Goal: Information Seeking & Learning: Learn about a topic

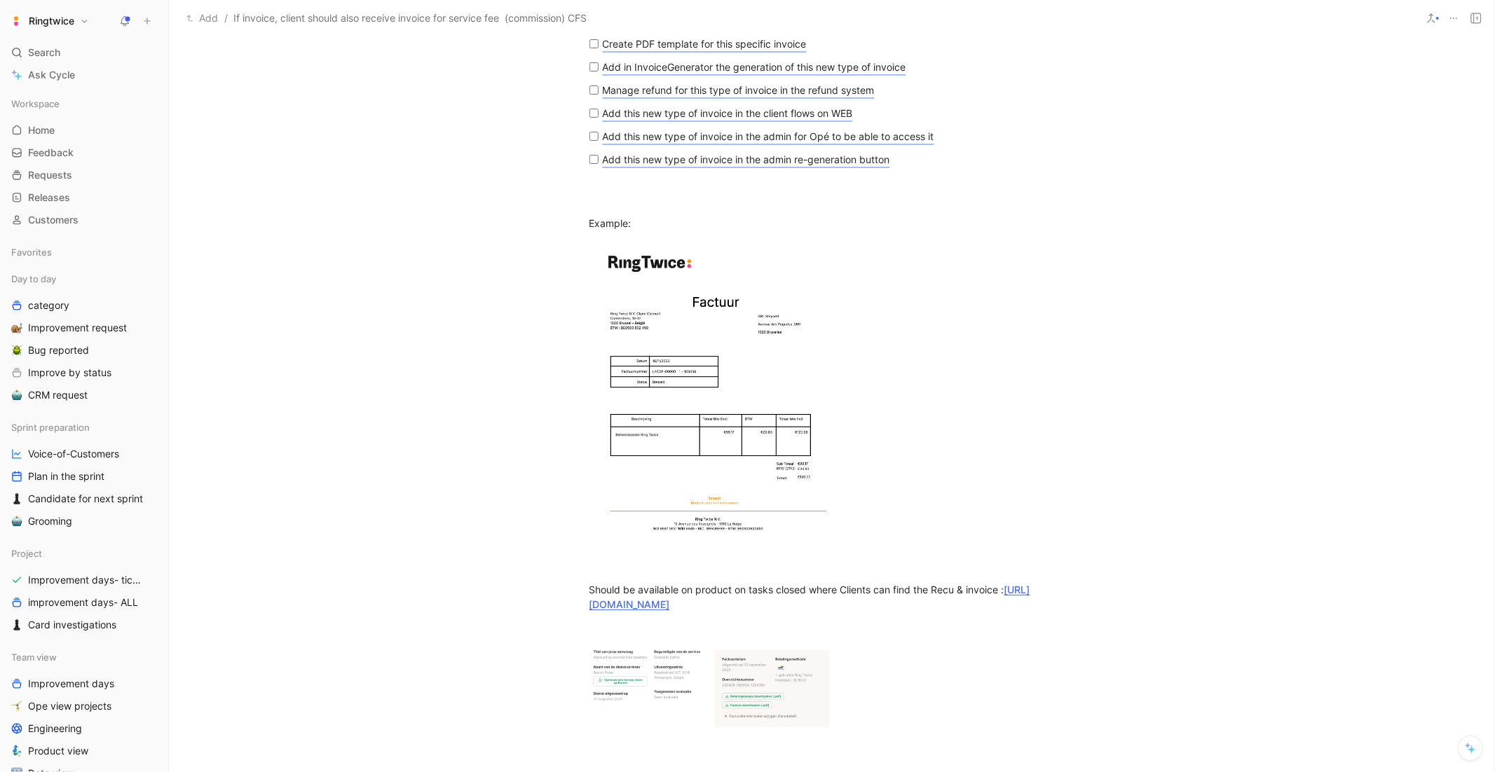
scroll to position [2192, 0]
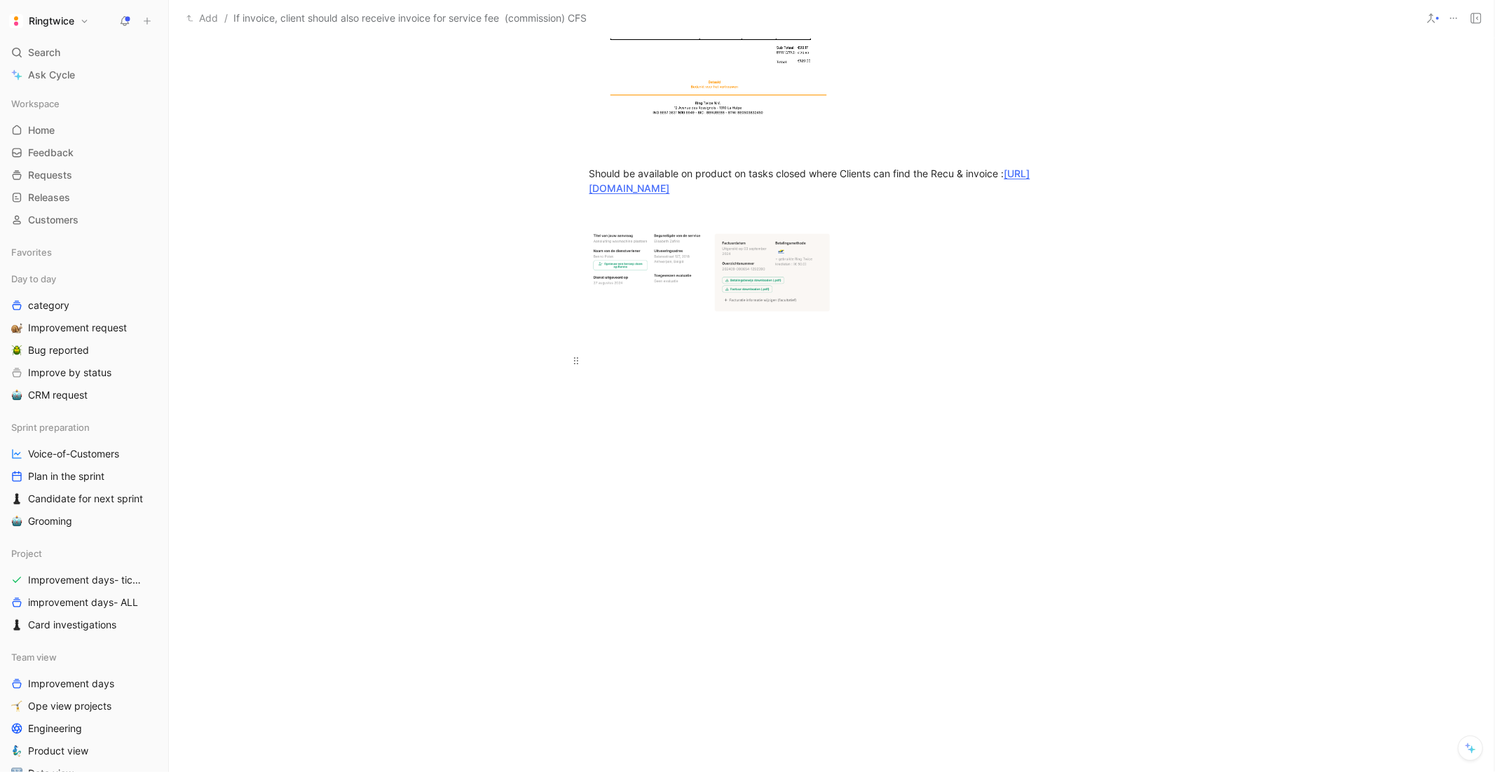
click at [681, 353] on div at bounding box center [831, 360] width 485 height 15
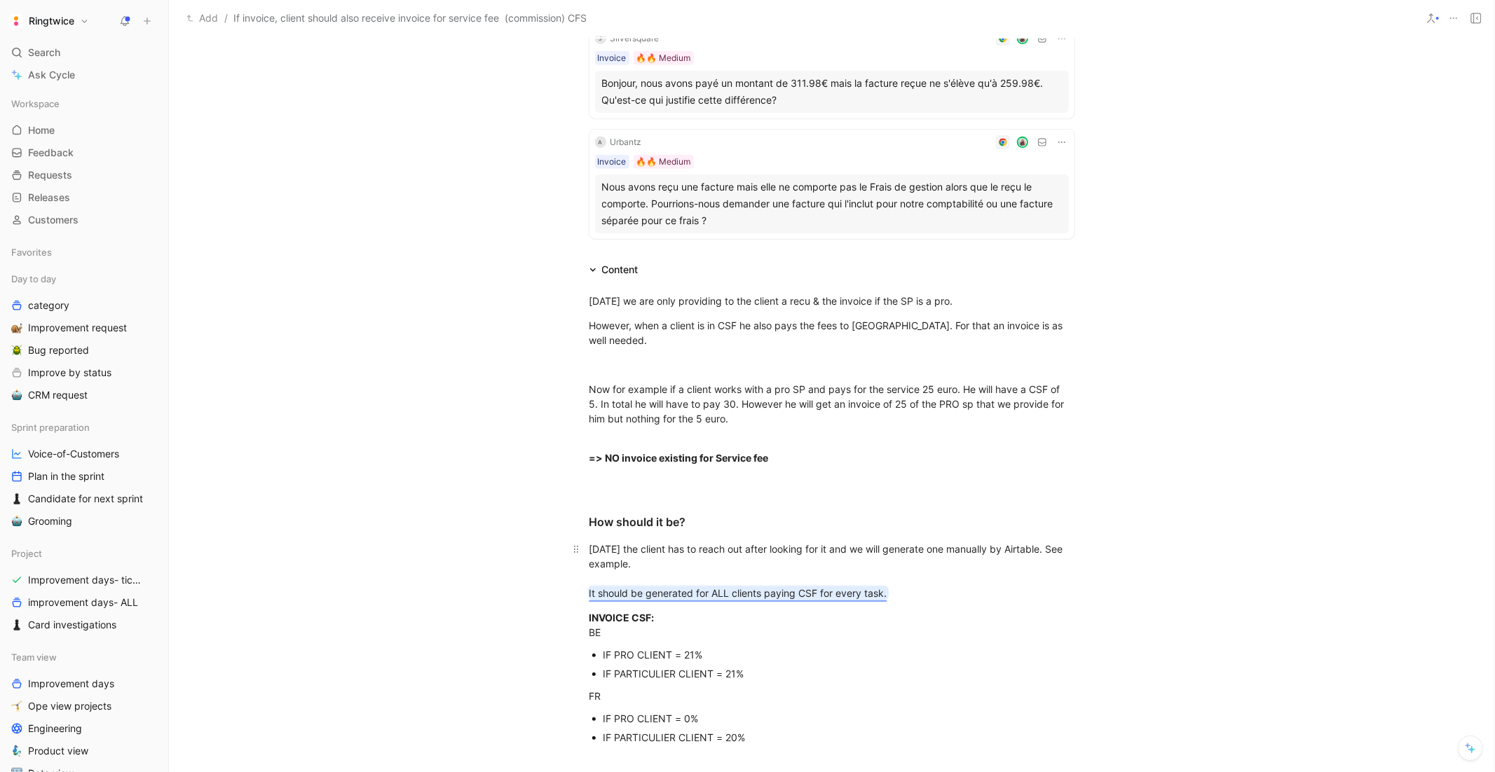
scroll to position [1112, 0]
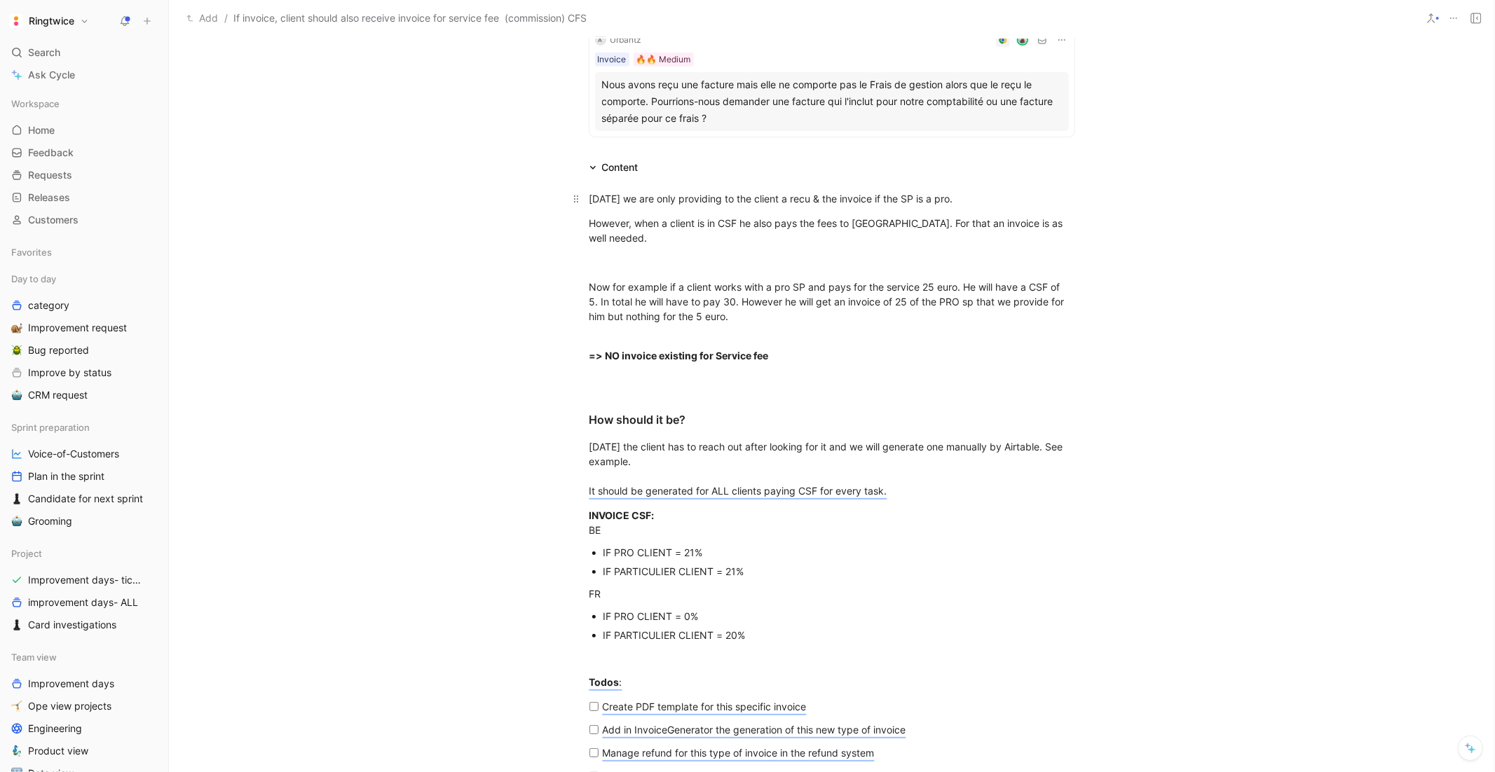
click at [791, 193] on div "Today we are only providing to the client a recu & the invoice if the SP is a p…" at bounding box center [831, 198] width 485 height 15
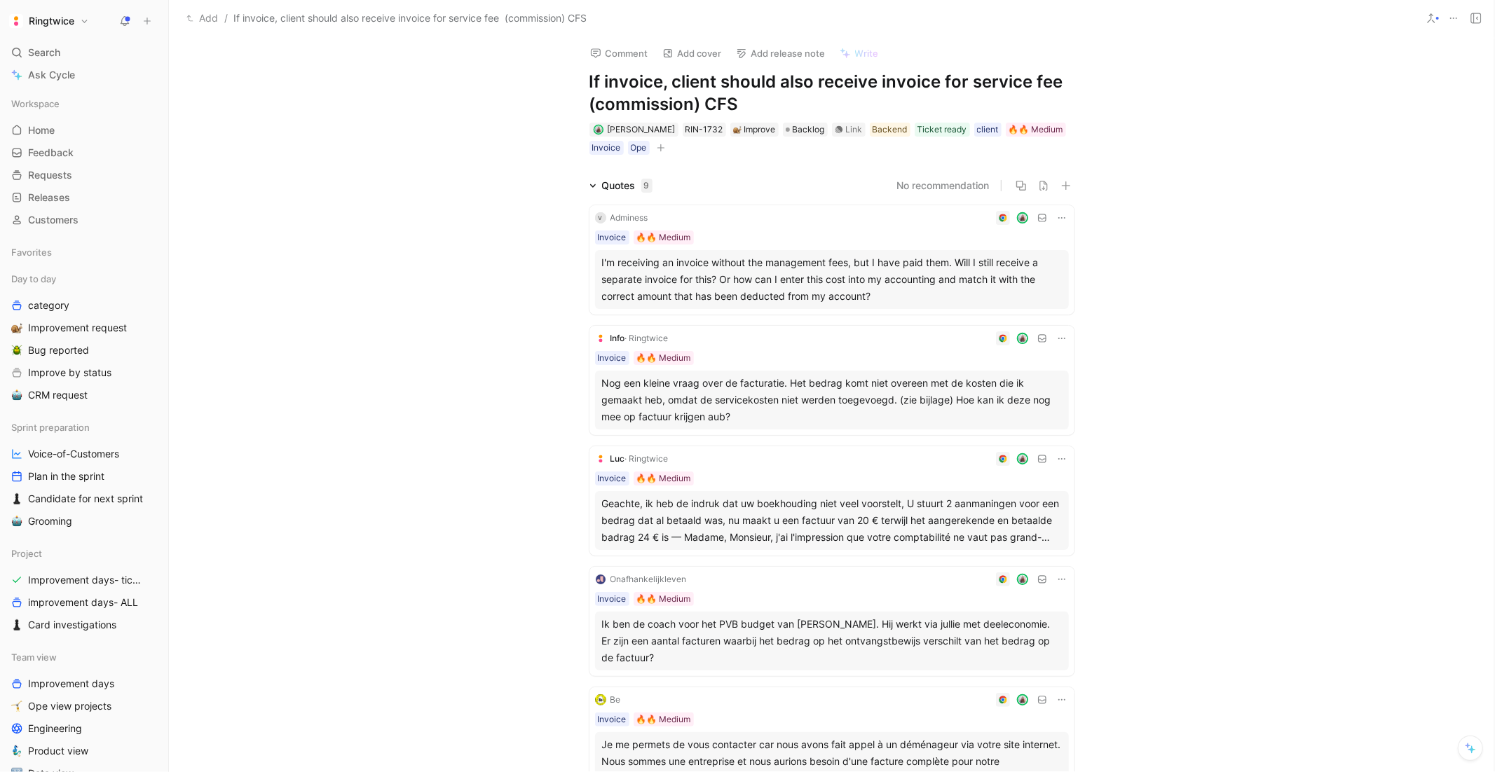
scroll to position [0, 0]
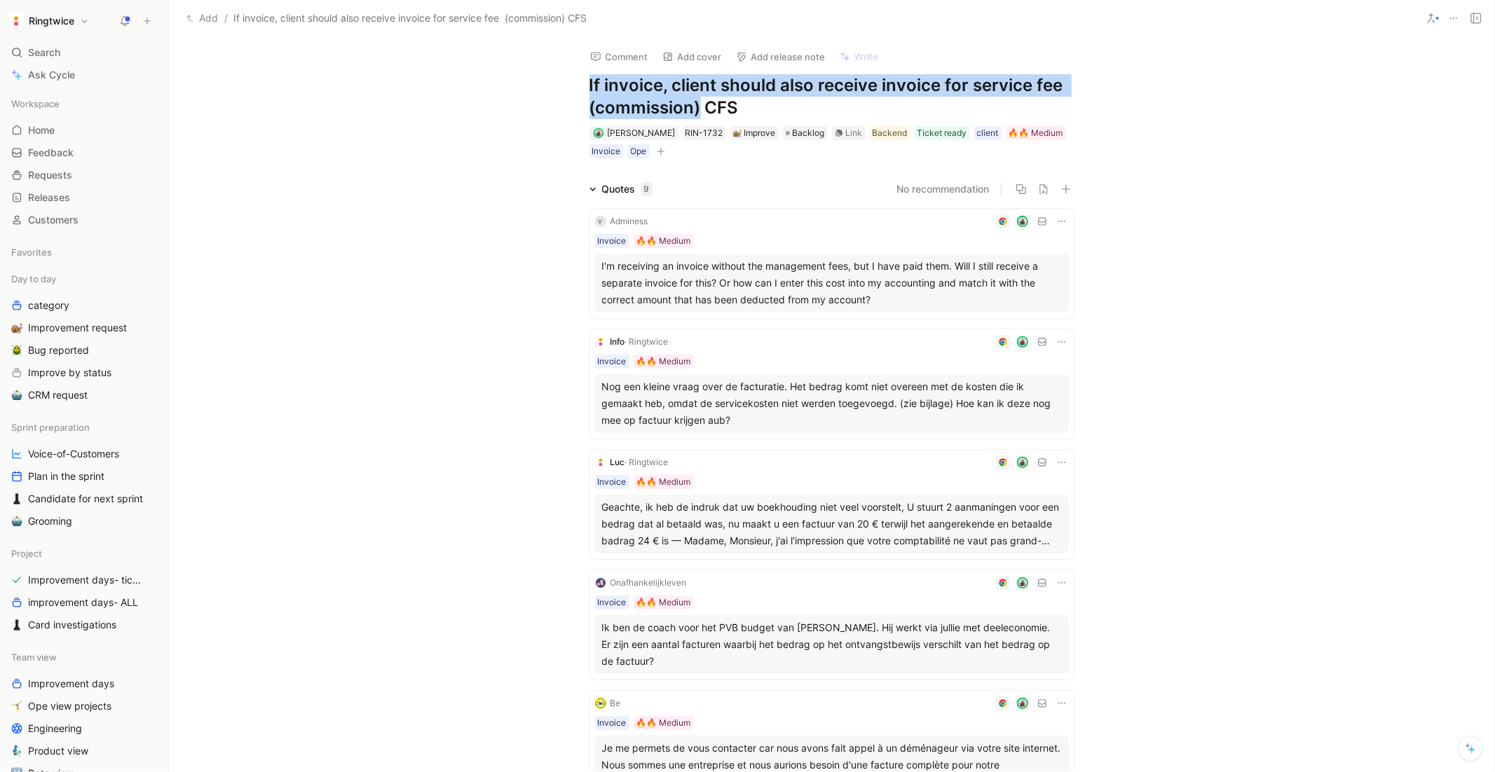
drag, startPoint x: 697, startPoint y: 100, endPoint x: 583, endPoint y: 83, distance: 114.8
click at [583, 83] on div "Comment Add cover Add release note Write If invoice, client should also receive…" at bounding box center [832, 98] width 538 height 123
click at [594, 83] on h1 "If invoice, client should also receive invoice for service fee (commission) CFS" at bounding box center [831, 96] width 485 height 45
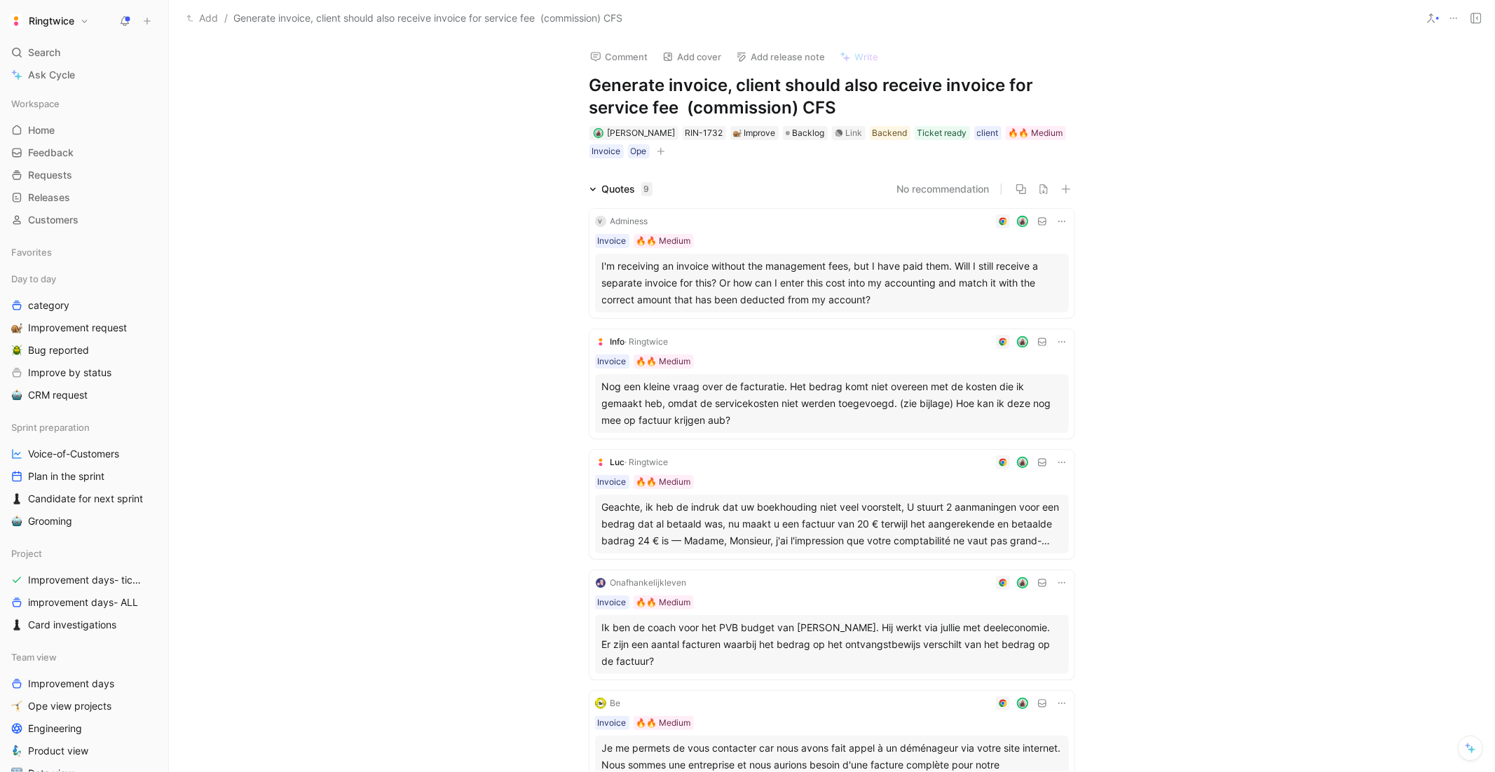
click at [726, 88] on h1 "Generate invoice, client should also receive invoice for service fee (commissio…" at bounding box center [831, 96] width 485 height 45
click at [667, 86] on h1 "Generate invoice, client should also receive invoice for service fee (commissio…" at bounding box center [831, 96] width 485 height 45
click at [776, 88] on h1 "Generate client invoice, client should also receive invoice for service fee (co…" at bounding box center [831, 96] width 485 height 45
drag, startPoint x: 924, startPoint y: 105, endPoint x: 885, endPoint y: 105, distance: 39.2
click at [885, 105] on h1 "Generate client invoice for , client should also receive invoice for service fe…" at bounding box center [831, 96] width 485 height 45
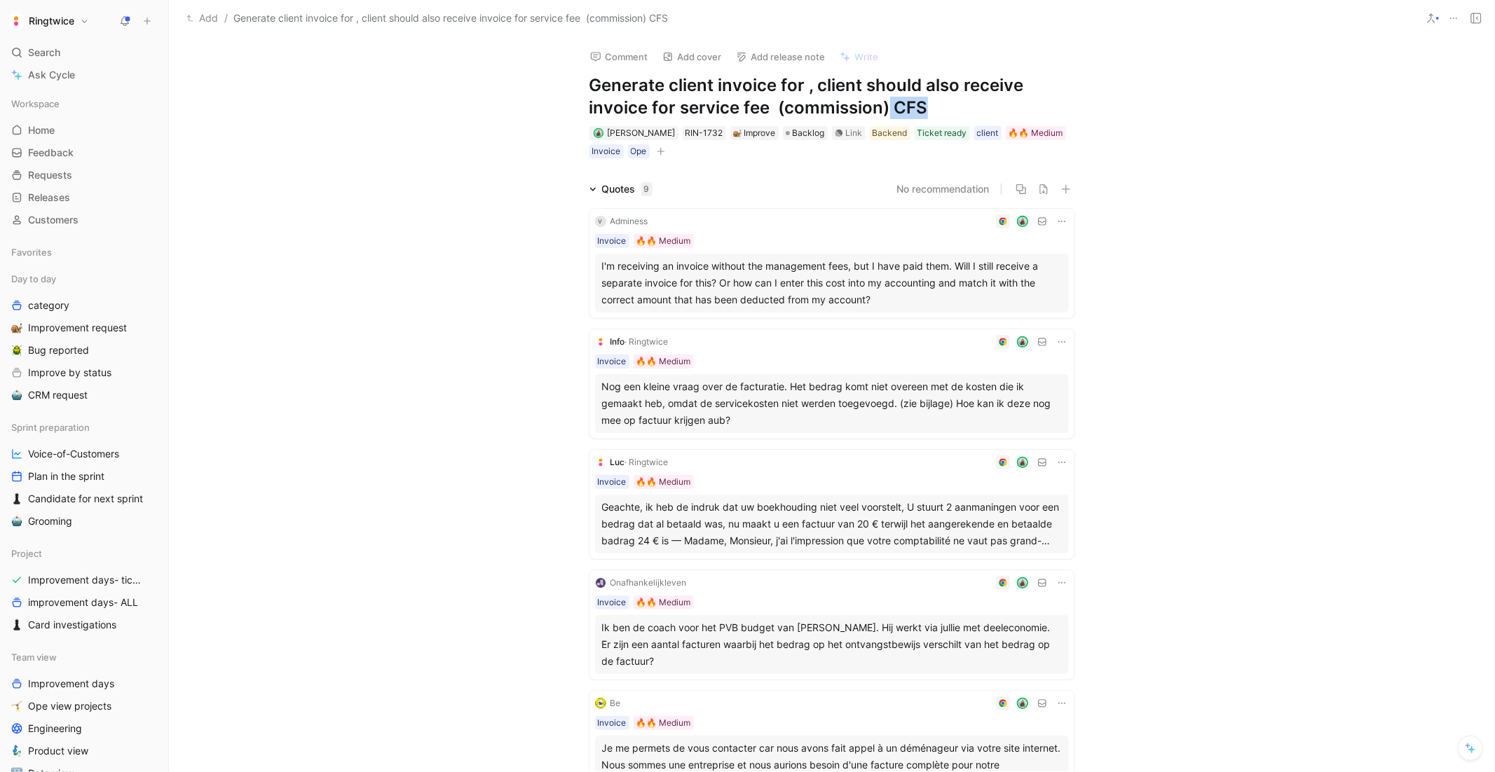
copy h1 "CFS"
click at [802, 88] on h1 "Generate client invoice for , client should also receive invoice for service fe…" at bounding box center [831, 96] width 485 height 45
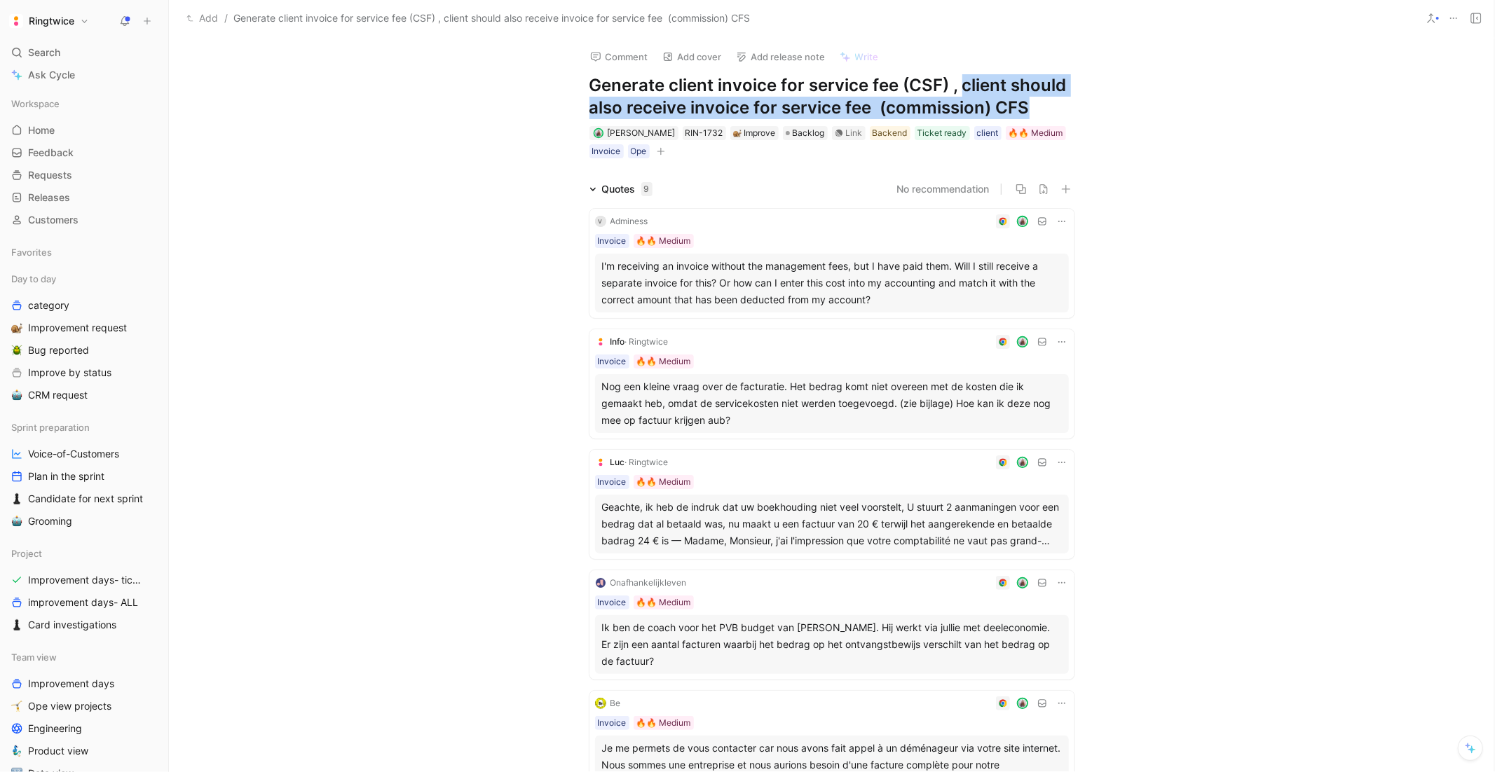
drag, startPoint x: 962, startPoint y: 84, endPoint x: 1037, endPoint y: 120, distance: 83.7
click at [1037, 120] on div "Comment Add cover Add release note Write Generate client invoice for service fe…" at bounding box center [832, 98] width 538 height 123
copy h1 "client should also receive invoice for service fee (commission) CFS"
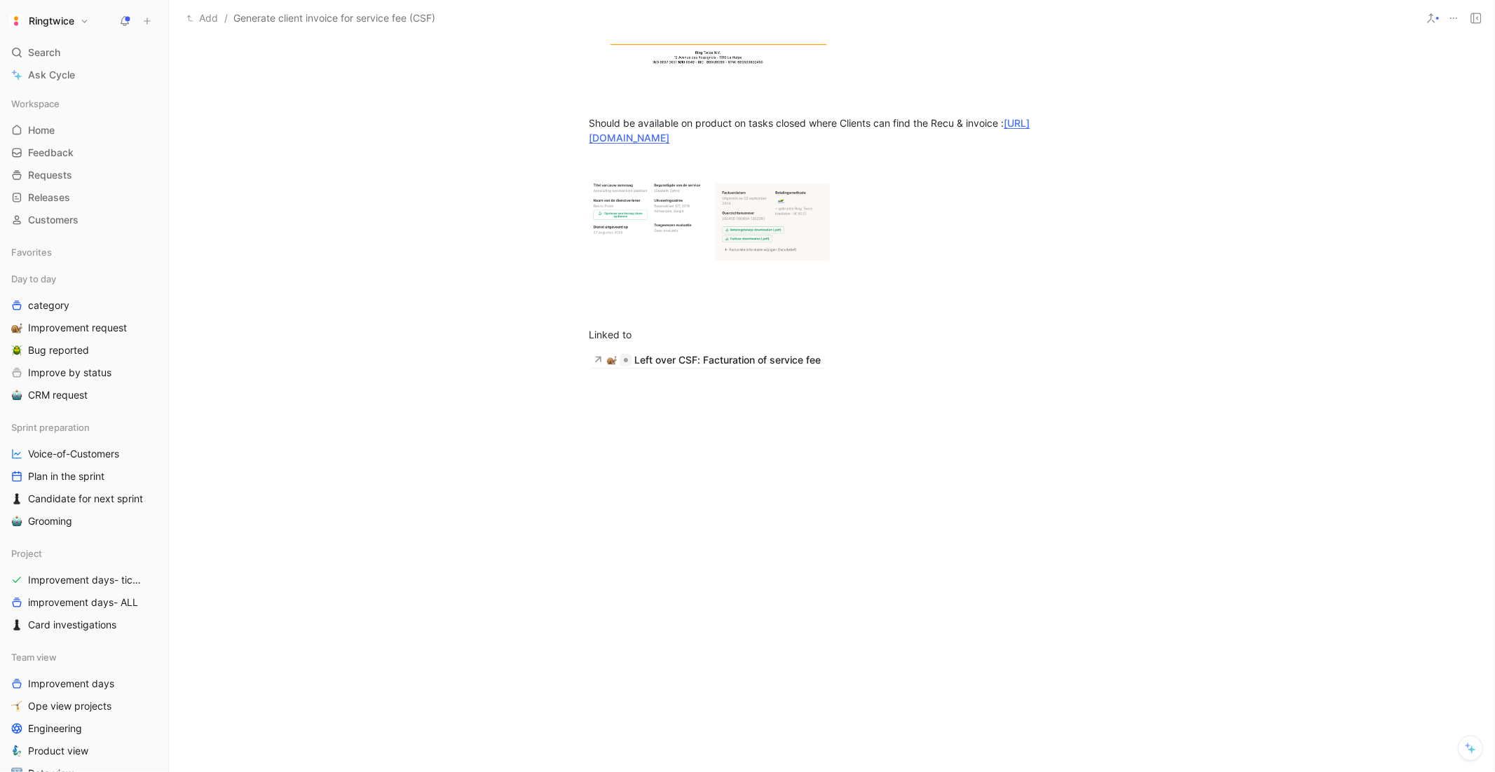
scroll to position [2196, 0]
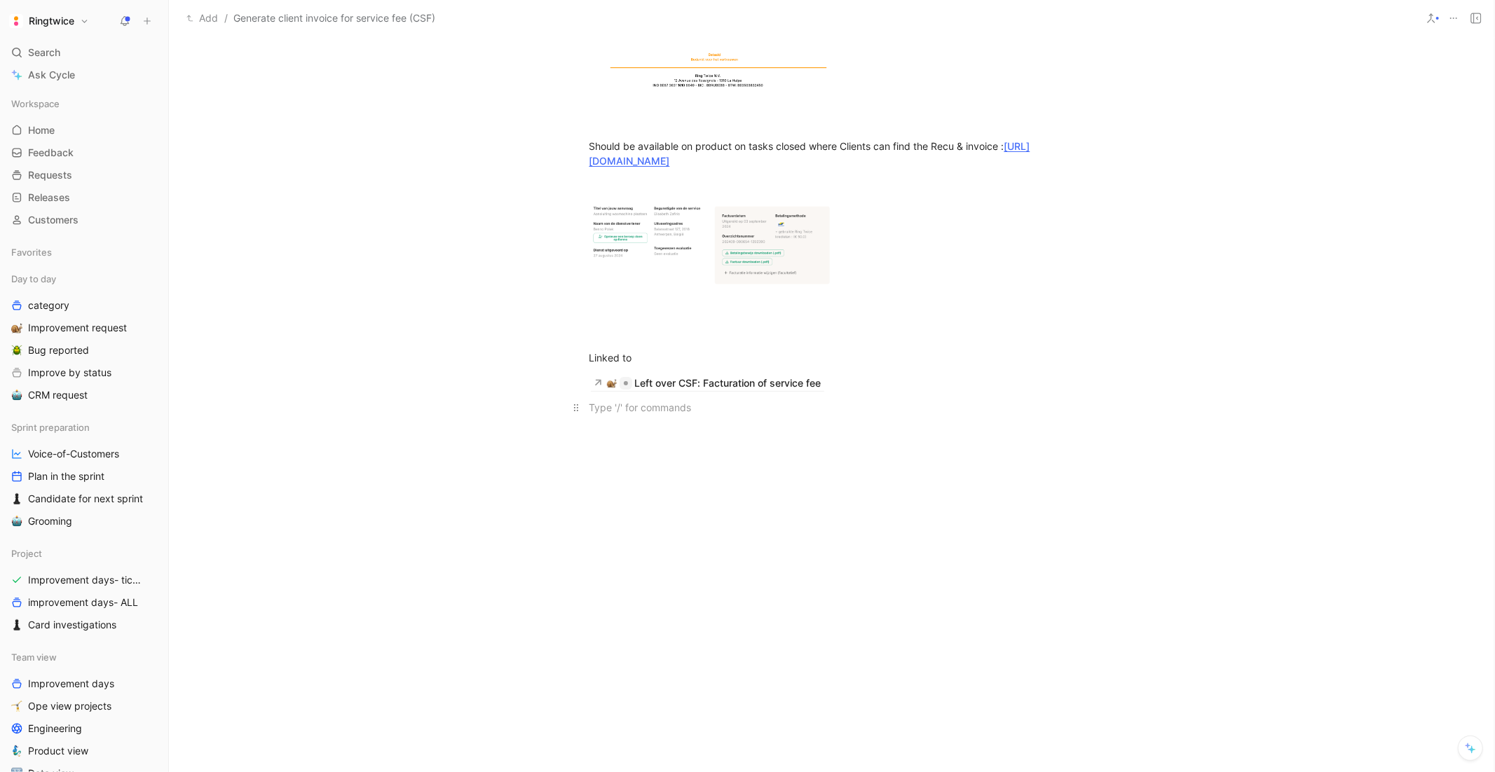
click at [863, 400] on div at bounding box center [831, 407] width 485 height 15
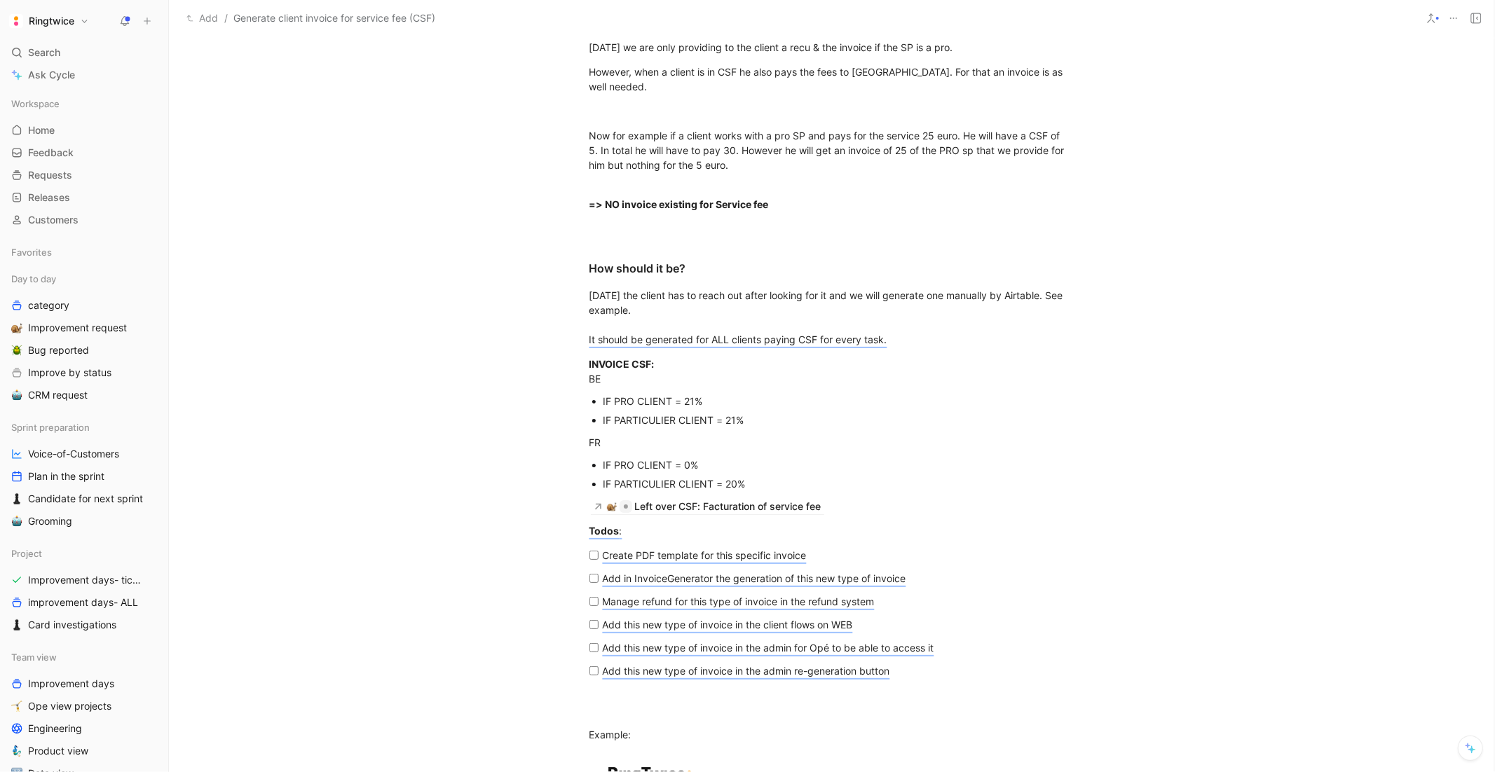
scroll to position [1215, 0]
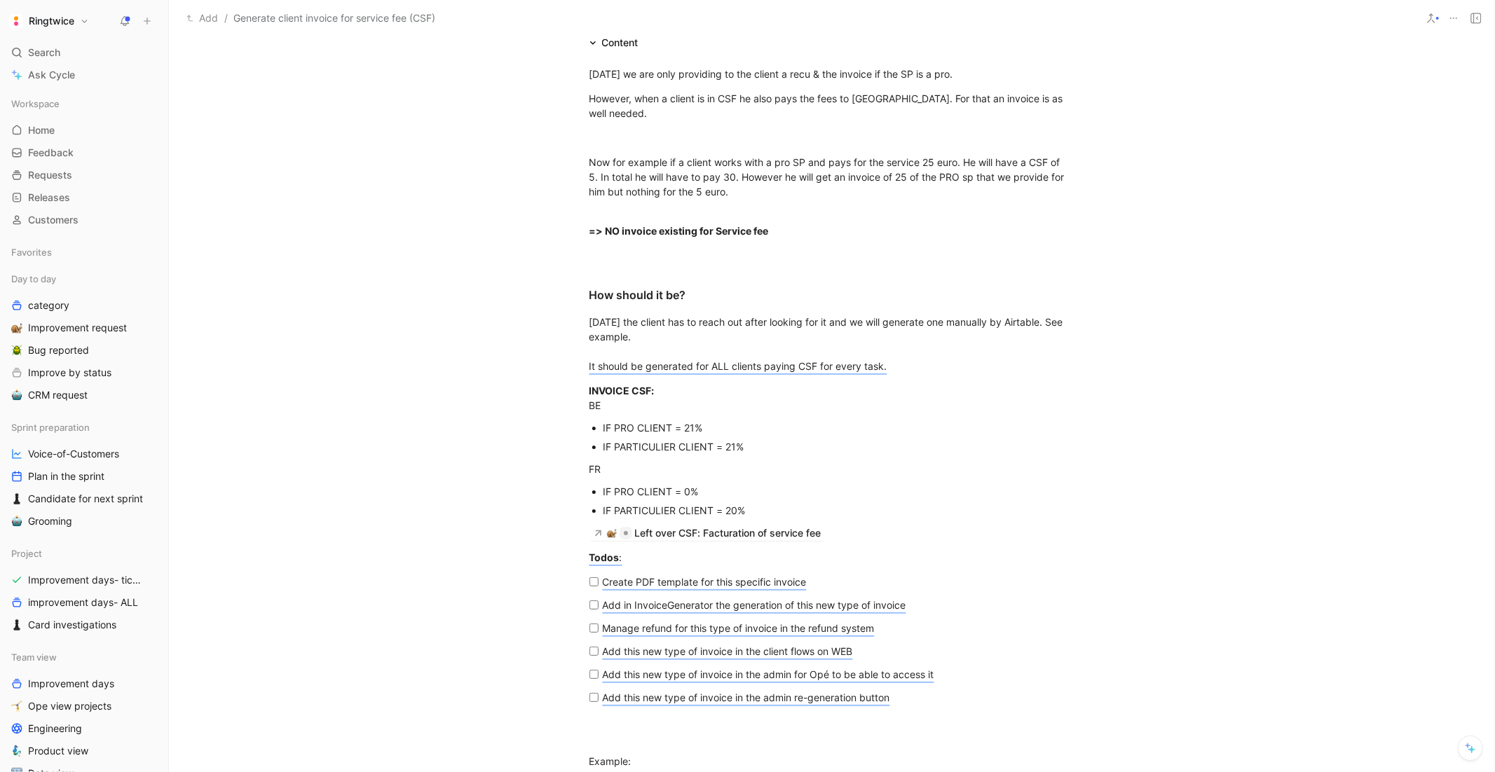
click at [707, 587] on div "Create PDF template for this specific invoice" at bounding box center [837, 582] width 469 height 15
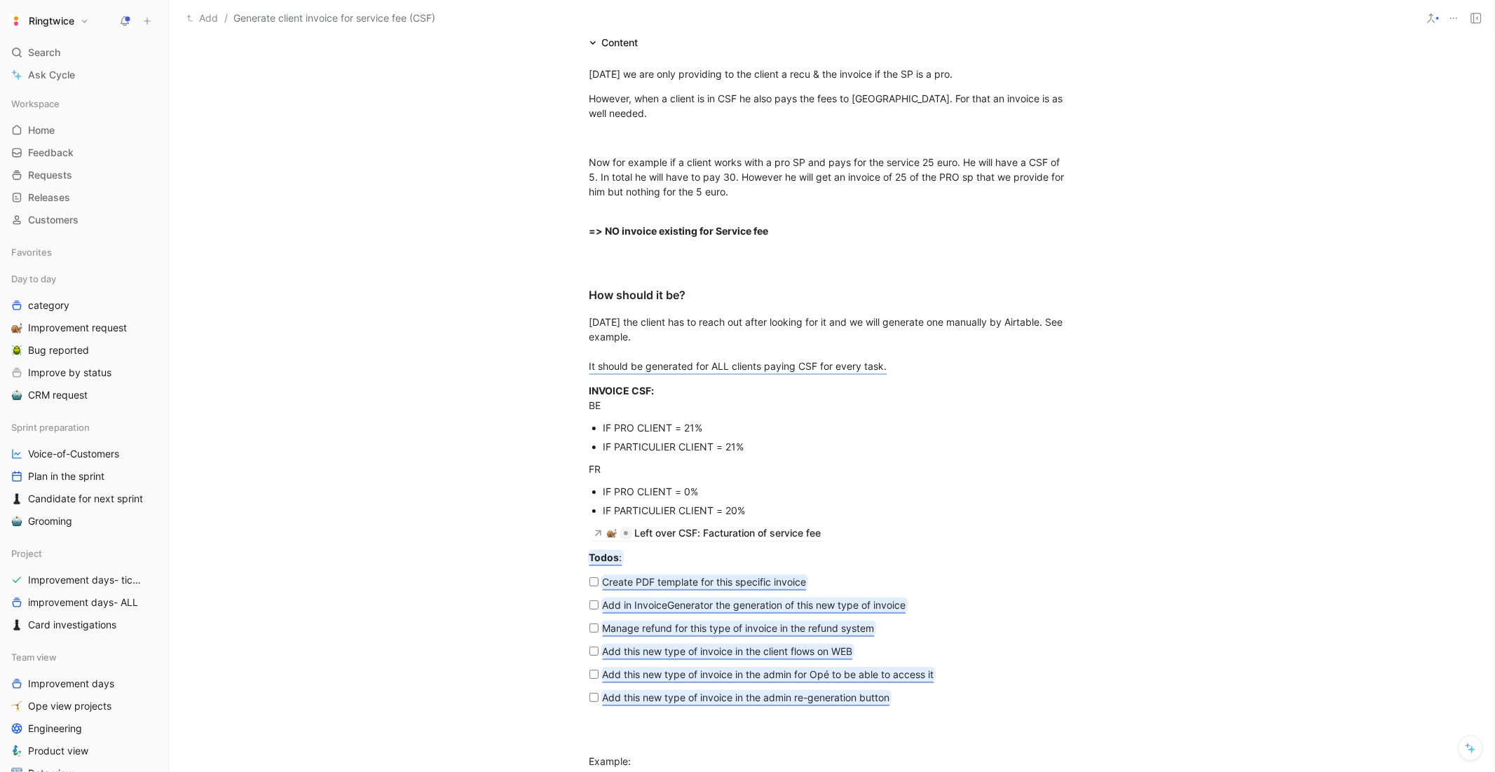
click at [702, 600] on mark "Add in InvoiceGenerator the generation of this new type of invoice" at bounding box center [754, 605] width 303 height 12
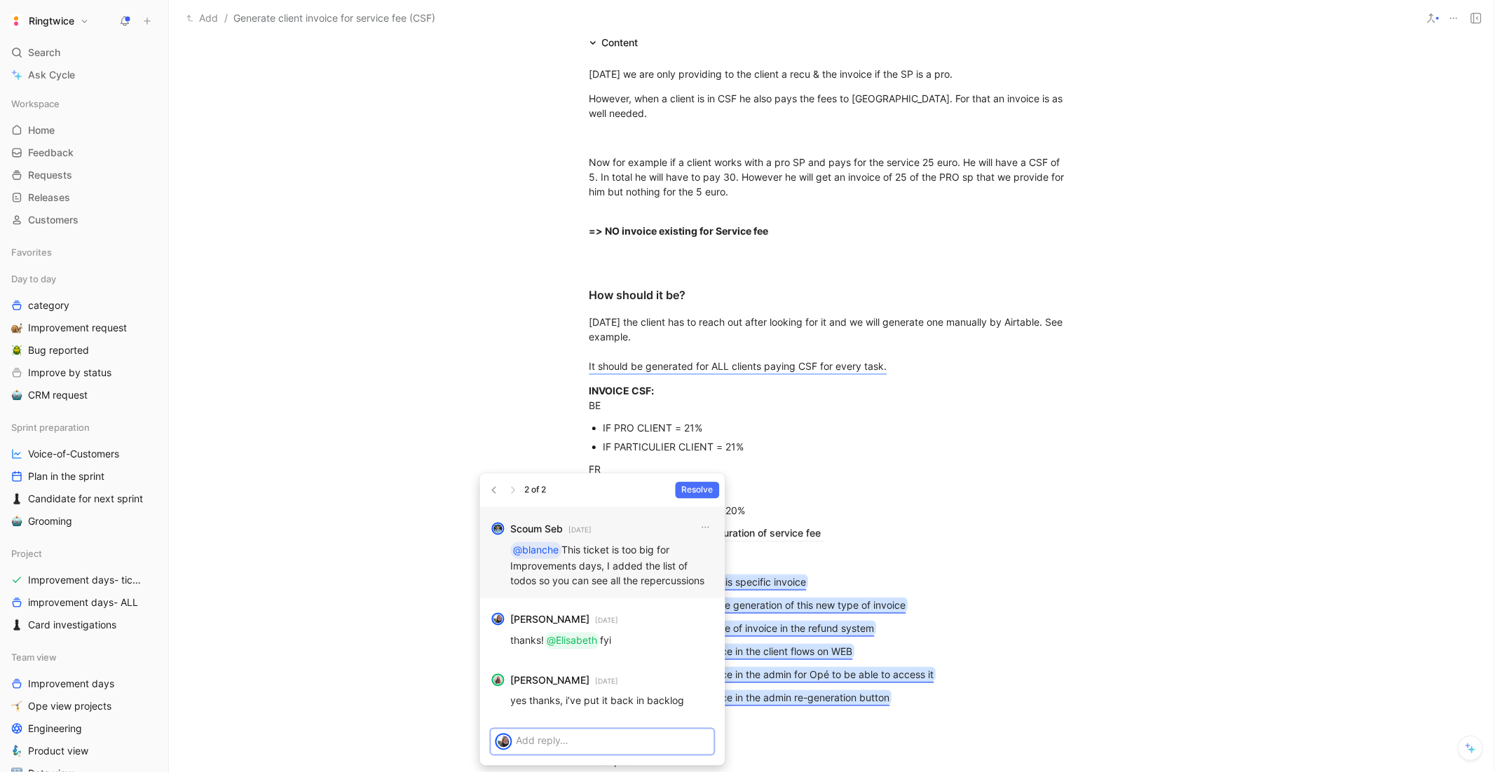
click at [587, 577] on p "@blanche This ticket is too big for Improvements days, I added the list of todo…" at bounding box center [611, 565] width 203 height 46
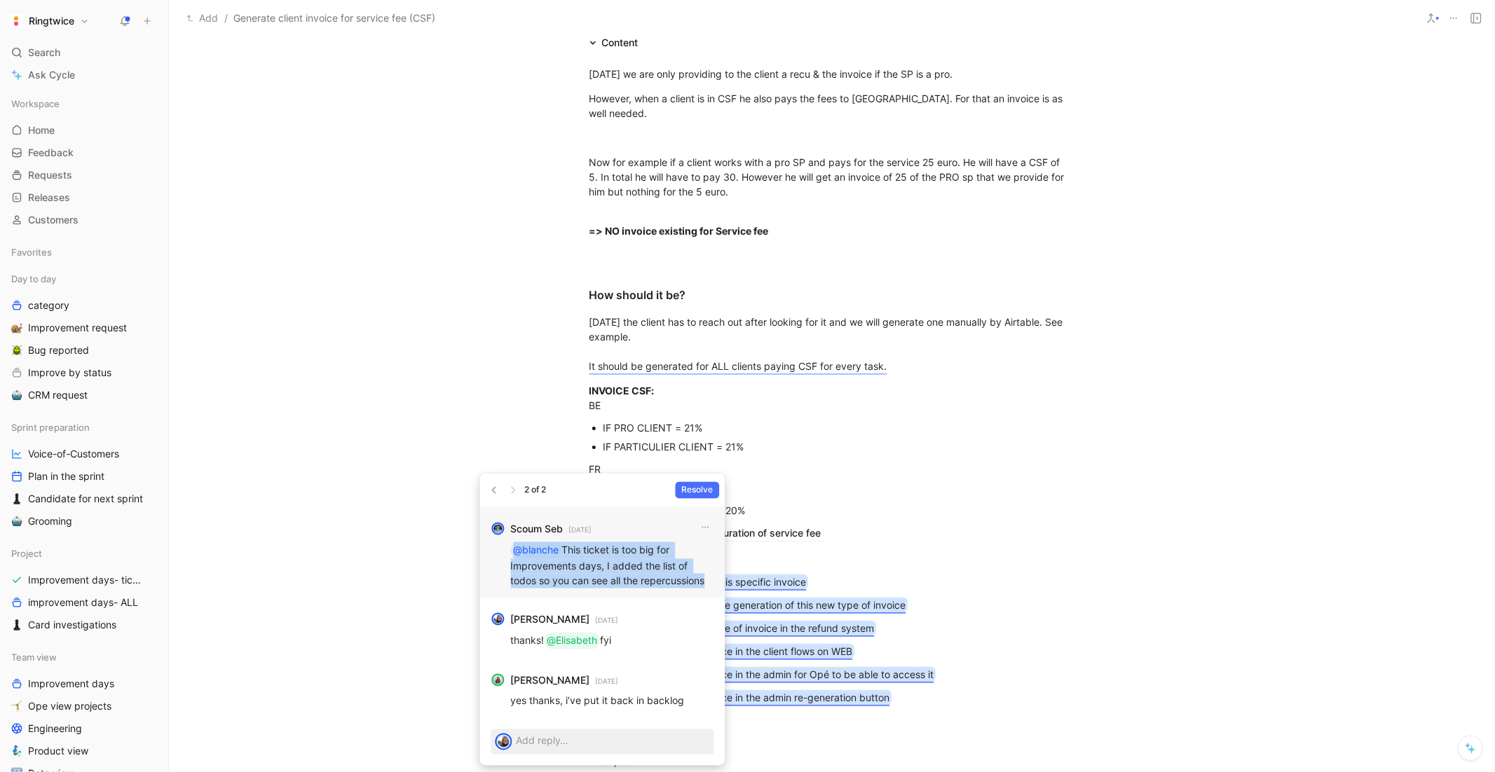
click at [587, 577] on p "@blanche This ticket is too big for Improvements days, I added the list of todo…" at bounding box center [611, 565] width 203 height 46
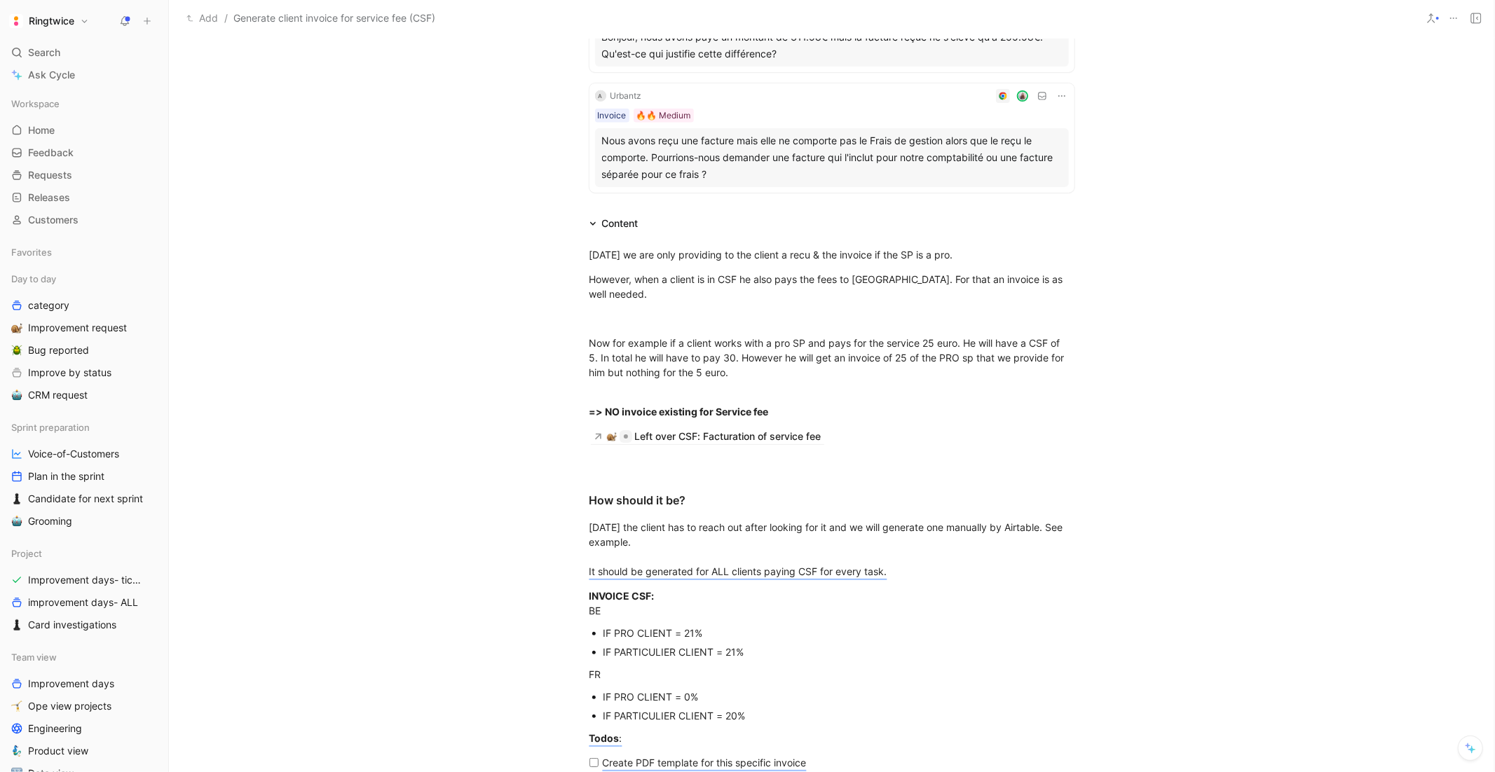
scroll to position [1014, 0]
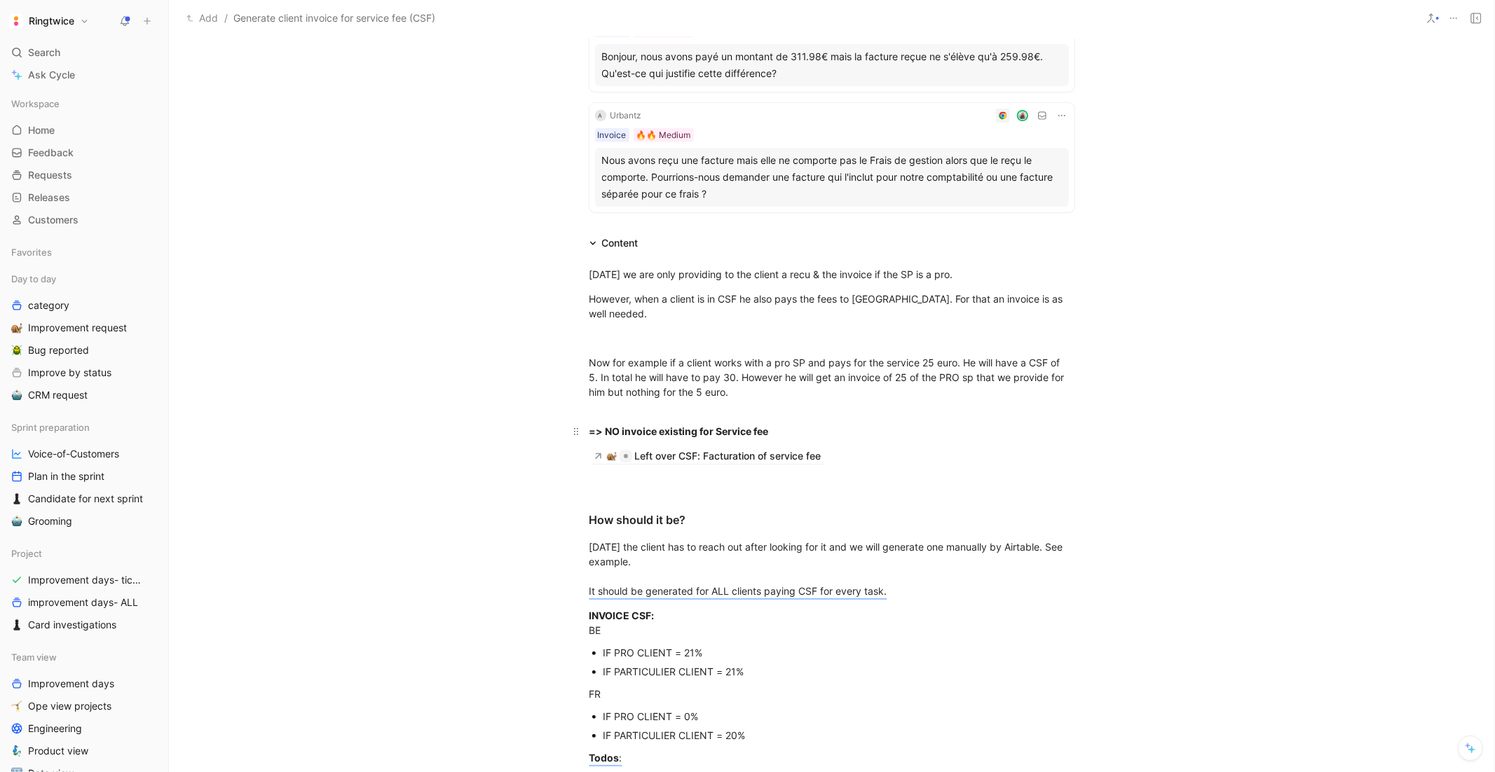
click at [784, 428] on div "=> NO invoice existing for Service fee" at bounding box center [831, 431] width 485 height 15
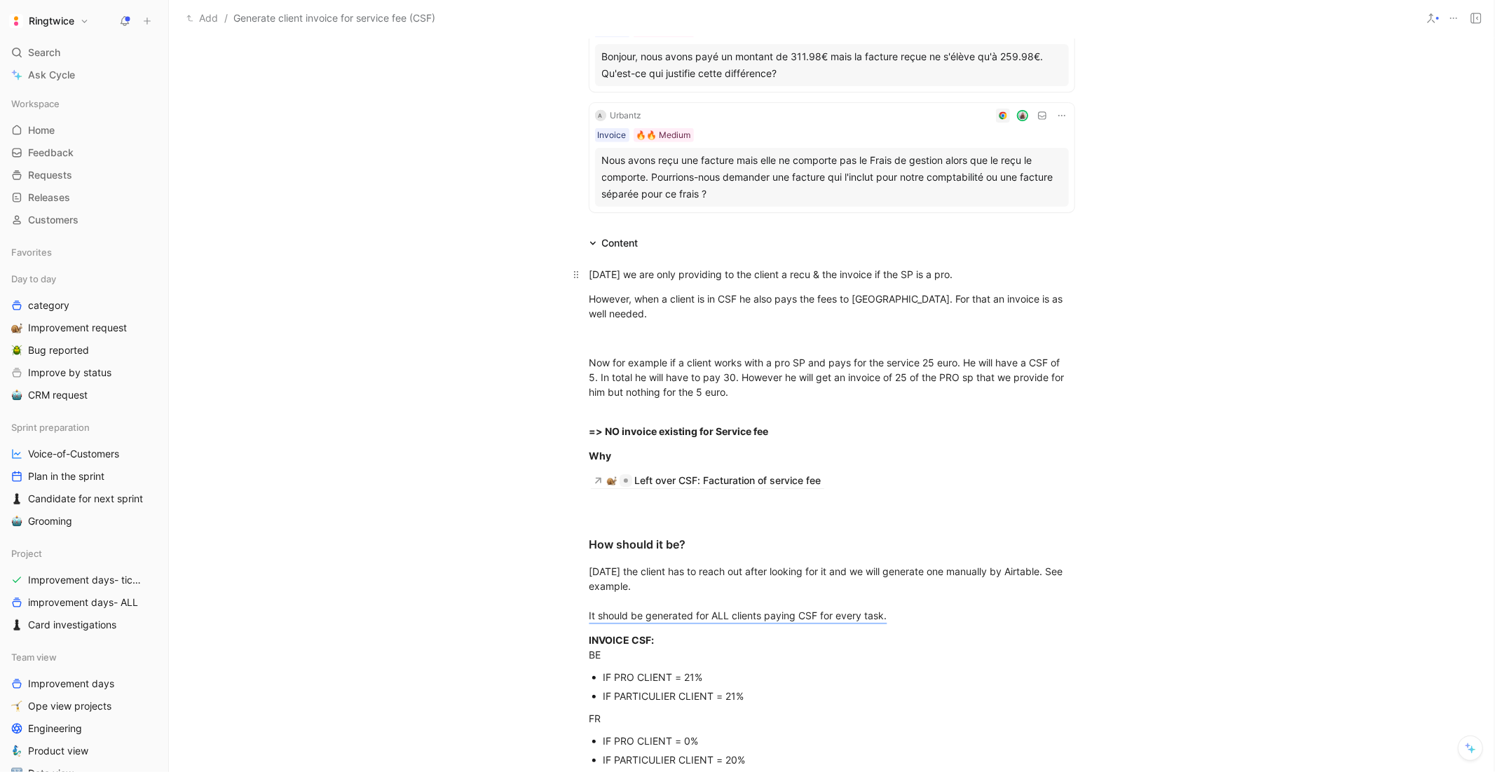
click at [589, 271] on div "[DATE] we are only providing to the client a recu & the invoice if the SP is a …" at bounding box center [831, 274] width 485 height 15
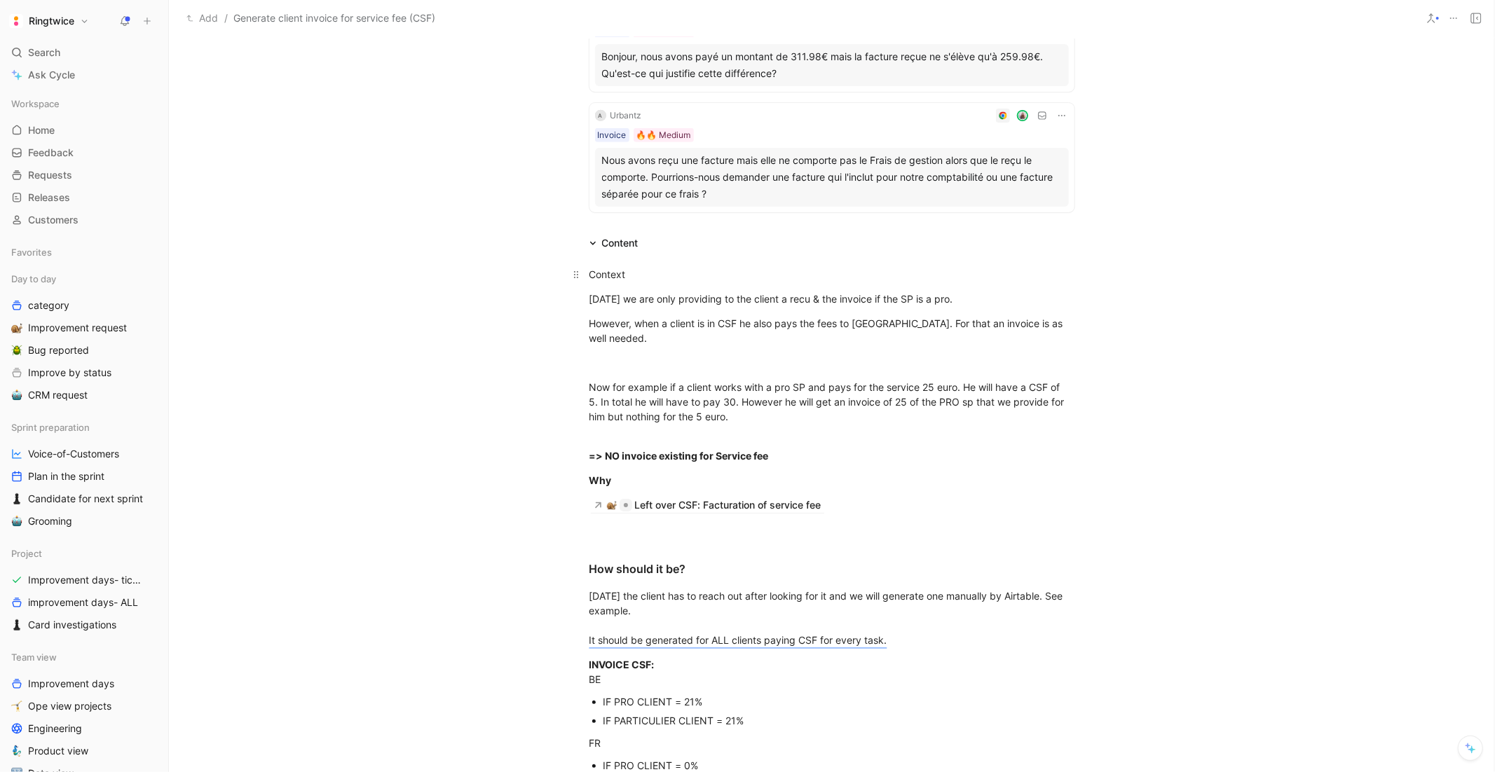
click at [603, 269] on div "Context" at bounding box center [831, 274] width 485 height 15
click at [470, 257] on button "button" at bounding box center [470, 249] width 21 height 22
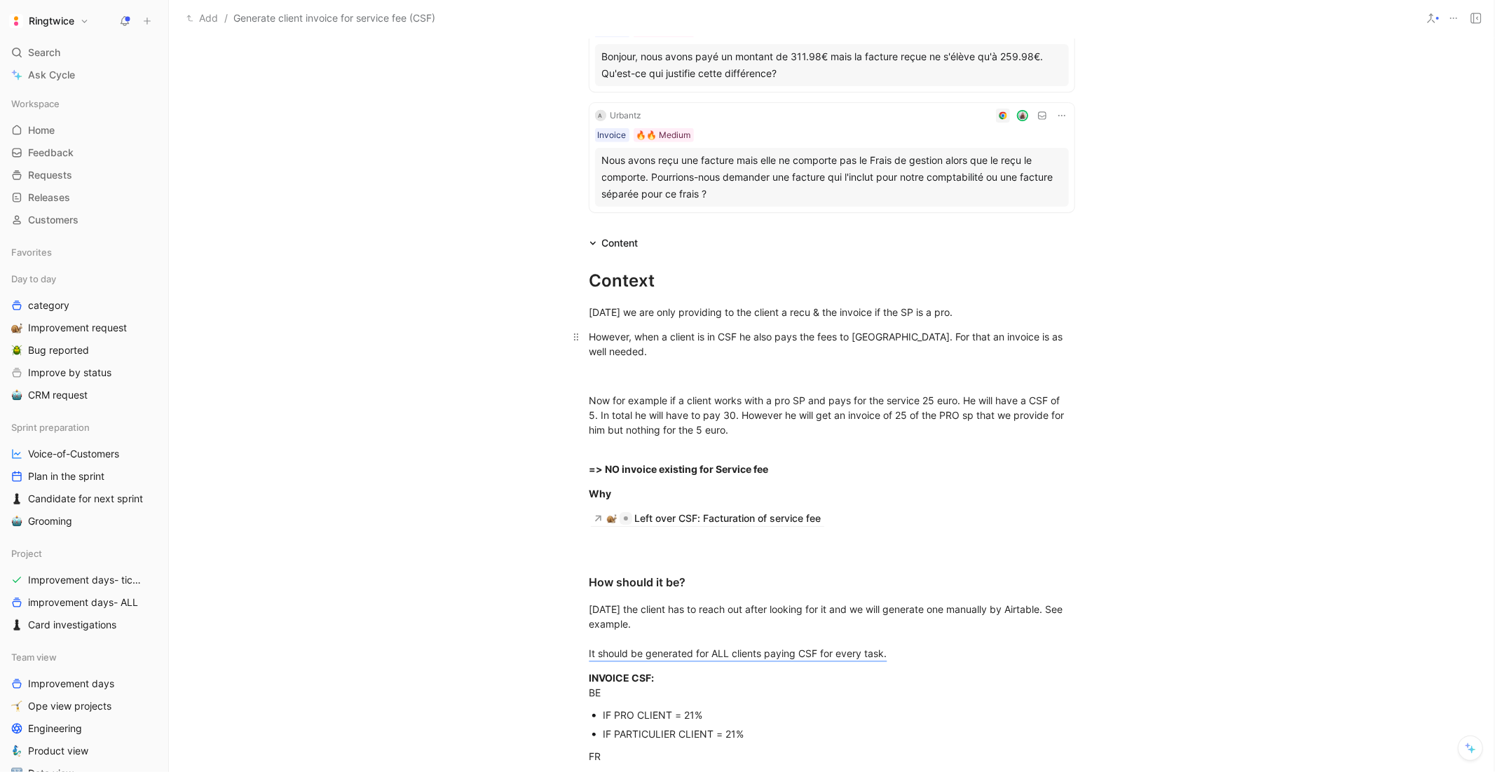
click at [638, 344] on div "However, when a client is in CSF he also pays the fees to [GEOGRAPHIC_DATA]. Fo…" at bounding box center [831, 343] width 485 height 29
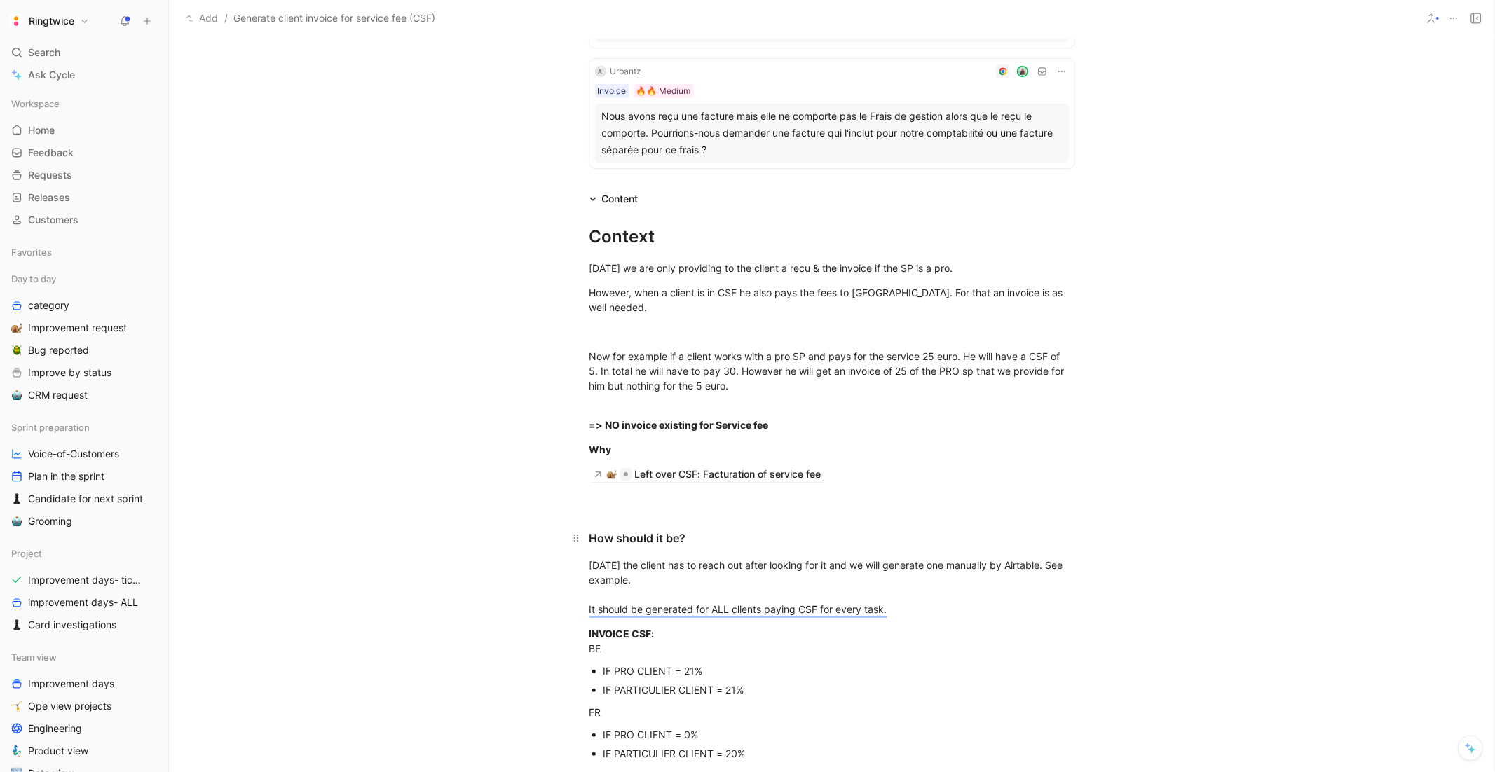
click at [610, 538] on div "How should it be?" at bounding box center [831, 538] width 485 height 17
click at [505, 519] on icon "button" at bounding box center [503, 515] width 11 height 11
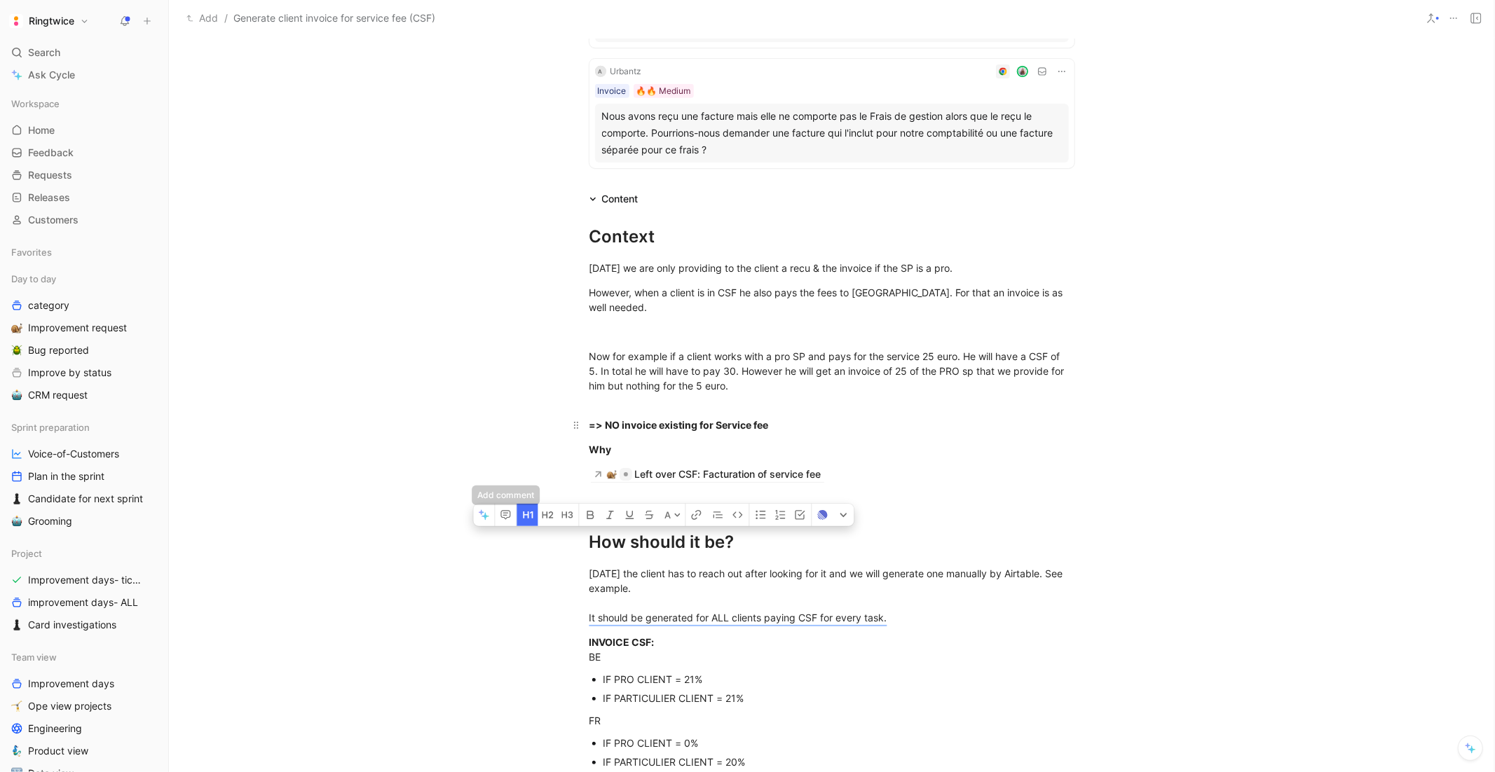
click at [650, 413] on p "=> NO invoice existing for Service fee" at bounding box center [832, 424] width 538 height 23
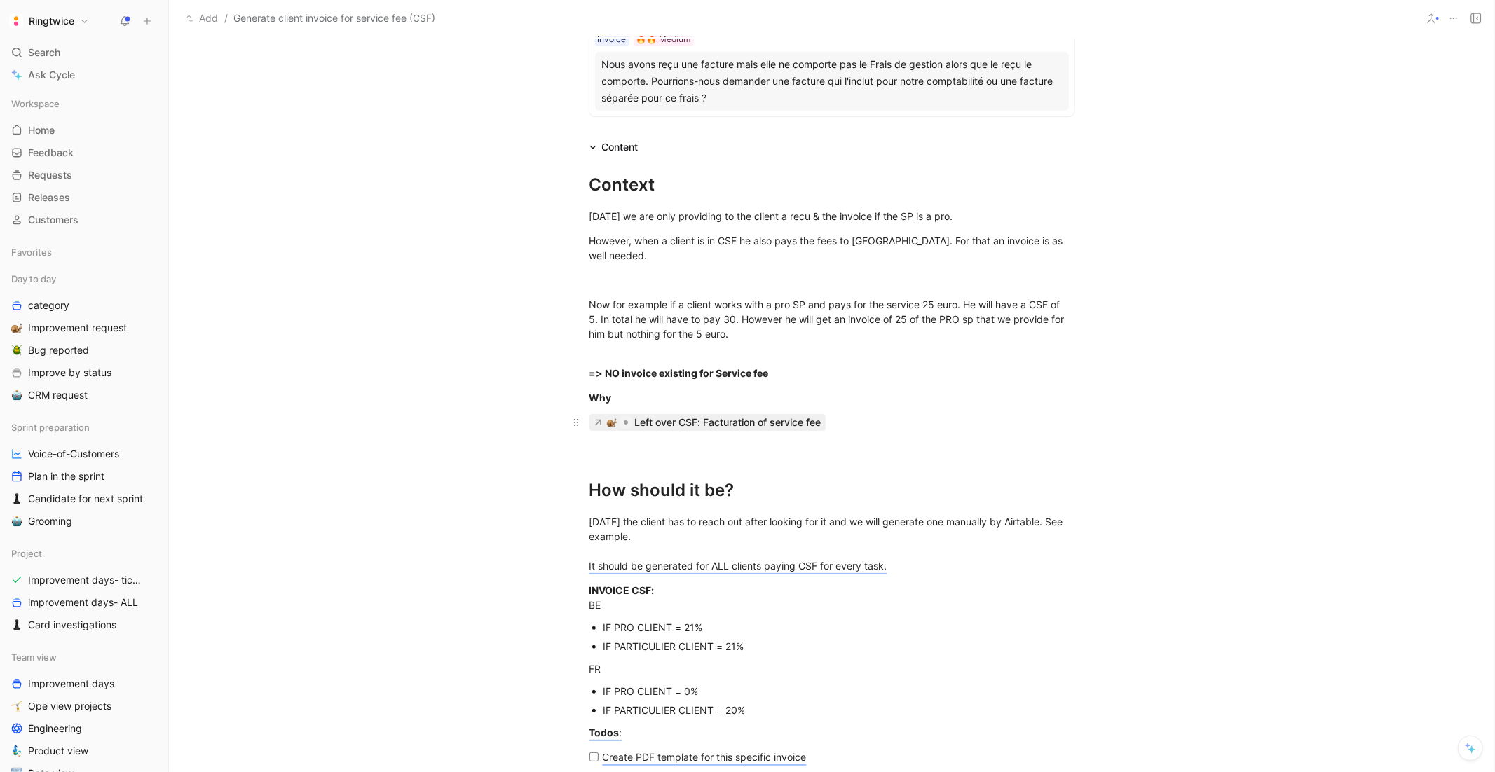
scroll to position [1114, 0]
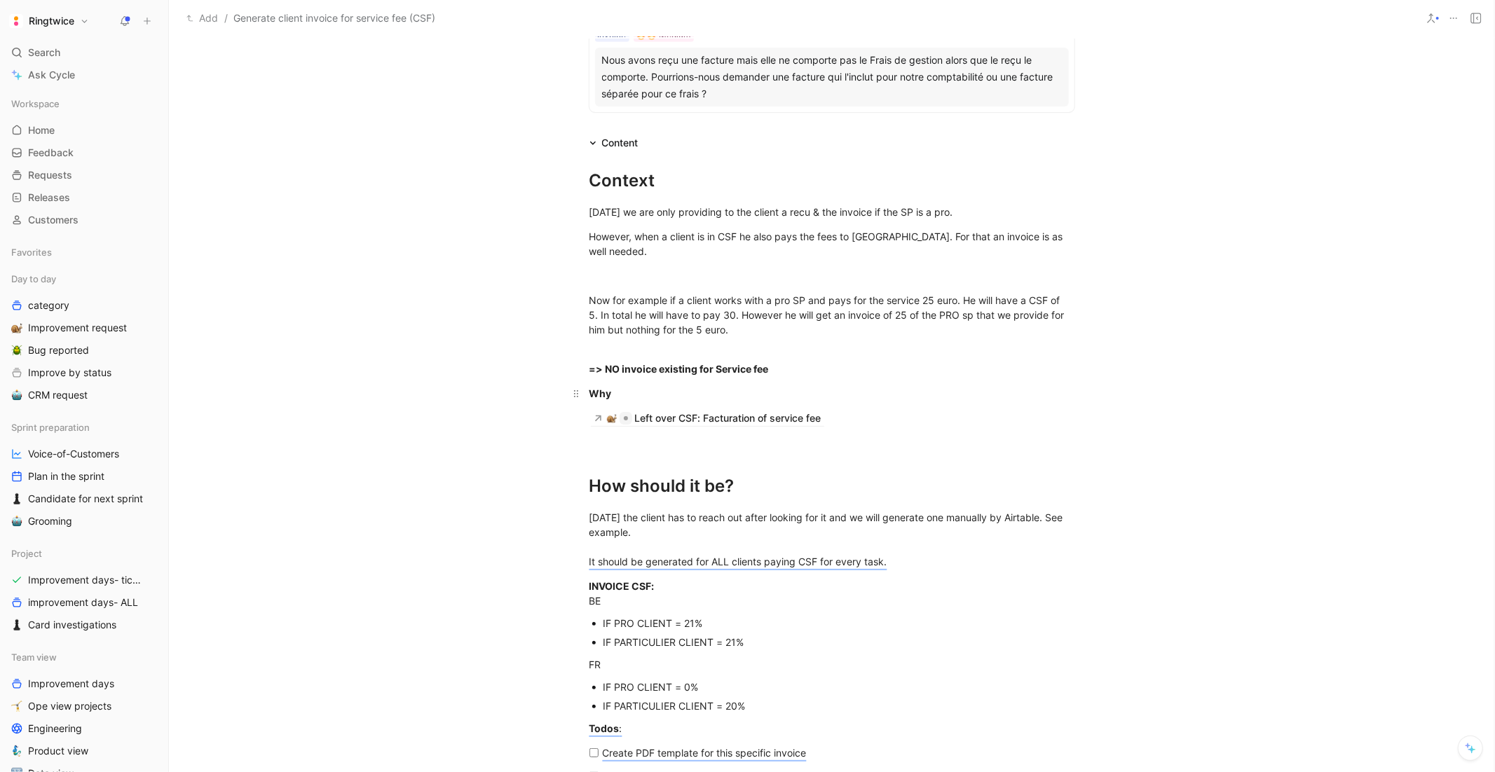
click at [619, 390] on div "Why" at bounding box center [831, 393] width 485 height 15
drag, startPoint x: 619, startPoint y: 390, endPoint x: 583, endPoint y: 388, distance: 35.8
click at [583, 388] on p "Why" at bounding box center [832, 393] width 538 height 23
click at [646, 395] on div "Why" at bounding box center [831, 393] width 485 height 15
click at [615, 462] on h1 "How should it be?" at bounding box center [832, 480] width 538 height 49
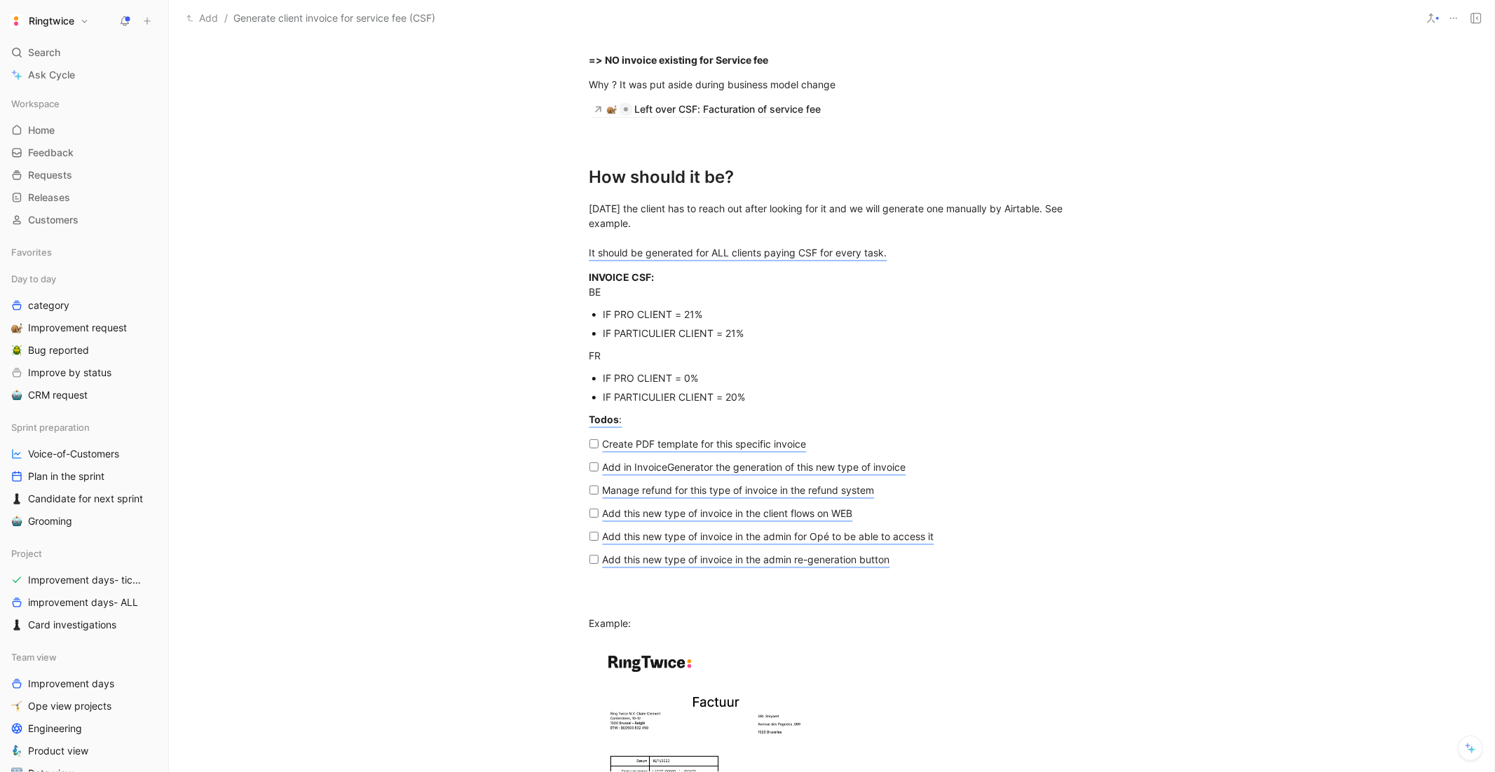
scroll to position [1446, 0]
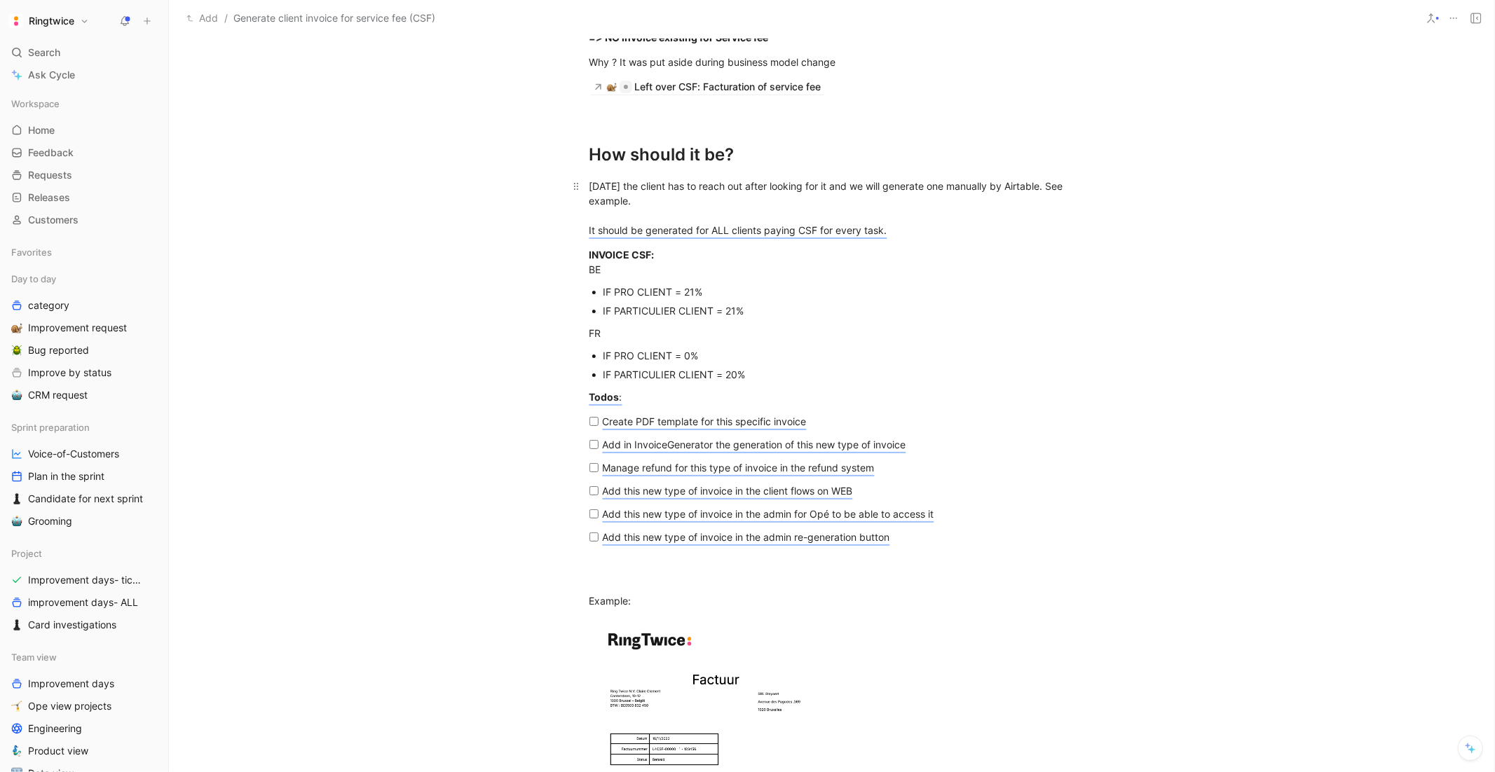
click at [664, 219] on div "Today the client has to reach out after looking for it and we will generate one…" at bounding box center [831, 208] width 485 height 59
click at [664, 230] on mark "It should be generated for ALL clients paying CSF for every task." at bounding box center [738, 230] width 298 height 12
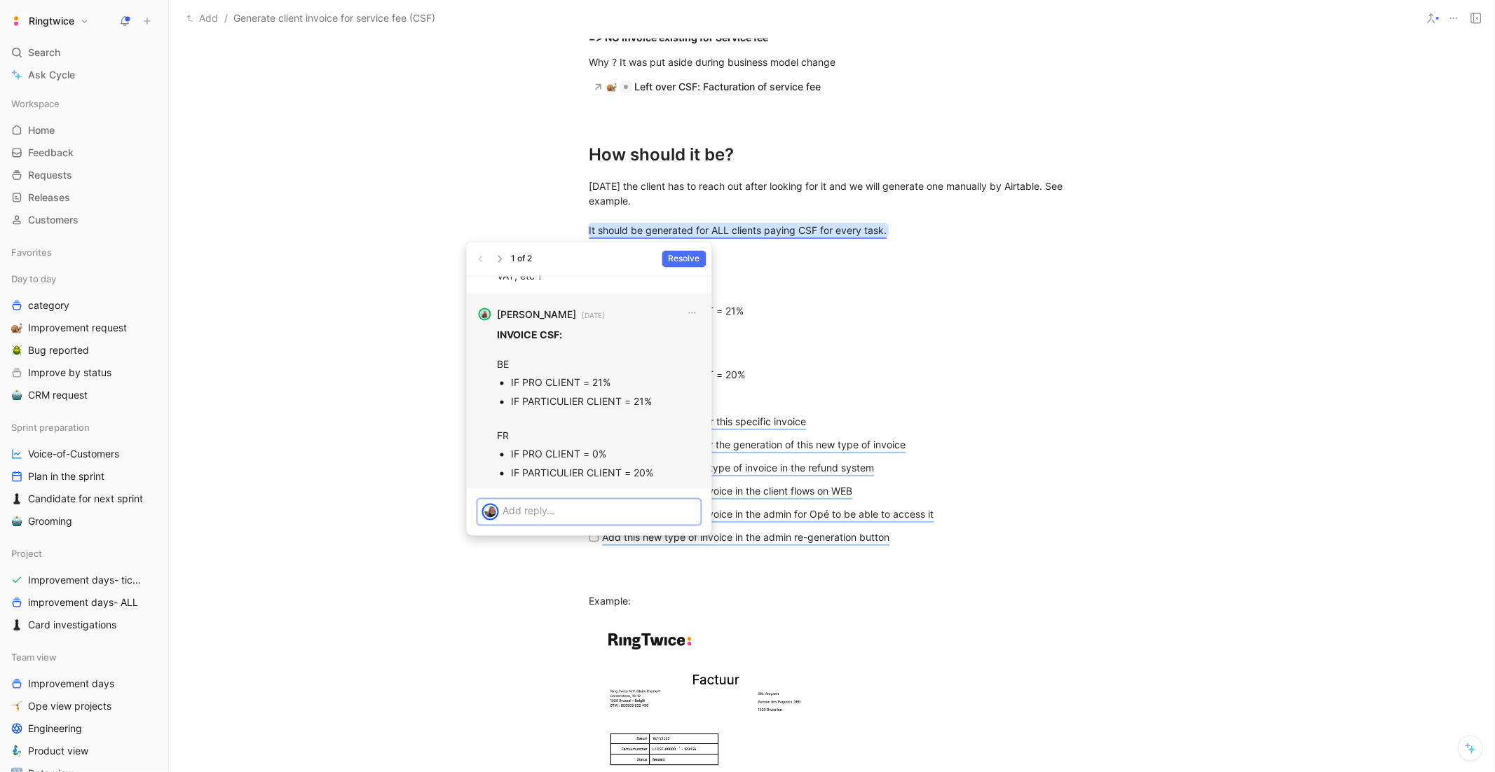
scroll to position [-44, 0]
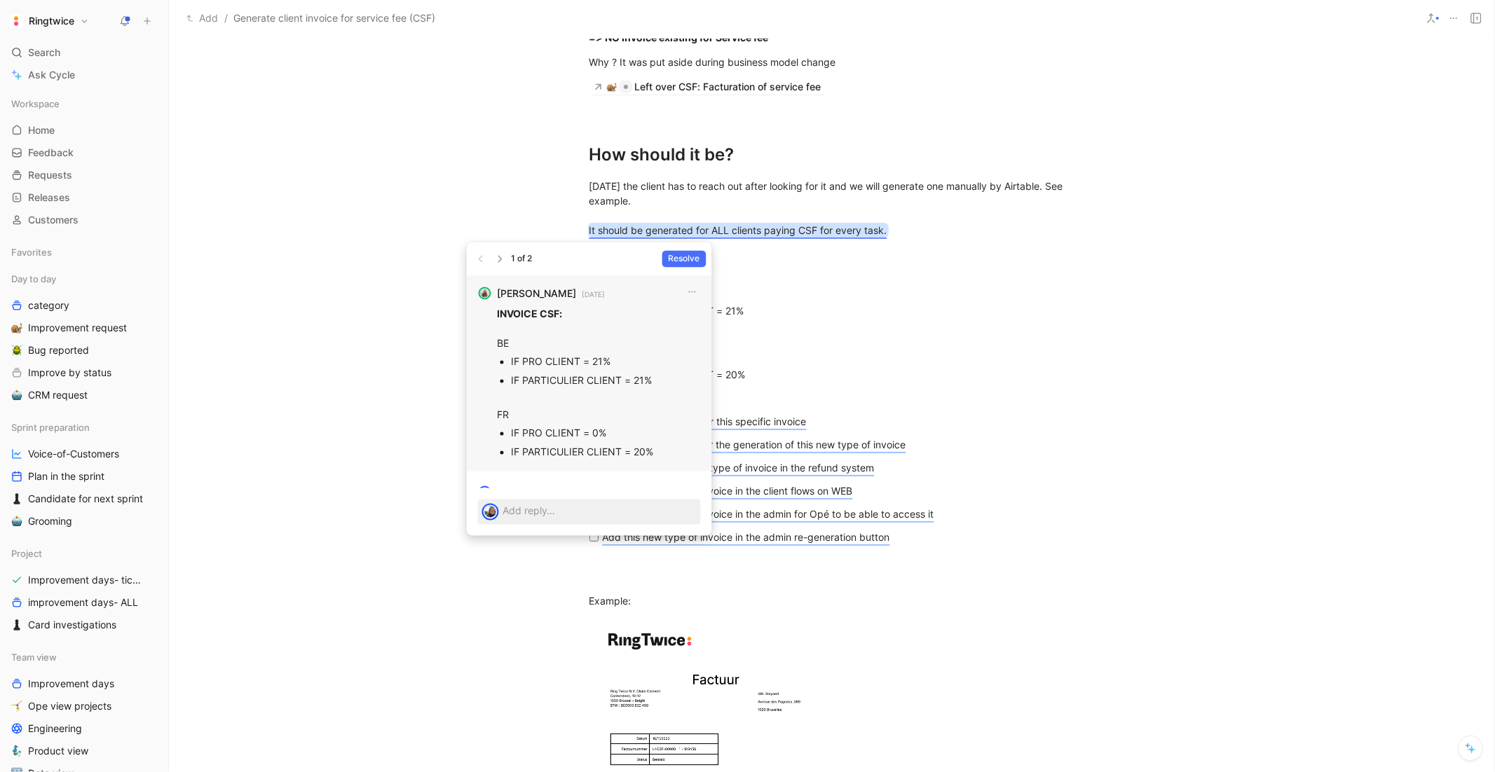
drag, startPoint x: 661, startPoint y: 456, endPoint x: 491, endPoint y: 343, distance: 203.7
click at [491, 343] on div "Elisabeth Zafiris 9 months ago INVOICE CSF: BE IF PRO CLIENT = 21% IF PARTICULI…" at bounding box center [589, 371] width 245 height 199
copy div "BE IF PRO CLIENT = 21% IF PARTICULIER CLIENT = 21% FR IF PRO CLIENT = 0% IF PAR…"
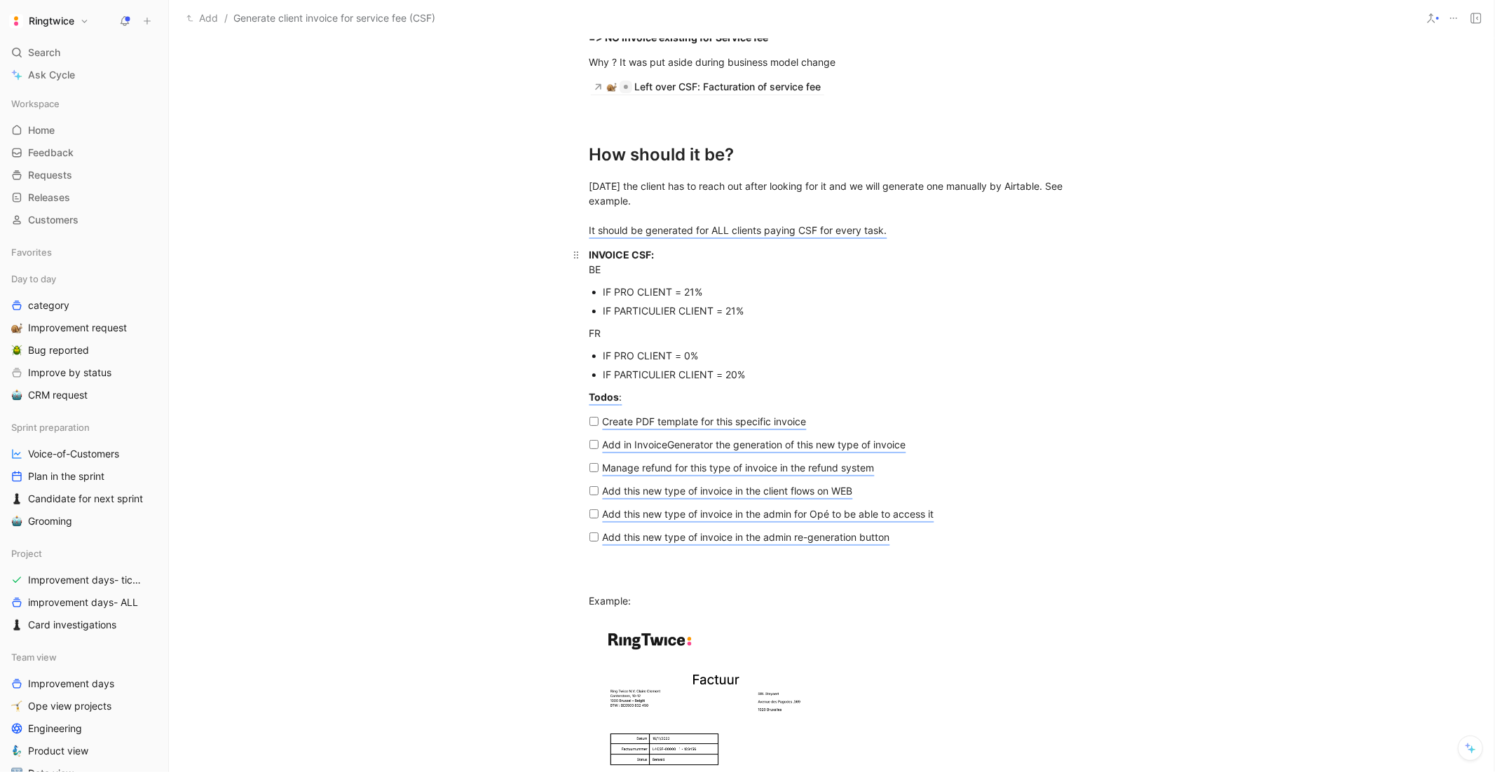
click at [873, 257] on div "INVOICE CSF: BE" at bounding box center [831, 261] width 485 height 29
click at [683, 226] on mark "It should be generated for ALL clients paying CSF for every task." at bounding box center [738, 230] width 298 height 12
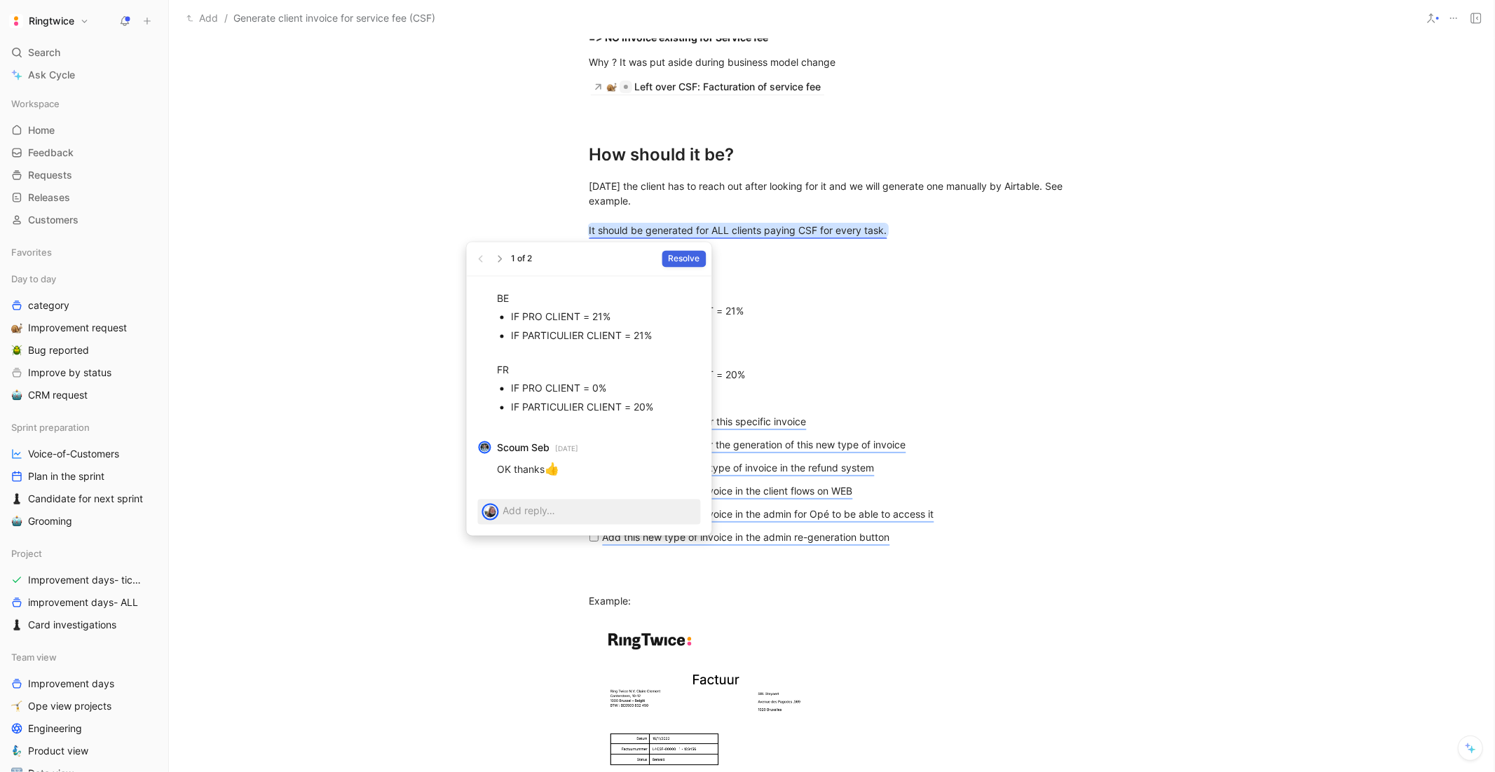
click at [679, 261] on span "Resolve" at bounding box center [685, 259] width 32 height 14
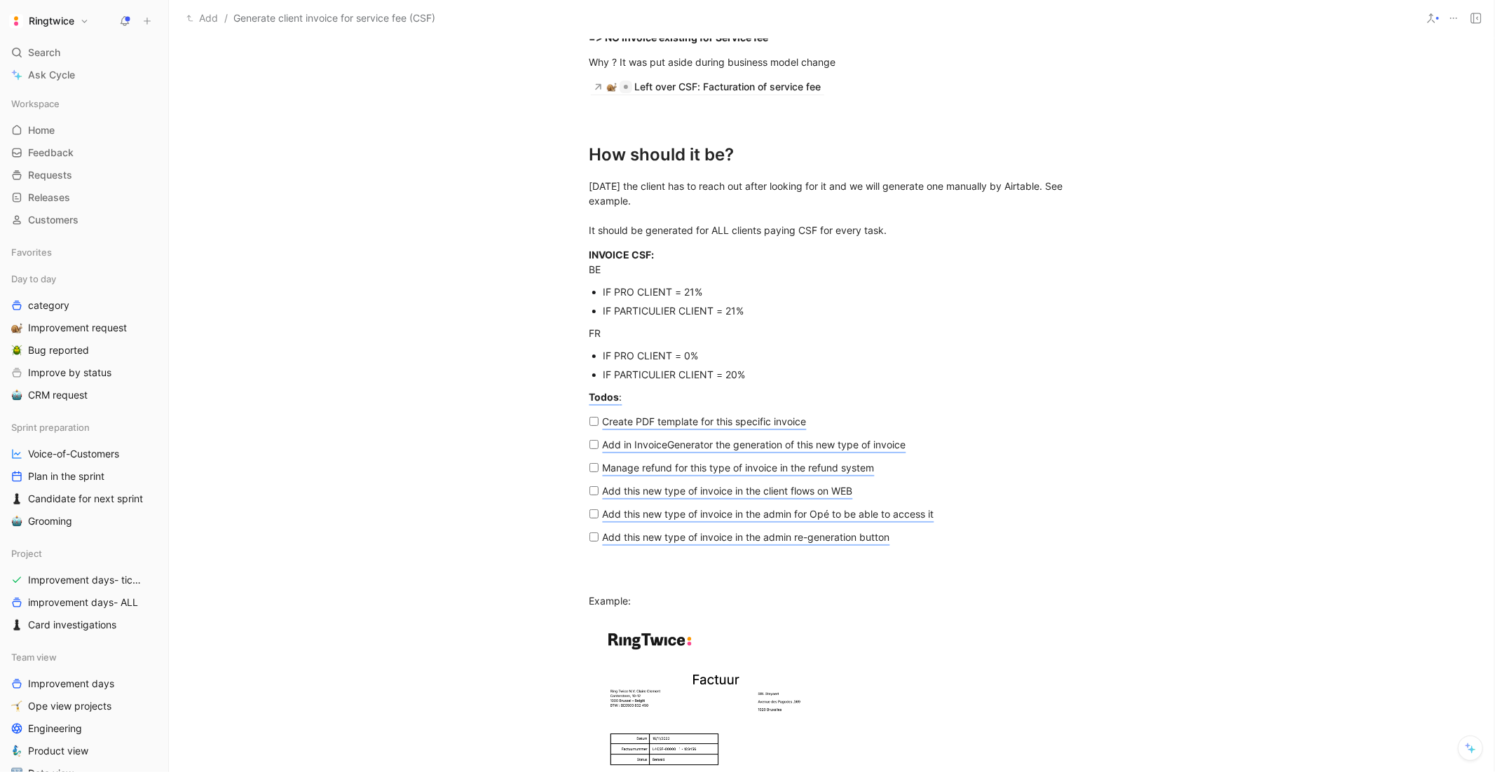
click at [790, 308] on div "IF PARTICULIER CLIENT = 21%" at bounding box center [838, 310] width 471 height 15
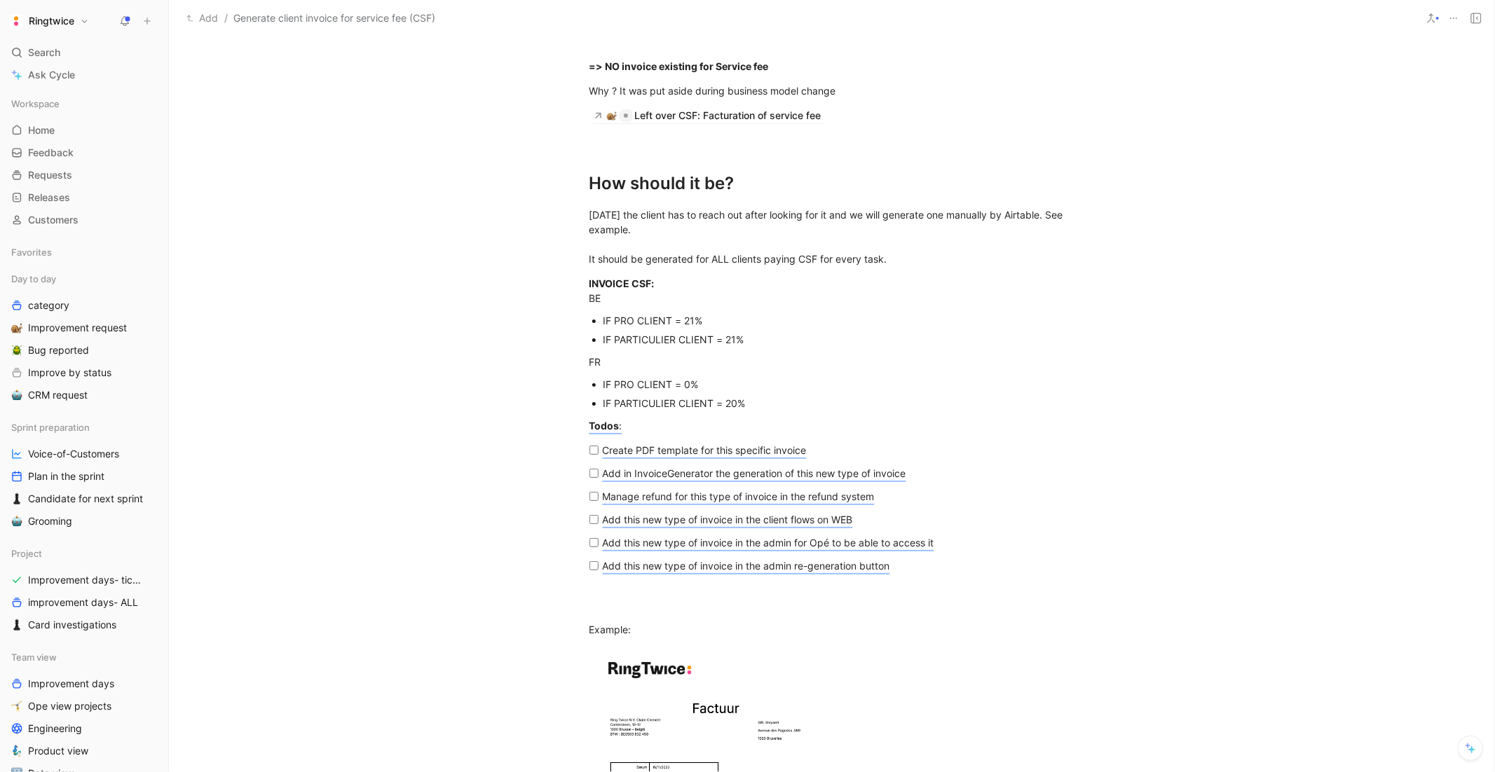
click at [648, 385] on div "IF PRO CLIENT = 0%" at bounding box center [838, 384] width 471 height 15
click at [718, 405] on div "IF PARTICULIER CLIENT = 20%" at bounding box center [838, 403] width 471 height 15
click at [617, 406] on div "IF PARTICULIER CLIENT = 20%" at bounding box center [838, 403] width 471 height 15
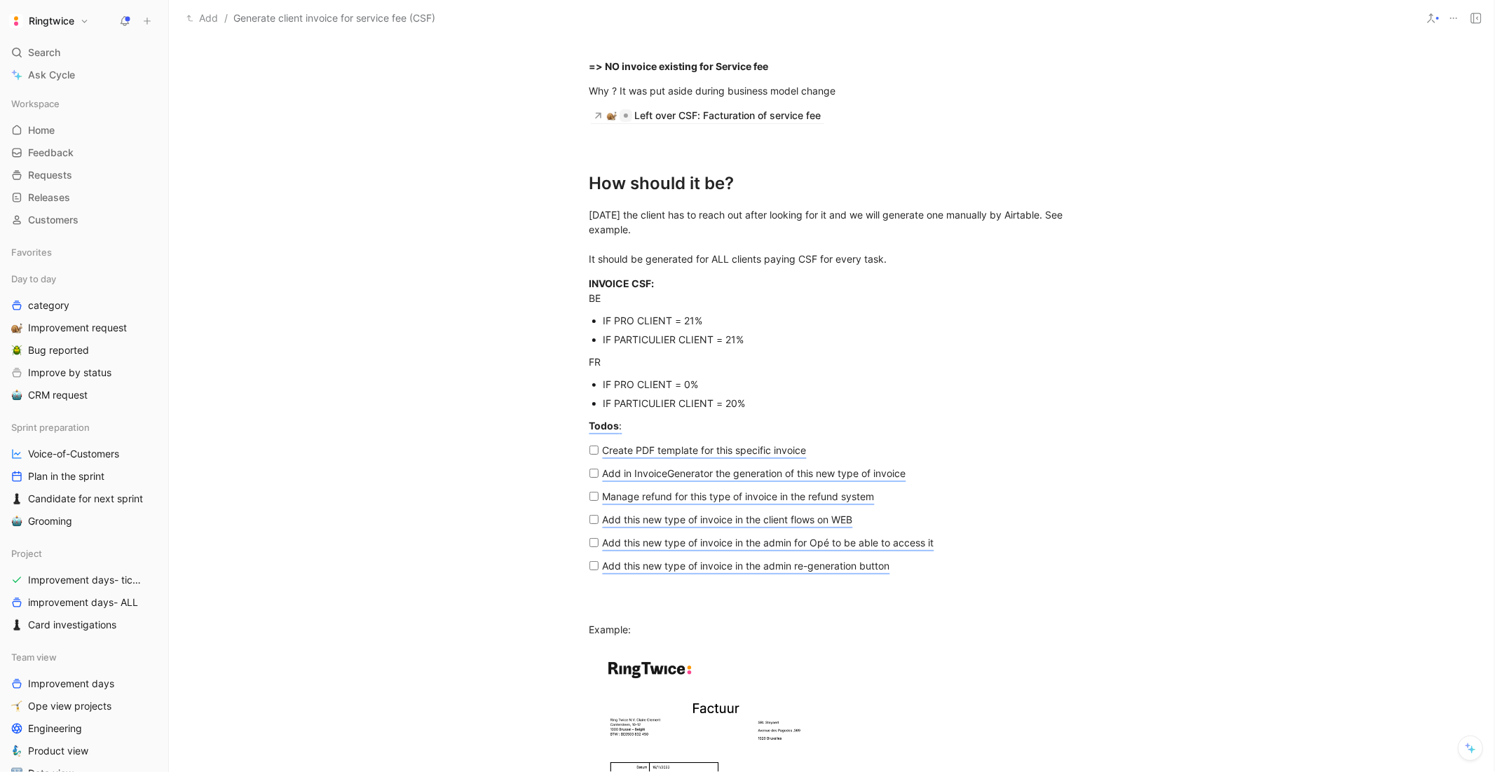
click at [617, 406] on div "IF PARTICULIER CLIENT = 20%" at bounding box center [838, 403] width 471 height 15
click at [770, 413] on div "Context Today we are only providing to the client a recu & the invoice if the S…" at bounding box center [831, 565] width 1325 height 1432
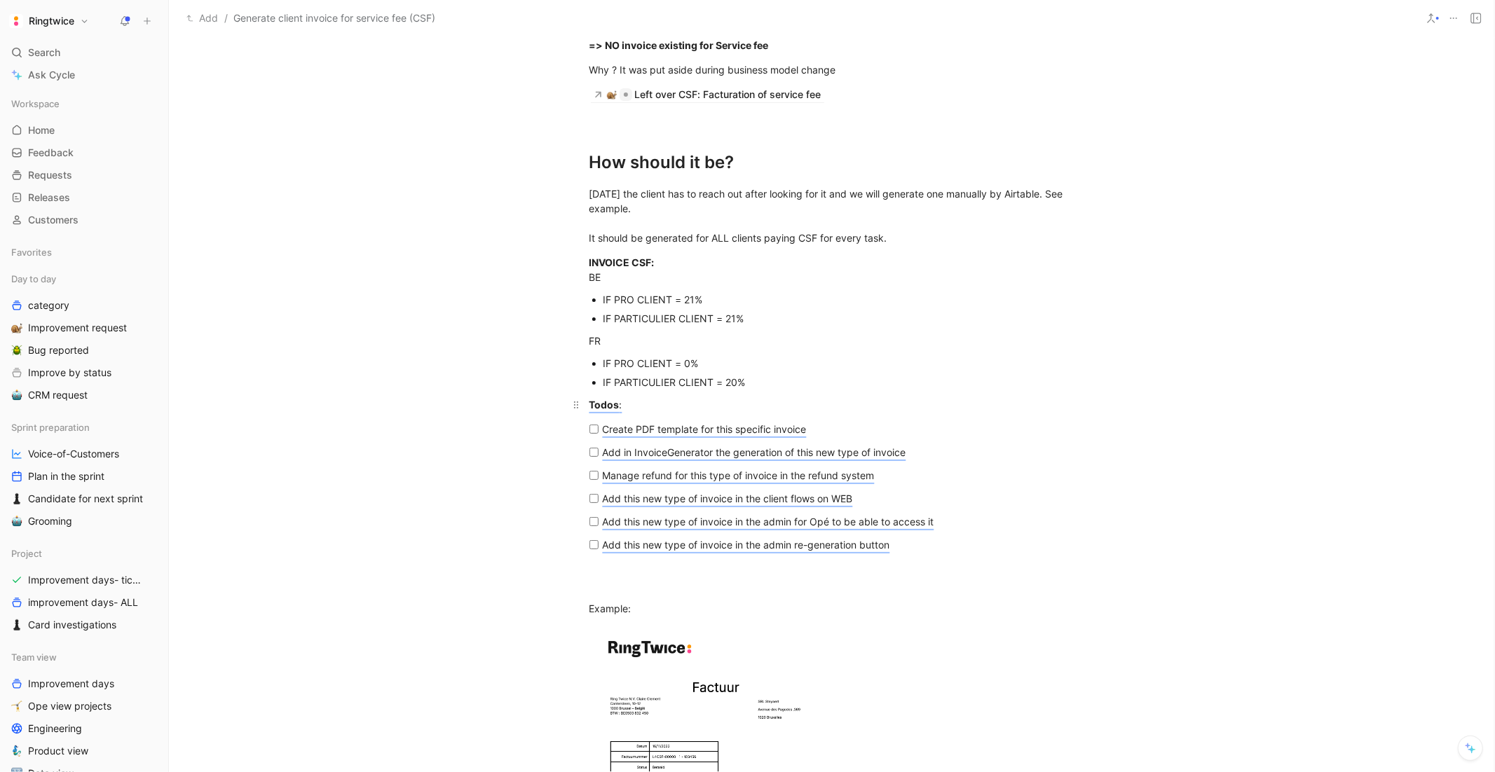
scroll to position [1440, 0]
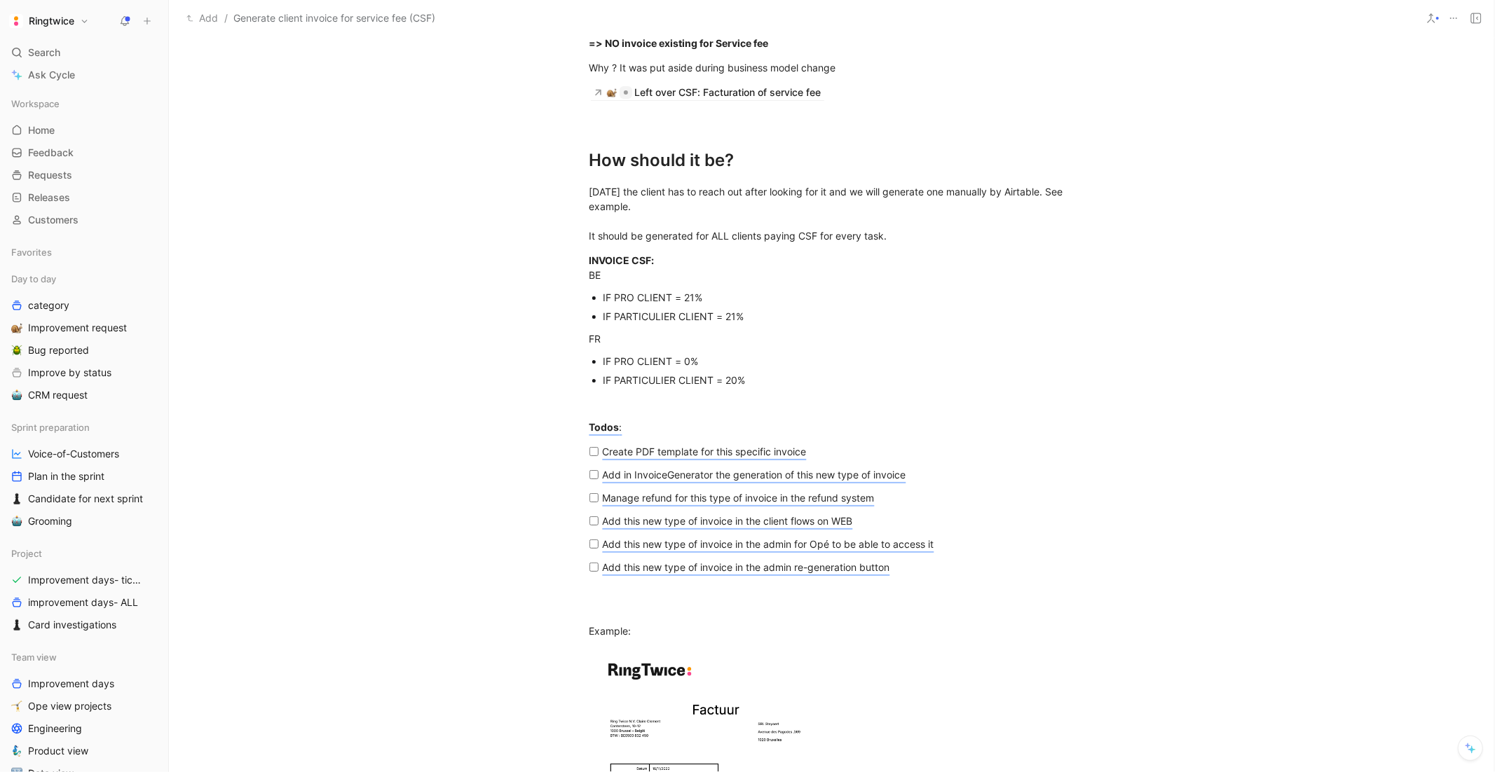
click at [663, 358] on div "IF PRO CLIENT = 0%" at bounding box center [838, 361] width 471 height 15
click at [673, 463] on p "Add in InvoiceGenerator the generation of this new type of invoice" at bounding box center [837, 474] width 469 height 23
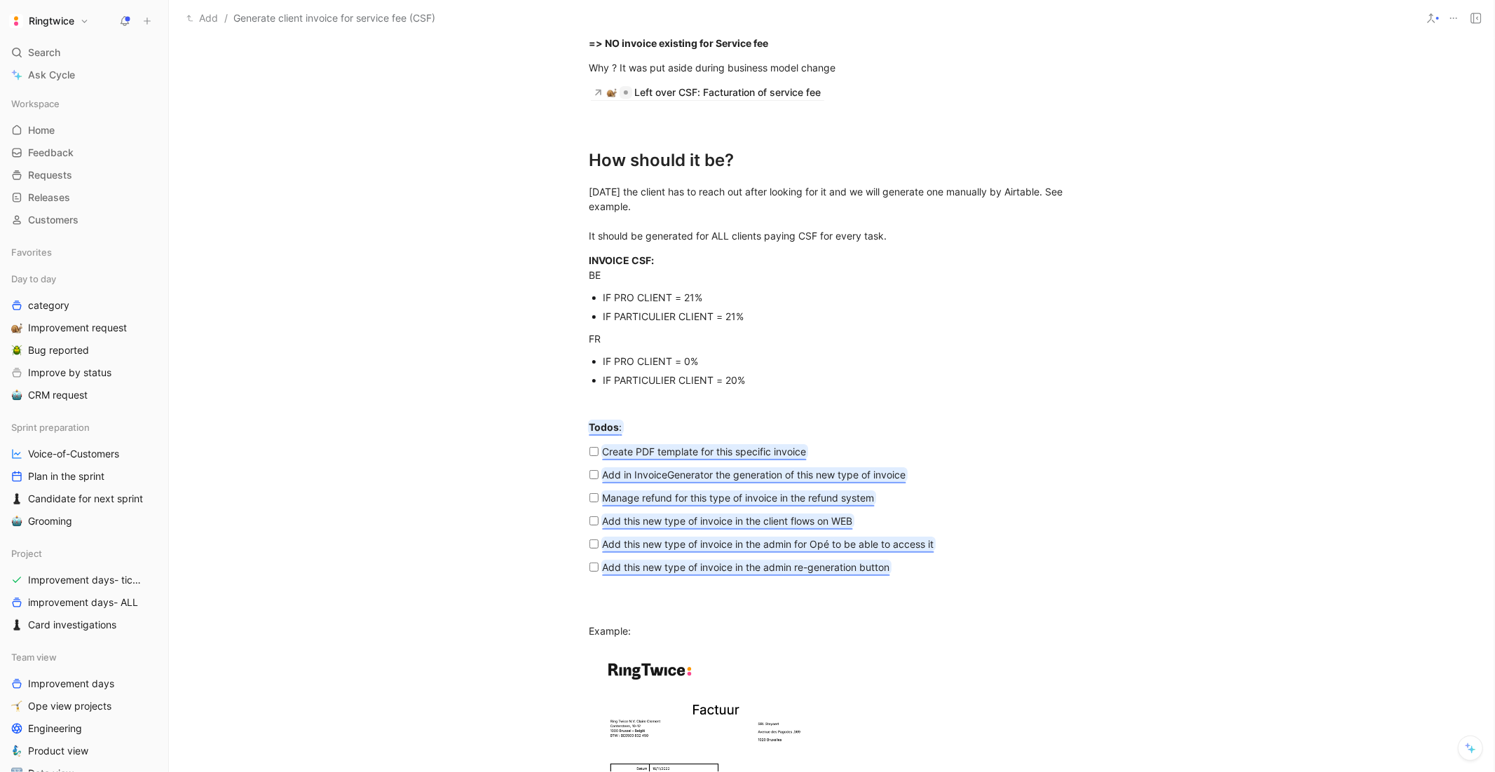
click at [664, 474] on mark "Add in InvoiceGenerator the generation of this new type of invoice" at bounding box center [754, 475] width 303 height 12
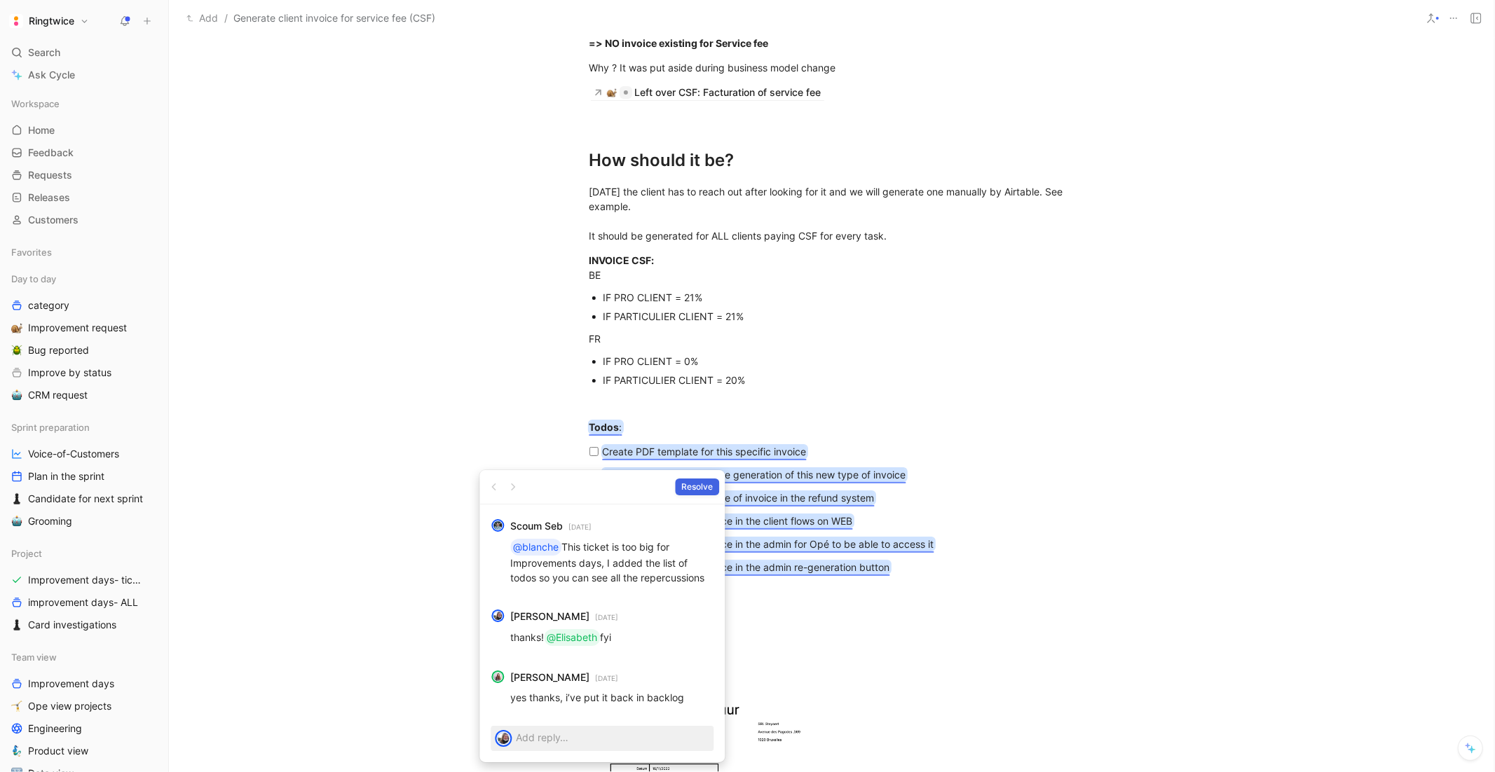
click at [690, 485] on span "Resolve" at bounding box center [697, 487] width 32 height 14
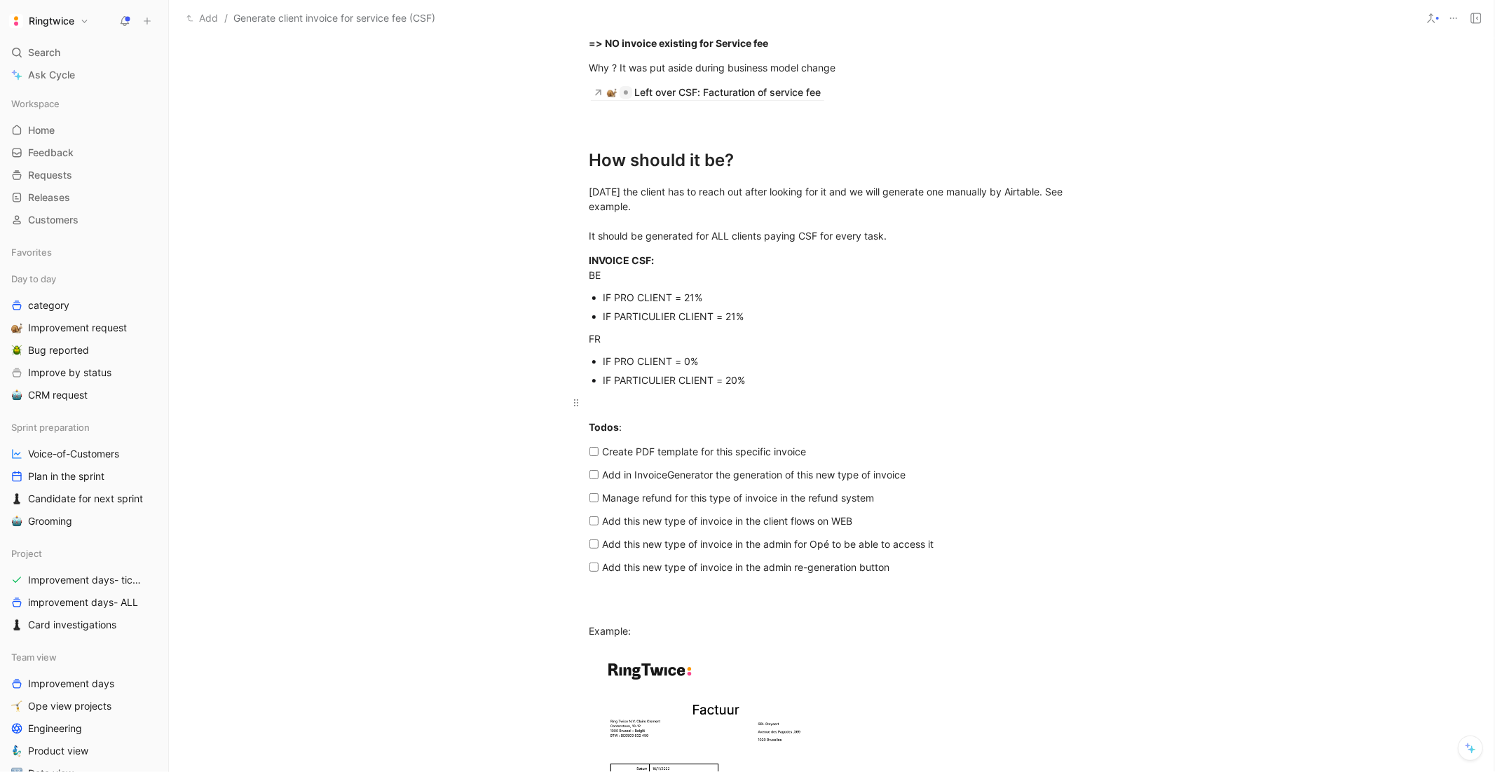
scroll to position [1463, 0]
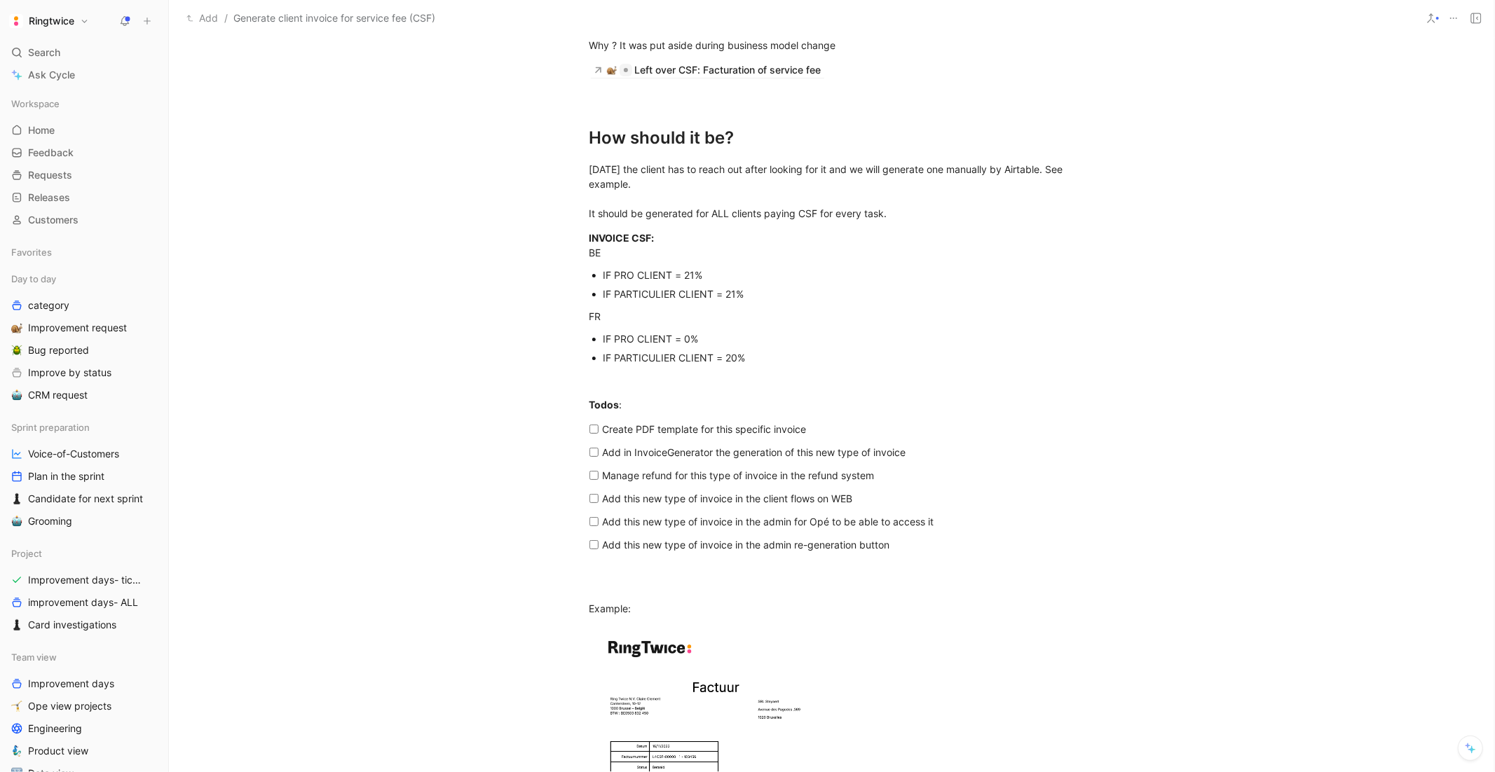
click at [847, 418] on p "Create PDF template for this specific invoice" at bounding box center [837, 429] width 469 height 23
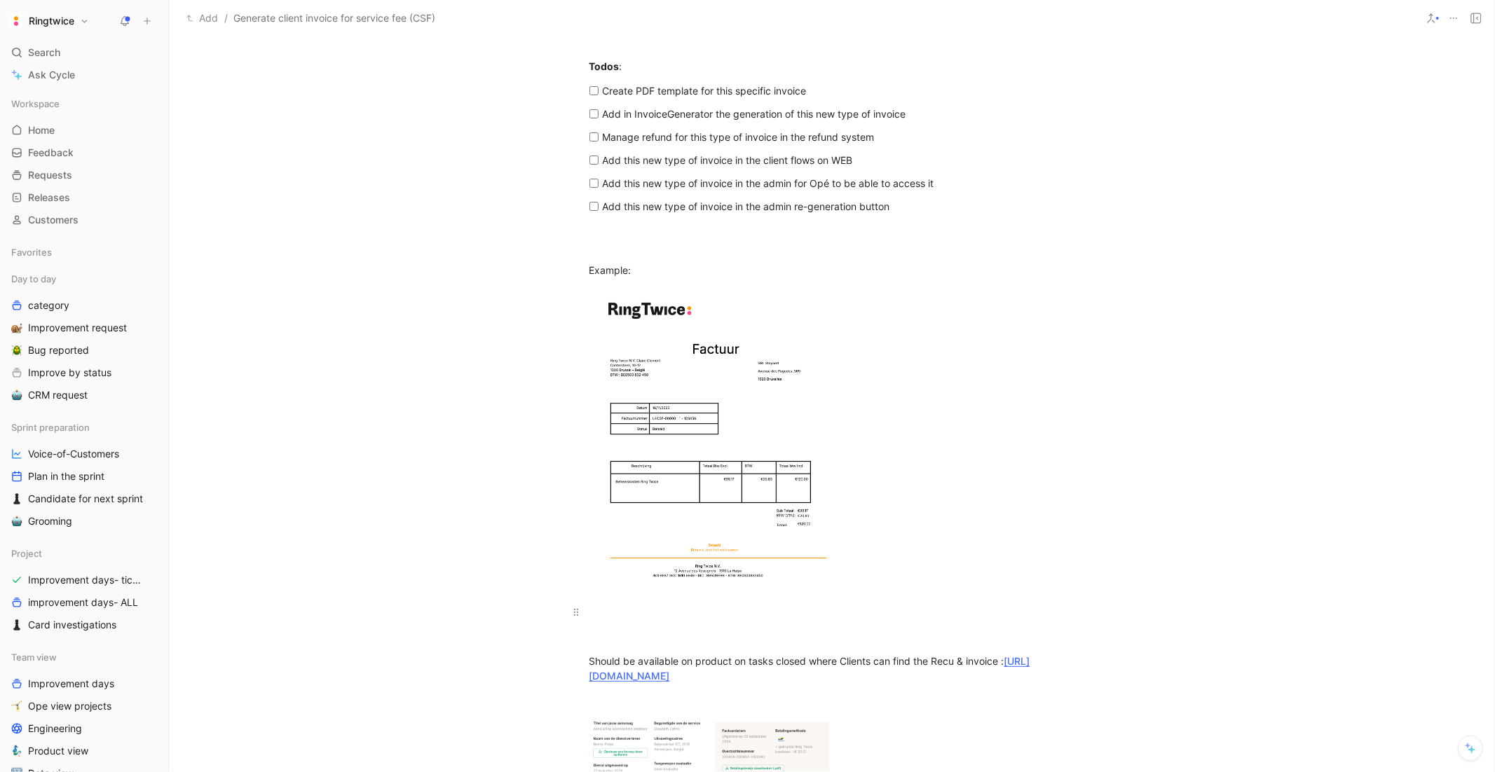
scroll to position [1837, 0]
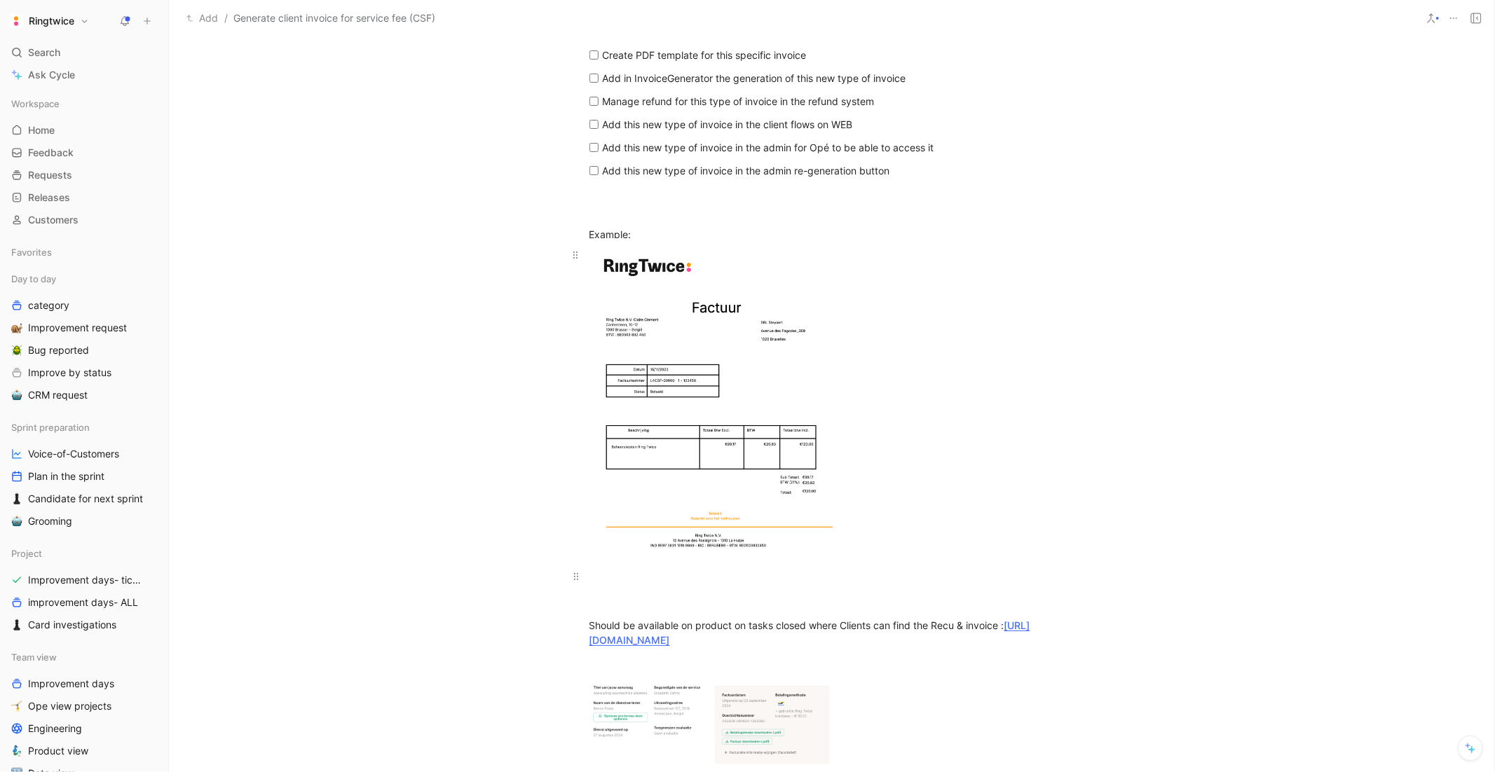
click at [688, 441] on body "Ringtwice Search ⌘ K Ask Cycle Workspace Home G then H Feedback G then F Reques…" at bounding box center [747, 386] width 1495 height 772
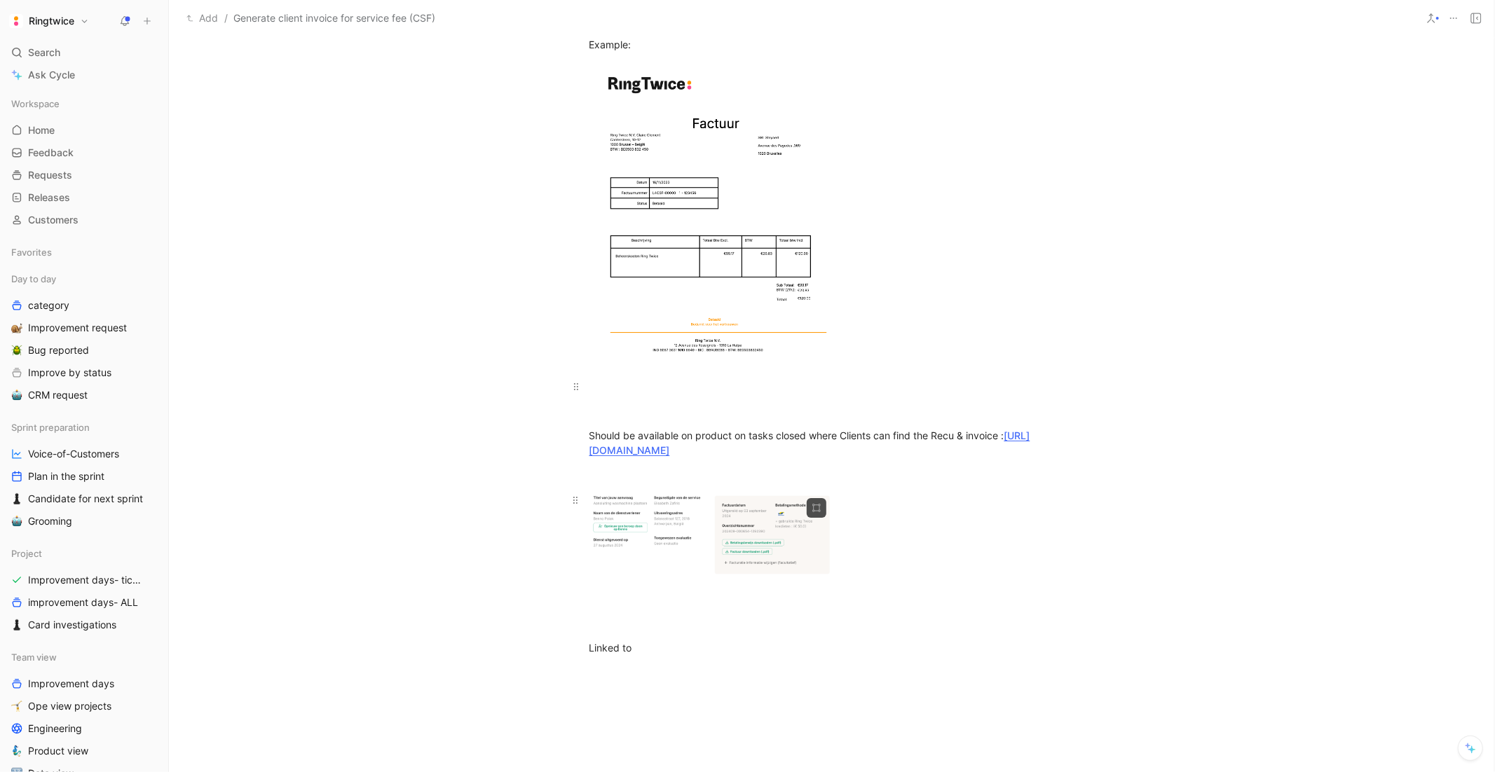
scroll to position [2031, 0]
click at [765, 552] on body "Ringtwice Search ⌘ K Ask Cycle Workspace Home G then H Feedback G then F Reques…" at bounding box center [747, 386] width 1495 height 772
click at [732, 553] on body "Ringtwice Search ⌘ K Ask Cycle Workspace Home G then H Feedback G then F Reques…" at bounding box center [747, 386] width 1495 height 772
click at [664, 631] on div "Linked to" at bounding box center [831, 643] width 485 height 15
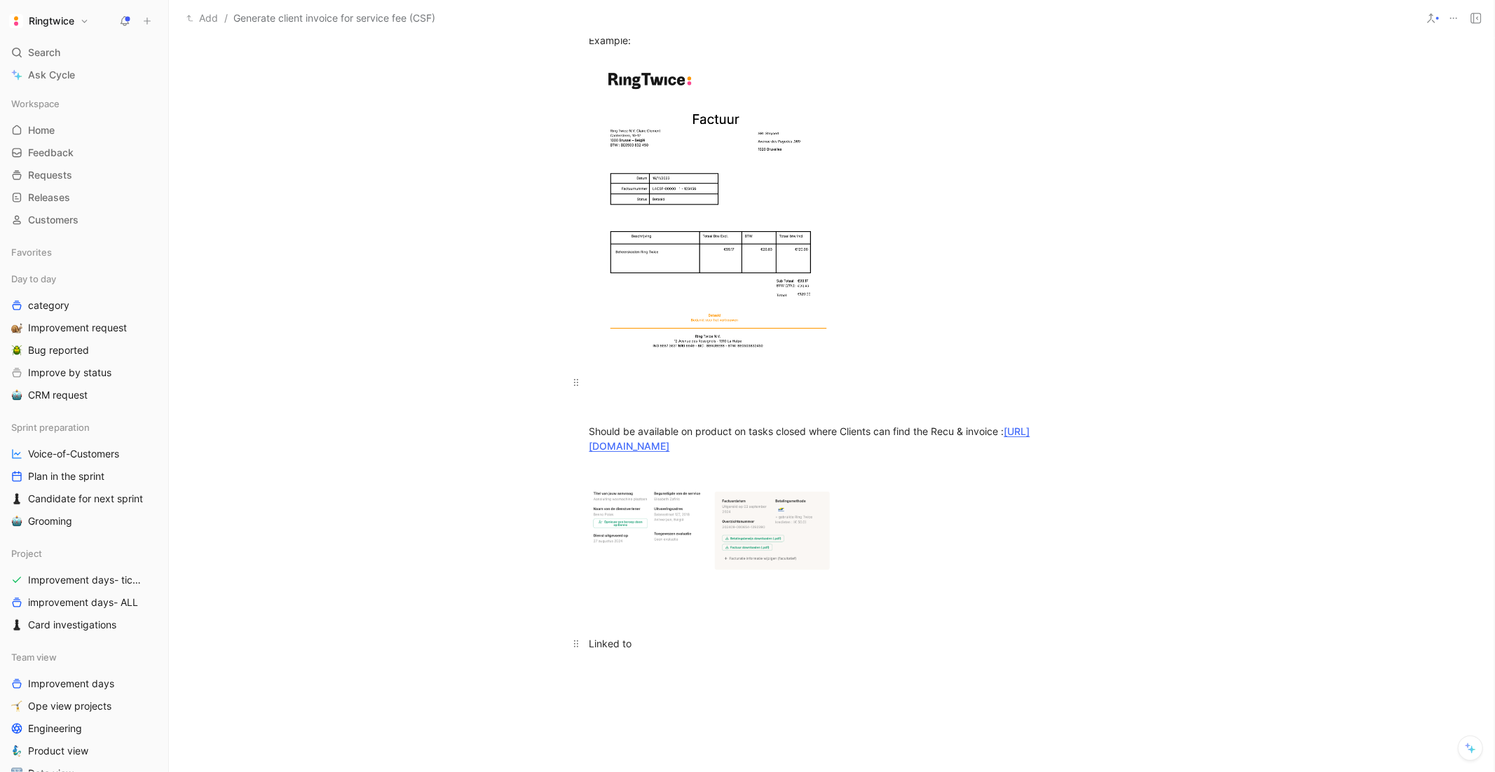
click at [664, 631] on div "Linked to" at bounding box center [831, 643] width 485 height 15
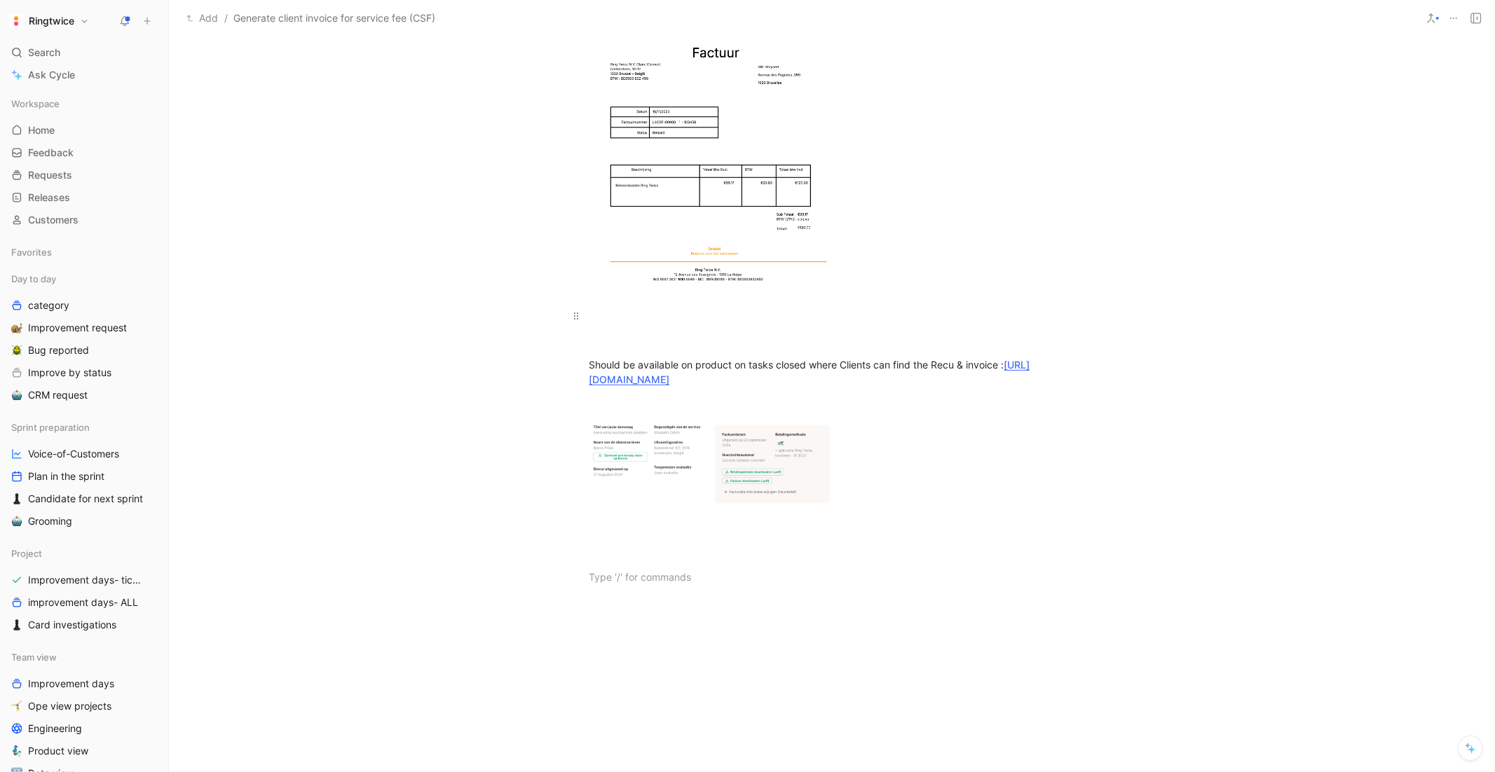
scroll to position [1770, 0]
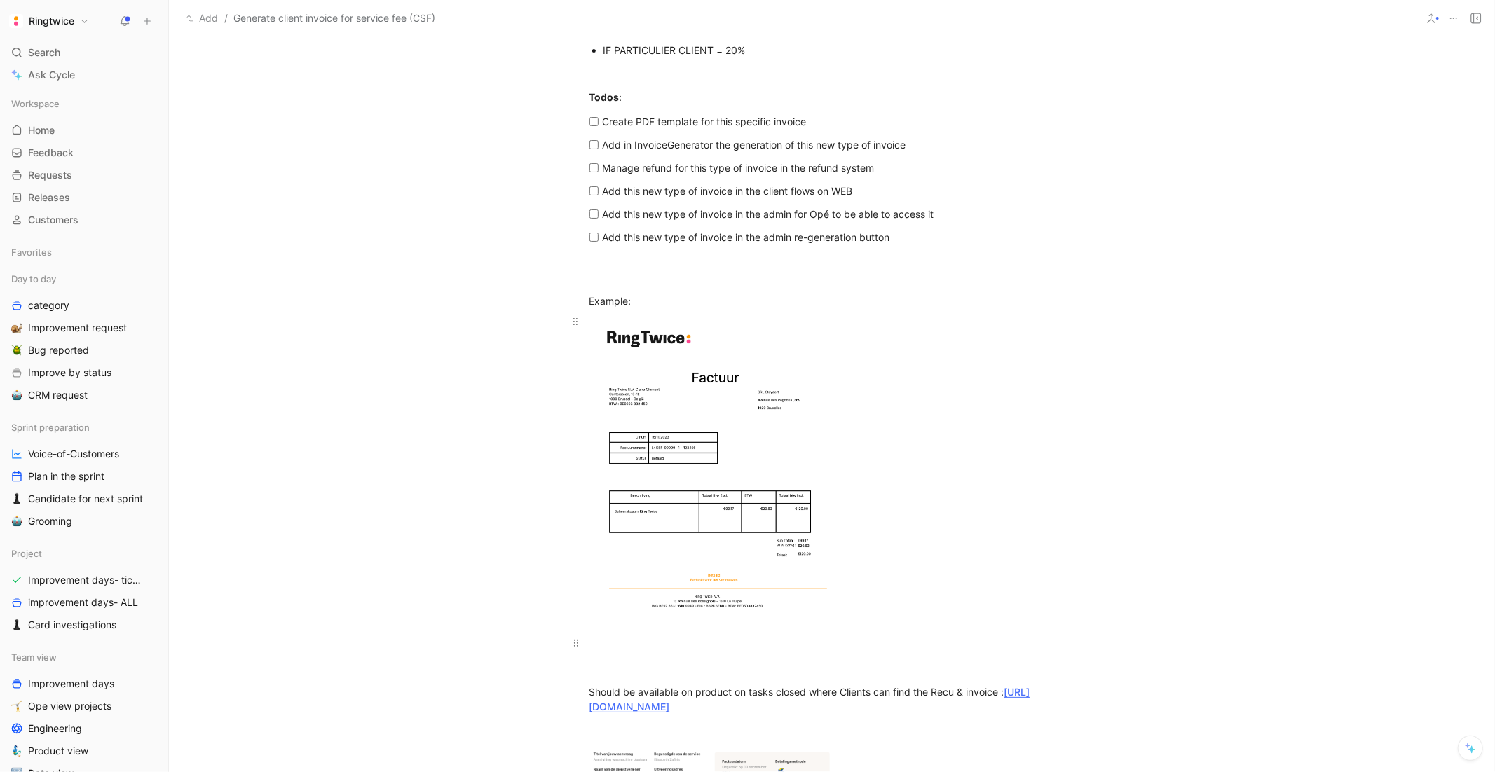
click at [760, 433] on body "Ringtwice Search ⌘ K Ask Cycle Workspace Home G then H Feedback G then F Reques…" at bounding box center [747, 386] width 1495 height 772
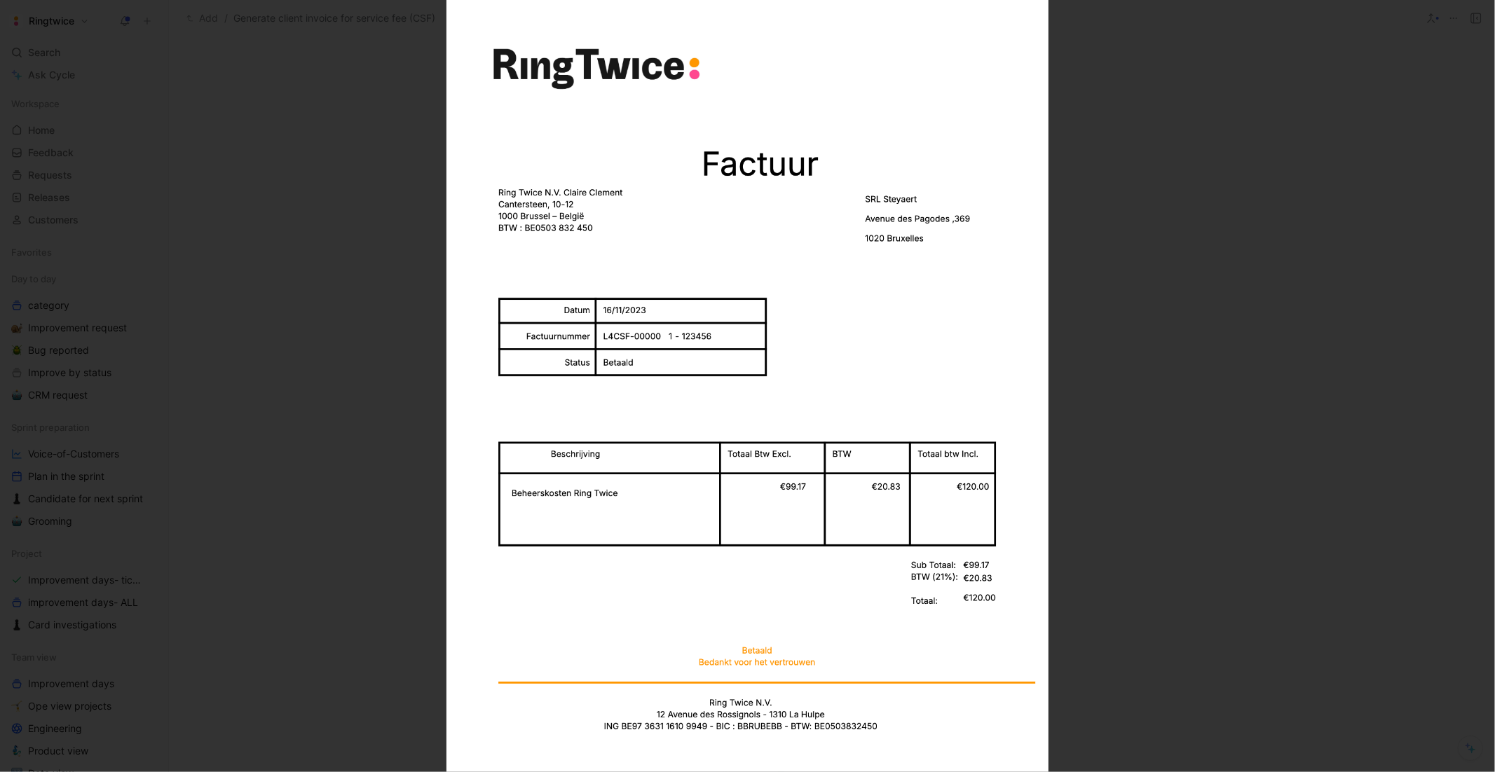
click at [770, 631] on img at bounding box center [746, 386] width 601 height 772
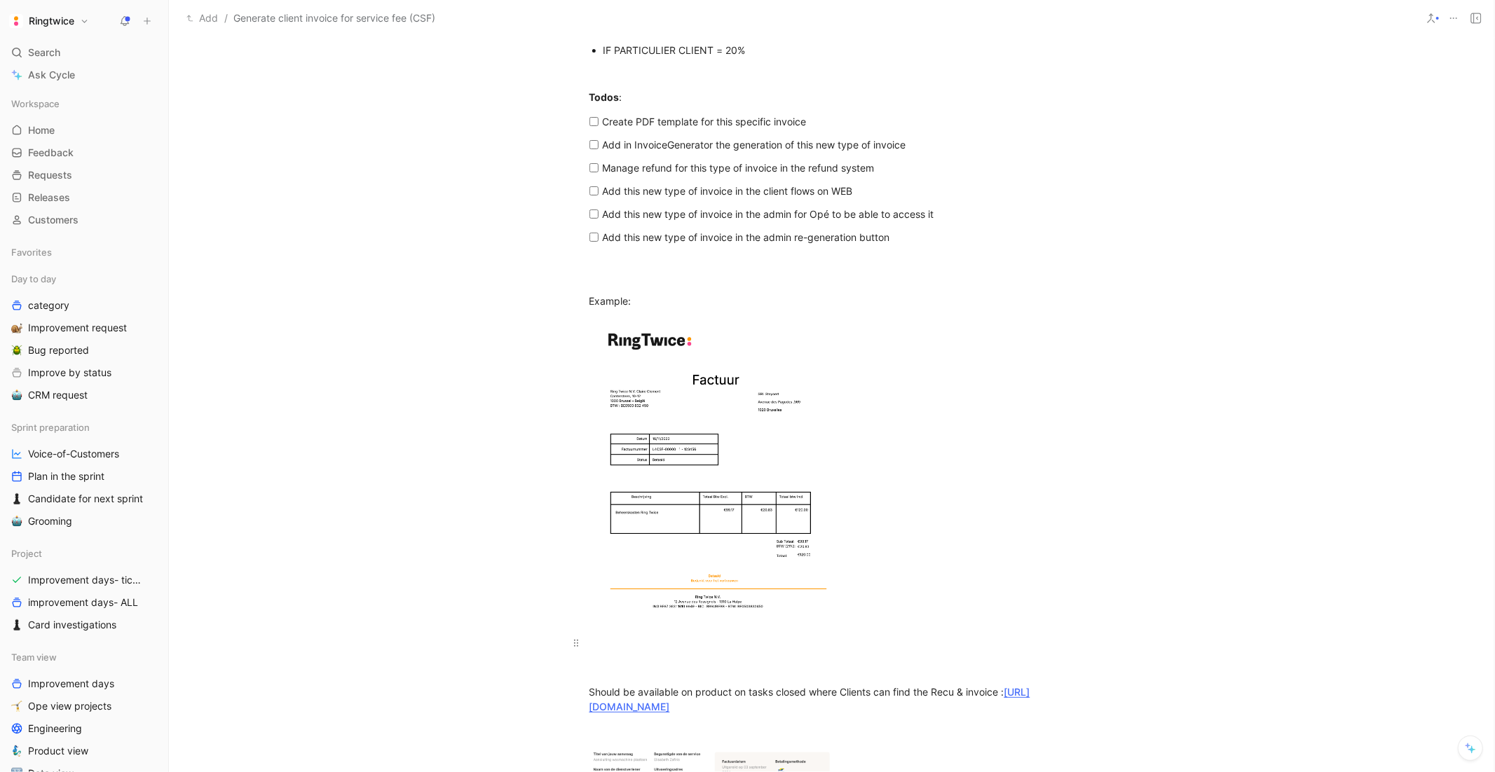
scroll to position [1781, 0]
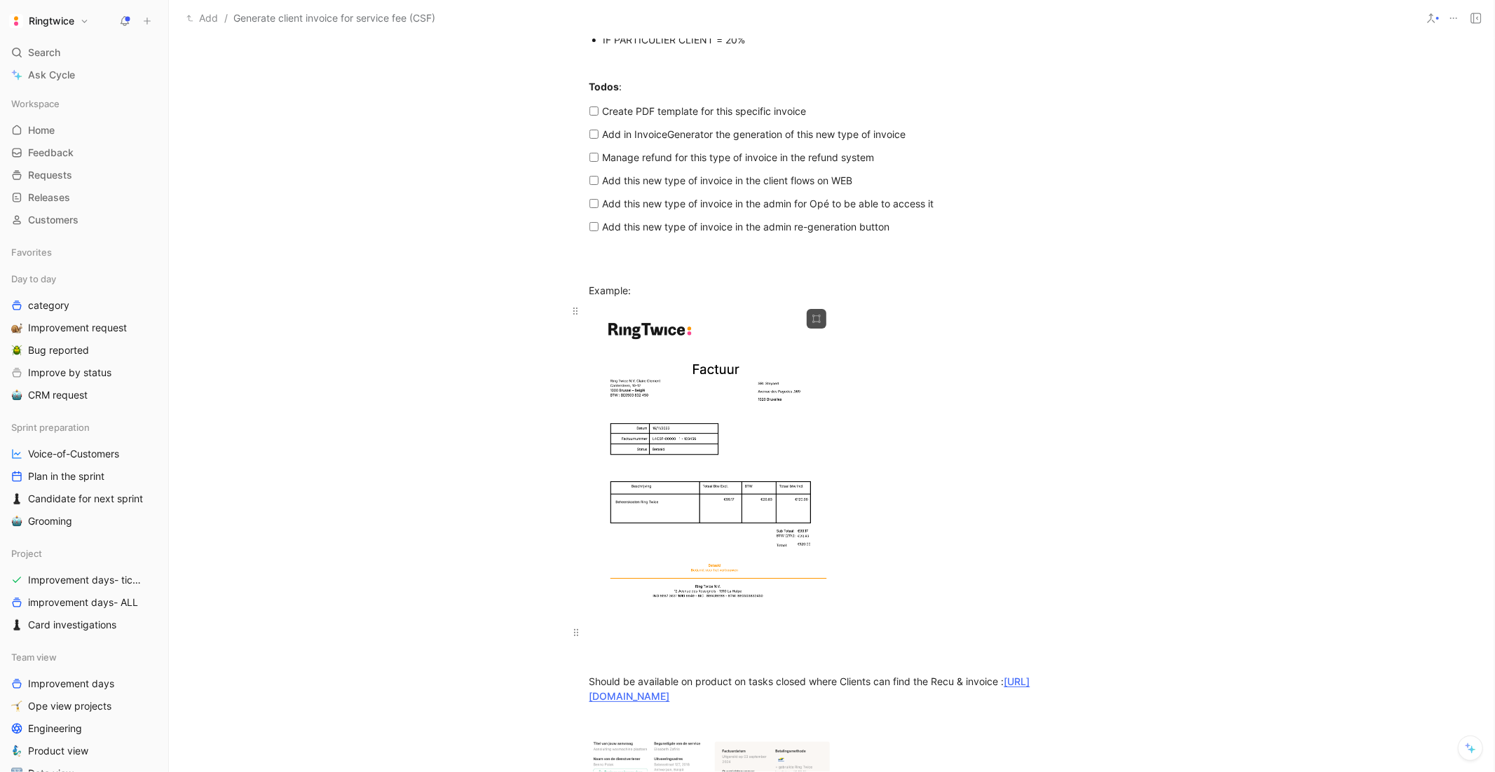
click at [670, 619] on div at bounding box center [710, 461] width 242 height 316
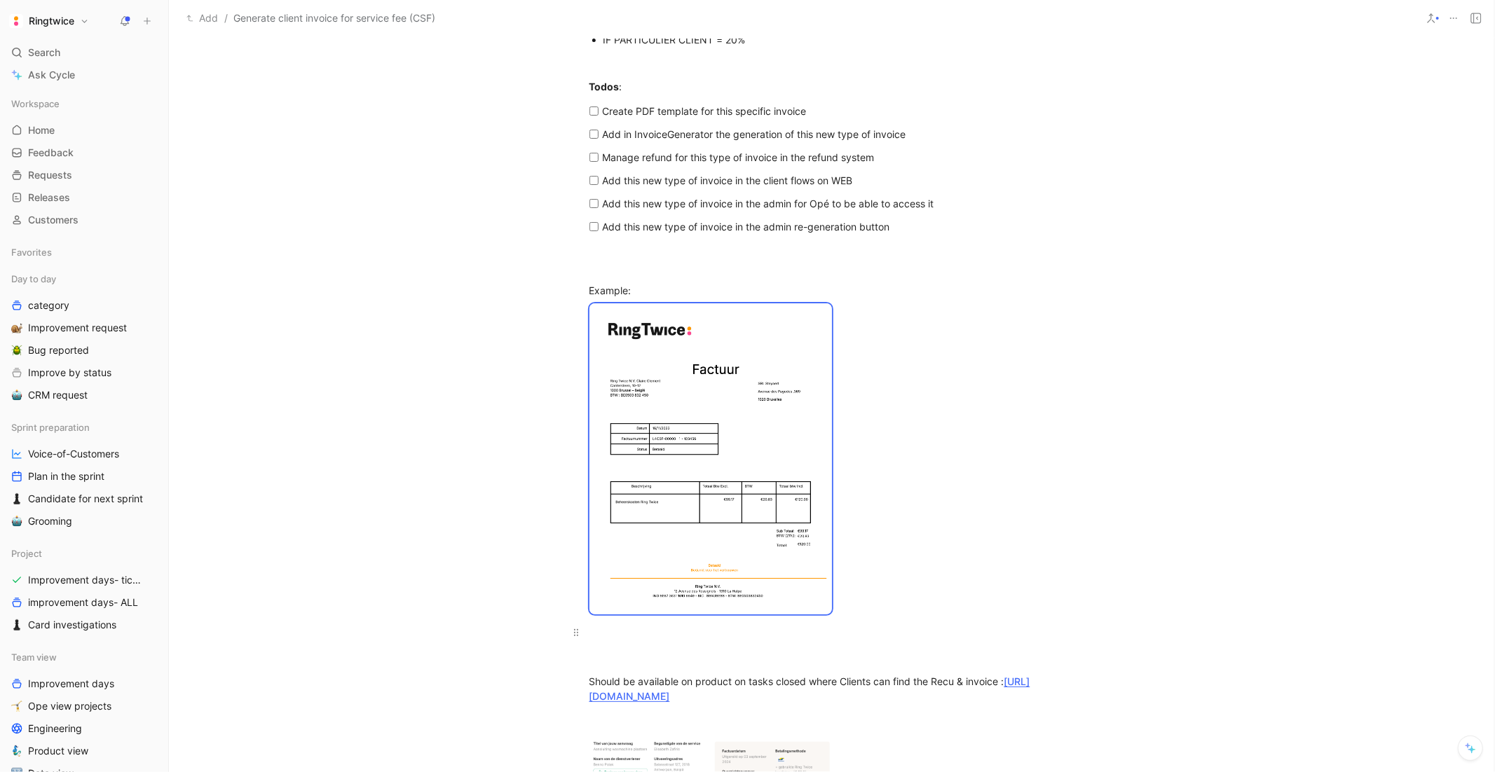
click at [634, 629] on div at bounding box center [831, 632] width 485 height 15
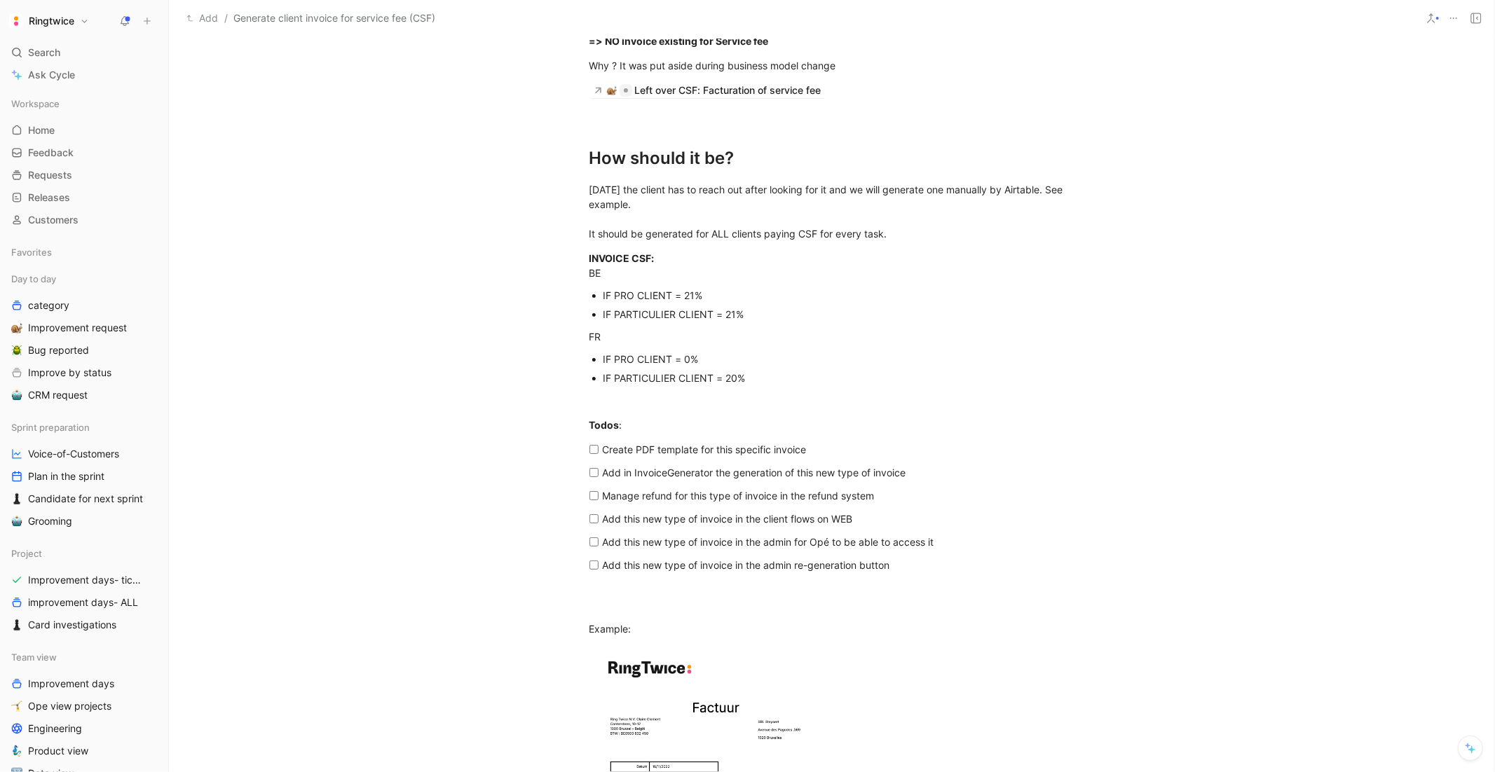
scroll to position [1461, 0]
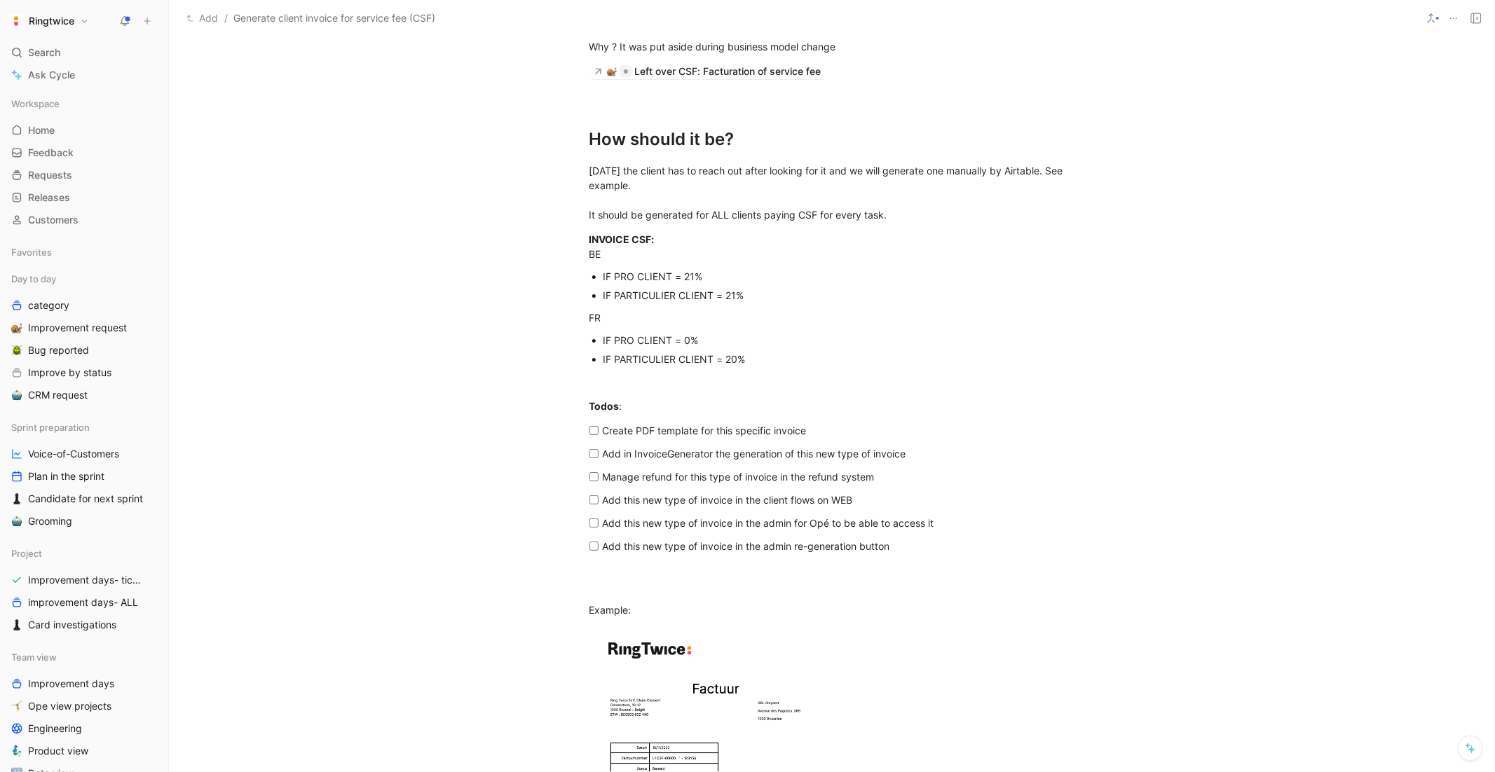
click at [873, 521] on mark "Add this new type of invoice in the admin for Opé to be able to access it" at bounding box center [768, 523] width 331 height 12
click at [905, 553] on p "Add this new type of invoice in the admin re-generation button" at bounding box center [837, 546] width 469 height 23
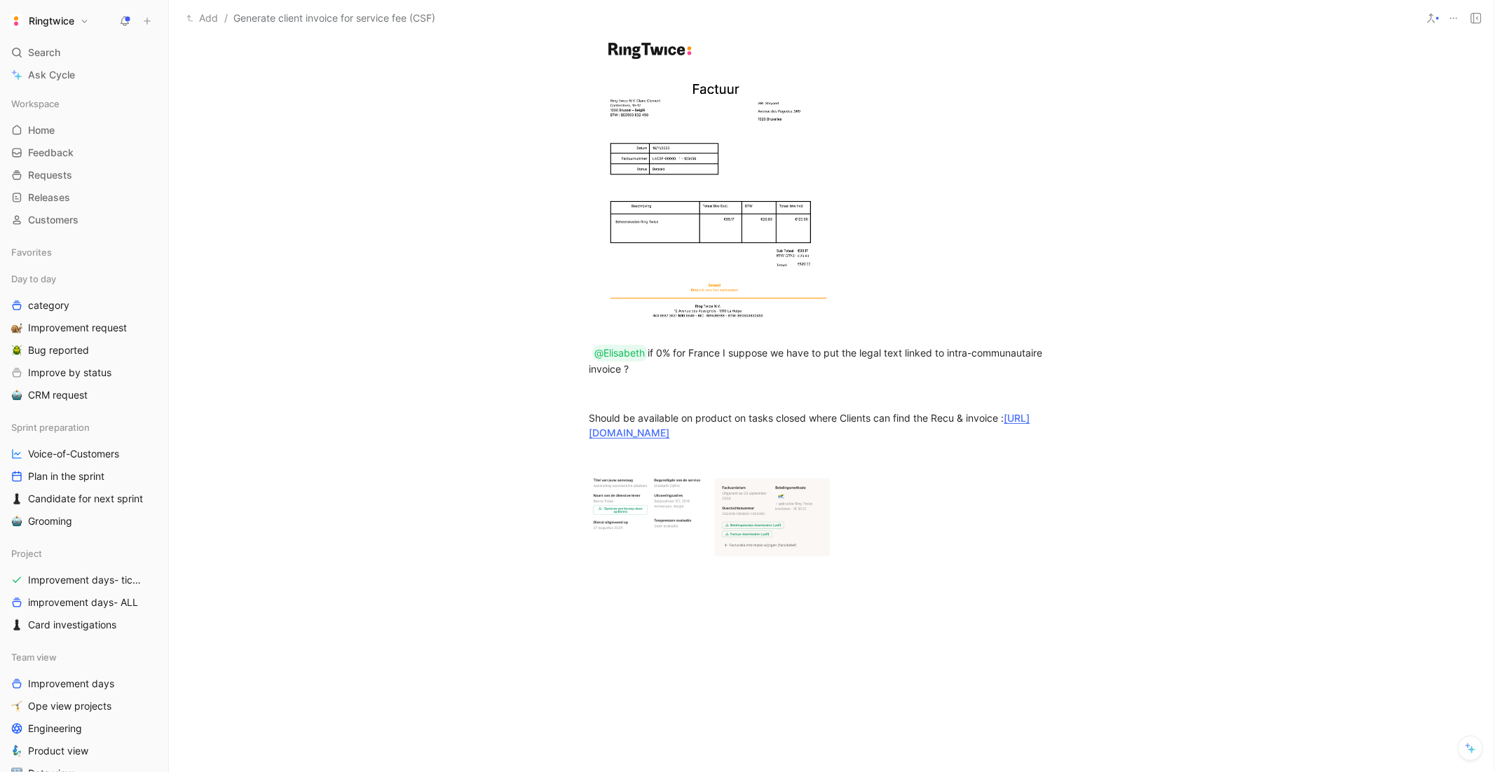
scroll to position [2071, 0]
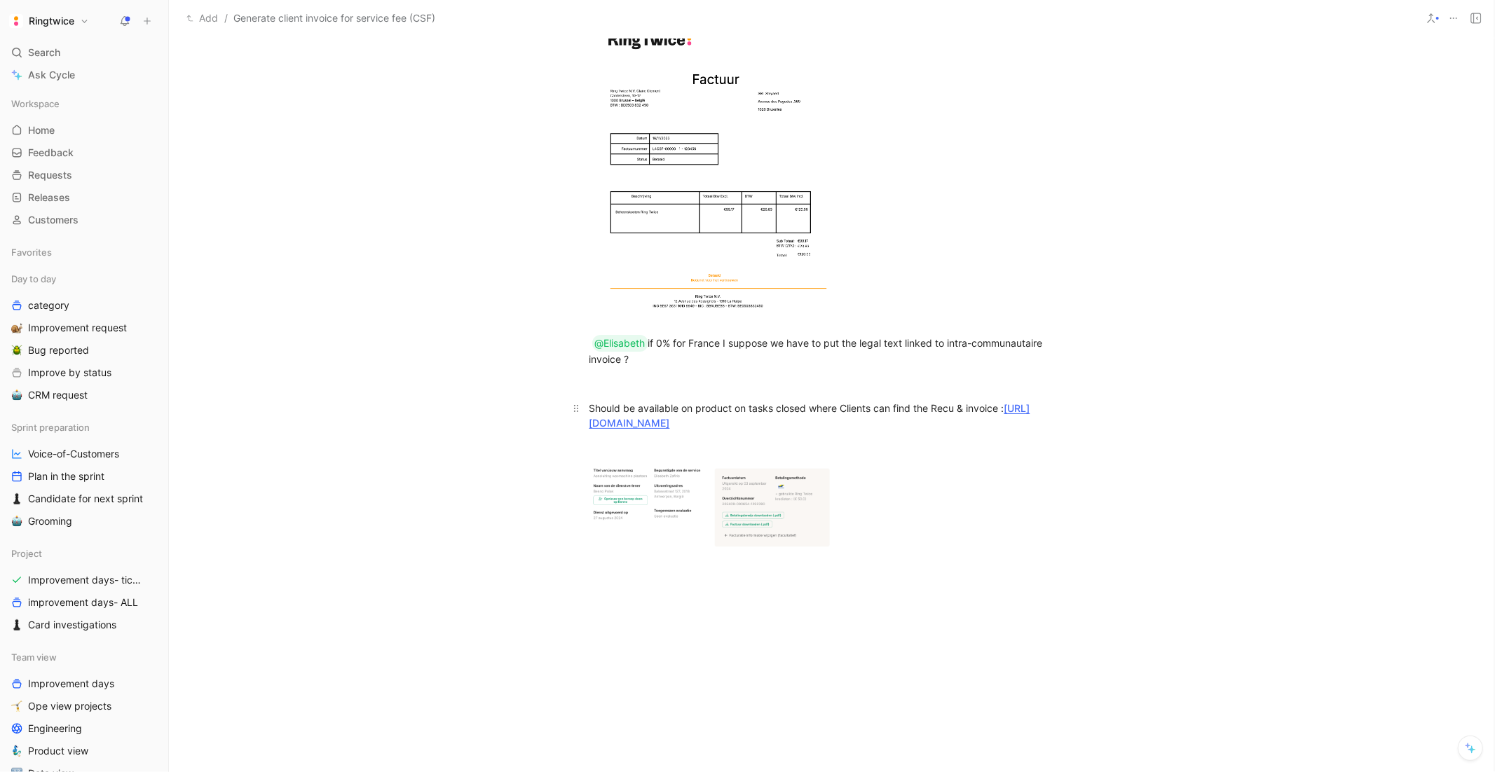
click at [684, 403] on div "Should be available on product on tasks closed where Clients can find the Recu …" at bounding box center [831, 430] width 485 height 59
click at [969, 455] on div "Should be available on product on tasks closed where Clients can find the Recu …" at bounding box center [831, 430] width 485 height 59
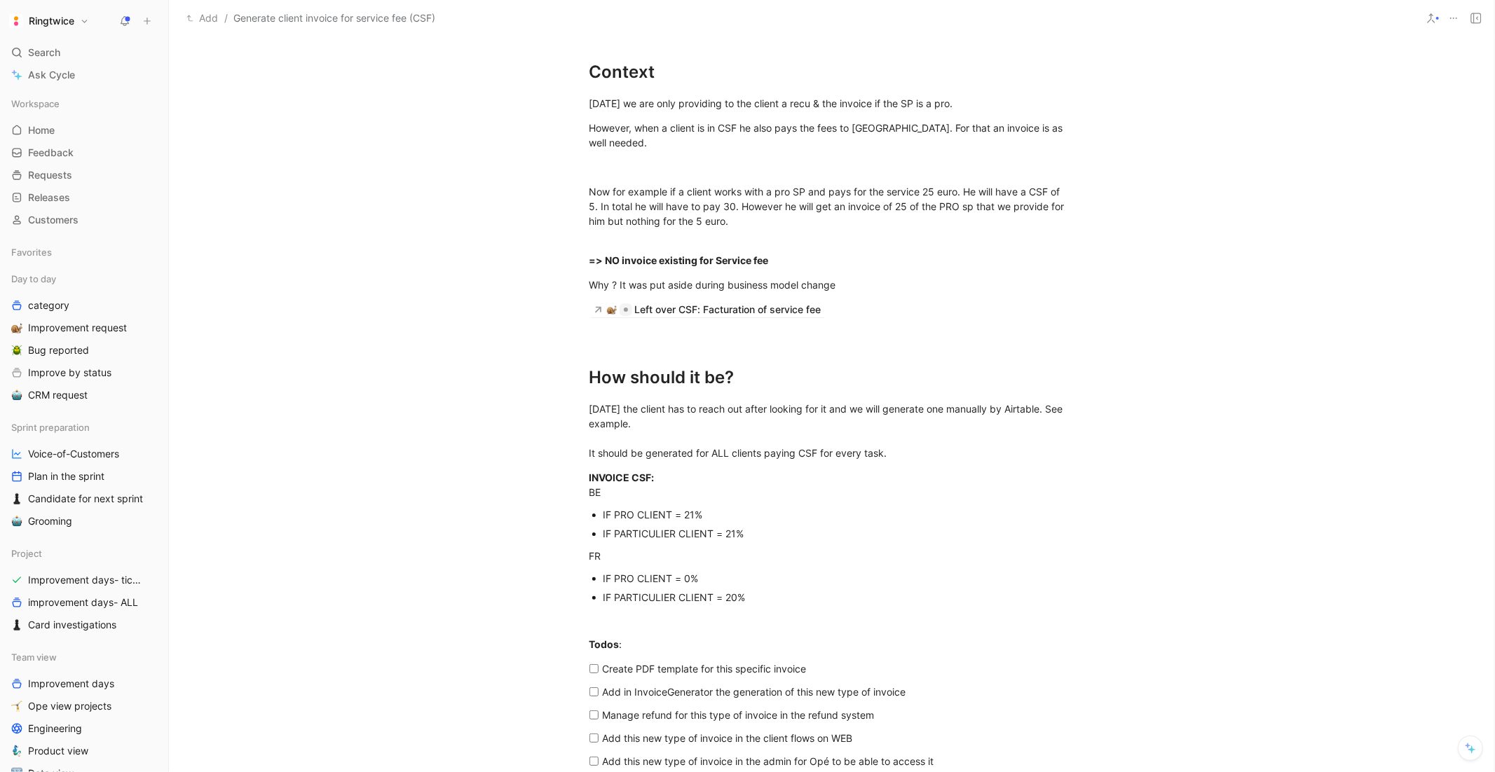
scroll to position [1243, 0]
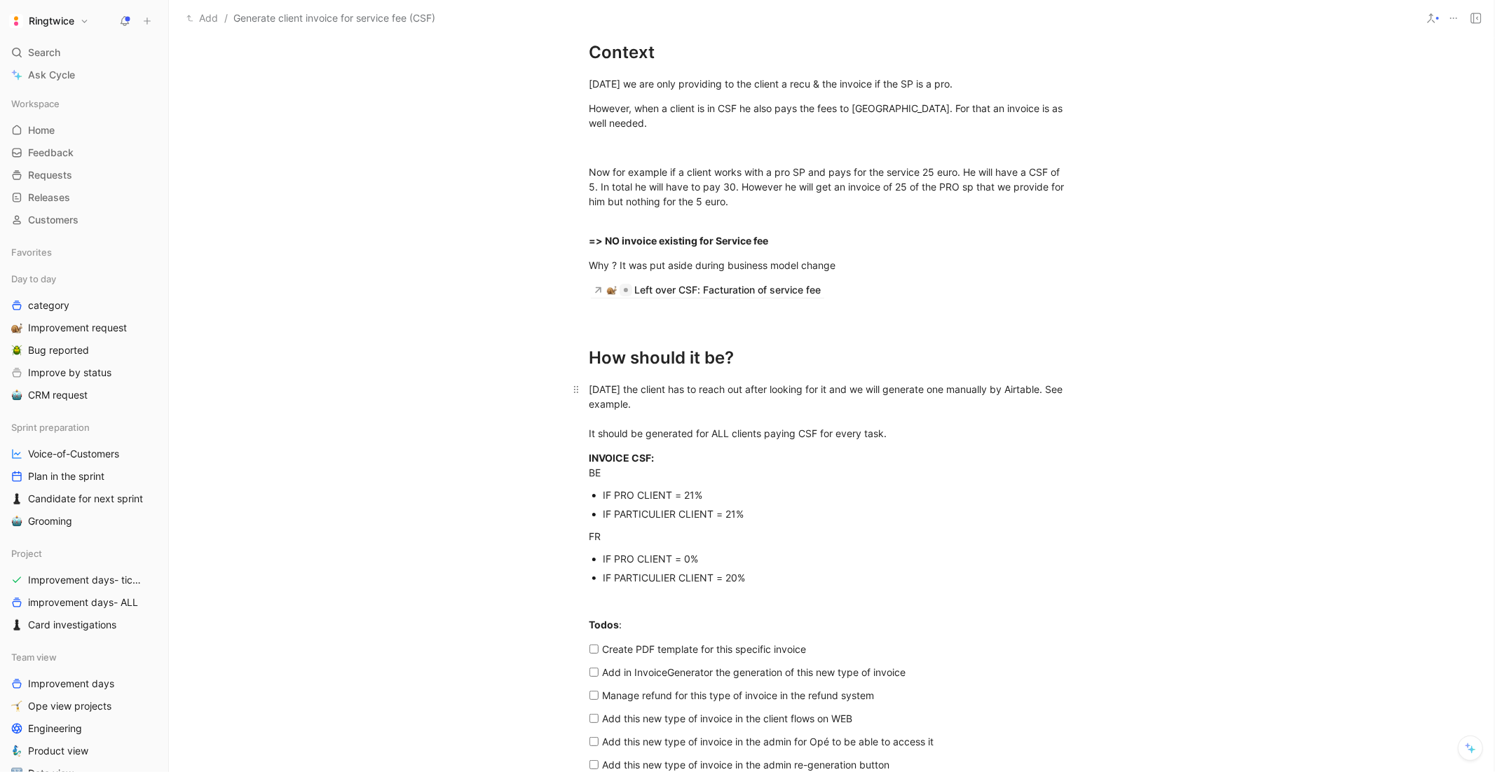
click at [760, 433] on mark "It should be generated for ALL clients paying CSF for every task." at bounding box center [738, 434] width 298 height 12
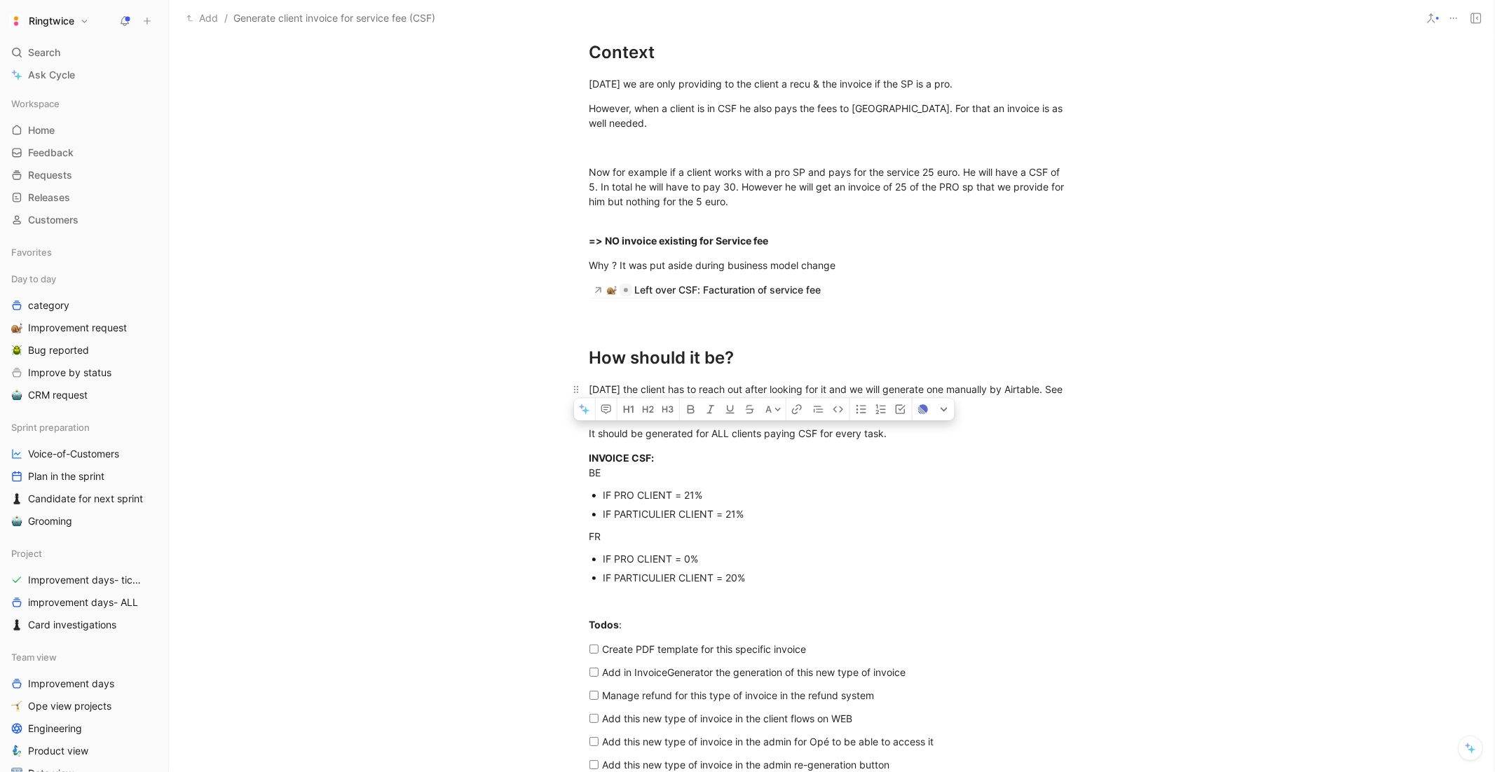
click at [760, 433] on mark "It should be generated for ALL clients paying CSF for every task." at bounding box center [738, 434] width 298 height 12
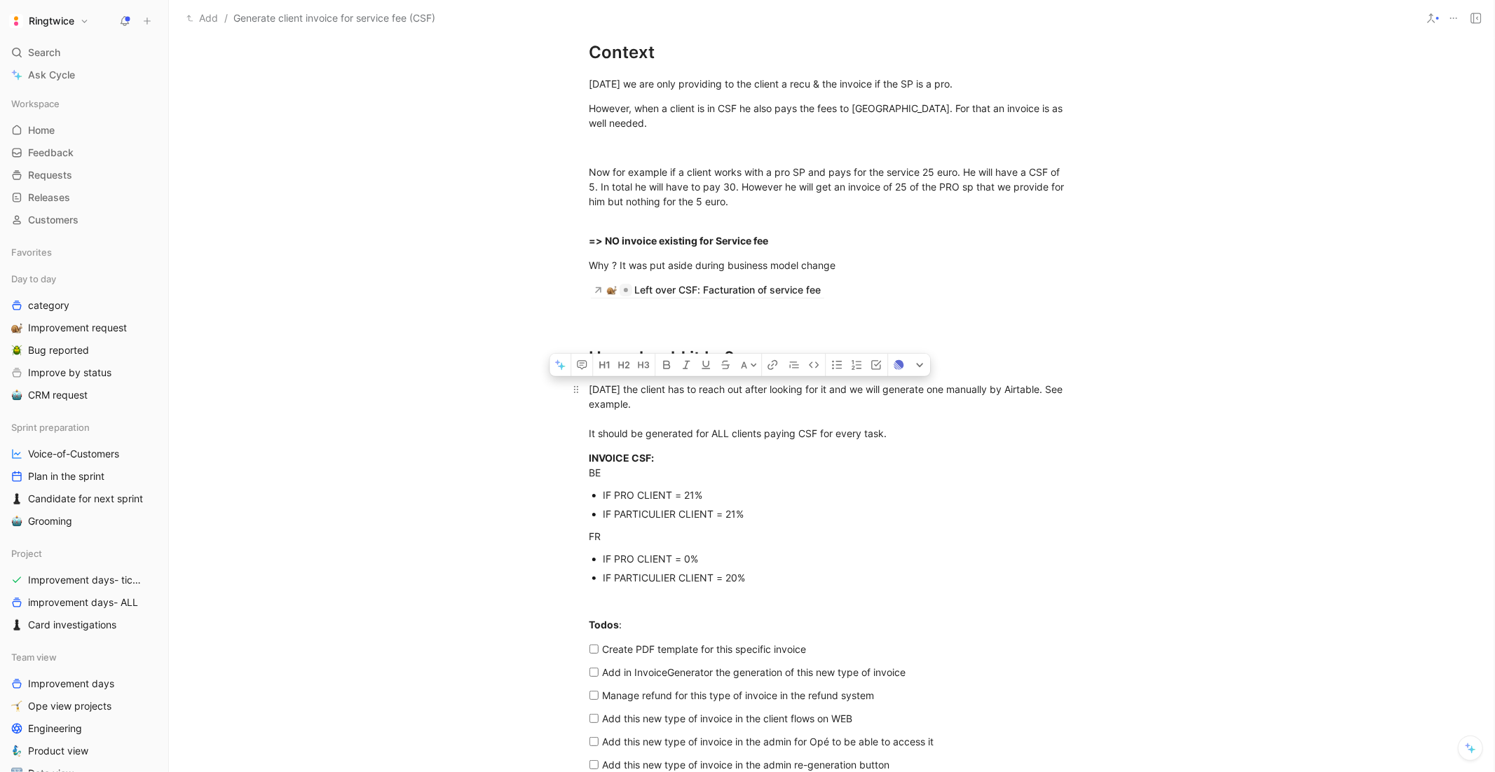
click at [896, 437] on div "Today the client has to reach out after looking for it and we will generate one…" at bounding box center [831, 411] width 485 height 59
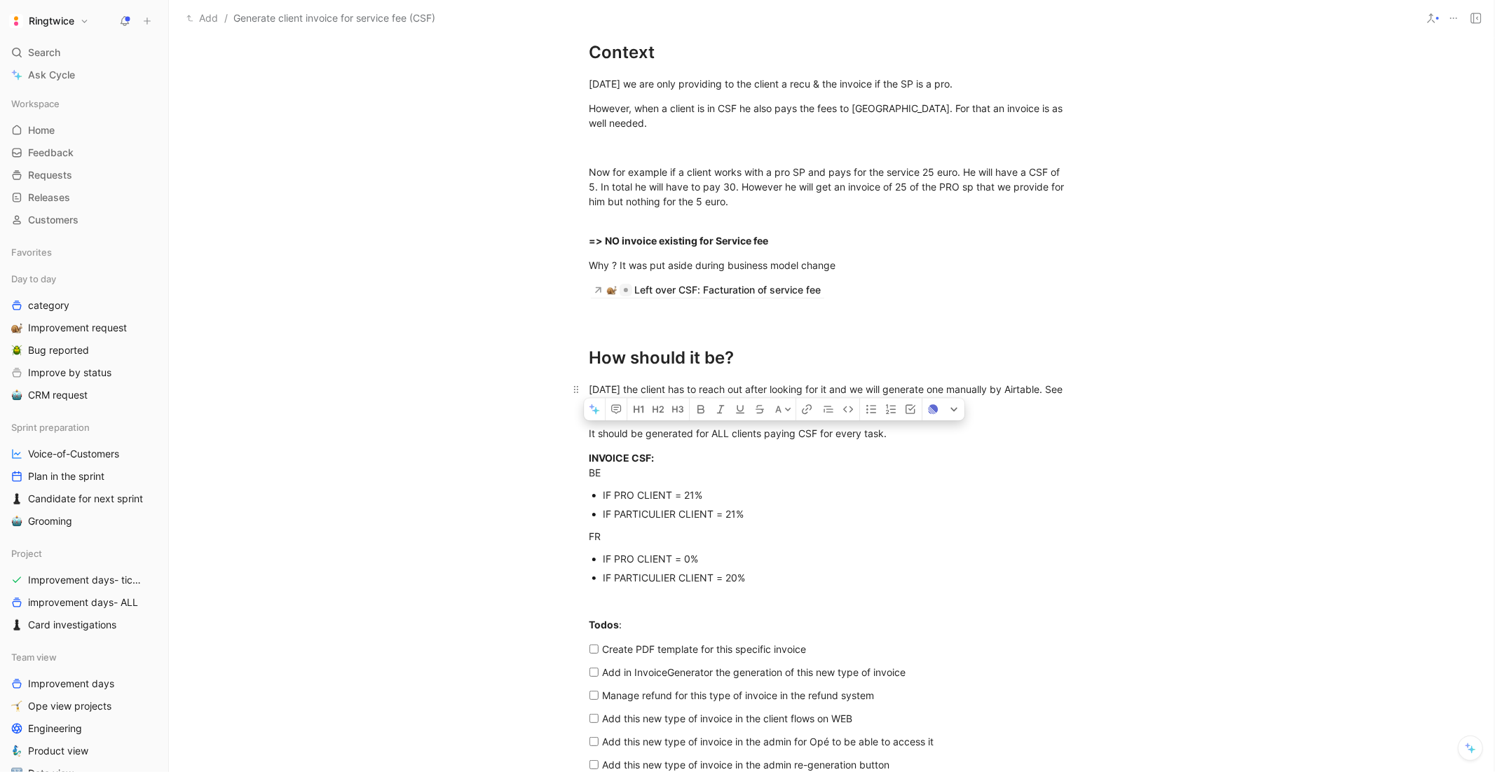
drag, startPoint x: 894, startPoint y: 437, endPoint x: 658, endPoint y: 427, distance: 235.7
click at [658, 427] on div "Today the client has to reach out after looking for it and we will generate one…" at bounding box center [831, 411] width 485 height 59
click at [713, 432] on mark "It should be generated for ALL clients paying CSF for every task." at bounding box center [738, 434] width 298 height 12
drag, startPoint x: 904, startPoint y: 433, endPoint x: 730, endPoint y: 438, distance: 173.9
click at [730, 438] on div "Today the client has to reach out after looking for it and we will generate one…" at bounding box center [831, 411] width 485 height 59
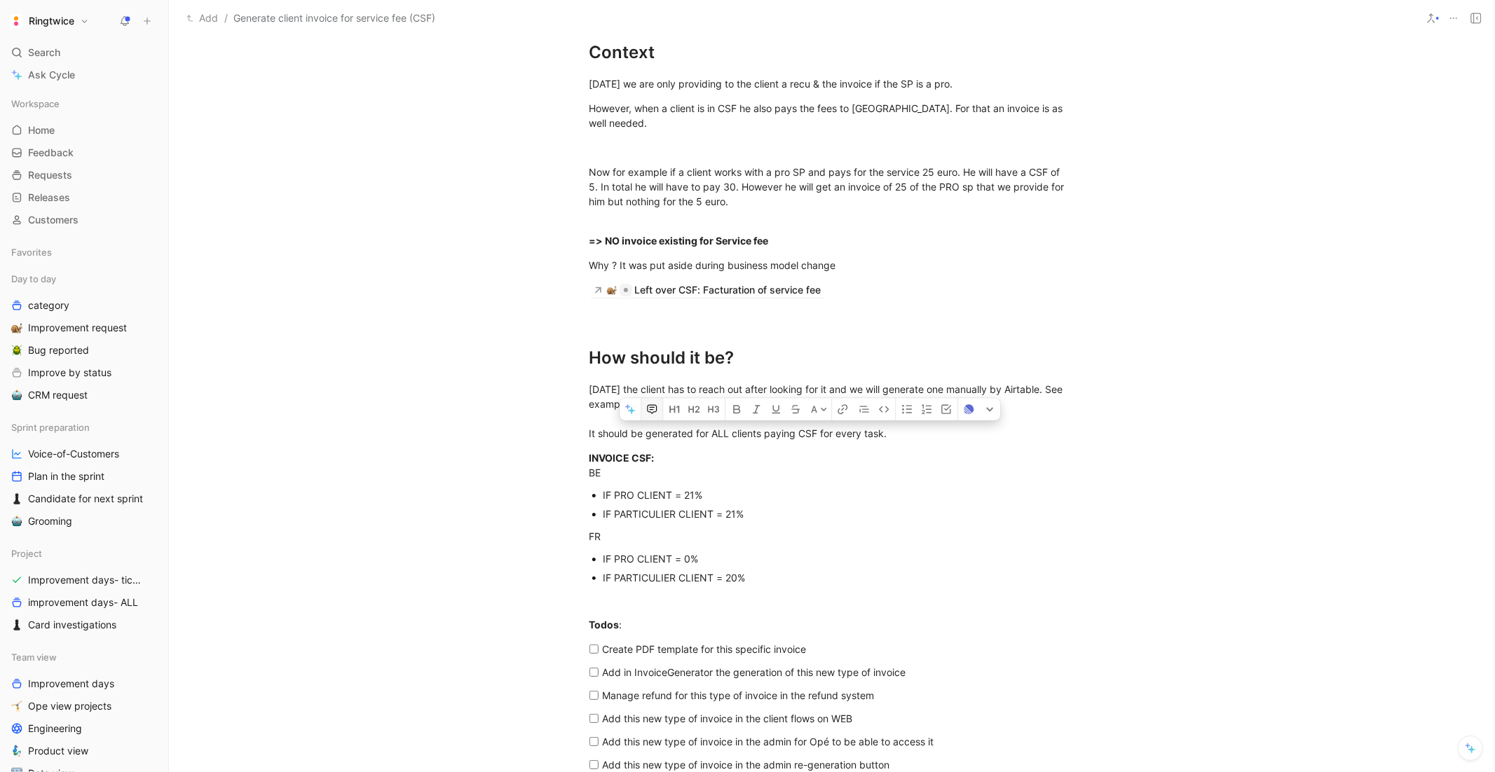
click at [649, 416] on button "button" at bounding box center [651, 410] width 21 height 22
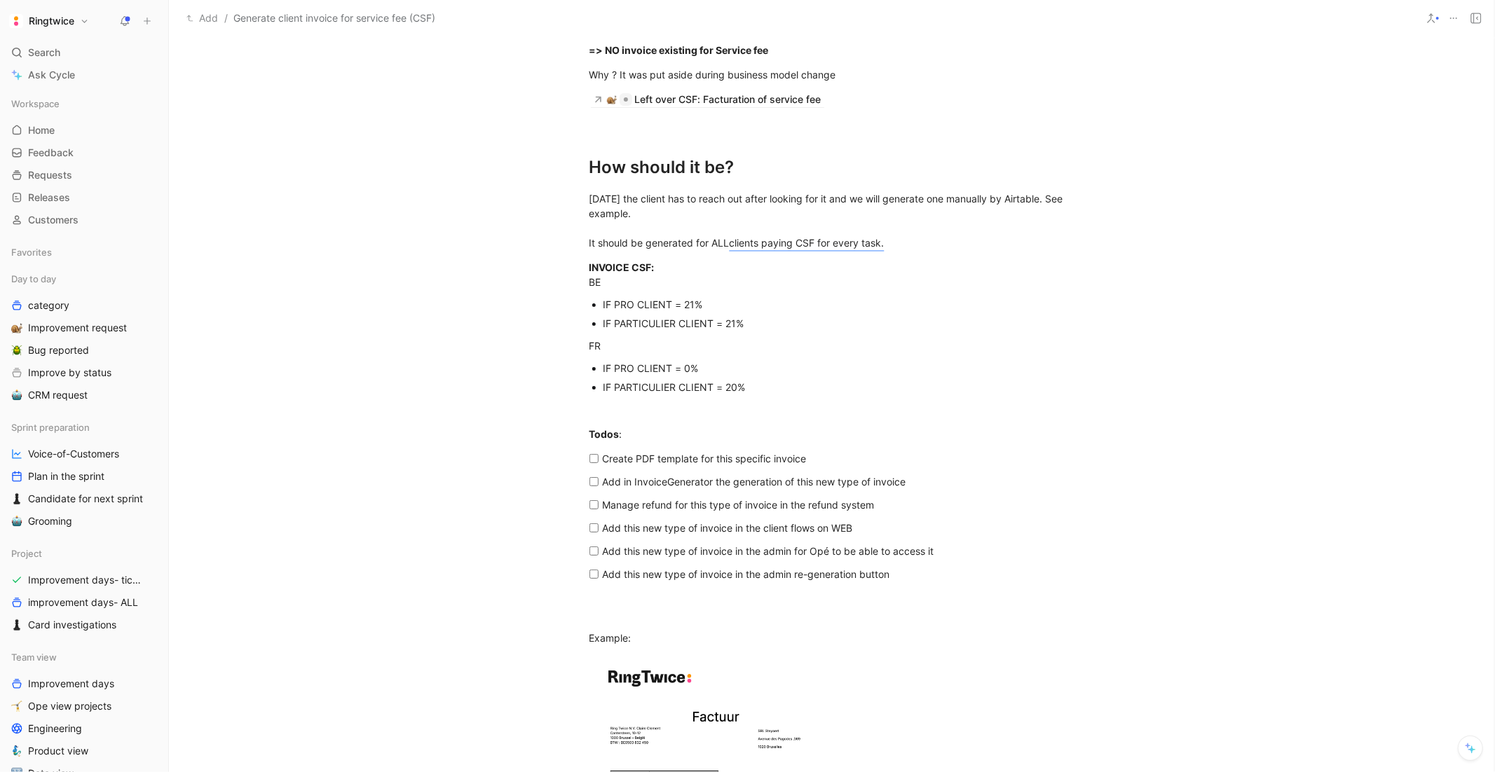
scroll to position [1442, 0]
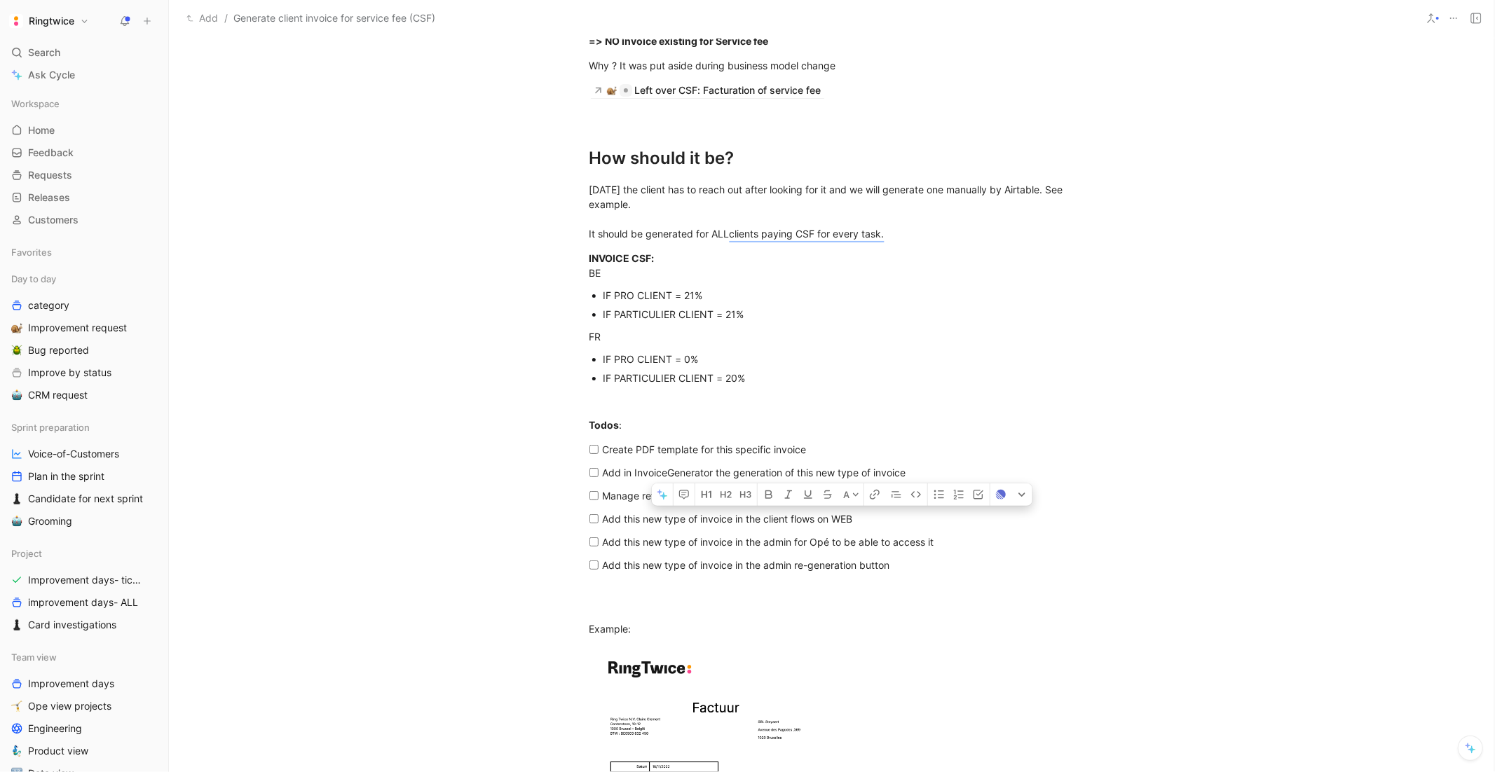
drag, startPoint x: 874, startPoint y: 524, endPoint x: 825, endPoint y: 516, distance: 49.7
click at [825, 516] on div "Add this new type of invoice in the client flows on WEB" at bounding box center [837, 519] width 469 height 15
click at [820, 516] on mark "Add this new type of invoice in the client flows on WEB" at bounding box center [728, 519] width 250 height 12
drag, startPoint x: 820, startPoint y: 516, endPoint x: 856, endPoint y: 516, distance: 35.7
click at [853, 516] on mark "Add this new type of invoice in the client flows on WEB" at bounding box center [728, 519] width 250 height 12
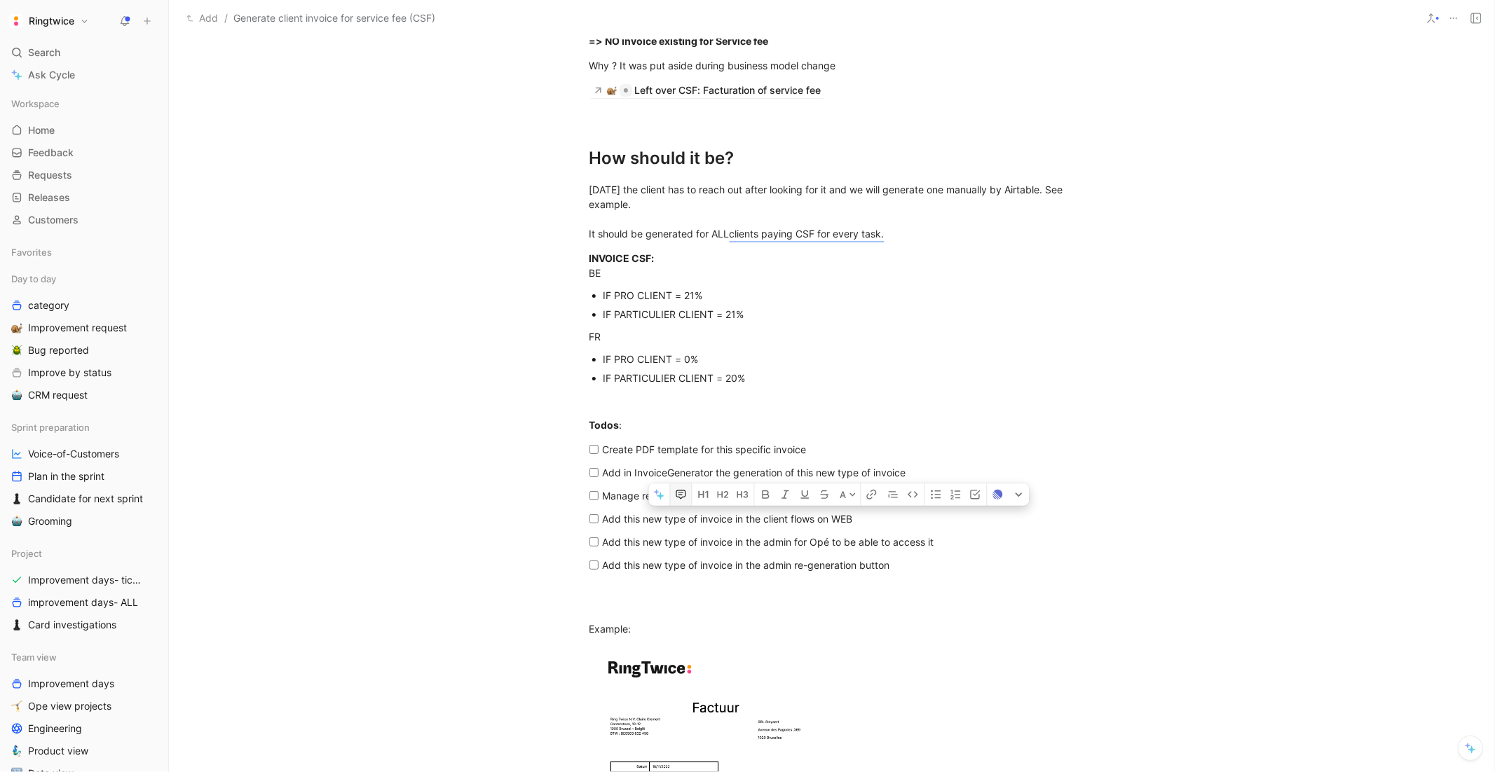
click at [683, 493] on icon "button" at bounding box center [680, 494] width 11 height 11
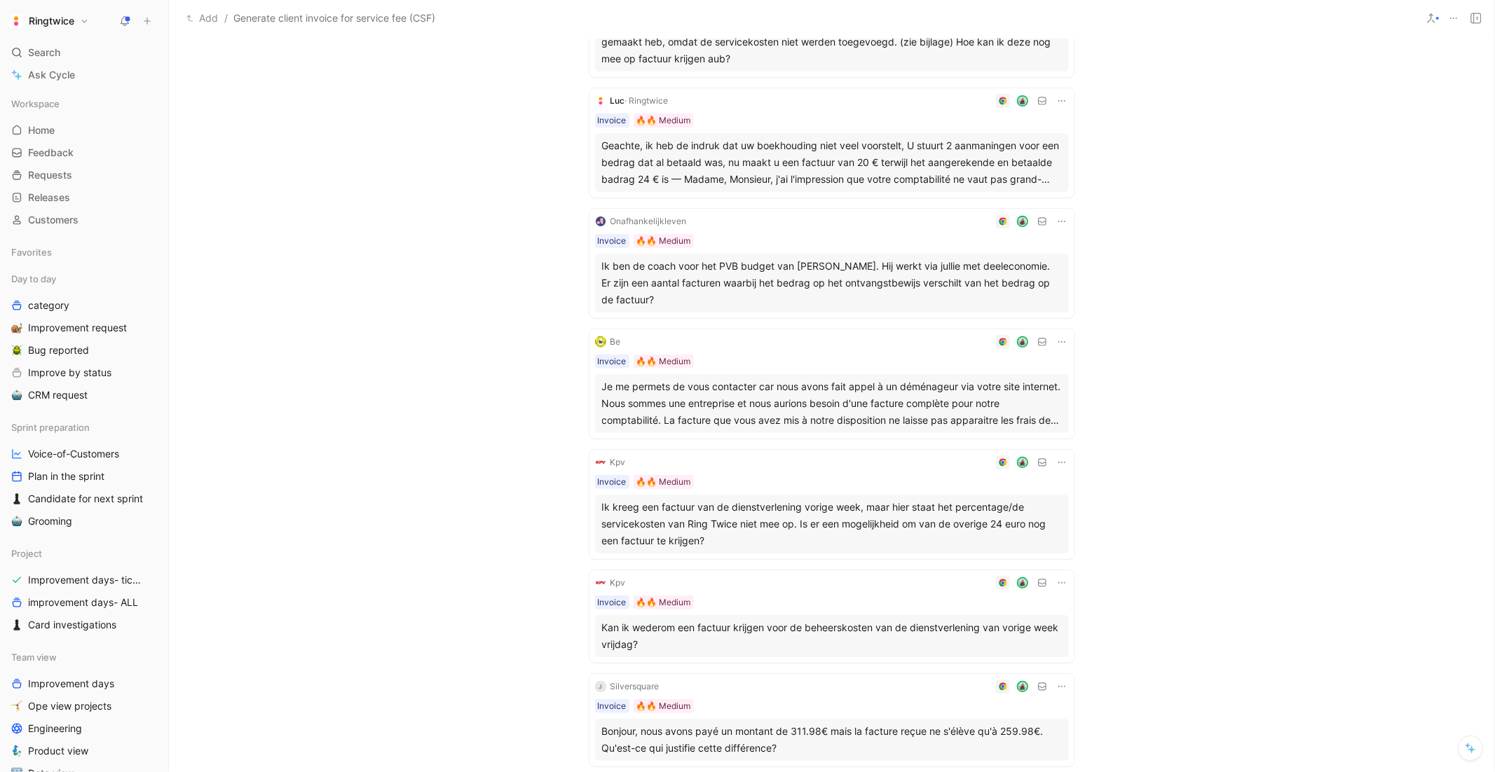
scroll to position [0, 0]
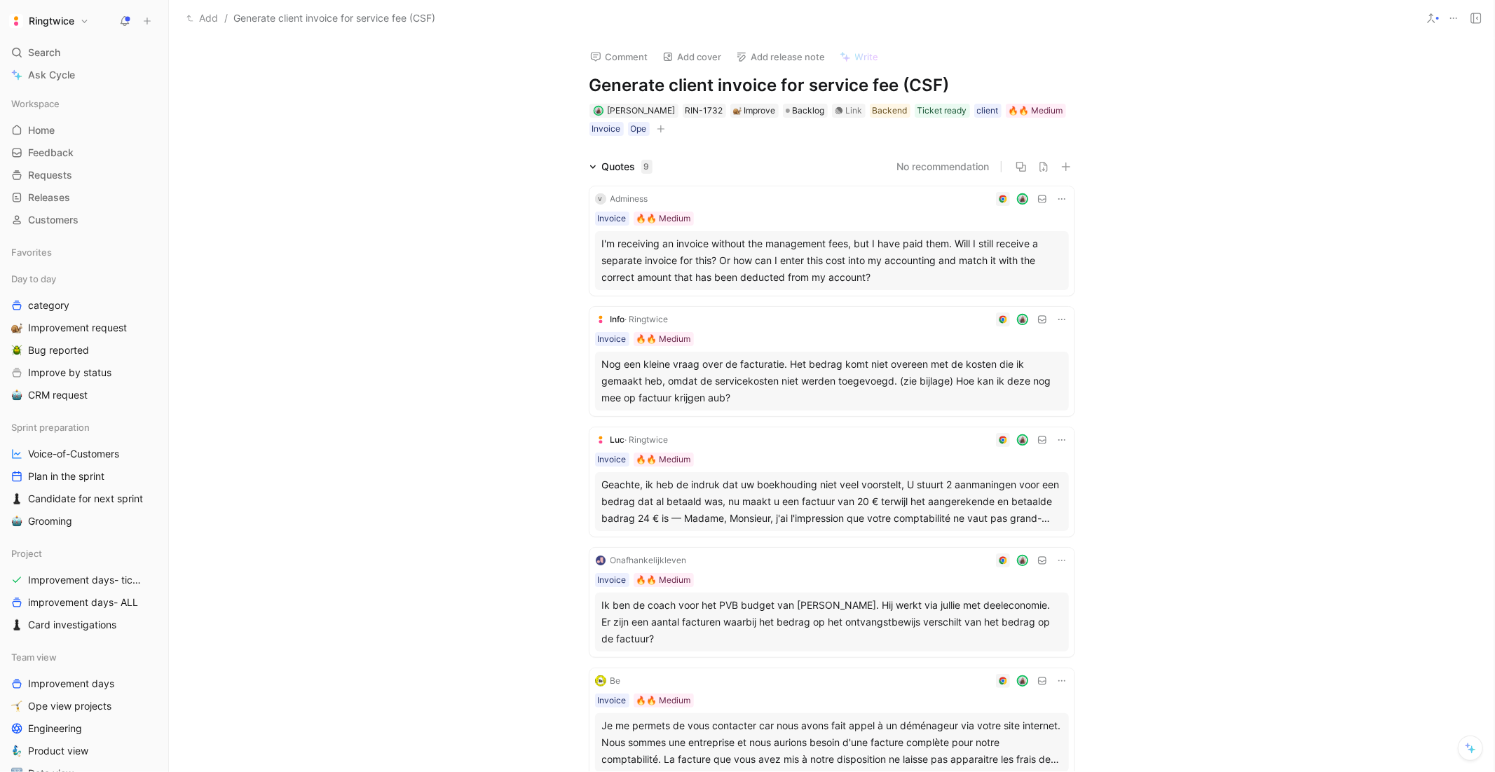
click at [116, 13] on button at bounding box center [125, 21] width 20 height 20
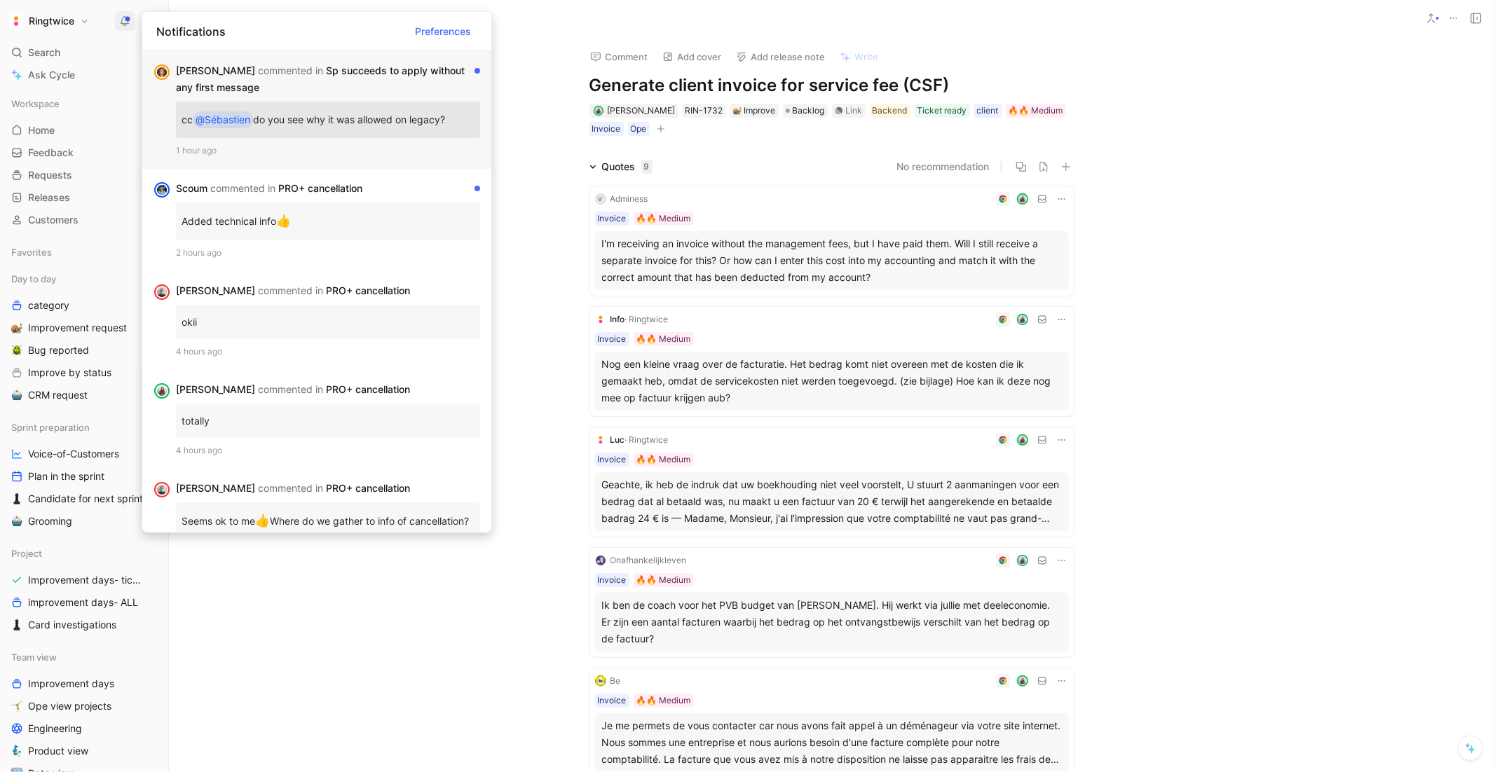
click at [367, 88] on div "Elena commented in Sp succeeds to apply without any first message" at bounding box center [322, 79] width 293 height 34
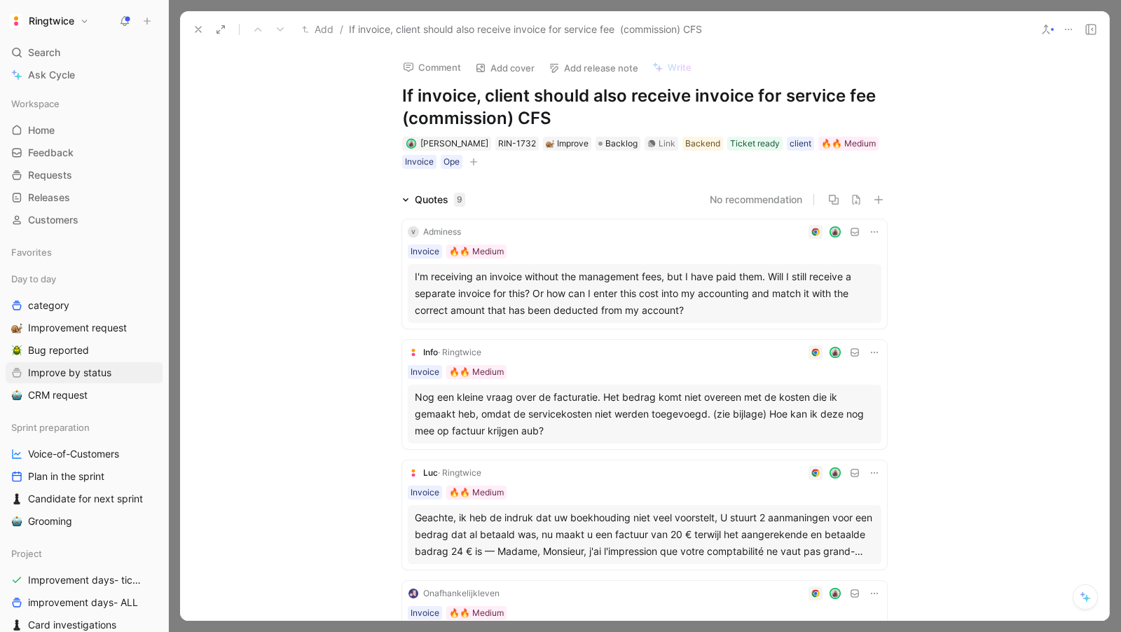
click at [195, 31] on icon at bounding box center [198, 29] width 11 height 11
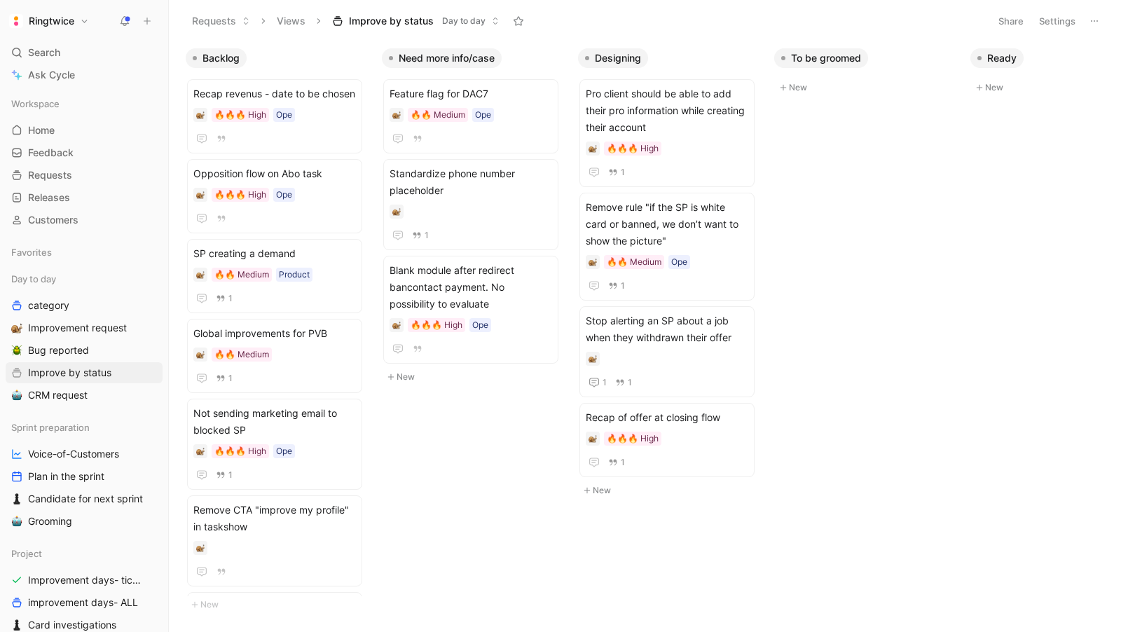
click at [195, 29] on button "Requests" at bounding box center [221, 21] width 71 height 21
click at [44, 50] on span "Search" at bounding box center [44, 52] width 32 height 17
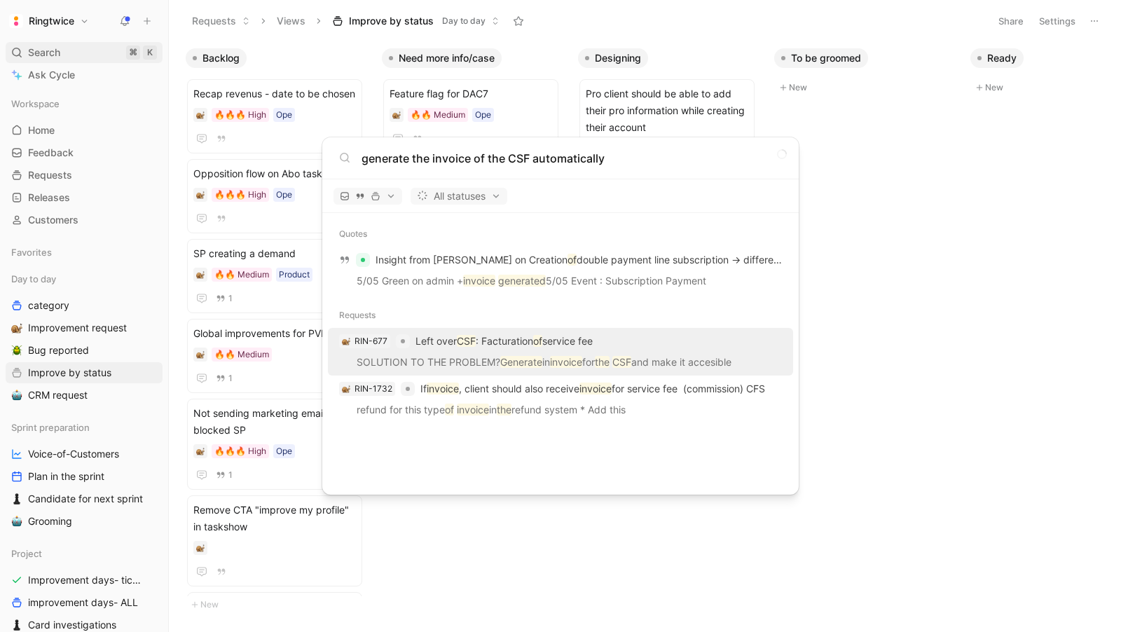
type input "generate the invoice of the CSF automatically"
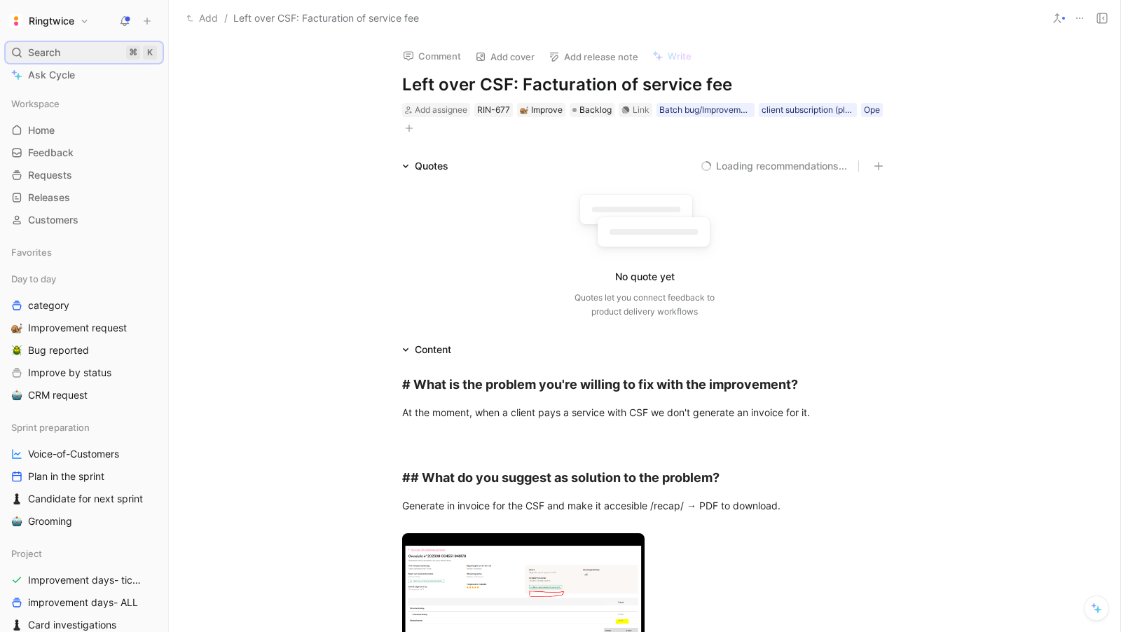
click at [32, 55] on span "Search" at bounding box center [44, 52] width 32 height 17
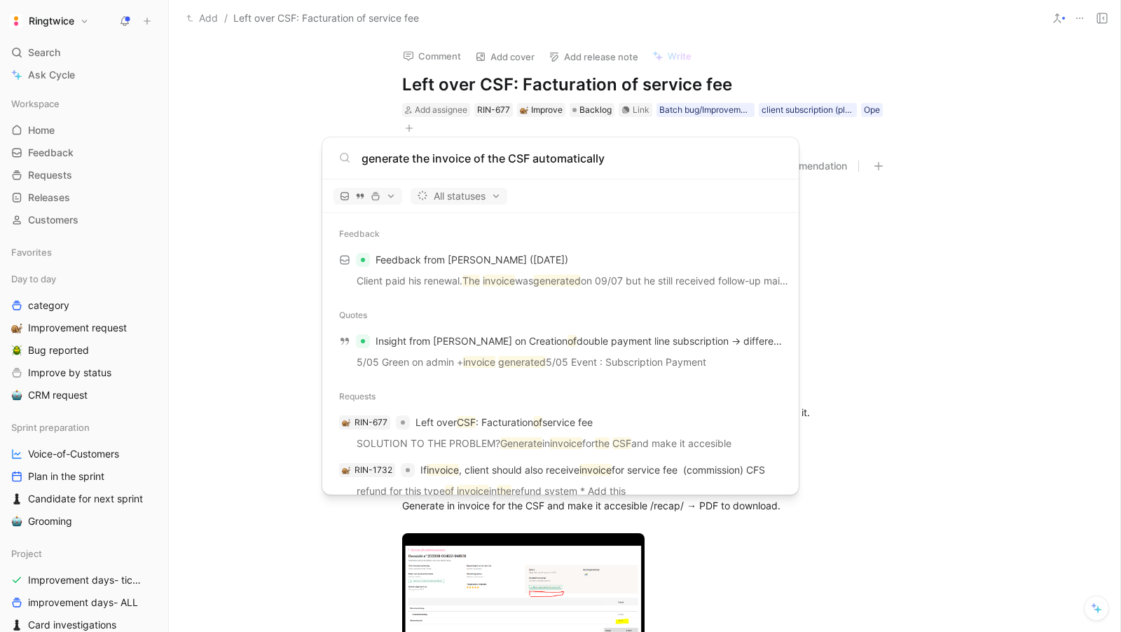
scroll to position [20, 0]
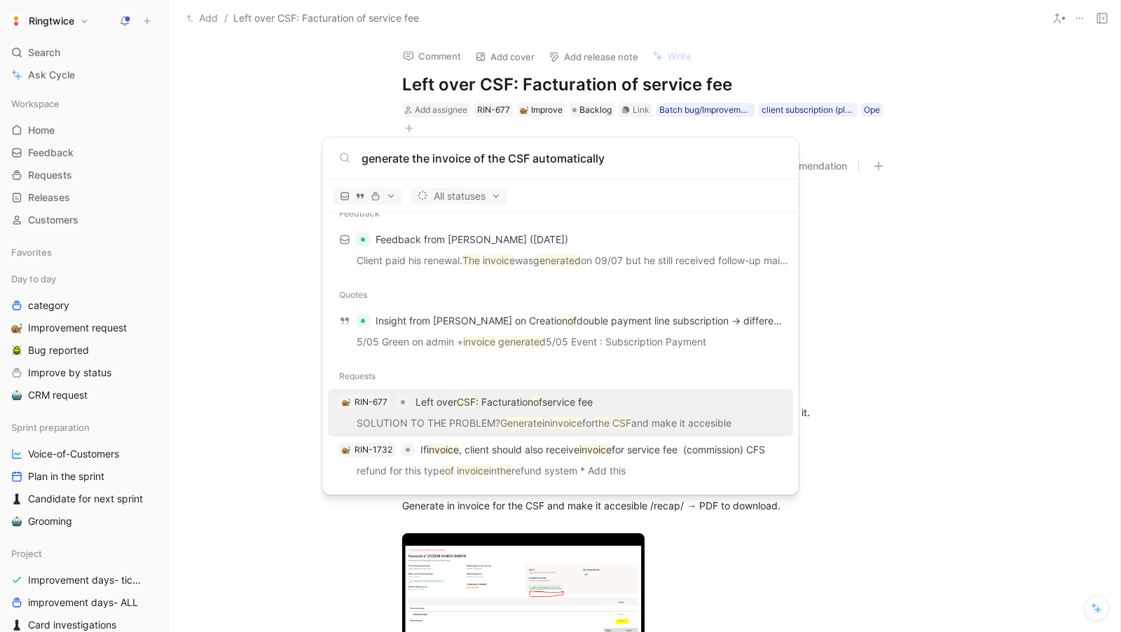
type input "generate the invoice of the CSF automatically"
click at [536, 413] on div "RIN-677 Left over CSF : Facturation of service fee" at bounding box center [560, 402] width 457 height 25
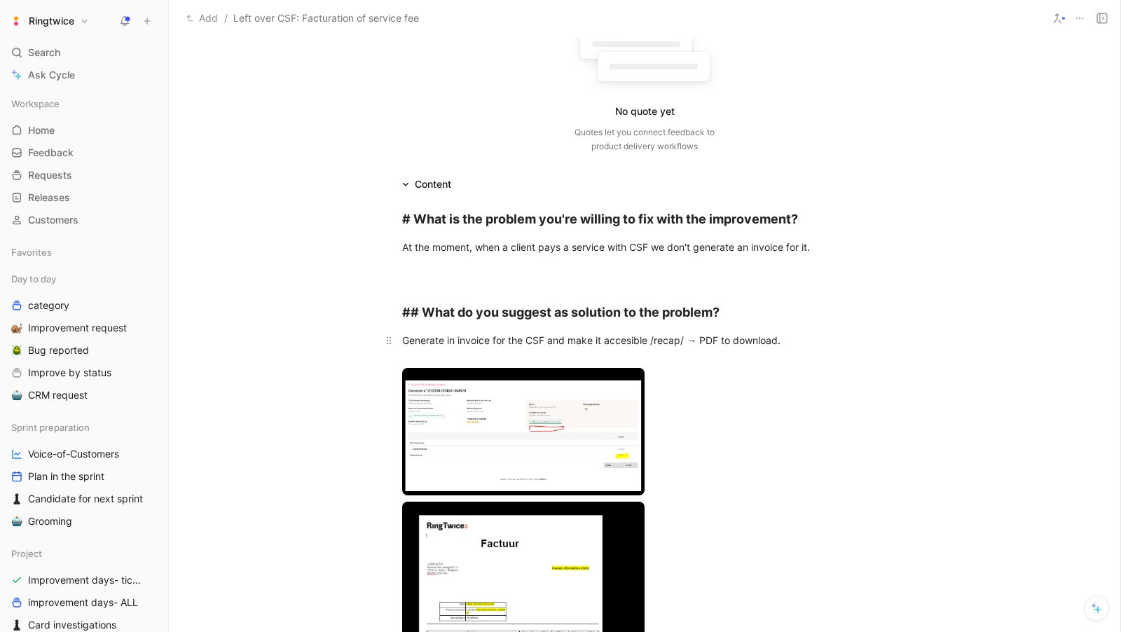
scroll to position [195, 0]
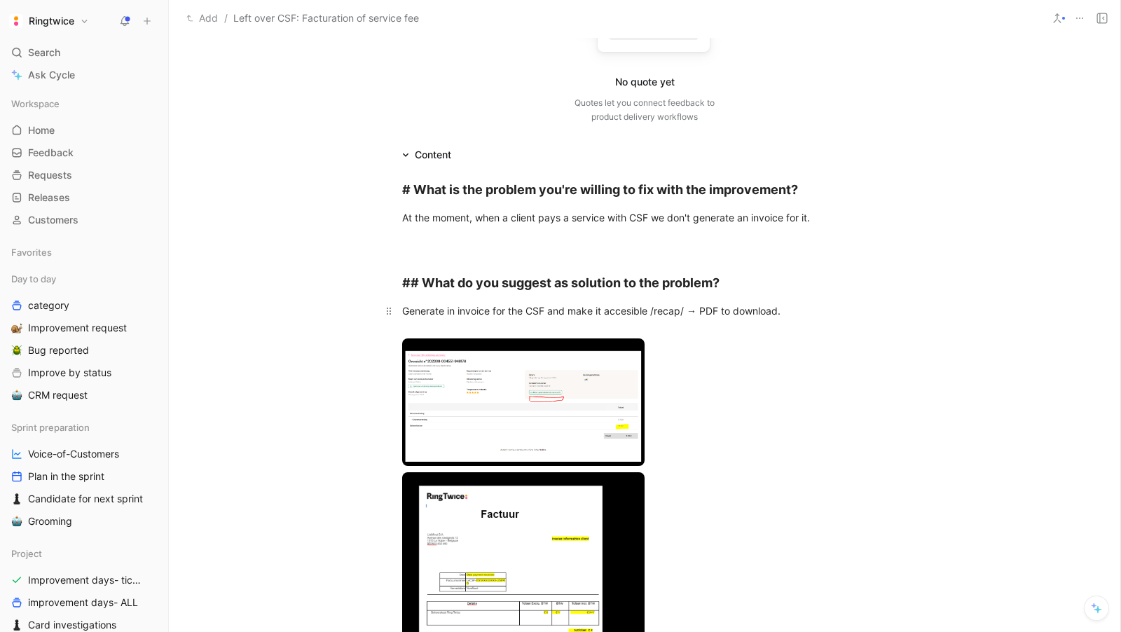
click at [546, 305] on span "Generate in invoice for the CSF and make it accesible /recap/ → PDF to download." at bounding box center [591, 311] width 378 height 12
click at [486, 399] on body "Ringtwice Search ⌘ K Ask Cycle Workspace Home G then H Feedback G then F Reques…" at bounding box center [560, 316] width 1121 height 632
click at [737, 380] on div at bounding box center [644, 405] width 485 height 132
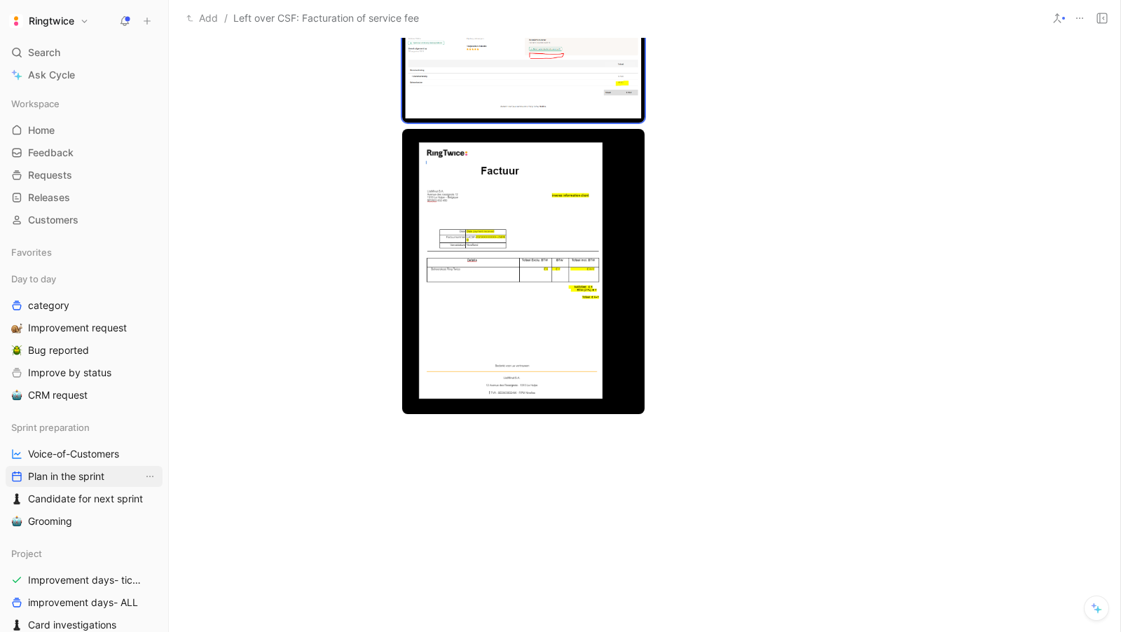
scroll to position [526, 0]
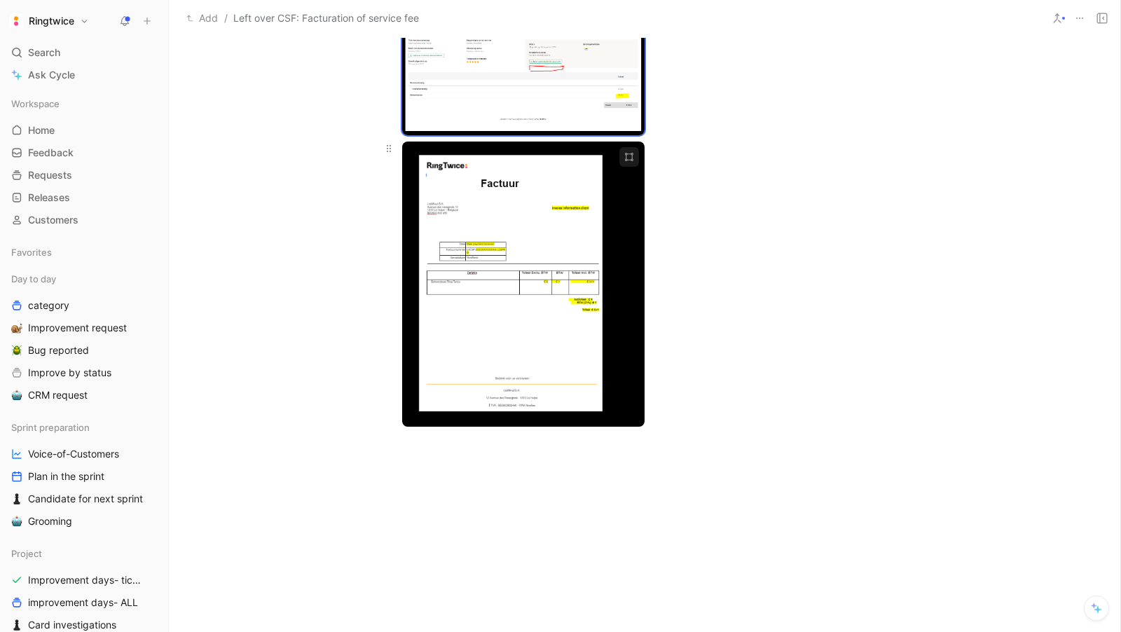
click at [495, 259] on body "Ringtwice Search ⌘ K Ask Cycle Workspace Home G then H Feedback G then F Reques…" at bounding box center [560, 316] width 1121 height 632
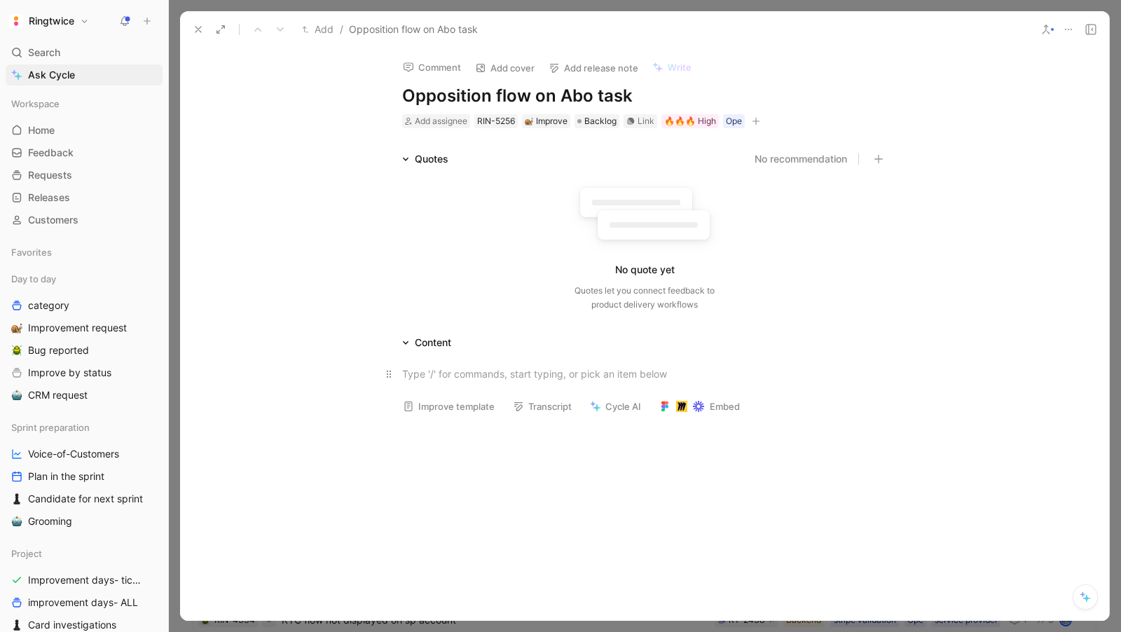
click at [420, 378] on div at bounding box center [644, 374] width 485 height 15
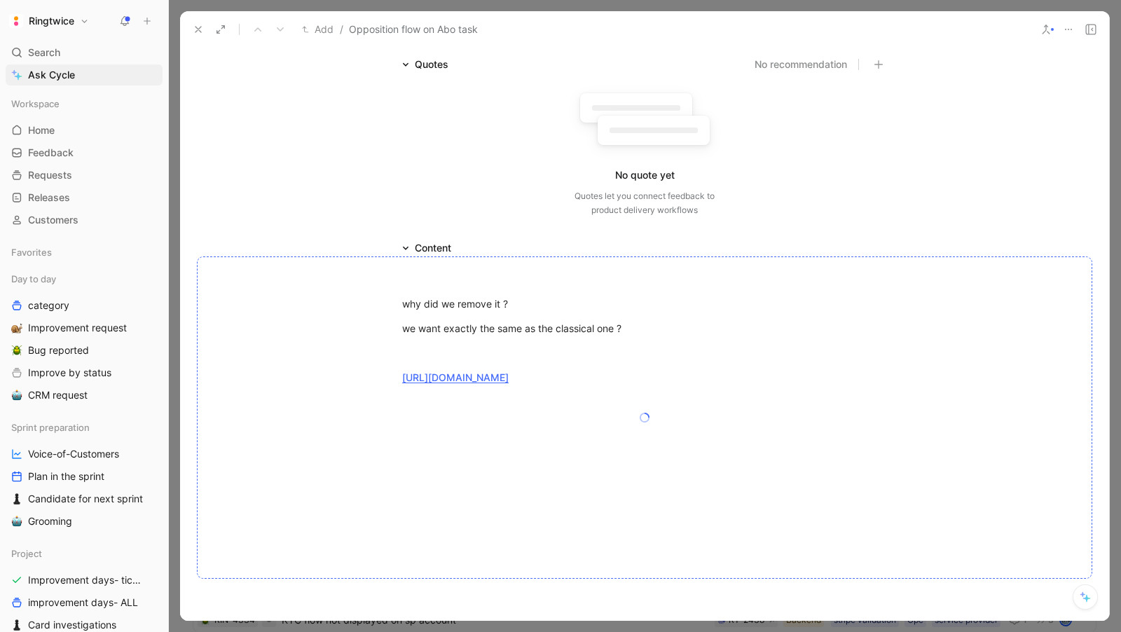
scroll to position [116, 0]
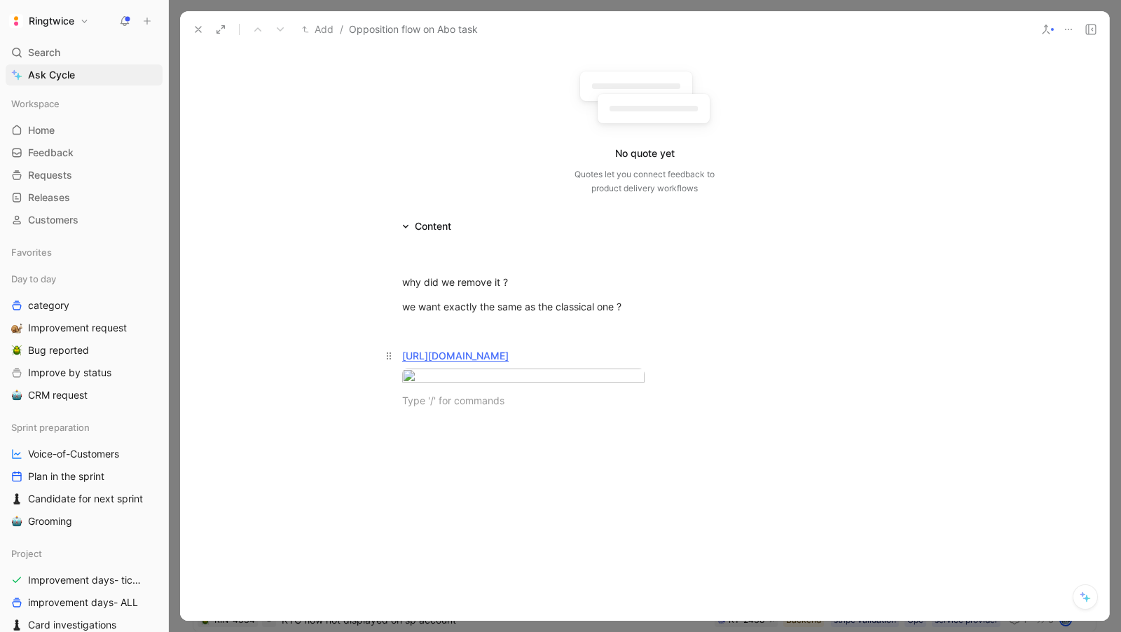
click at [754, 359] on div "https://staging.ringtwice.be/fr/contracts/2631486/payment_opposition" at bounding box center [644, 355] width 485 height 15
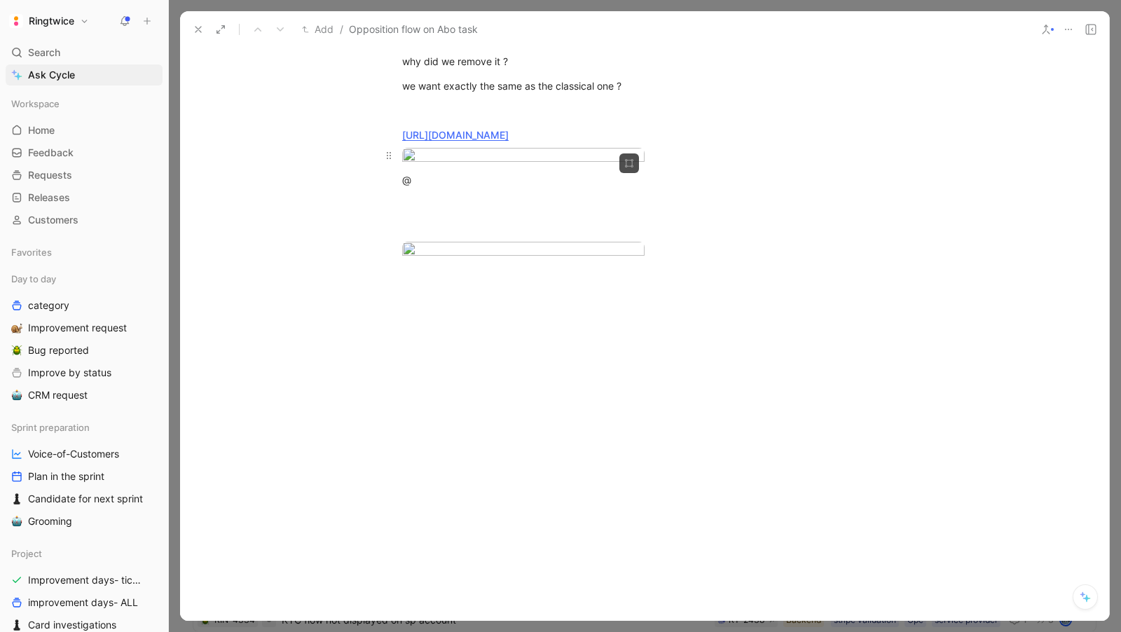
scroll to position [348, 0]
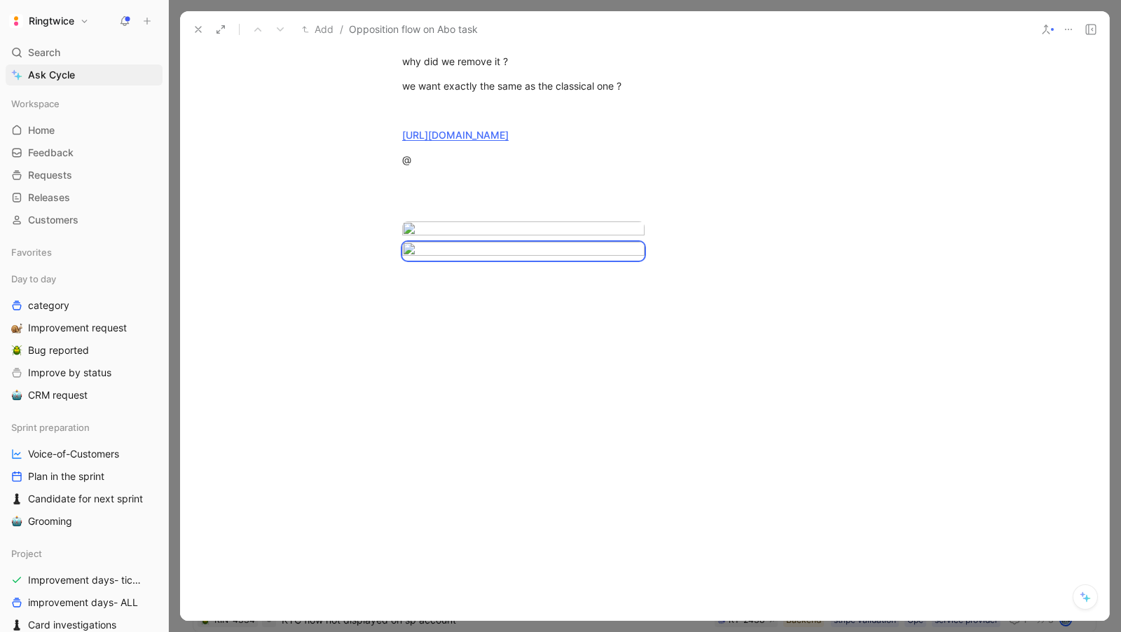
click at [454, 184] on div "why did we remove it ? we want exactly the same as the classical one ? https://…" at bounding box center [644, 155] width 929 height 282
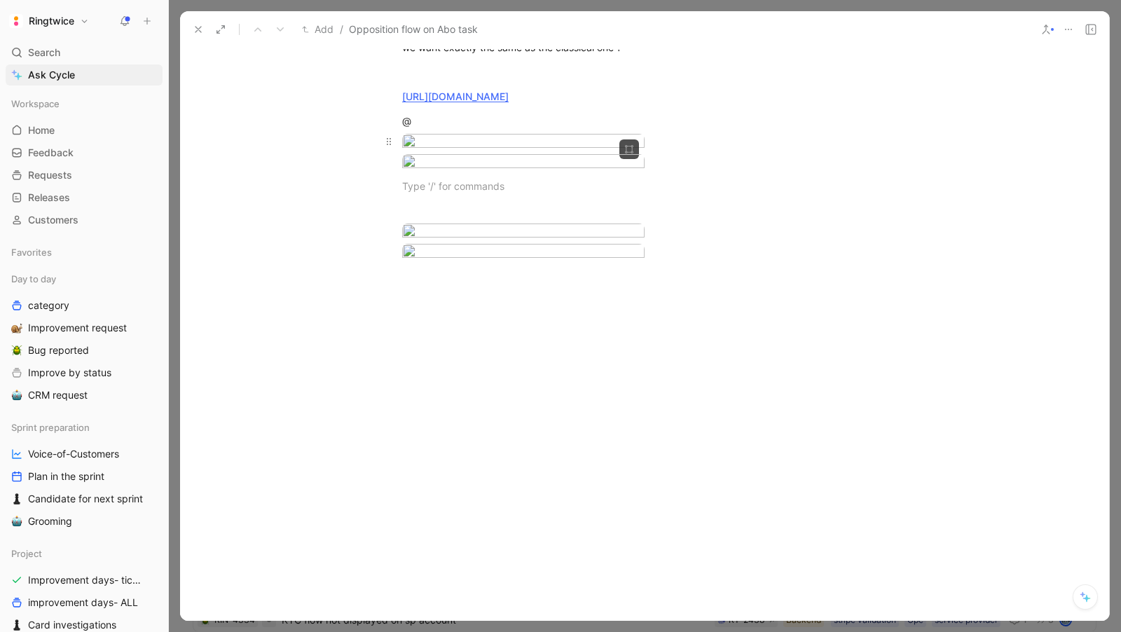
scroll to position [308, 0]
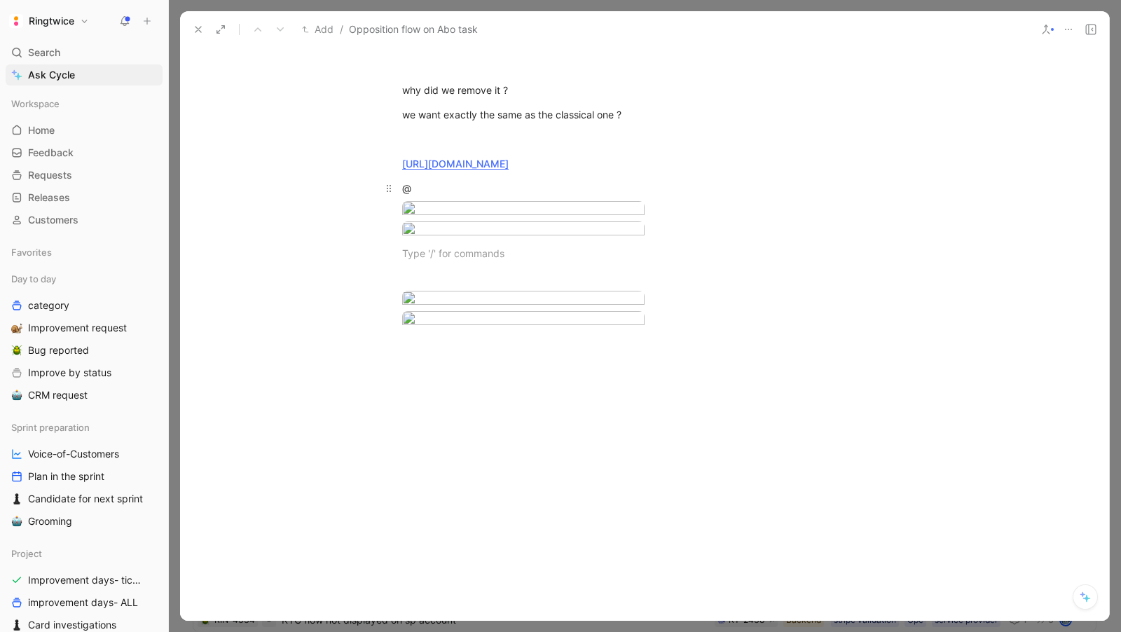
click at [432, 188] on div "@" at bounding box center [644, 188] width 485 height 15
click at [423, 145] on div at bounding box center [644, 139] width 485 height 15
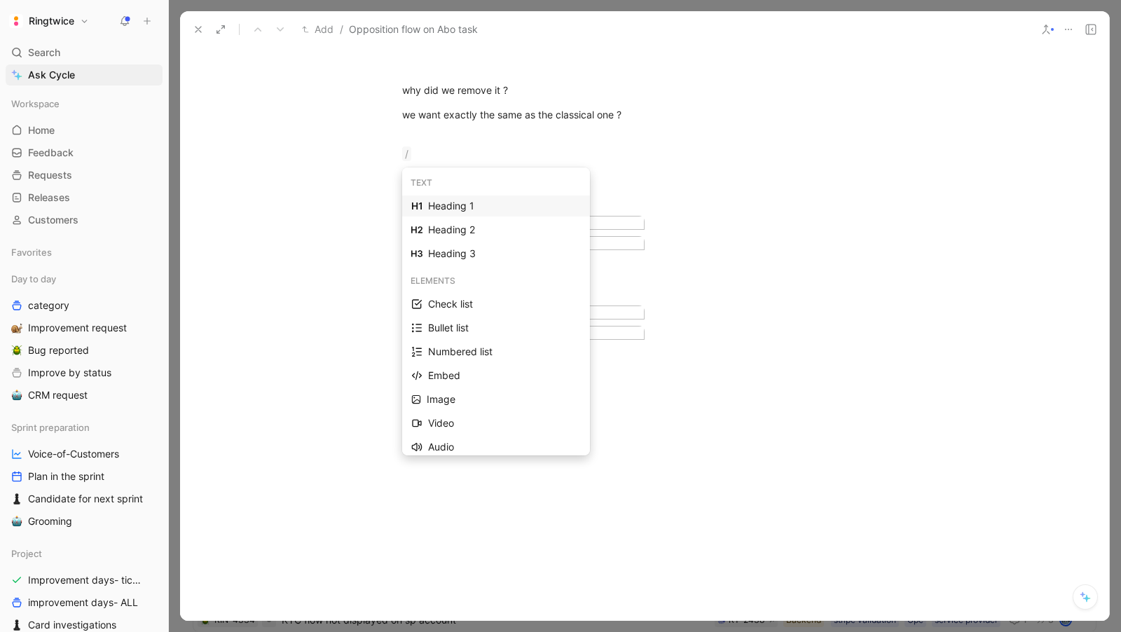
click at [447, 203] on div "Heading 1" at bounding box center [504, 206] width 153 height 17
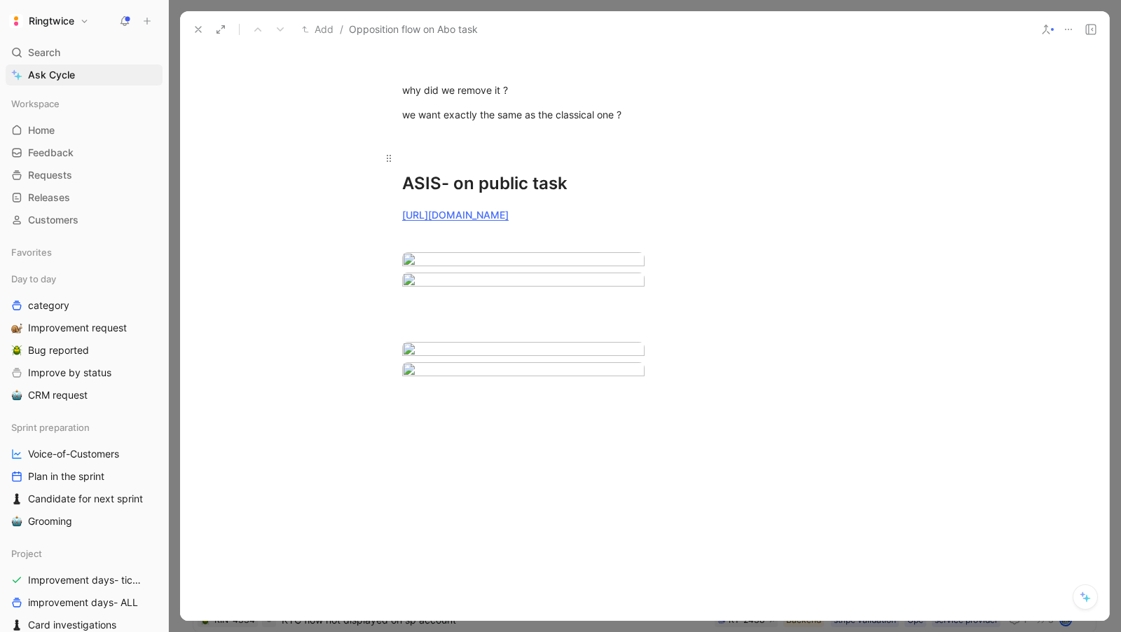
click at [447, 187] on div "ASIS- on public task" at bounding box center [644, 171] width 485 height 50
click at [421, 235] on div at bounding box center [644, 239] width 485 height 15
click at [448, 287] on div "Video" at bounding box center [504, 291] width 153 height 17
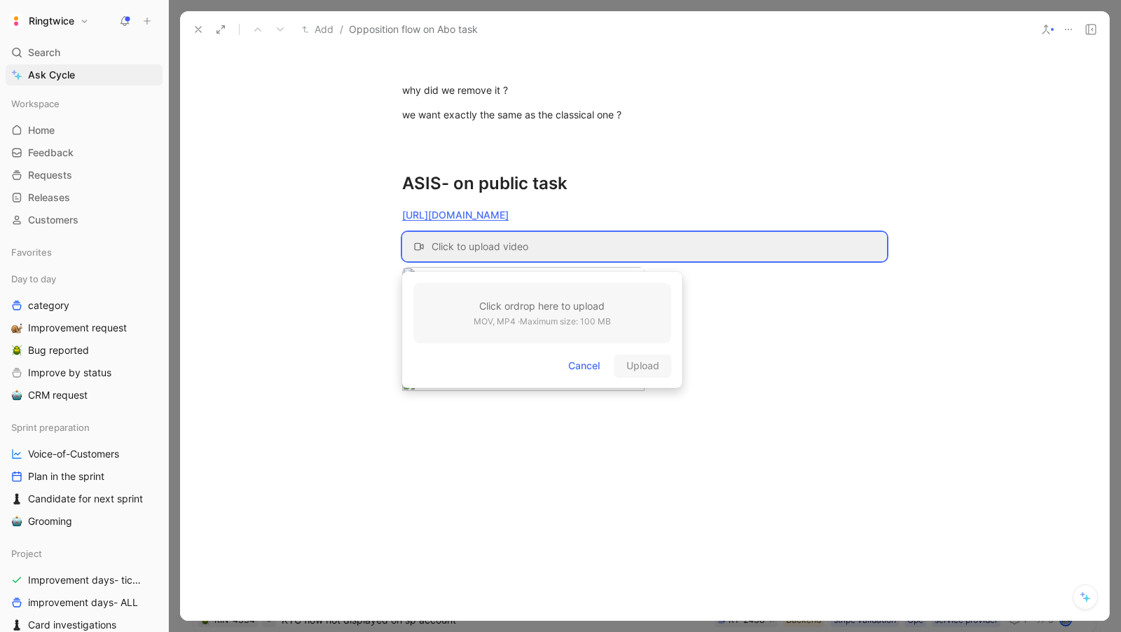
click at [577, 336] on div "Click or drop here to upload MOV, MP4 · Maximum size: 100 MB" at bounding box center [542, 313] width 258 height 60
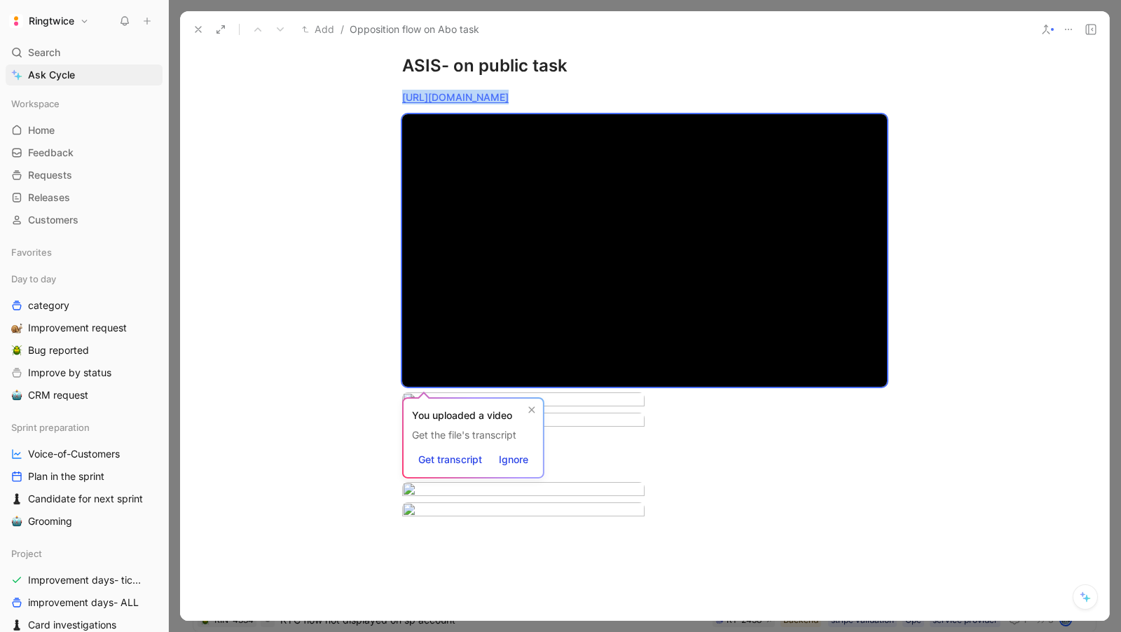
scroll to position [0, 0]
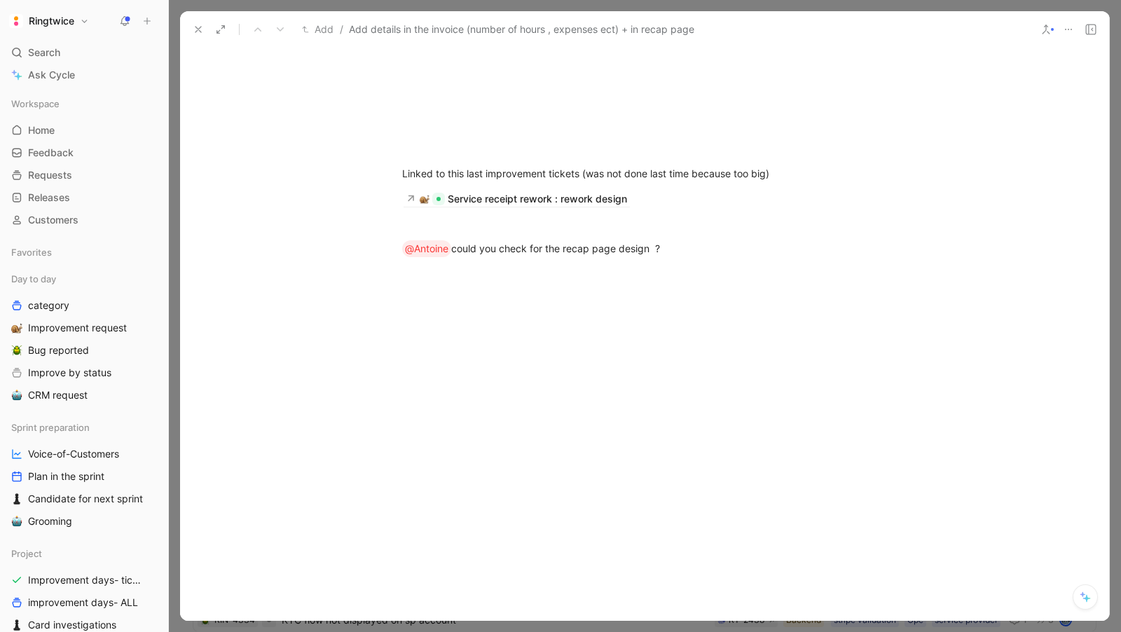
scroll to position [891, 0]
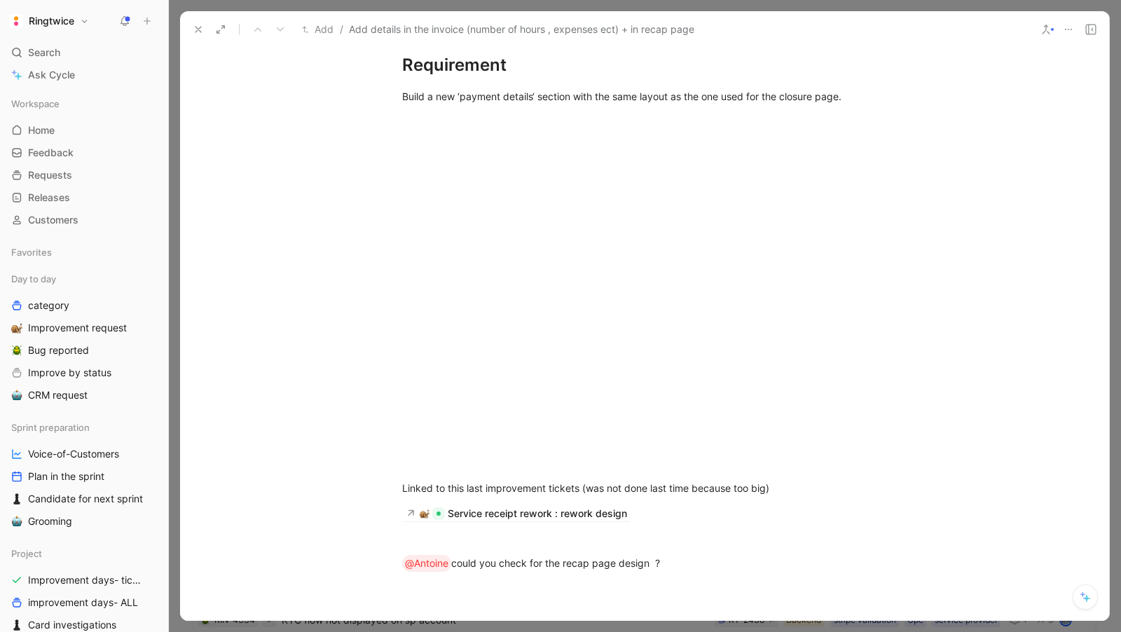
click at [199, 22] on button at bounding box center [199, 30] width 20 height 20
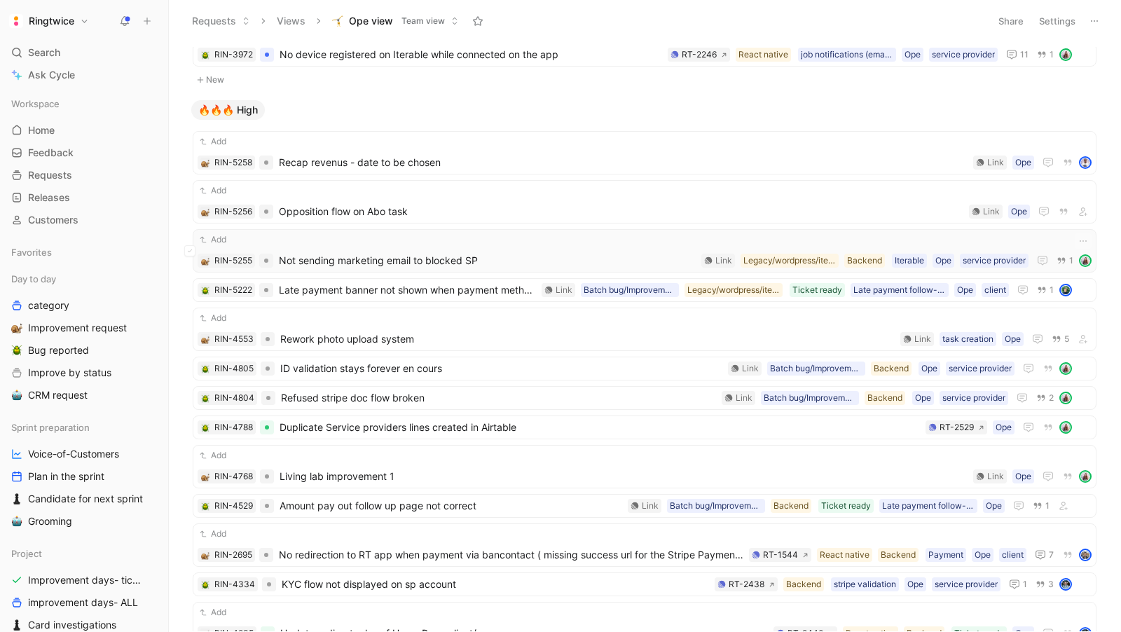
scroll to position [36, 0]
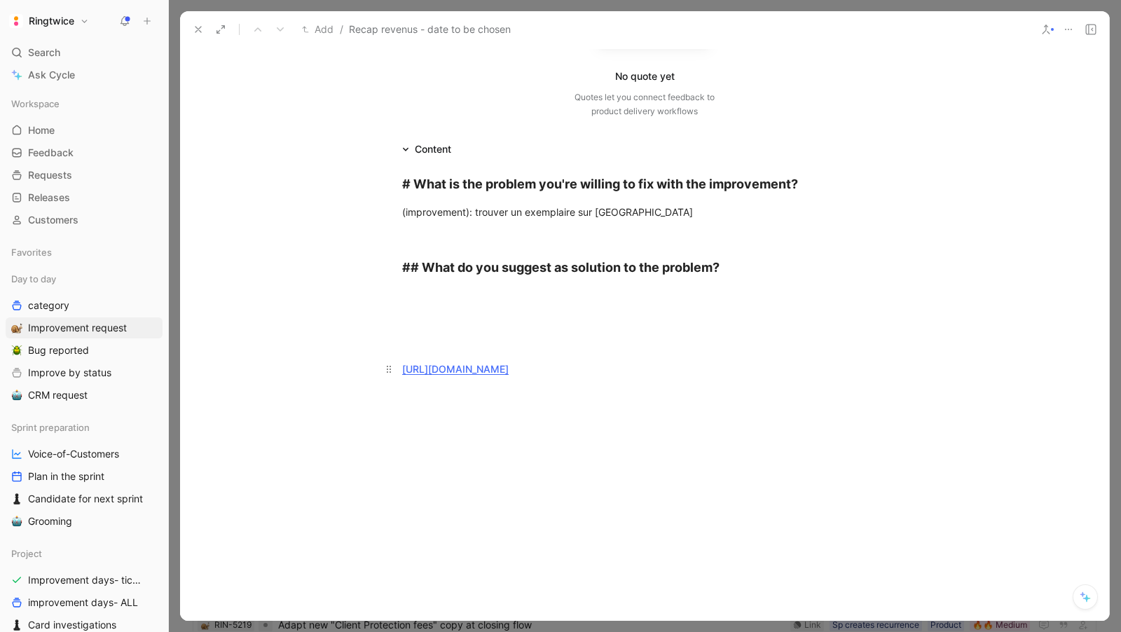
scroll to position [128, 0]
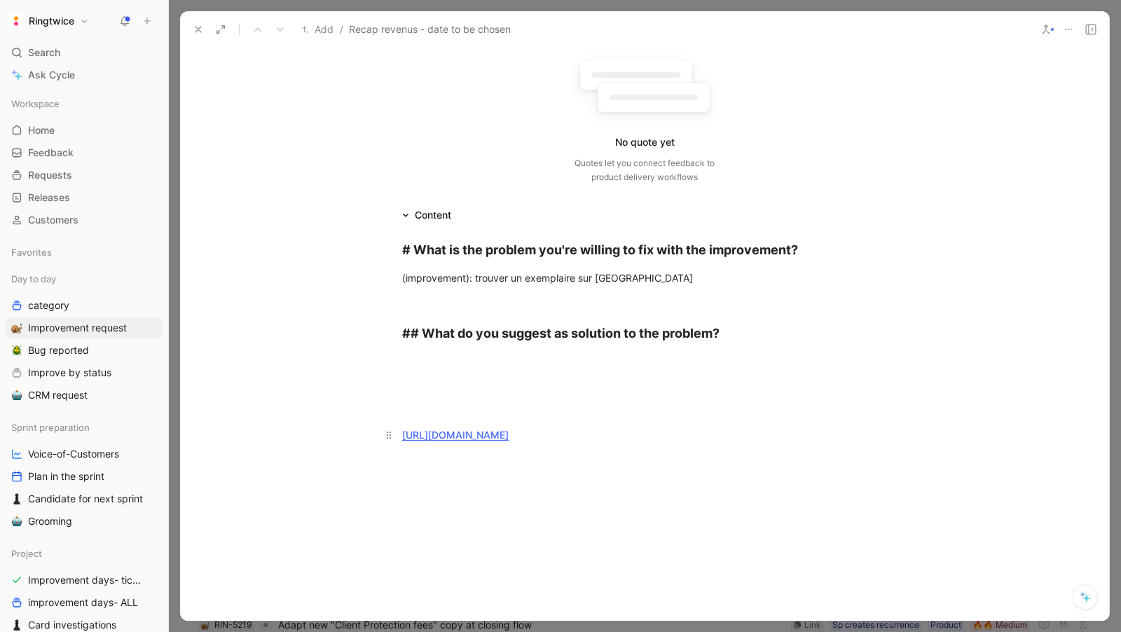
click at [469, 432] on link "[URL][DOMAIN_NAME]" at bounding box center [455, 435] width 107 height 12
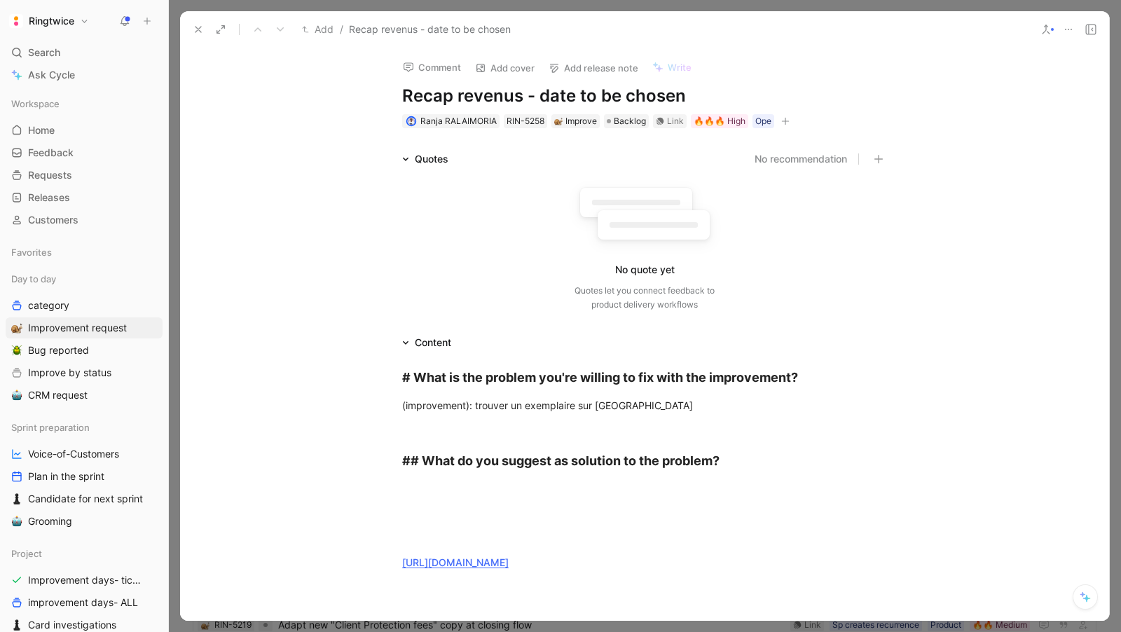
click at [191, 29] on button at bounding box center [199, 30] width 20 height 20
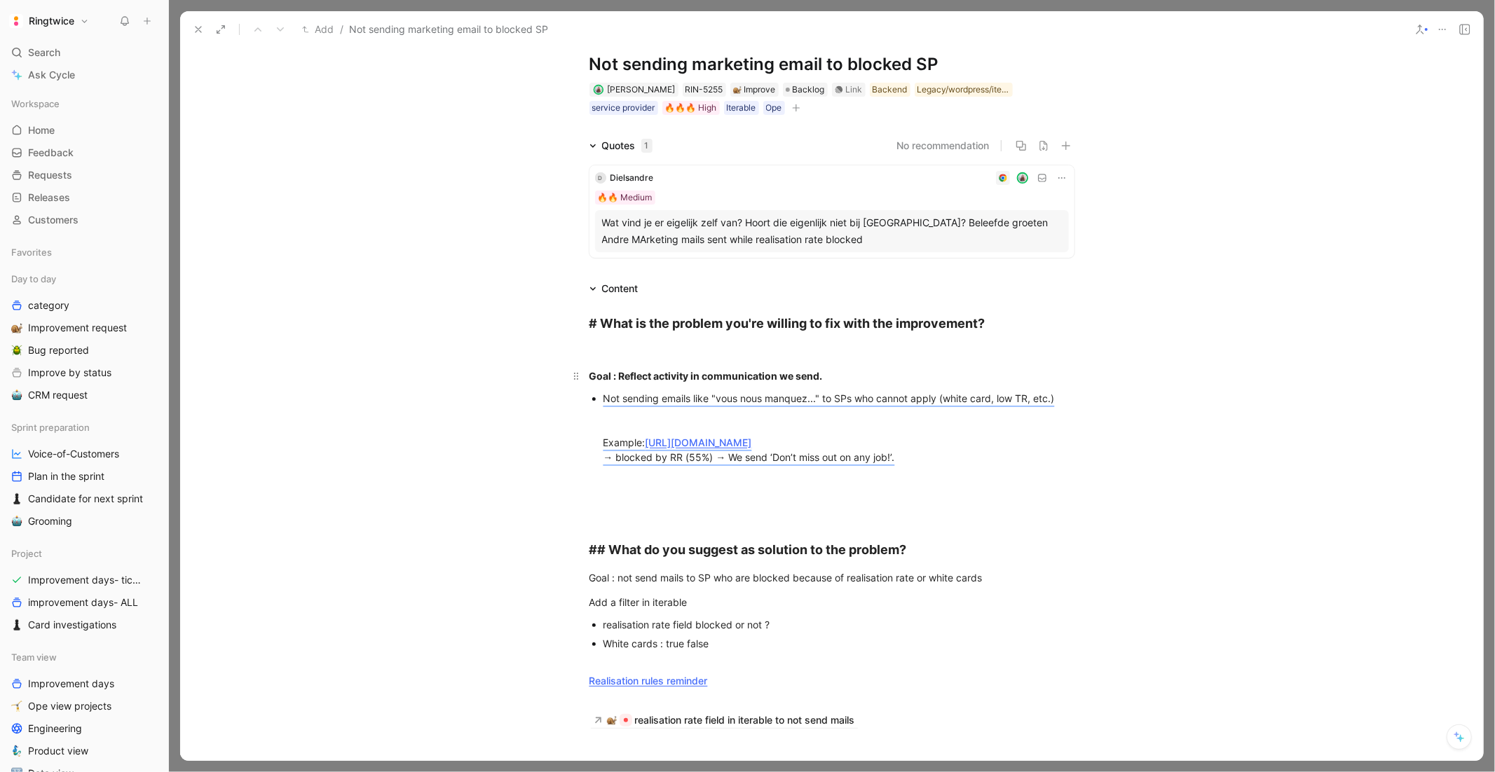
scroll to position [34, 0]
click at [620, 83] on span "[PERSON_NAME]" at bounding box center [642, 88] width 68 height 11
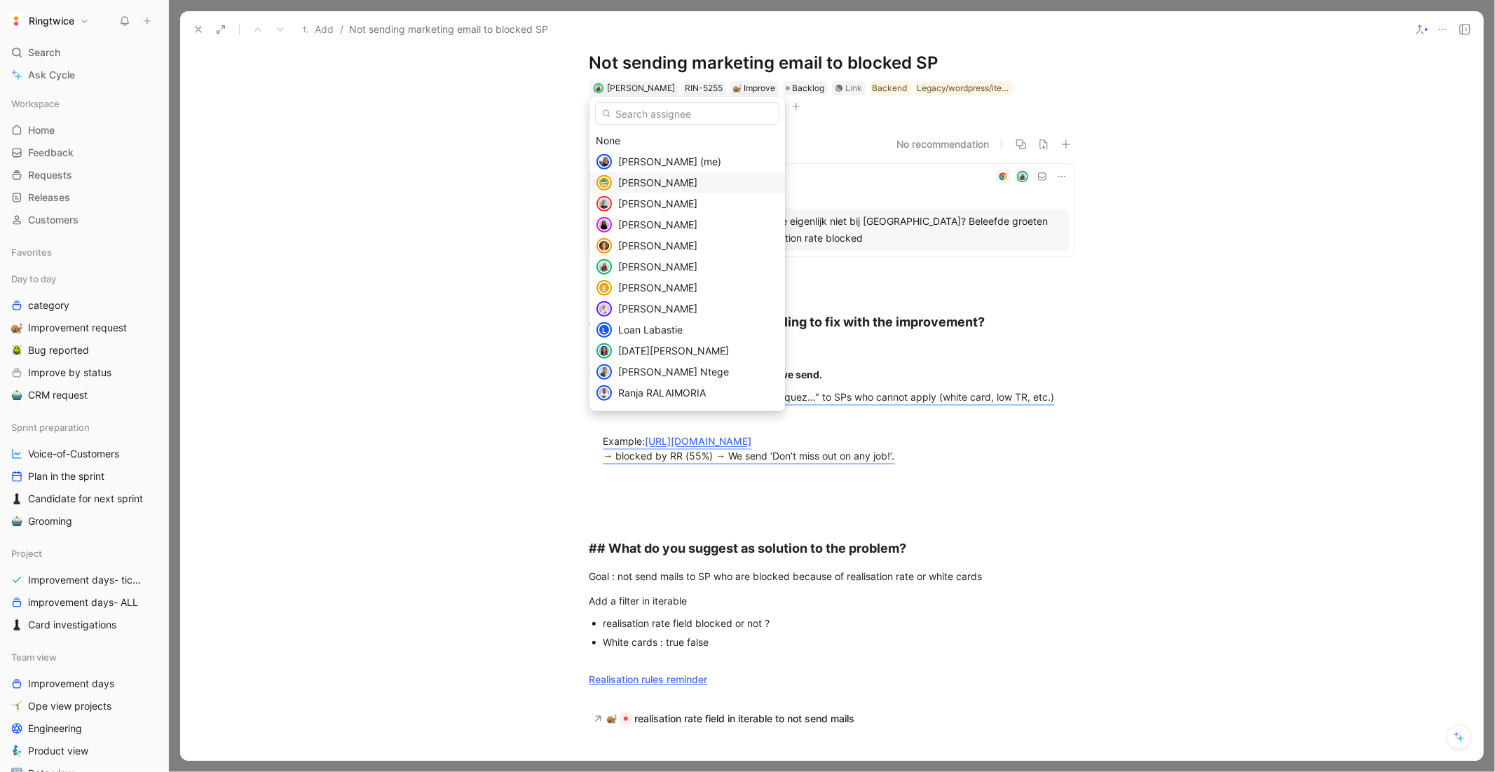
click at [641, 182] on span "[PERSON_NAME]" at bounding box center [657, 183] width 79 height 12
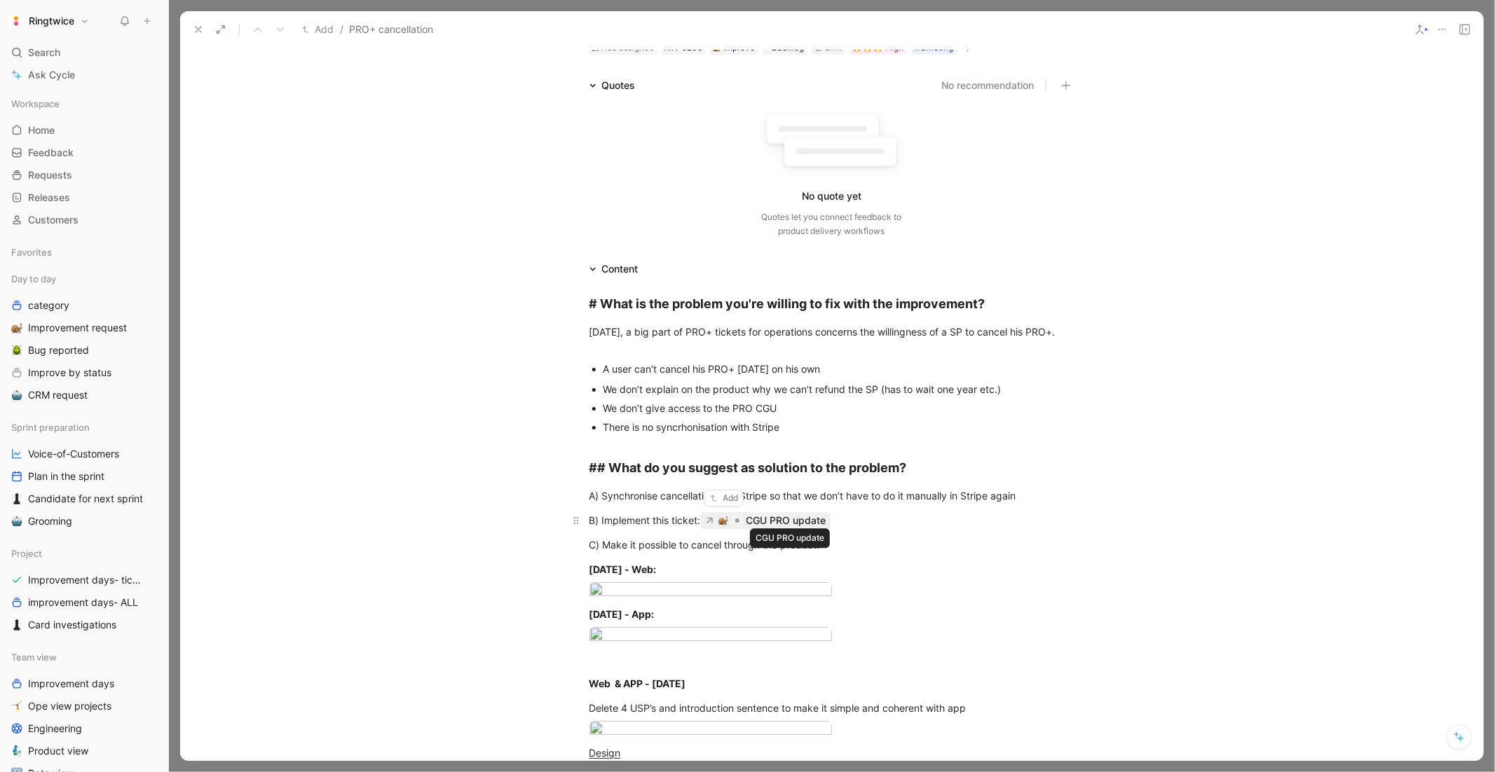
scroll to position [79, 0]
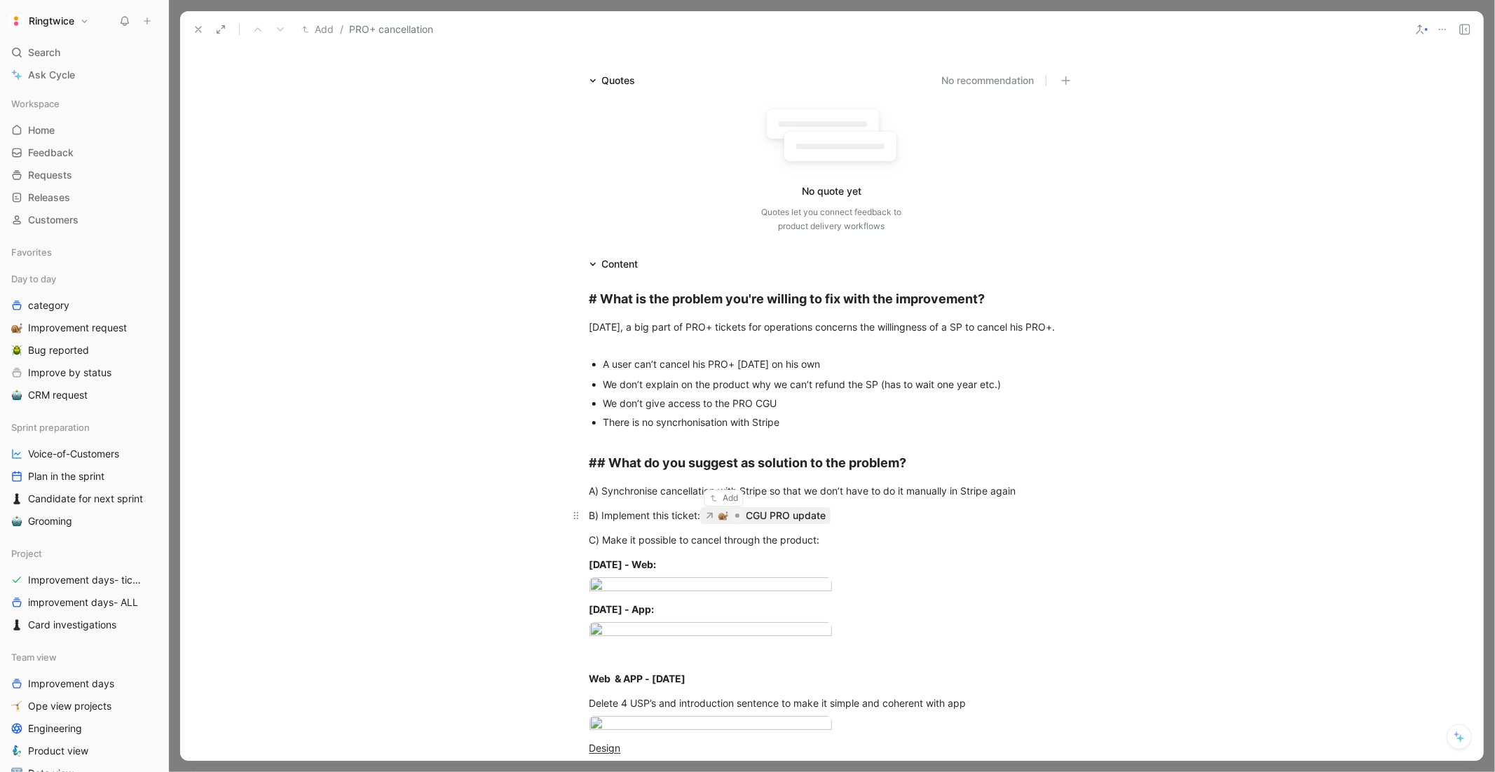
click at [757, 517] on div "CGU PRO update" at bounding box center [786, 515] width 80 height 17
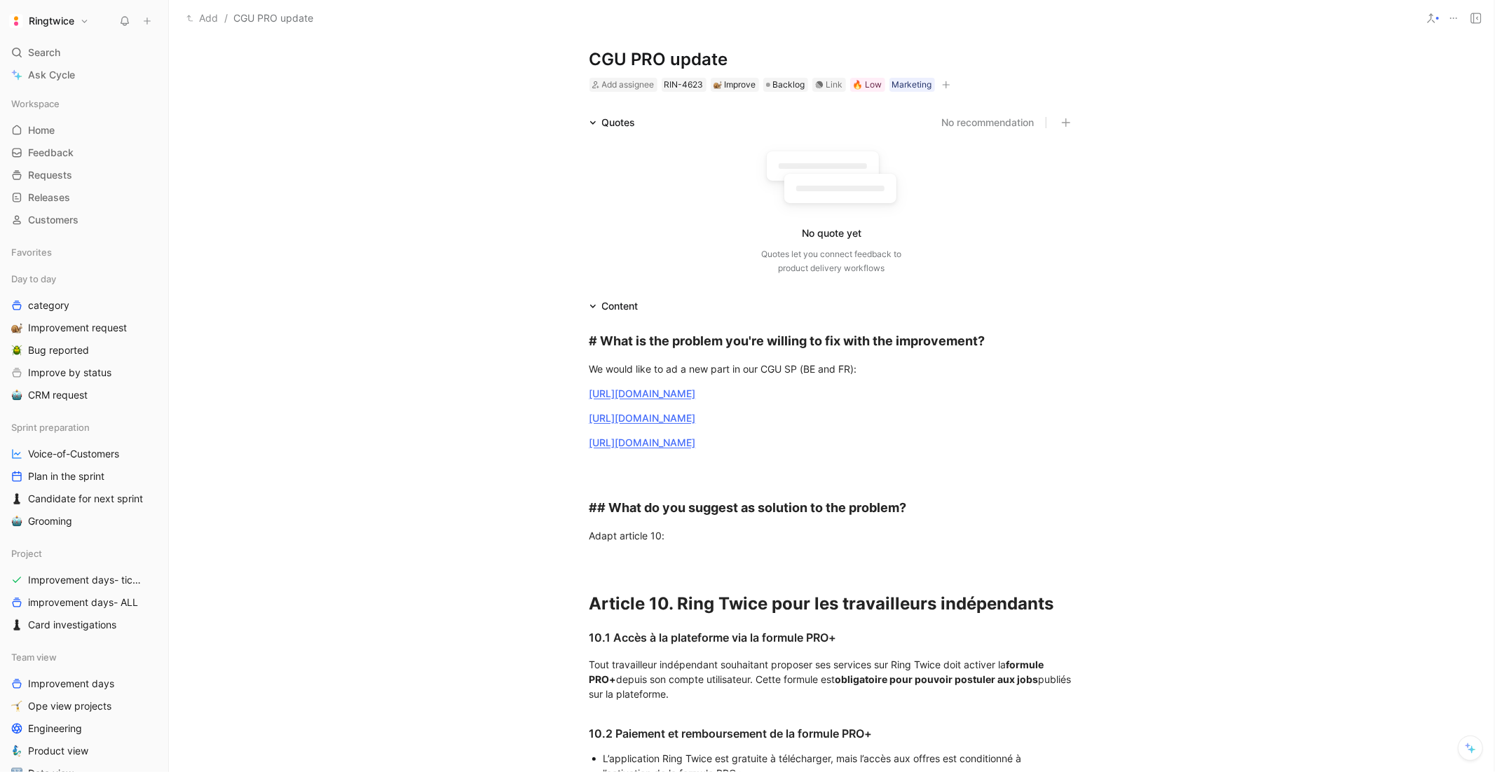
scroll to position [26, 0]
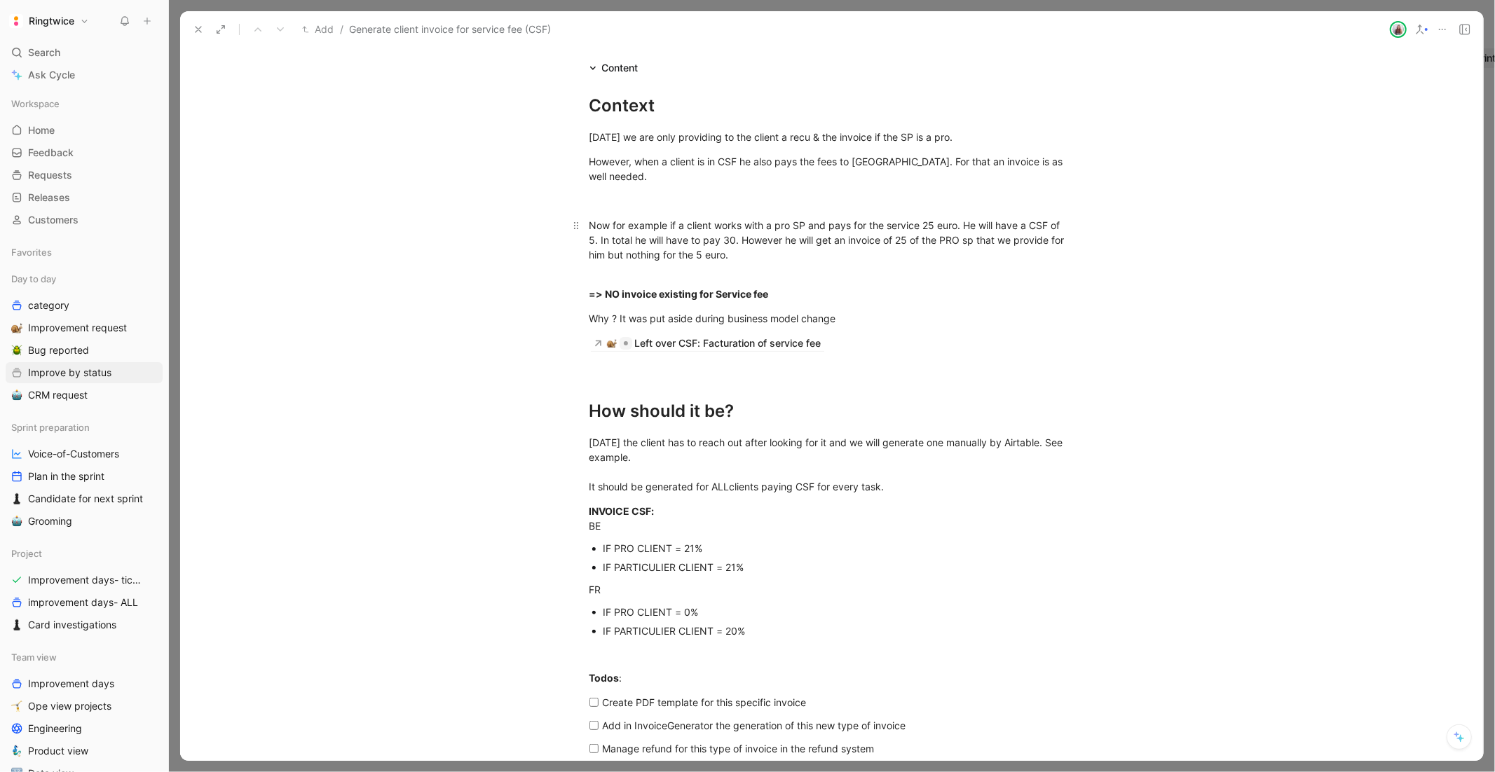
scroll to position [1120, 0]
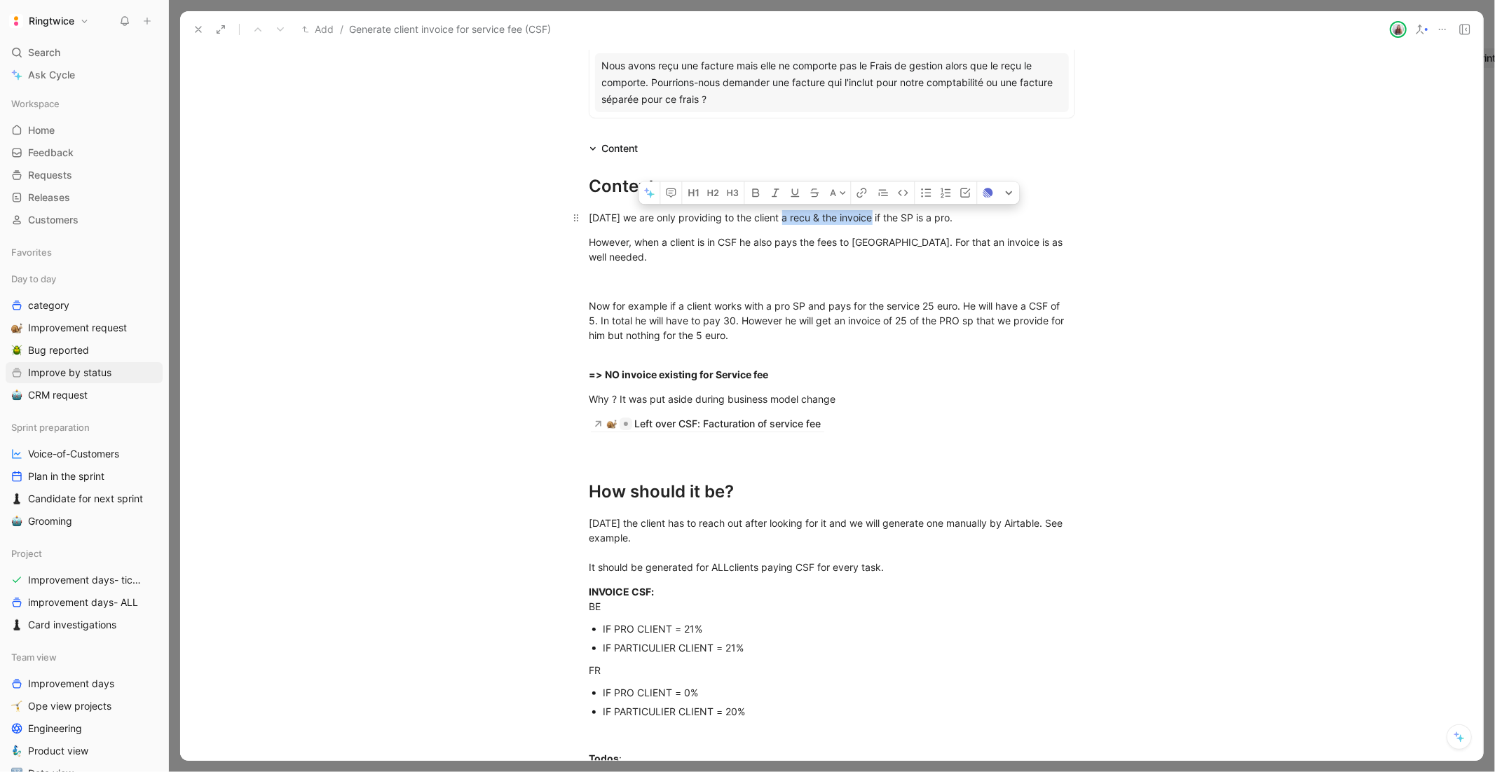
drag, startPoint x: 784, startPoint y: 214, endPoint x: 873, endPoint y: 214, distance: 89.7
click at [873, 214] on div "Today we are only providing to the client a recu & the invoice if the SP is a p…" at bounding box center [831, 217] width 485 height 15
click at [839, 235] on div "However, when a client is in CSF he also pays the fees to Ring Twice. For that …" at bounding box center [831, 249] width 485 height 29
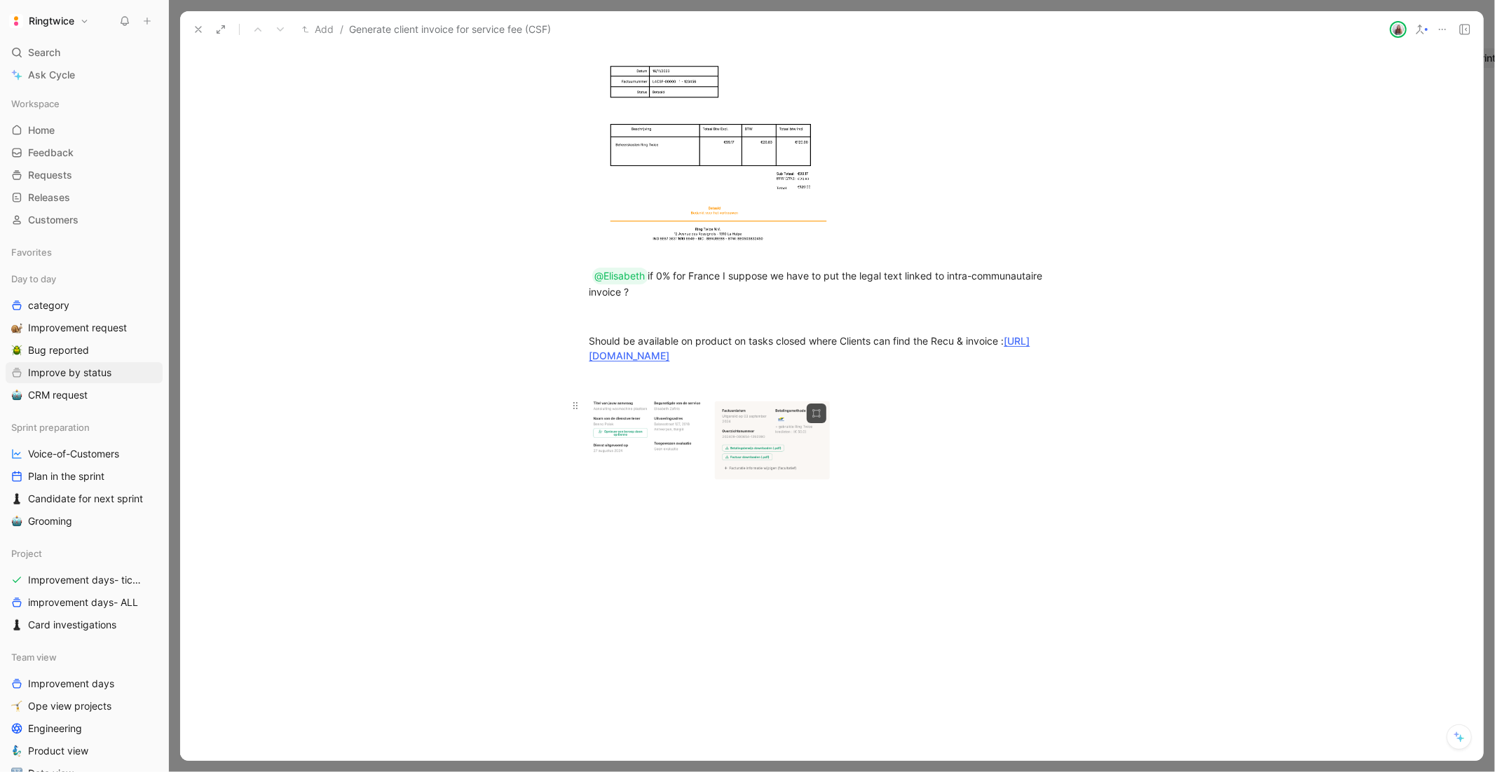
scroll to position [2147, 0]
click at [767, 466] on body "Ringtwice Search ⌘ K Ask Cycle Workspace Home G then H Feedback G then F Reques…" at bounding box center [747, 386] width 1495 height 772
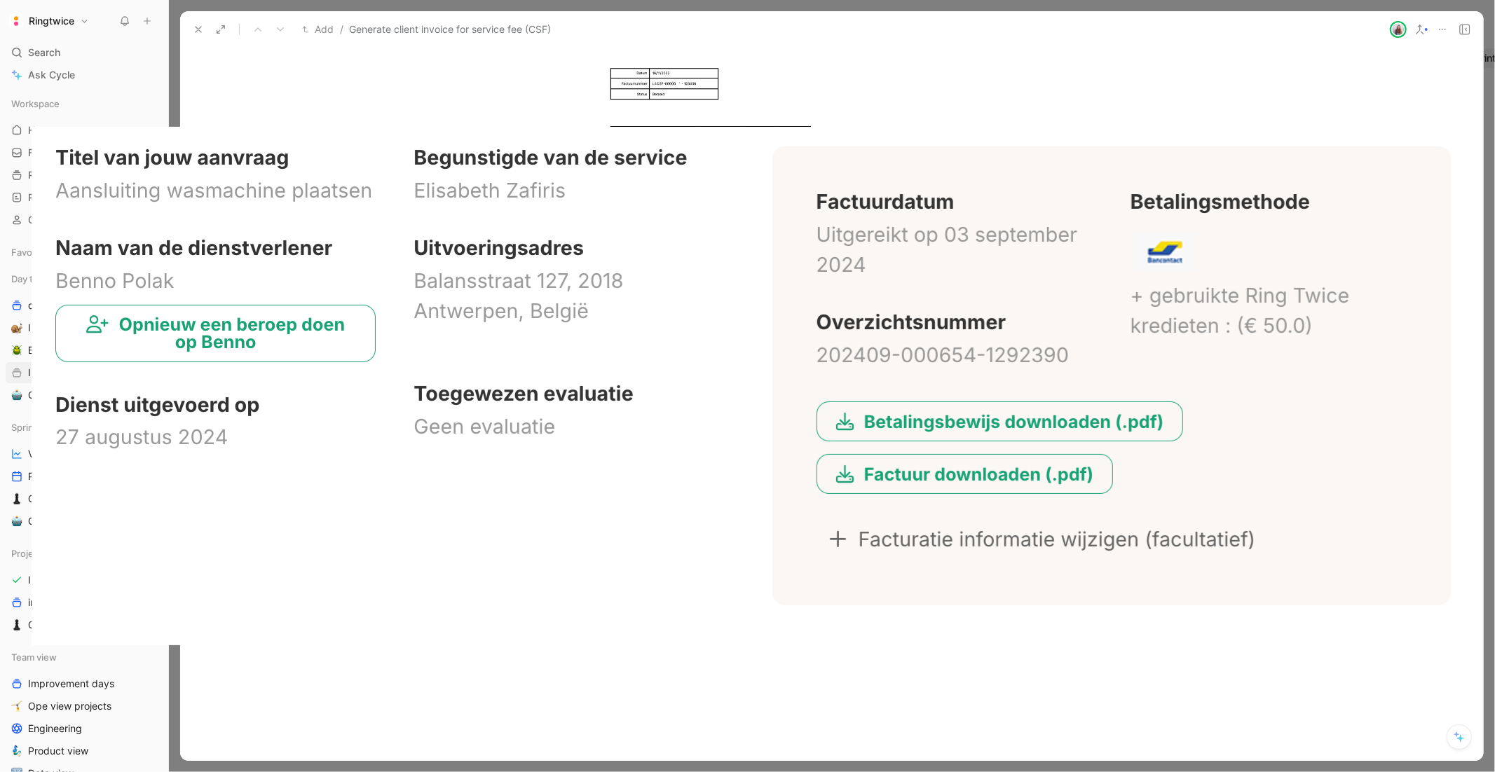
click at [877, 772] on div at bounding box center [747, 772] width 1495 height 0
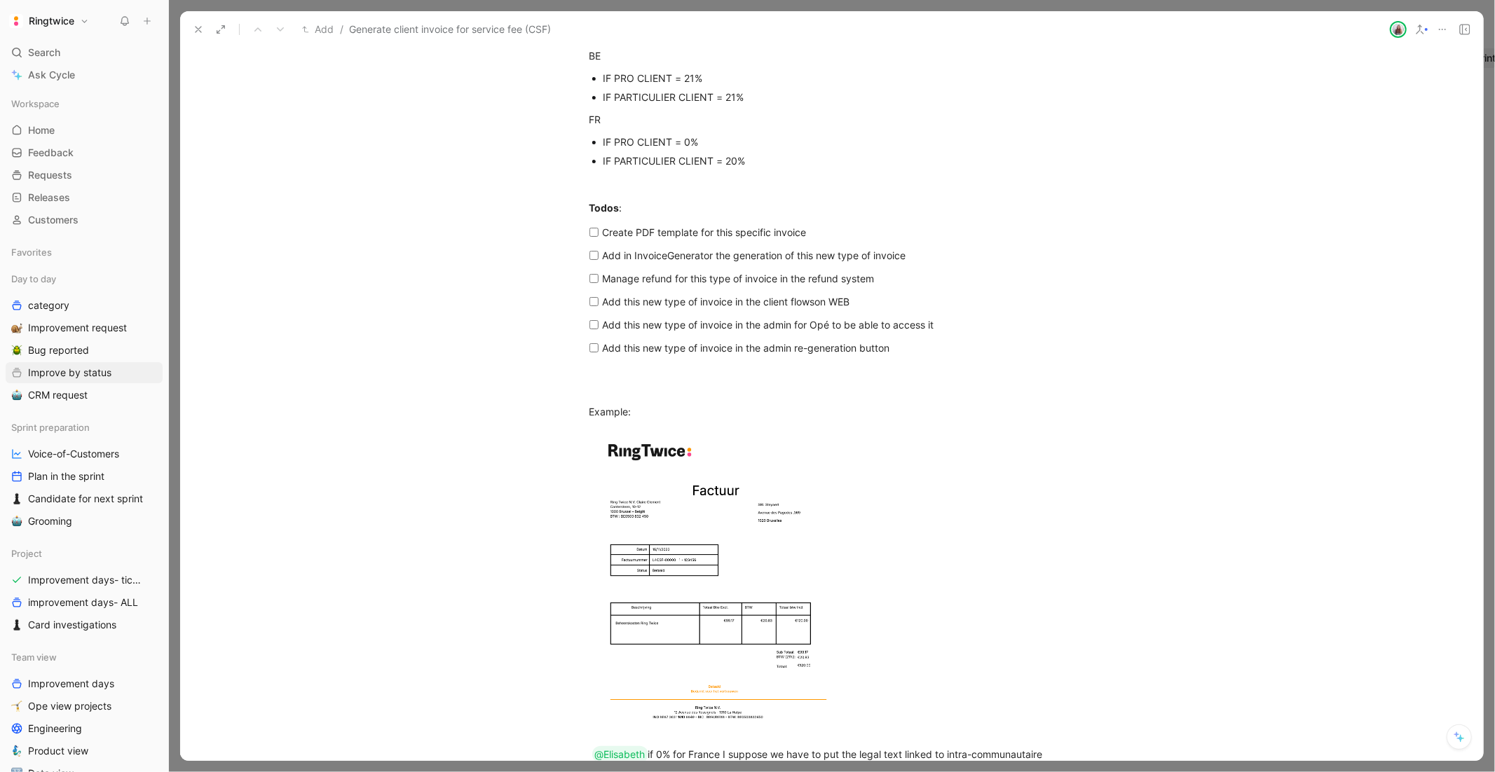
click at [808, 299] on mark "Add this new type of invoice in the client flows" at bounding box center [709, 302] width 212 height 12
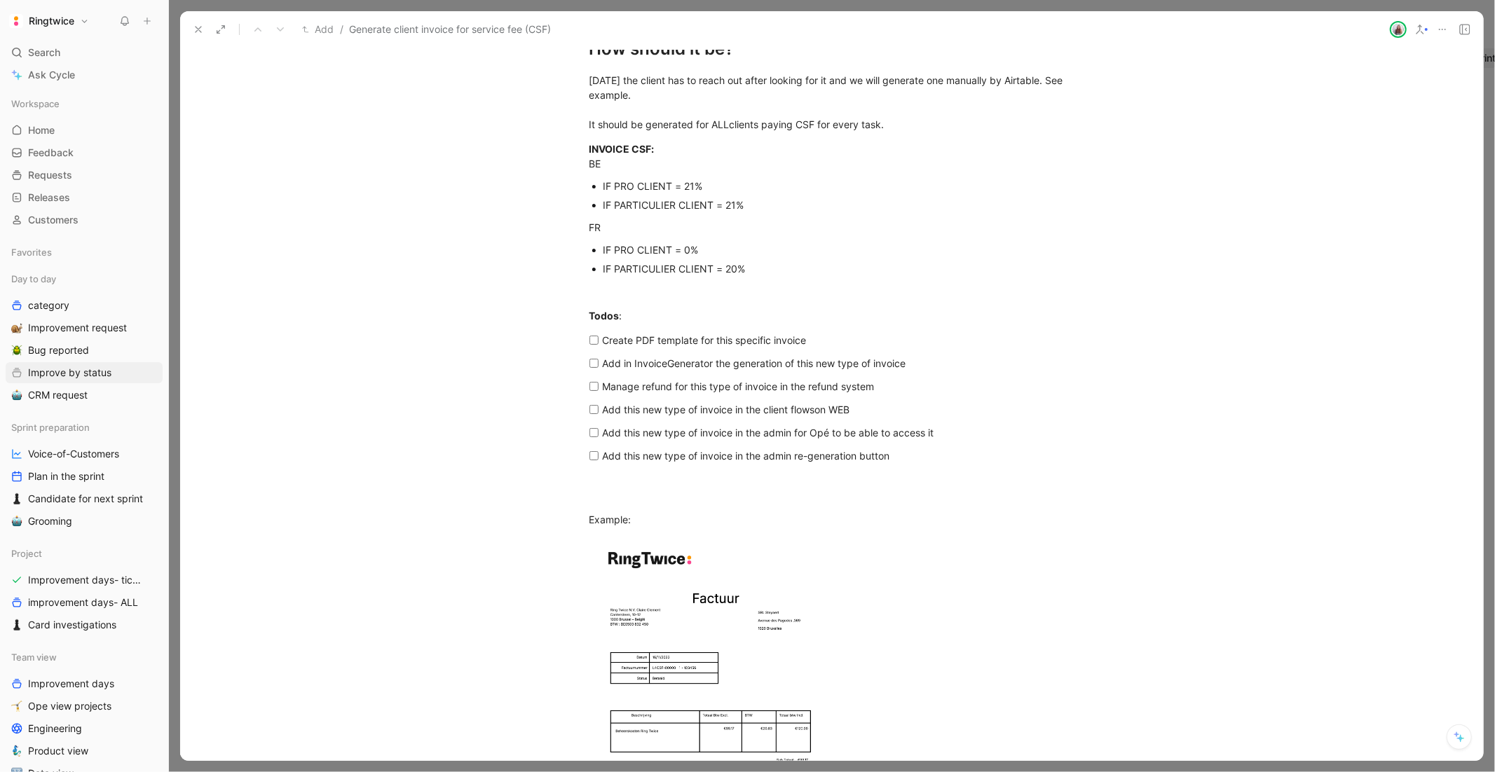
click at [873, 411] on div "Add this new type of invoice in the client flows on WEB" at bounding box center [837, 409] width 469 height 15
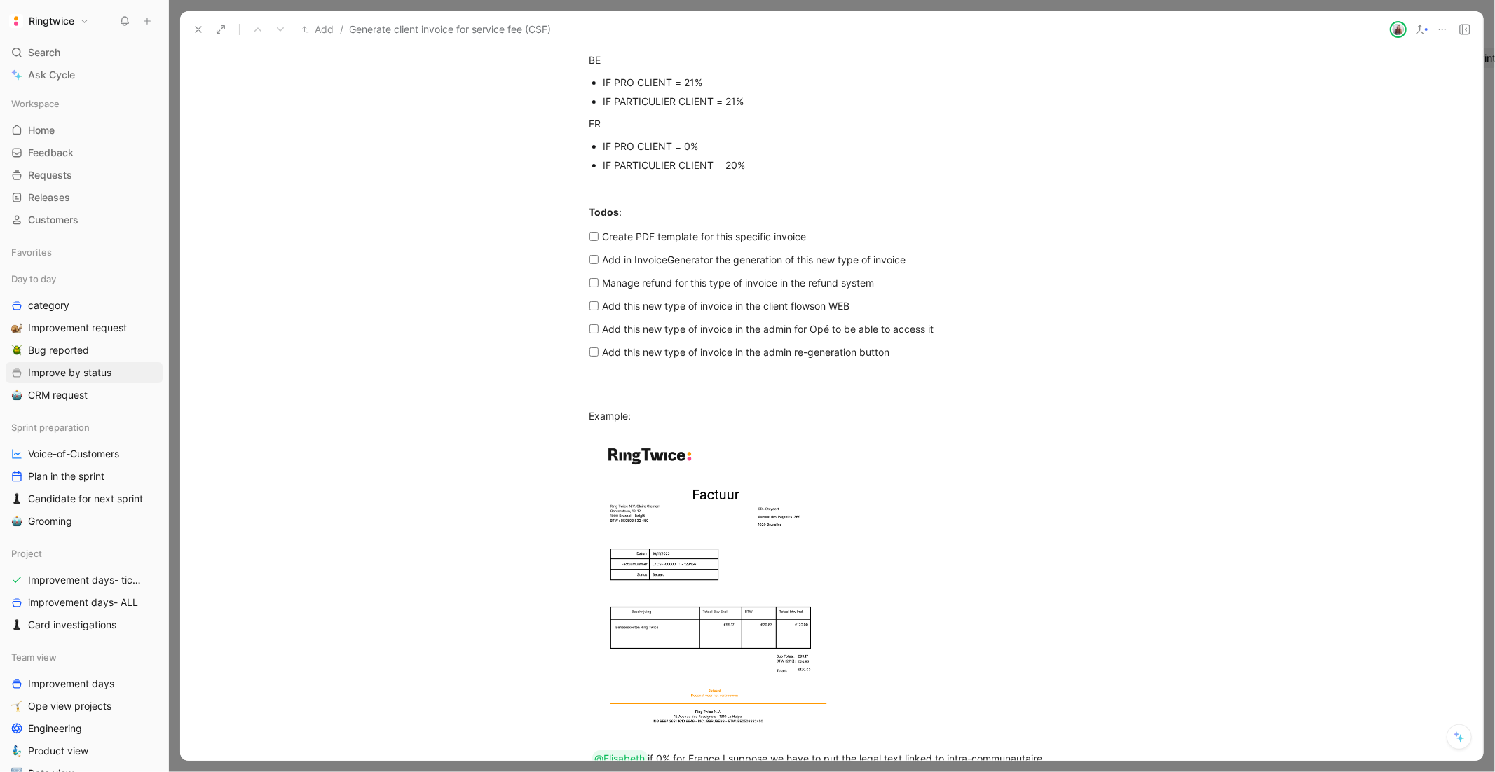
scroll to position [1661, 0]
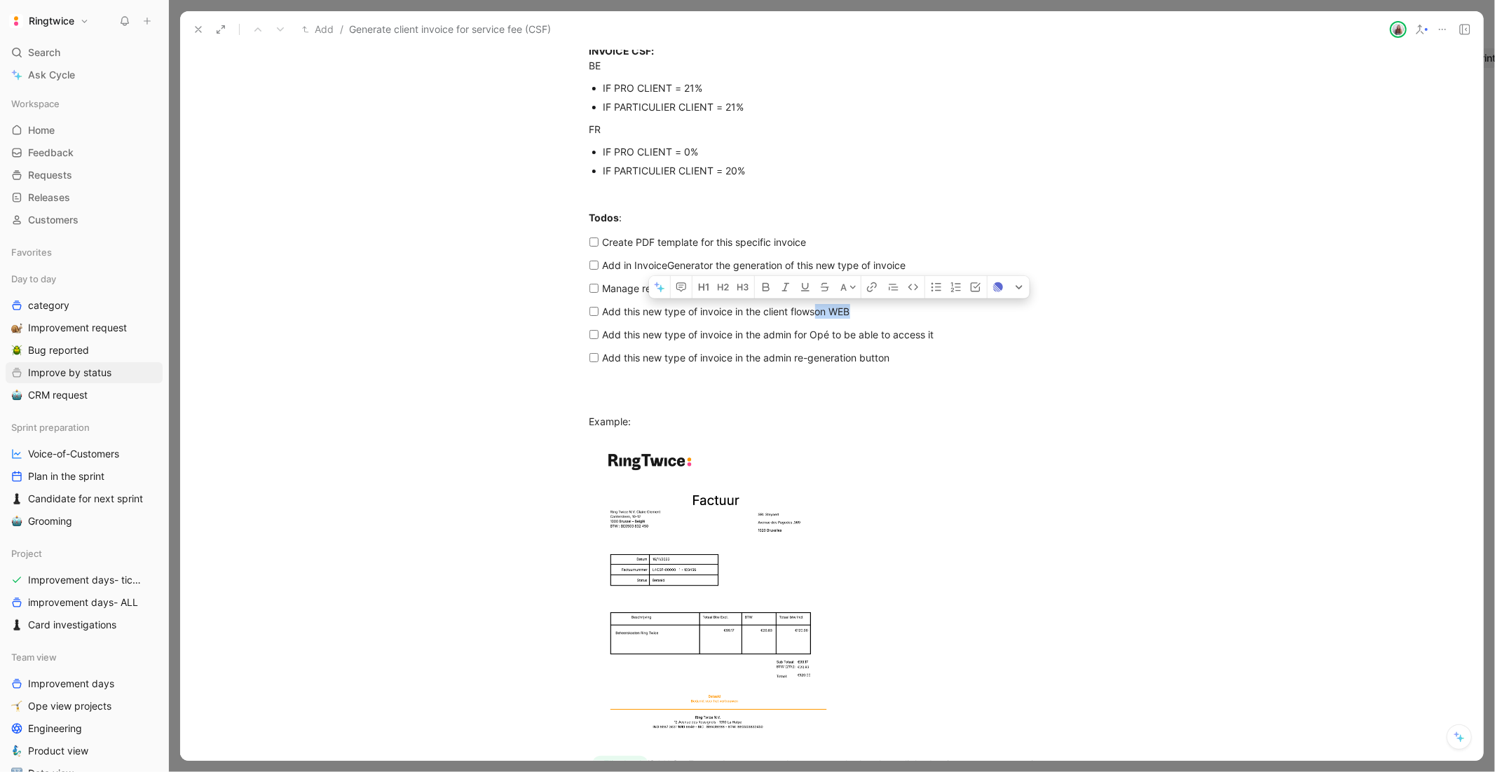
drag, startPoint x: 865, startPoint y: 310, endPoint x: 821, endPoint y: 311, distance: 43.5
click at [821, 311] on div "Add this new type of invoice in the client flows on WEB" at bounding box center [837, 311] width 469 height 15
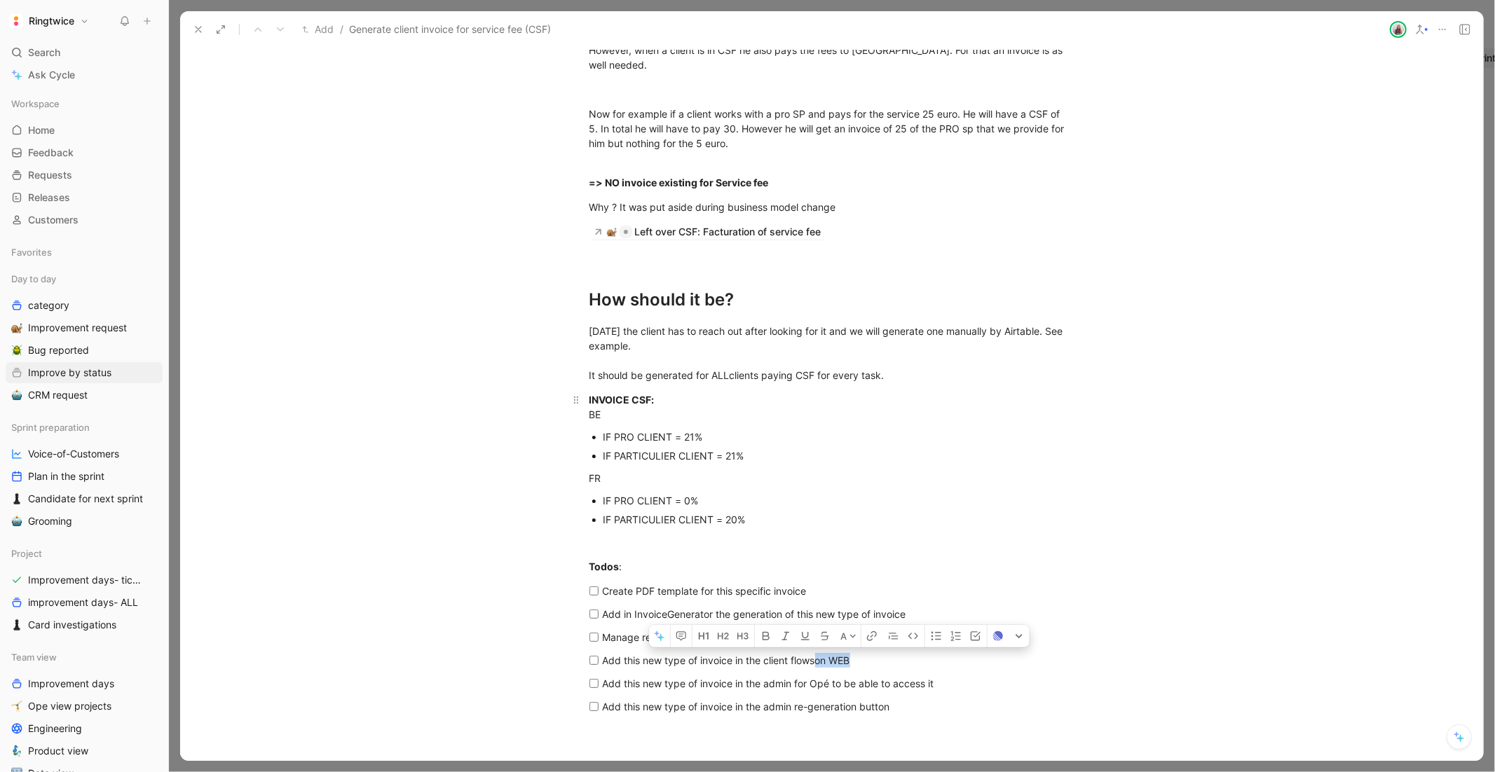
scroll to position [1323, 0]
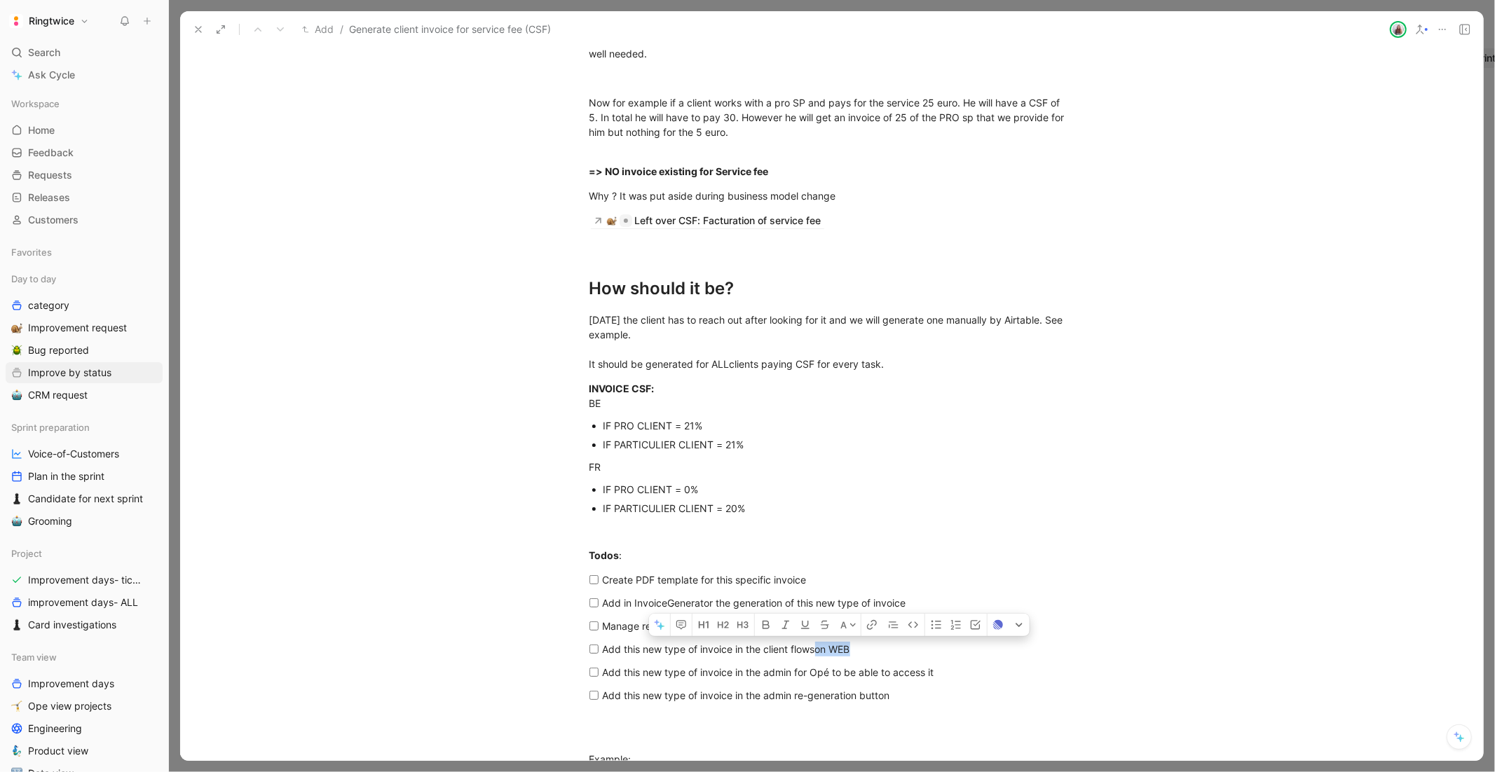
click at [648, 420] on div "IF PRO CLIENT = 21%" at bounding box center [838, 425] width 471 height 15
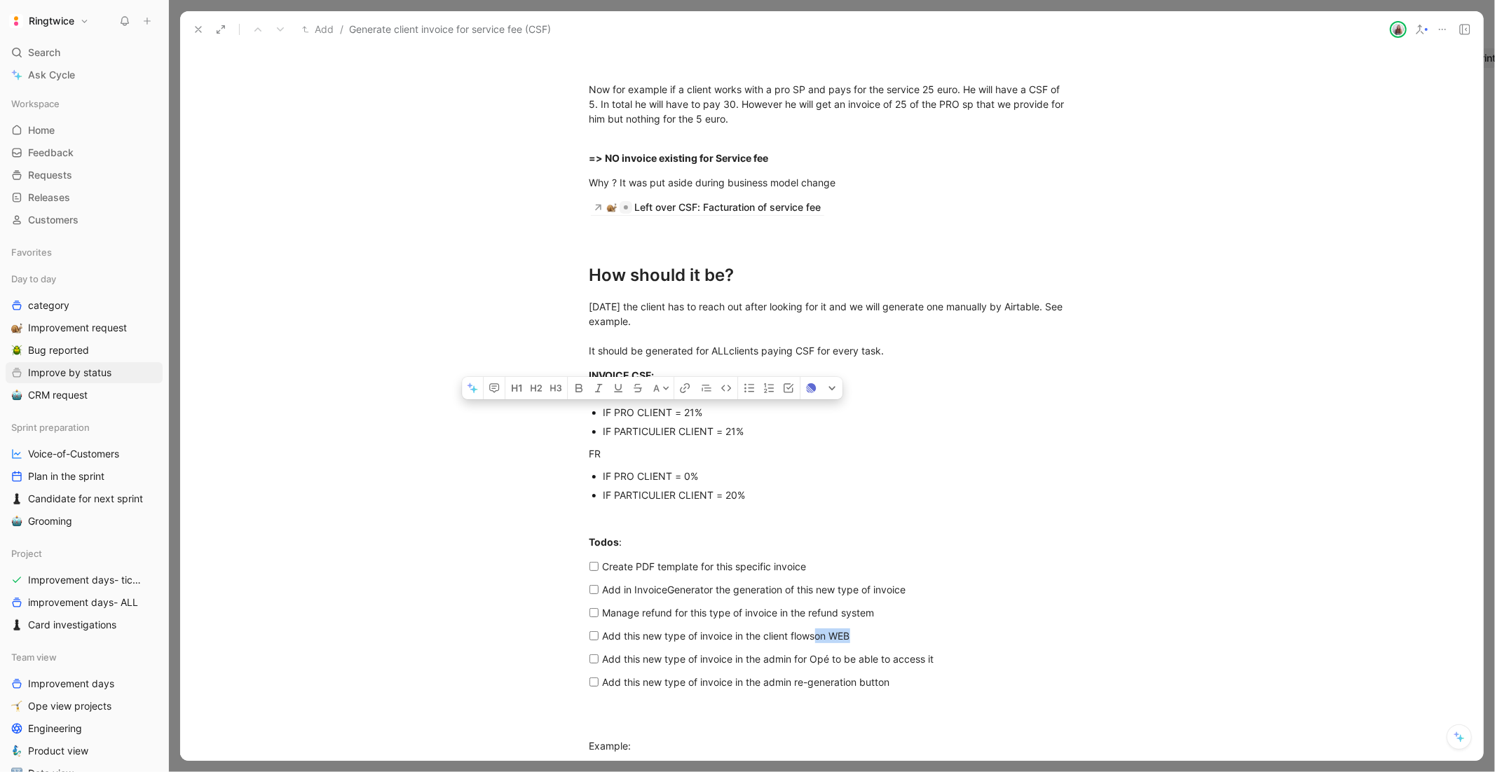
click at [654, 437] on div "IF PARTICULIER CLIENT = 21%" at bounding box center [838, 431] width 471 height 15
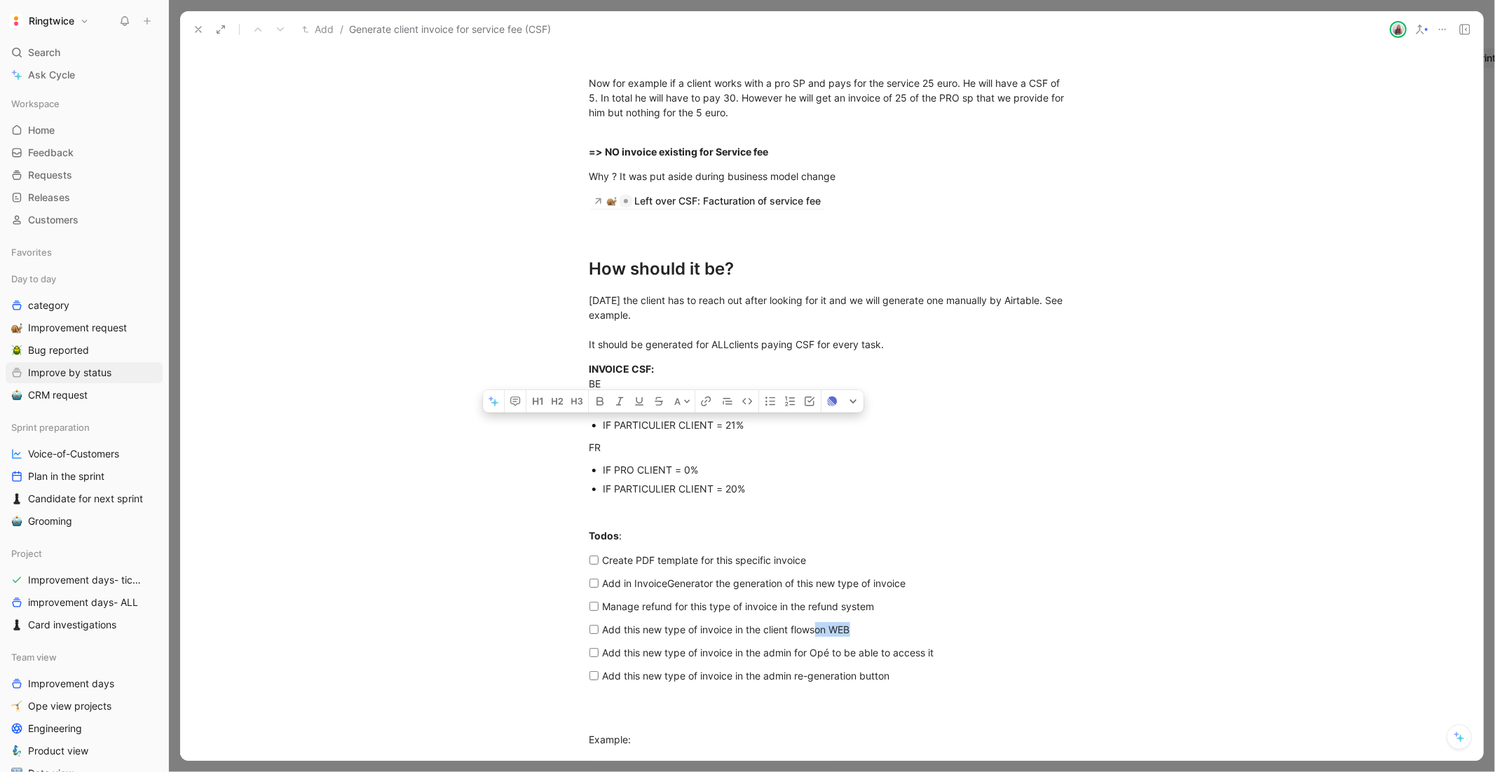
click at [648, 467] on div "IF PRO CLIENT = 0%" at bounding box center [838, 470] width 471 height 15
click at [650, 486] on div "IF PARTICULIER CLIENT = 20%" at bounding box center [838, 488] width 471 height 15
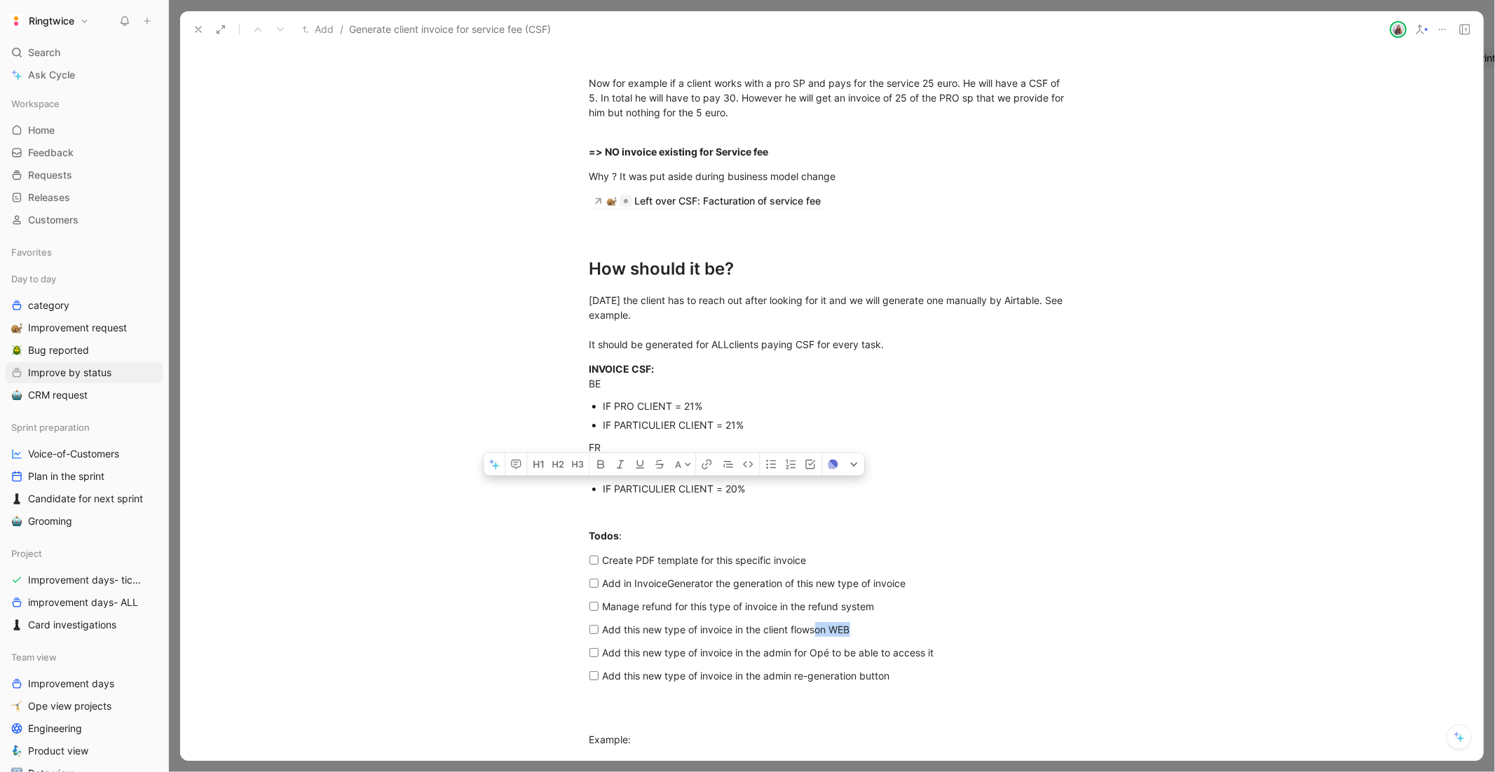
click at [650, 486] on div "IF PARTICULIER CLIENT = 20%" at bounding box center [838, 488] width 471 height 15
click at [709, 492] on div "IF PARTICULIER CLIENT = 20%" at bounding box center [838, 488] width 471 height 15
click at [700, 514] on div at bounding box center [831, 511] width 485 height 15
click at [827, 526] on p "Todos :" at bounding box center [832, 535] width 538 height 23
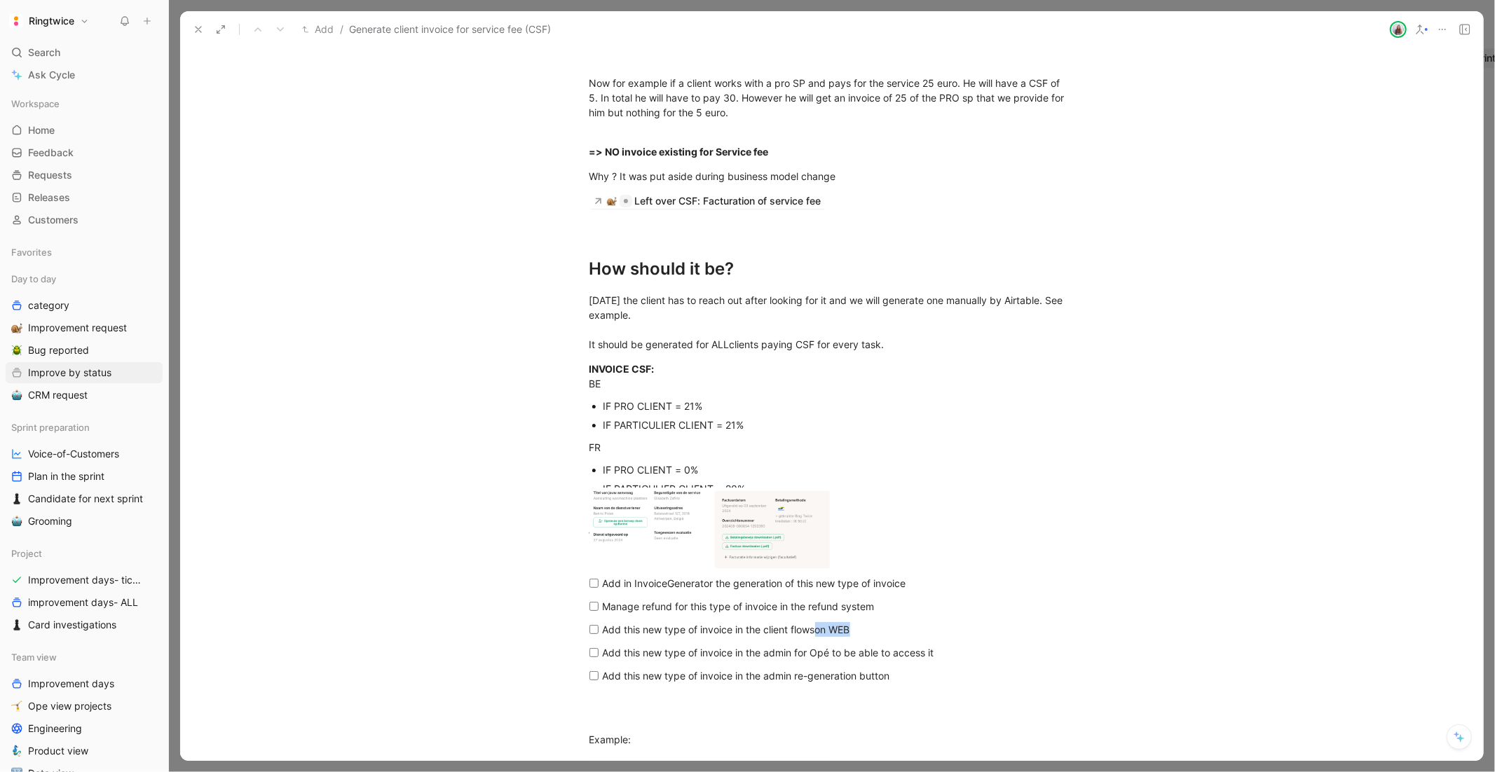
click at [772, 549] on body "Ringtwice Search ⌘ K Ask Cycle Workspace Home G then H Feedback G then F Reques…" at bounding box center [747, 386] width 1495 height 772
click at [738, 546] on img at bounding box center [710, 532] width 242 height 88
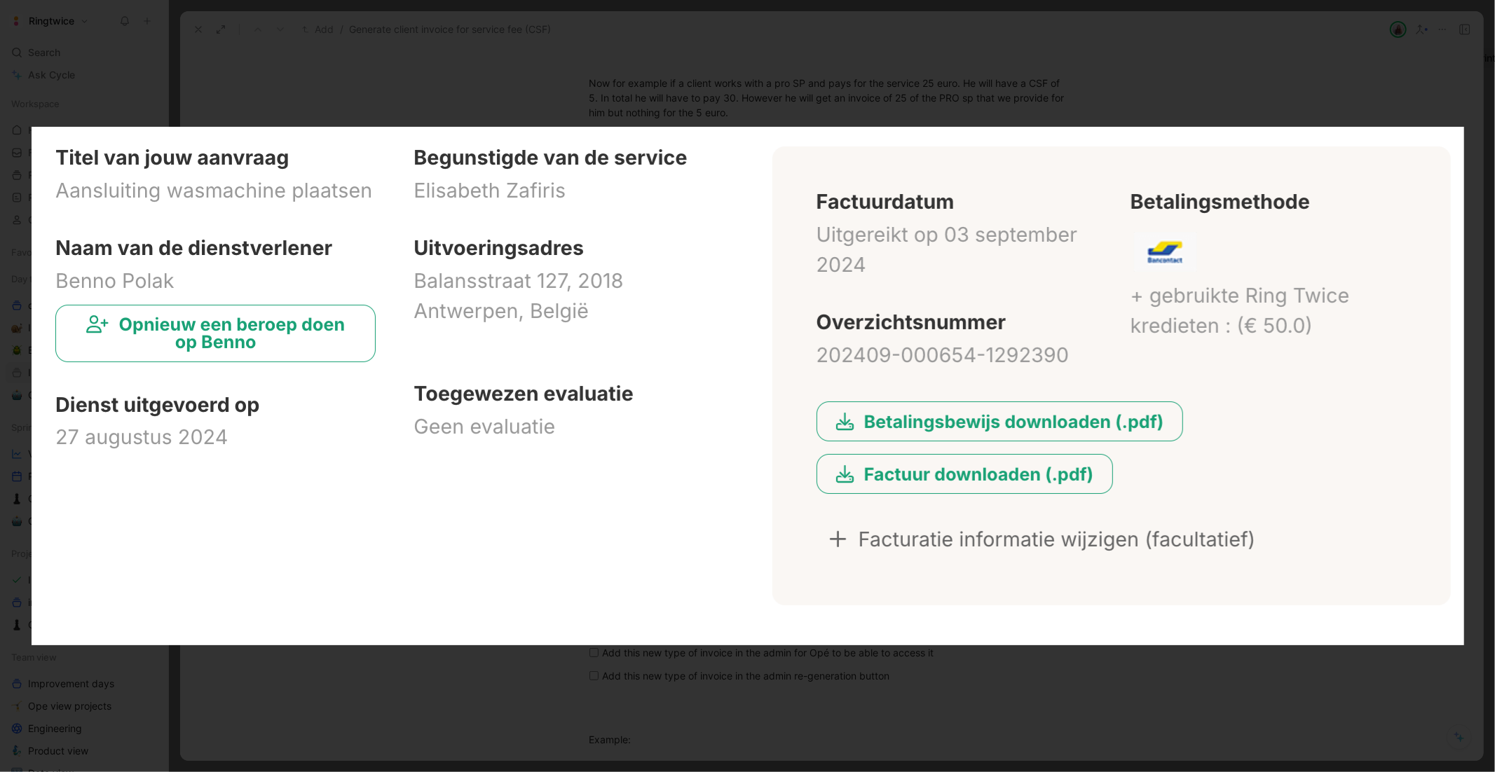
scroll to position [2059, 0]
click at [1148, 772] on div at bounding box center [747, 772] width 1495 height 0
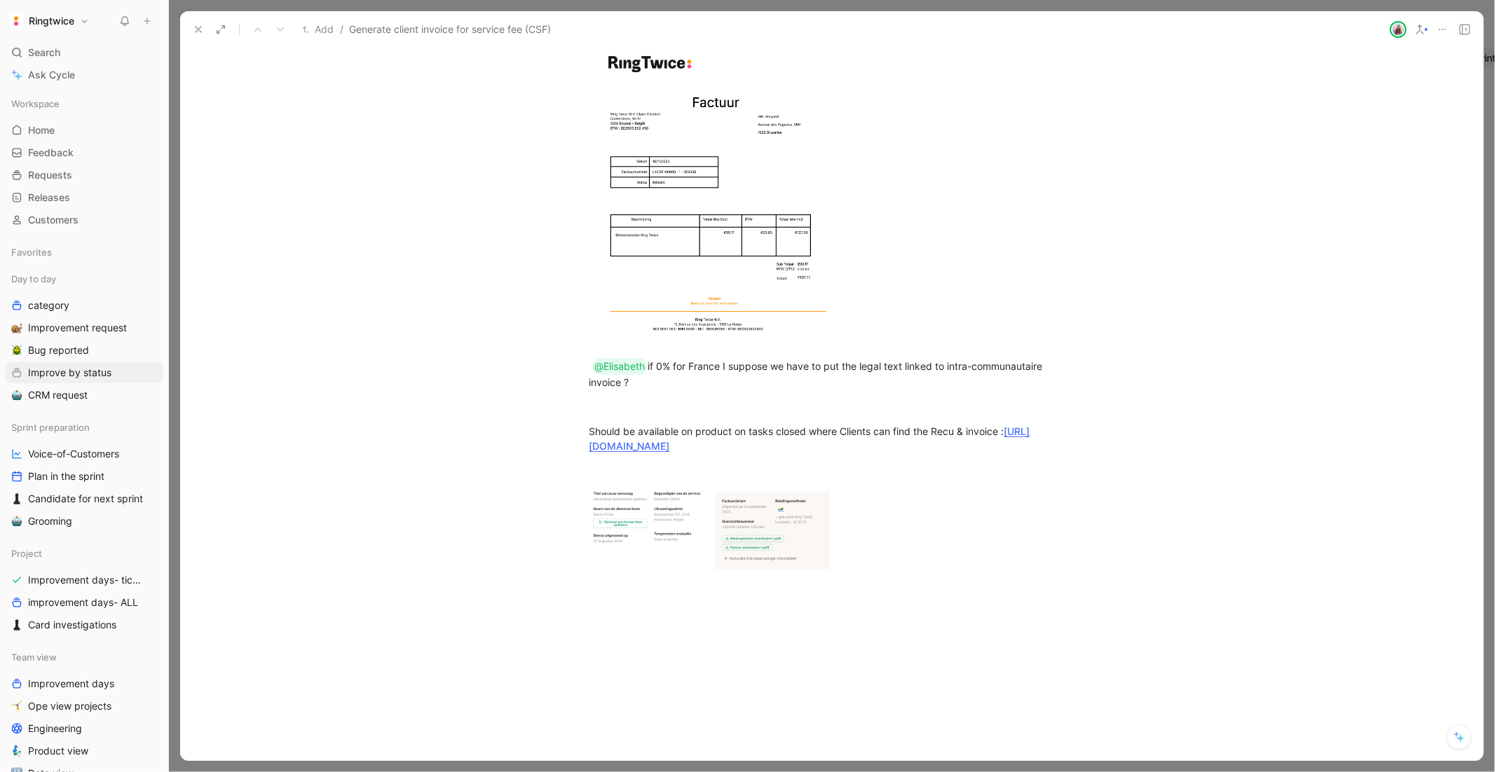
click at [580, 500] on icon at bounding box center [575, 496] width 11 height 11
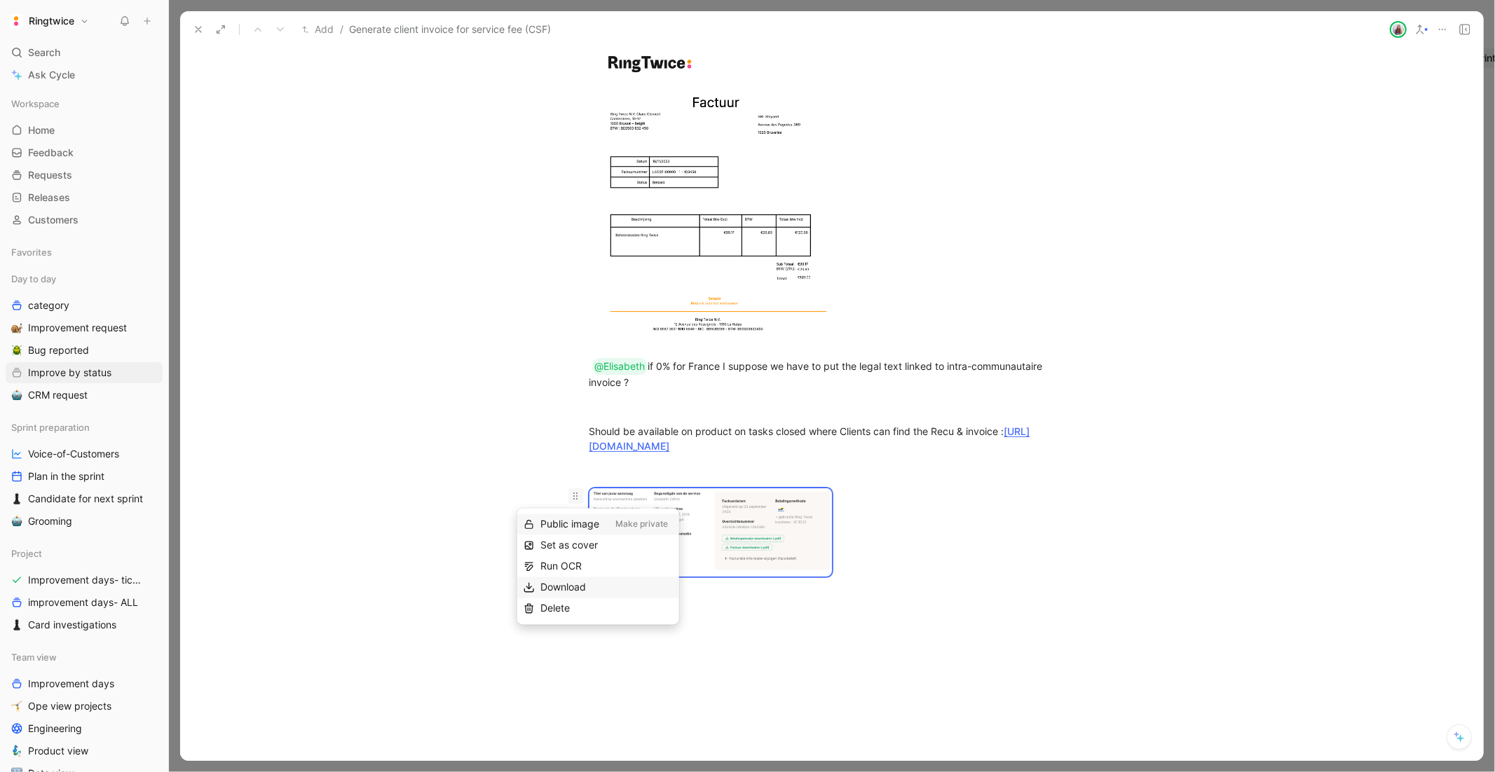
click at [584, 582] on span "Download" at bounding box center [563, 588] width 46 height 12
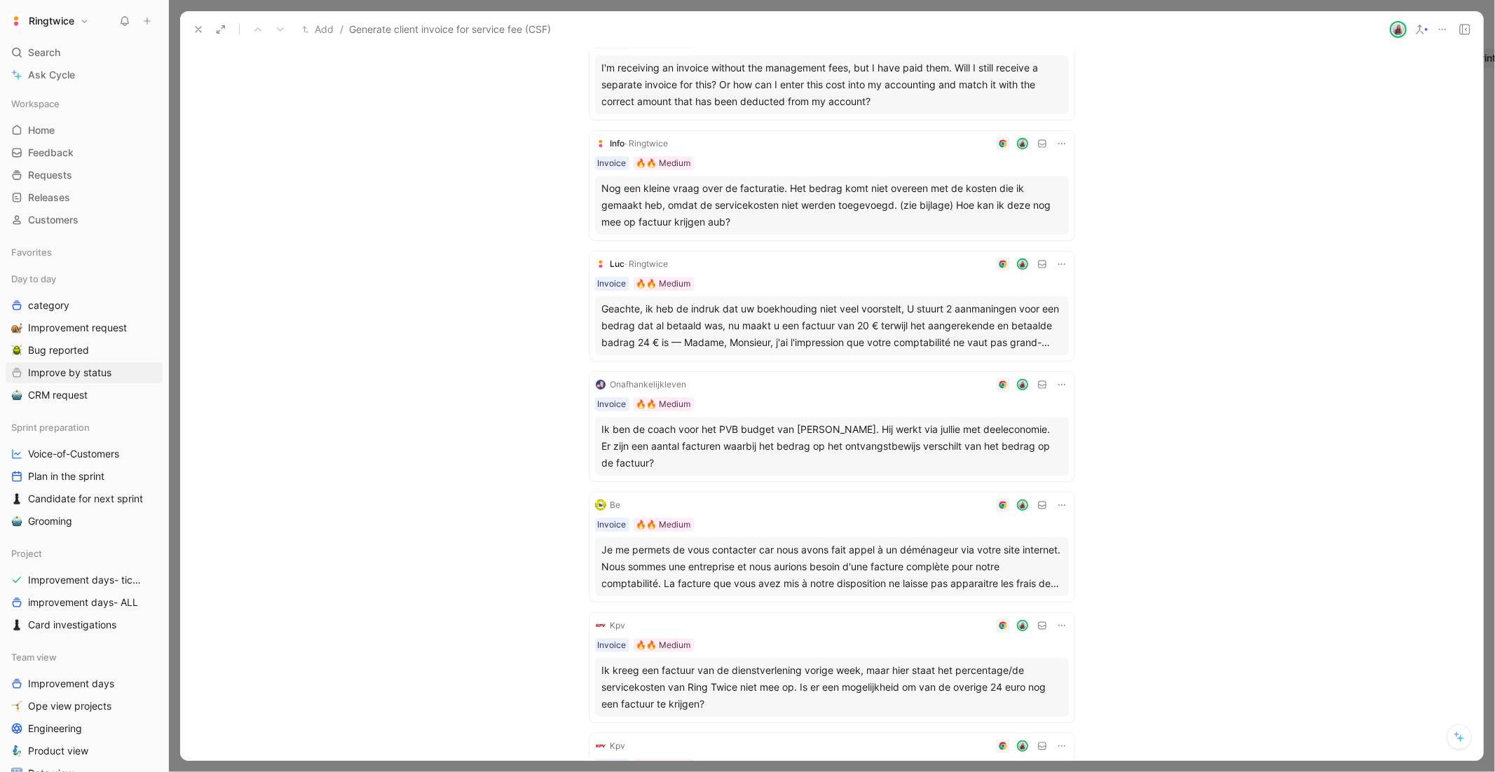
scroll to position [0, 0]
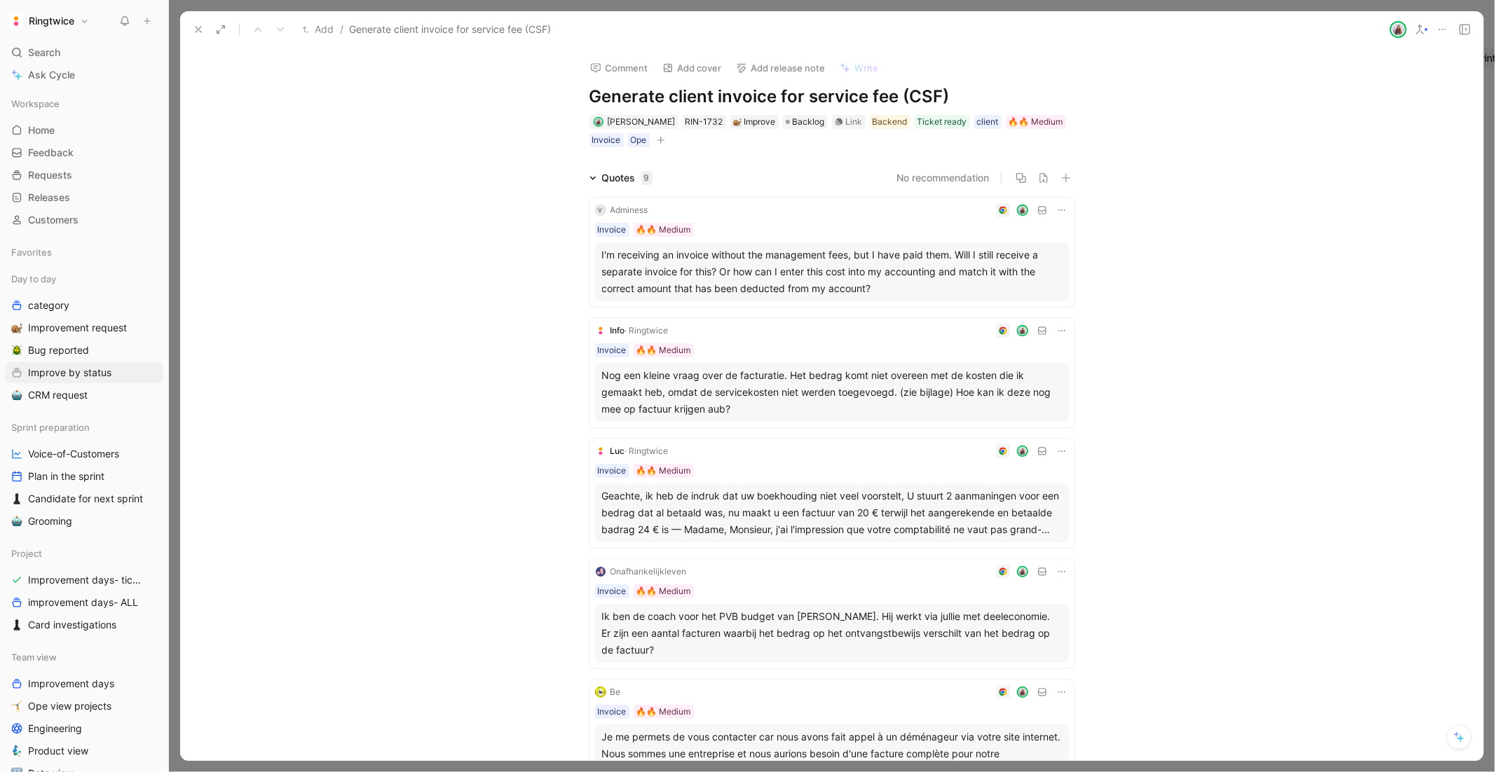
click at [196, 26] on icon at bounding box center [198, 29] width 11 height 11
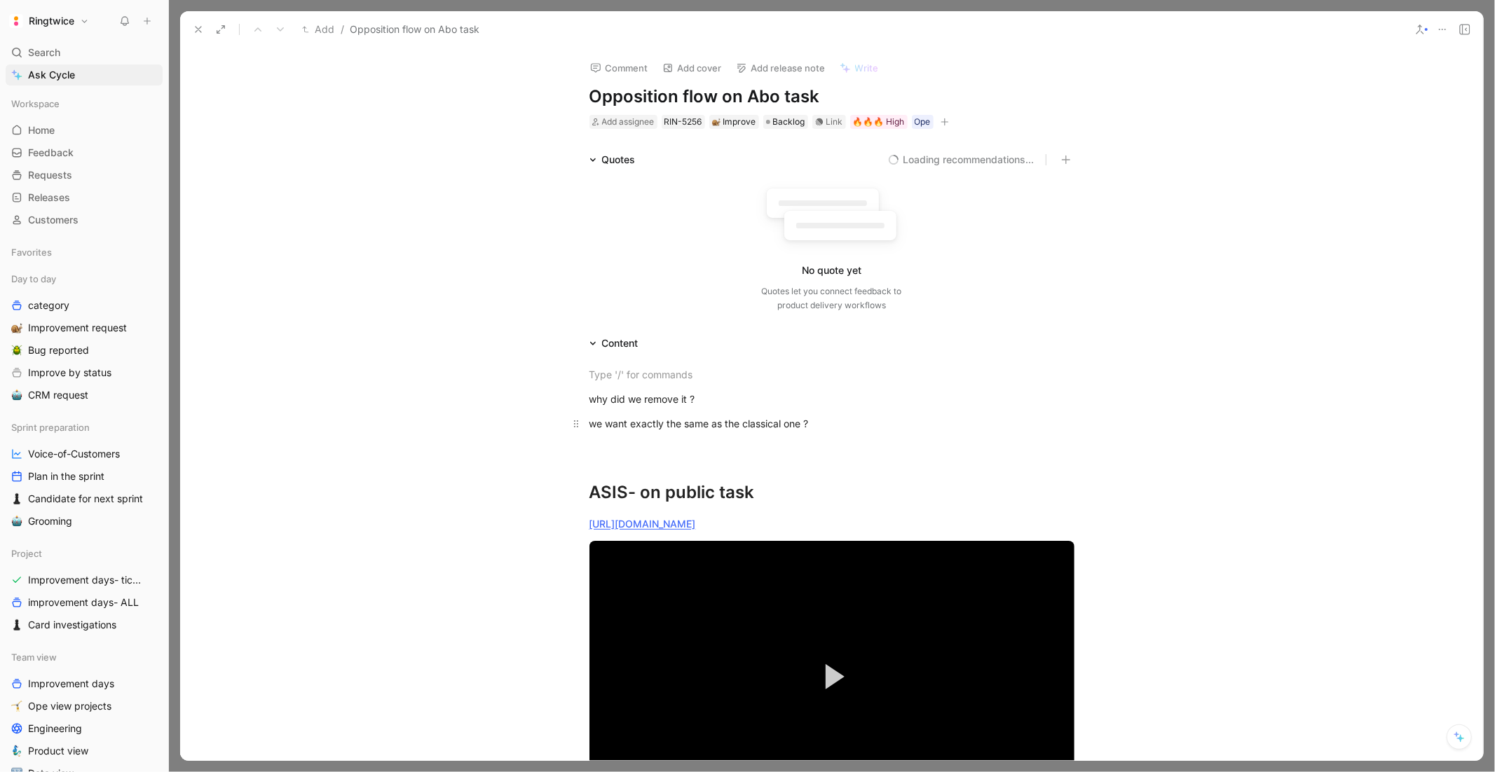
scroll to position [17, 0]
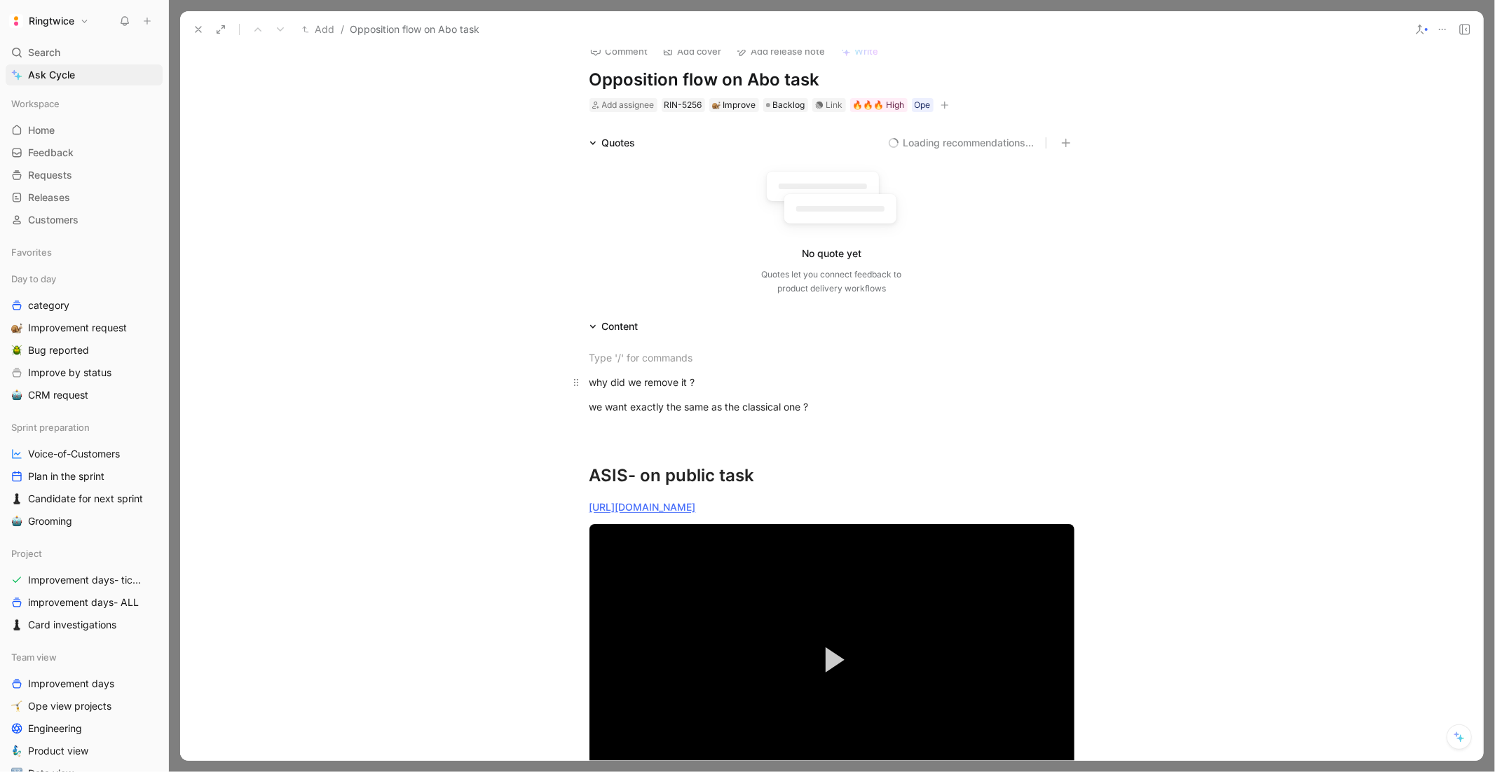
click at [617, 383] on div "why did we remove it ?" at bounding box center [831, 382] width 485 height 15
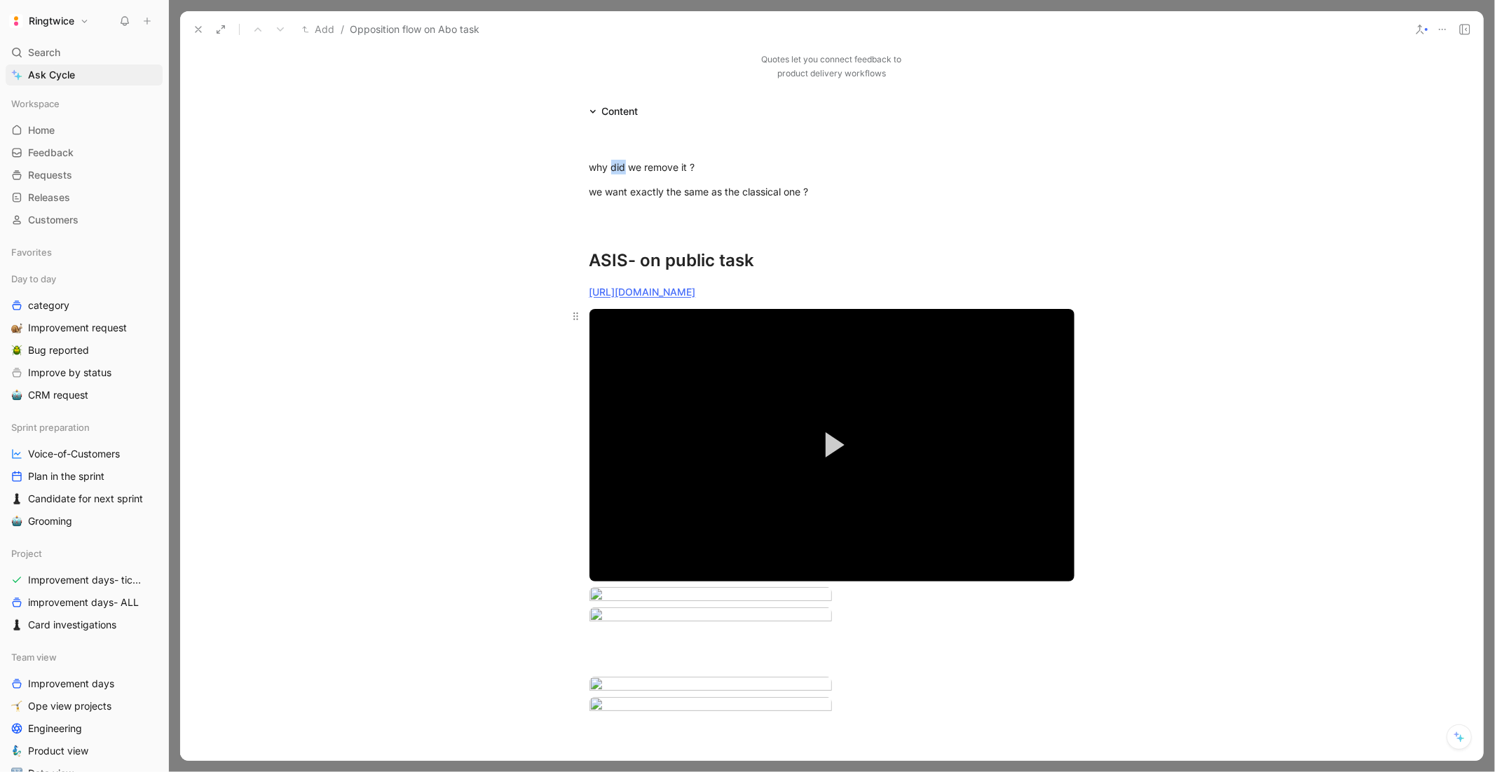
scroll to position [207, 0]
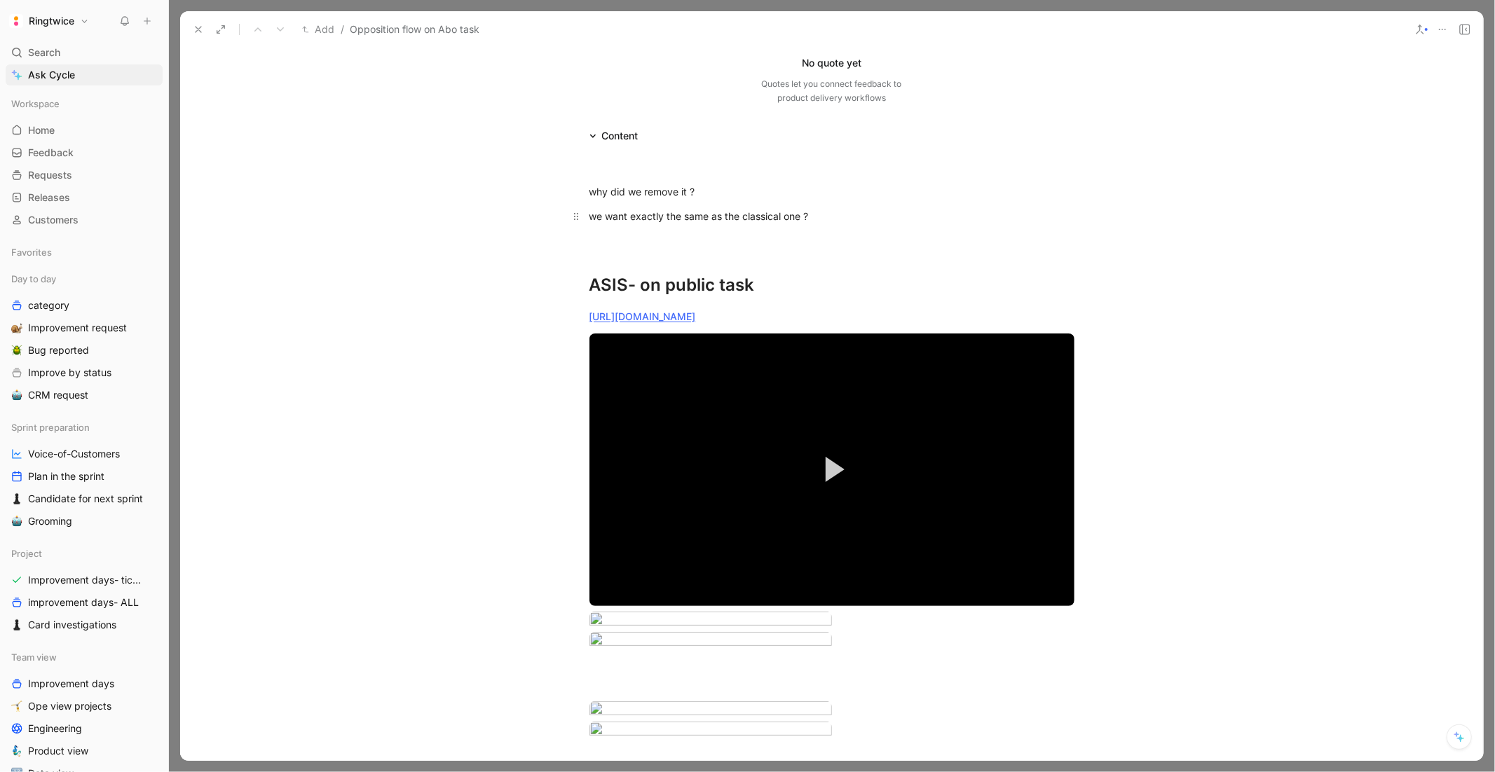
click at [741, 209] on div "we want exactly the same as the classical one ?" at bounding box center [831, 216] width 485 height 15
click at [720, 196] on div "why did we remove it ?" at bounding box center [831, 191] width 485 height 15
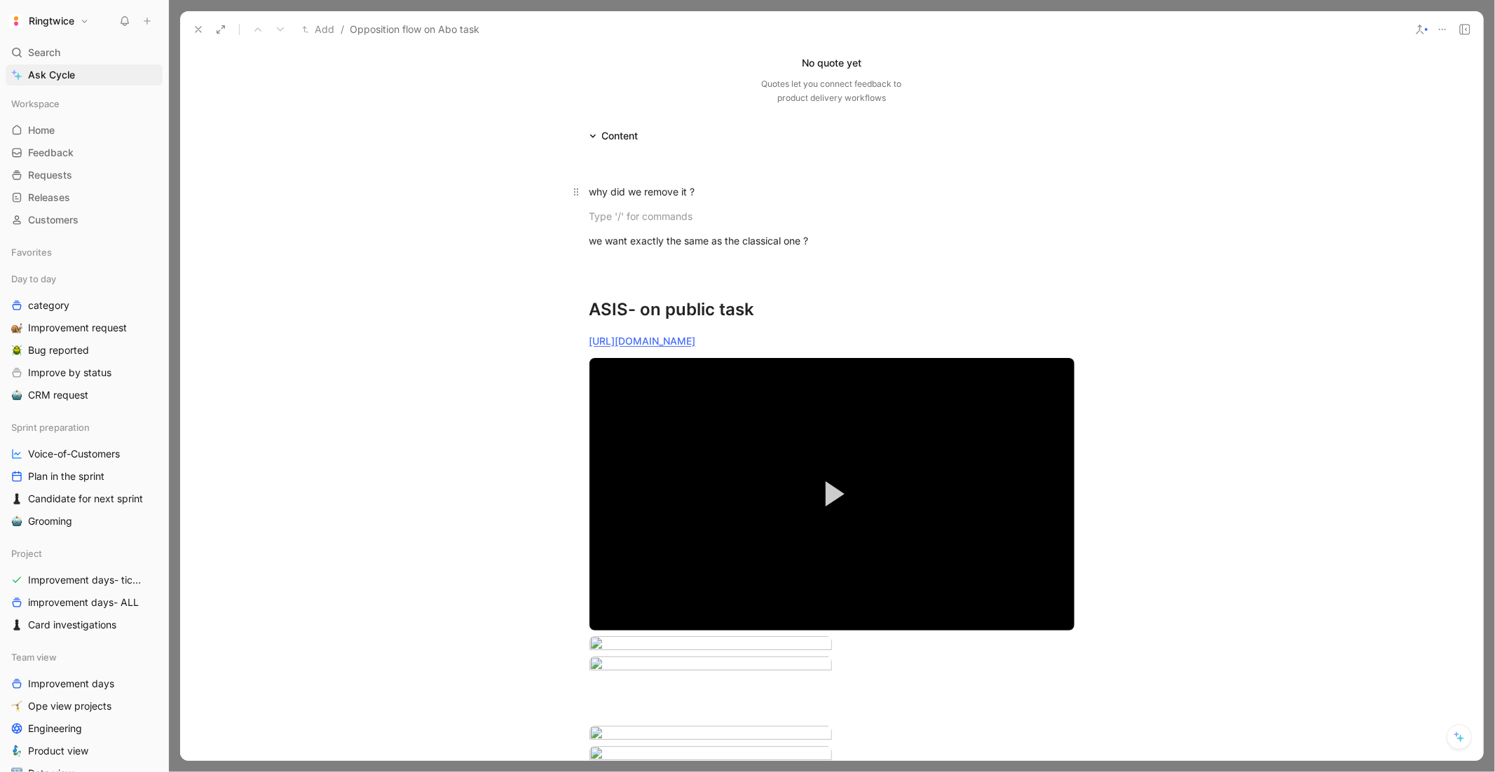
click at [651, 189] on div "why did we remove it ?" at bounding box center [831, 191] width 485 height 15
click at [608, 193] on div "why did we remove it ?" at bounding box center [831, 191] width 485 height 15
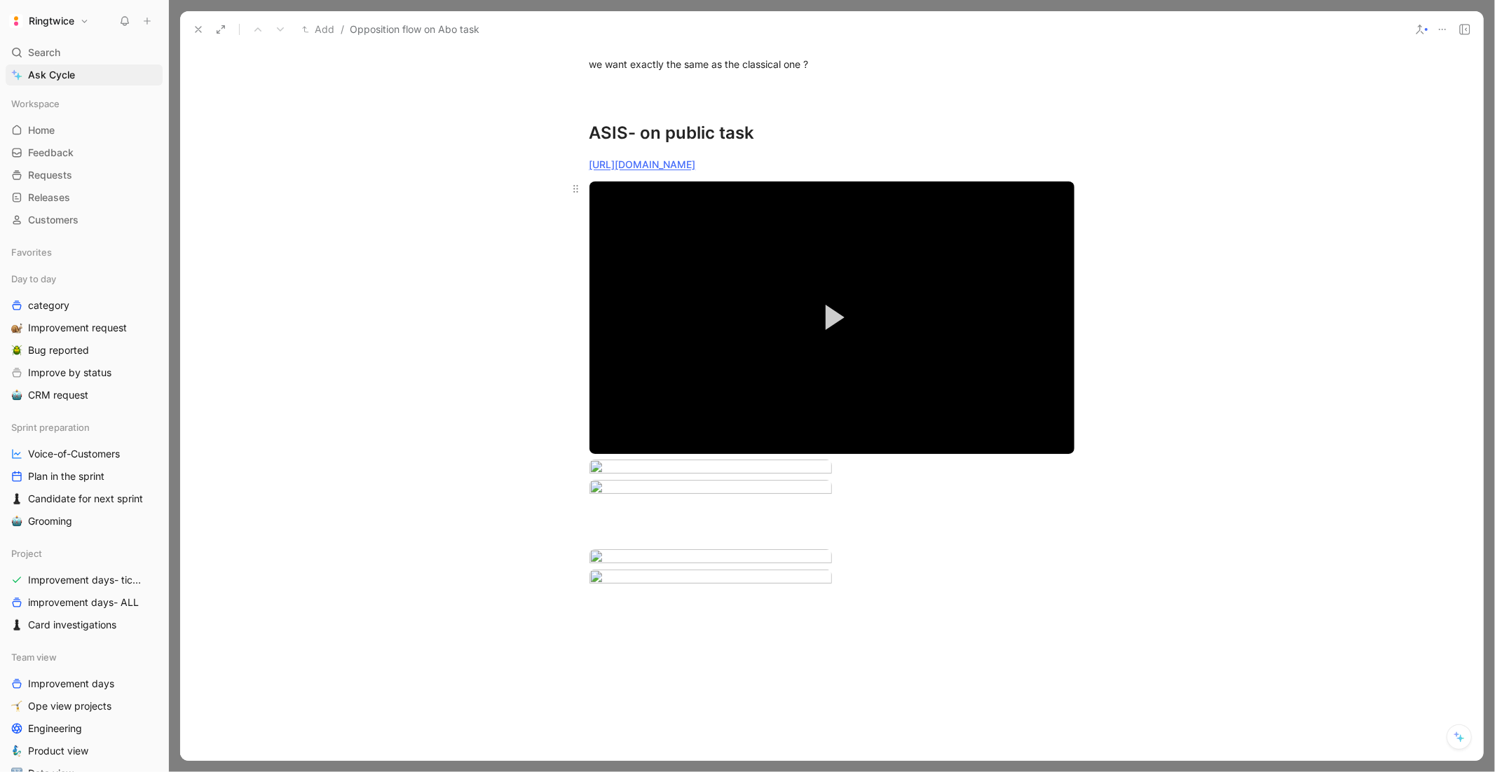
scroll to position [356, 0]
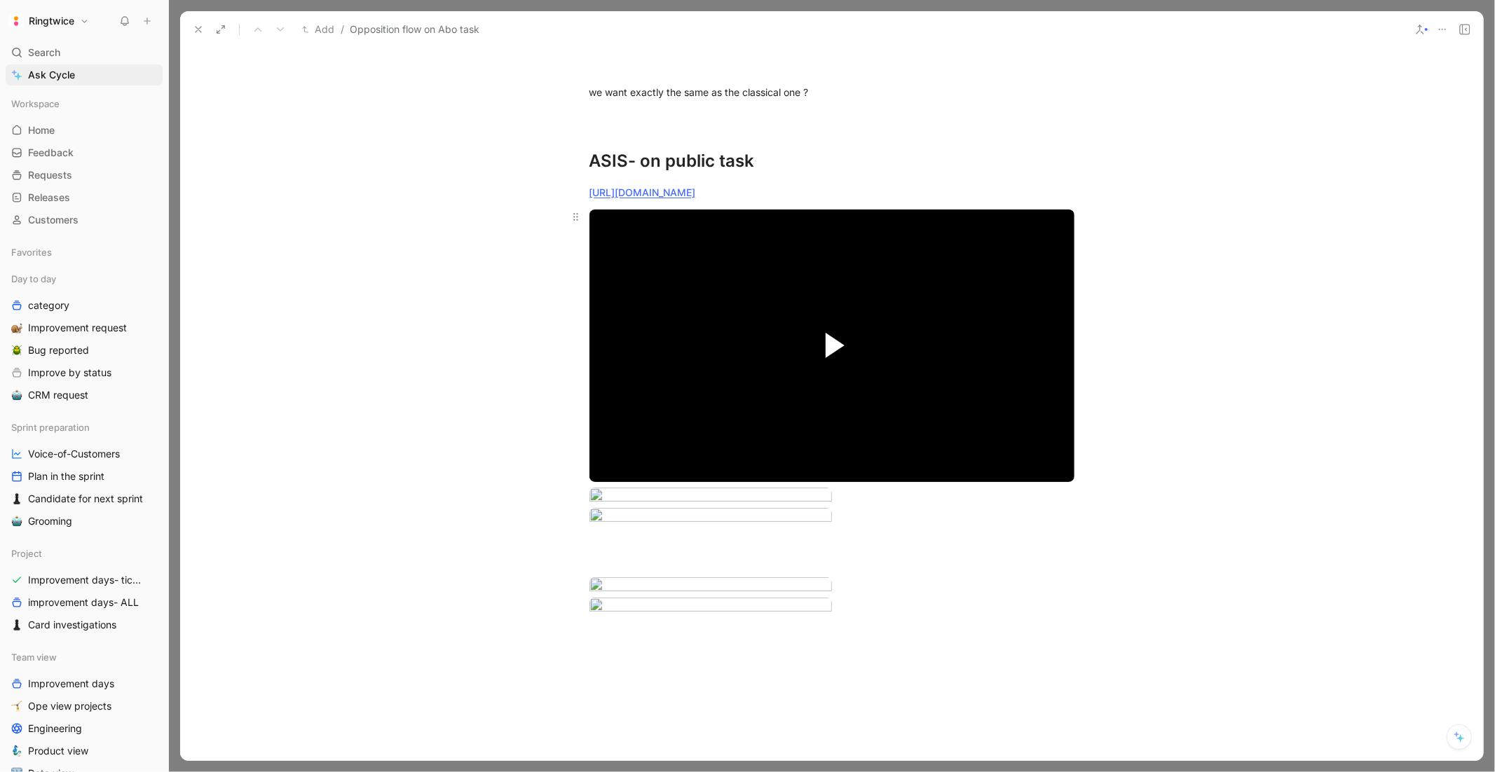
click at [834, 336] on span "Video Player" at bounding box center [835, 345] width 19 height 25
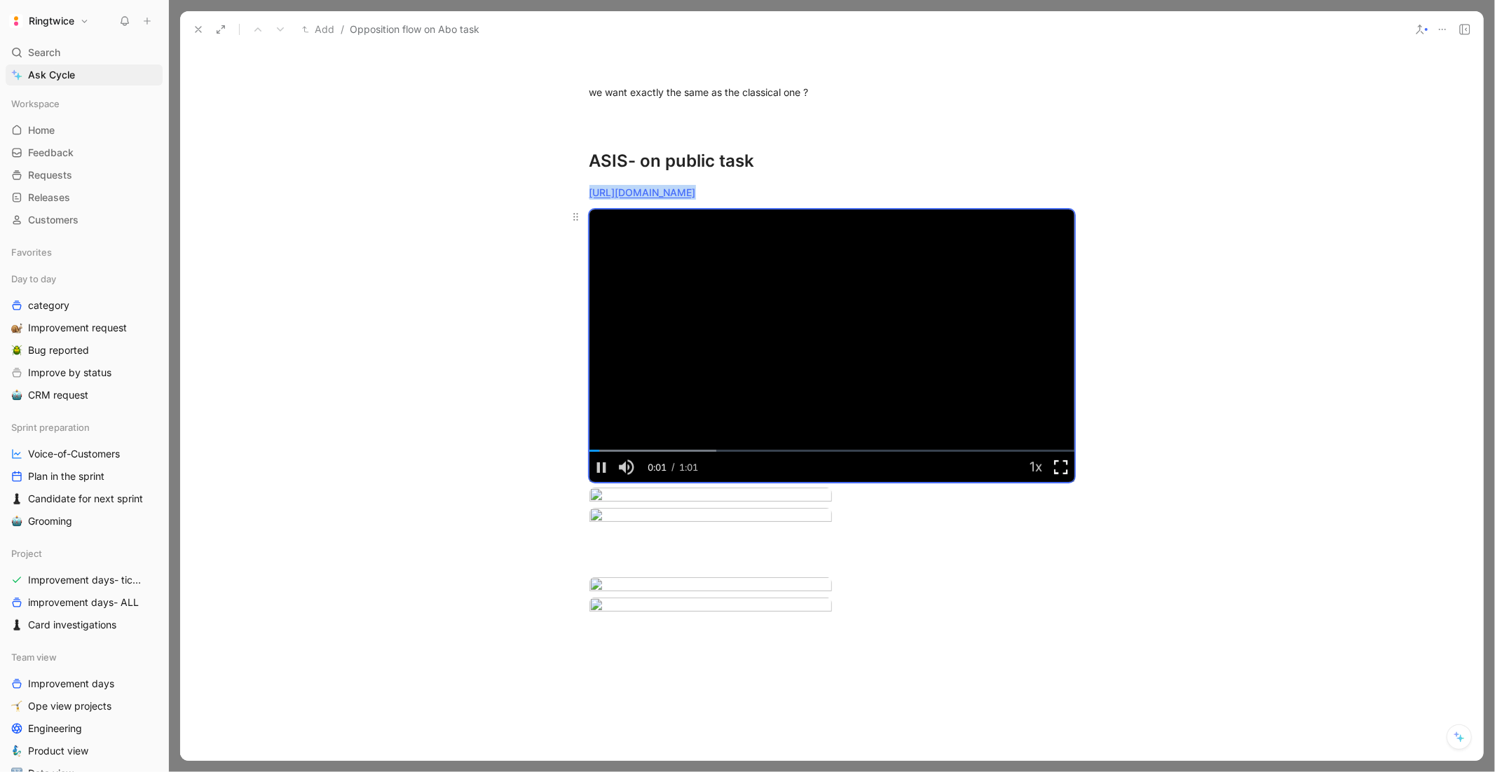
click at [1060, 467] on span "Video Player" at bounding box center [1061, 467] width 25 height 0
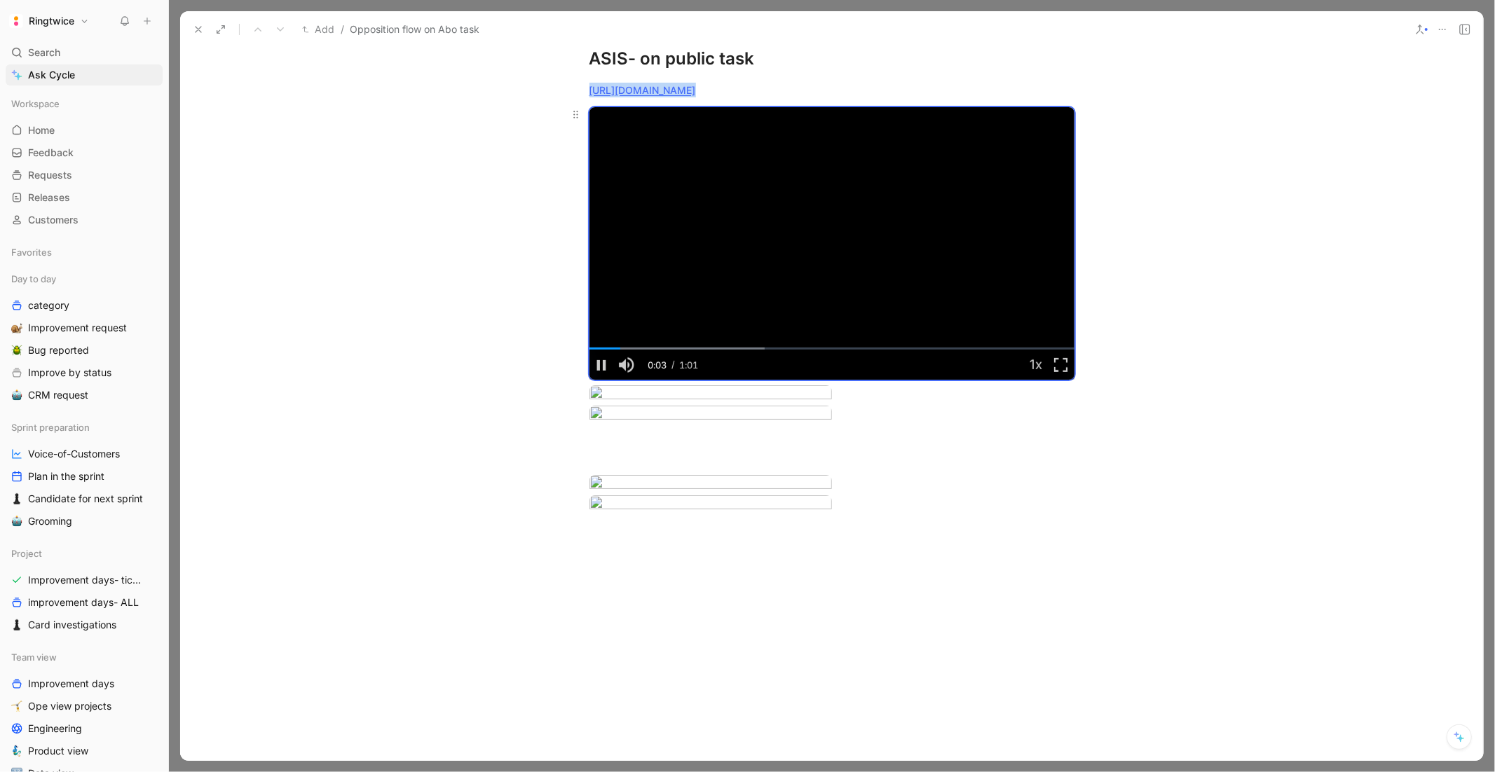
scroll to position [488, 0]
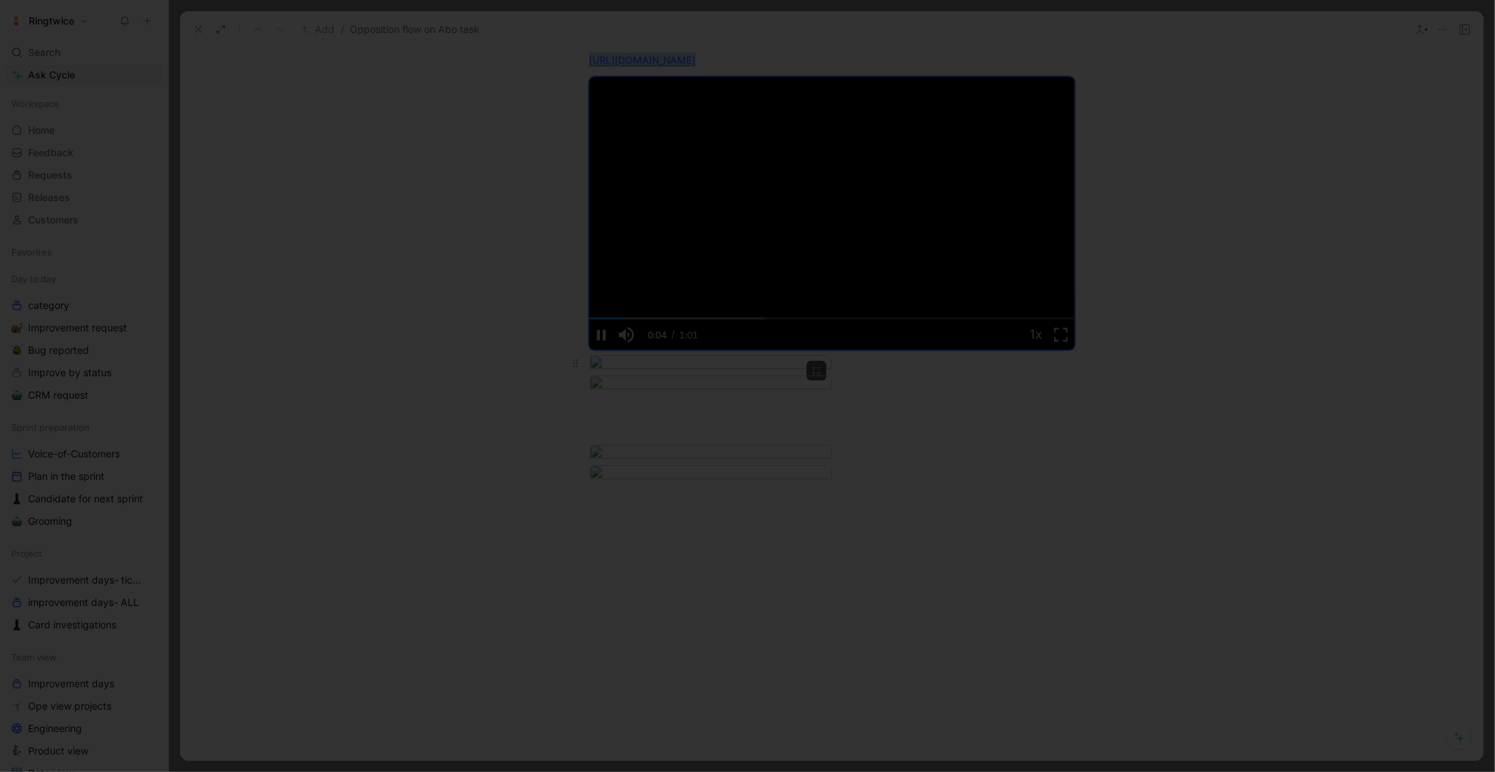
click at [715, 421] on body "Ringtwice Search ⌘ K Ask Cycle Workspace Home G then H Feedback G then F Reques…" at bounding box center [747, 386] width 1495 height 772
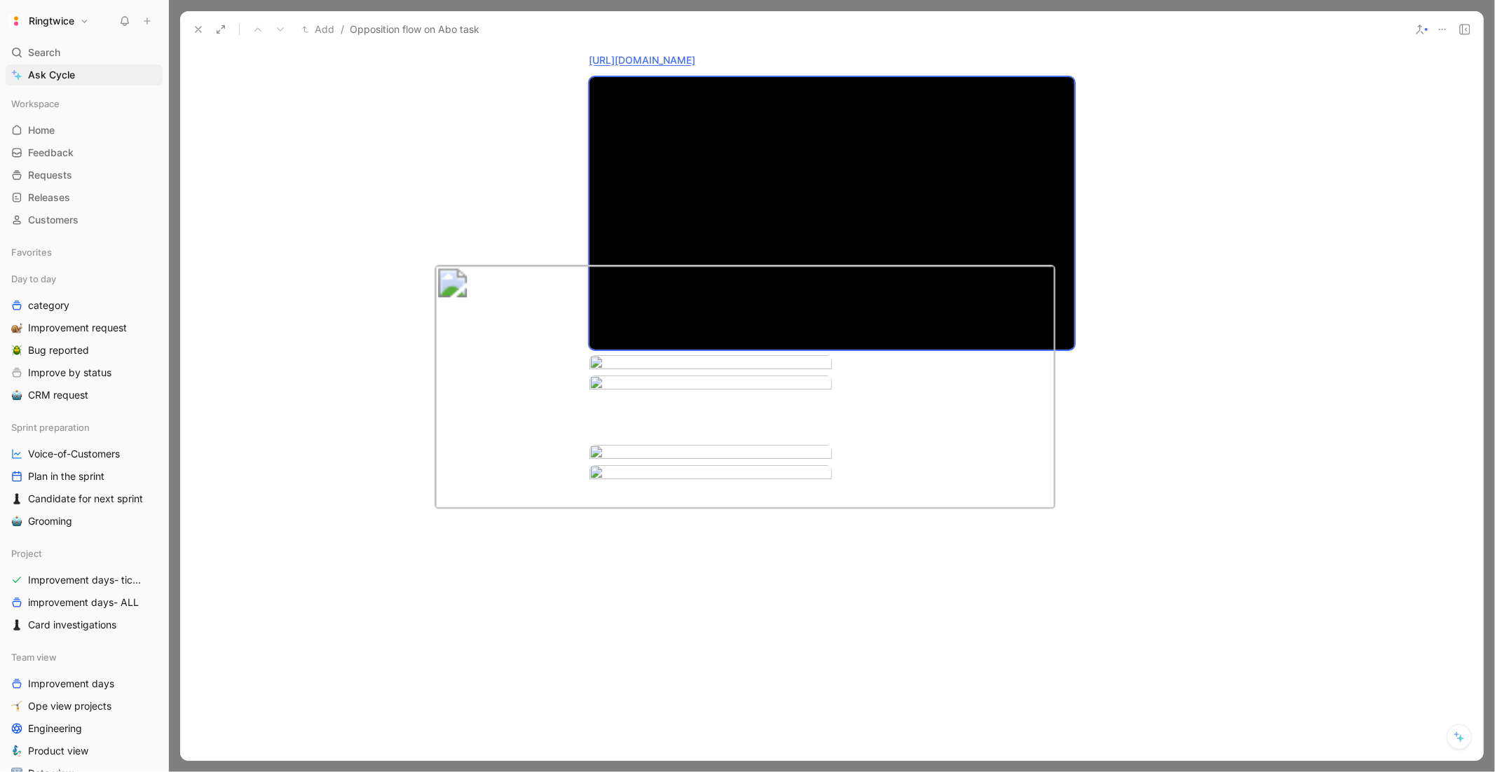
click at [1202, 772] on div at bounding box center [747, 772] width 1495 height 0
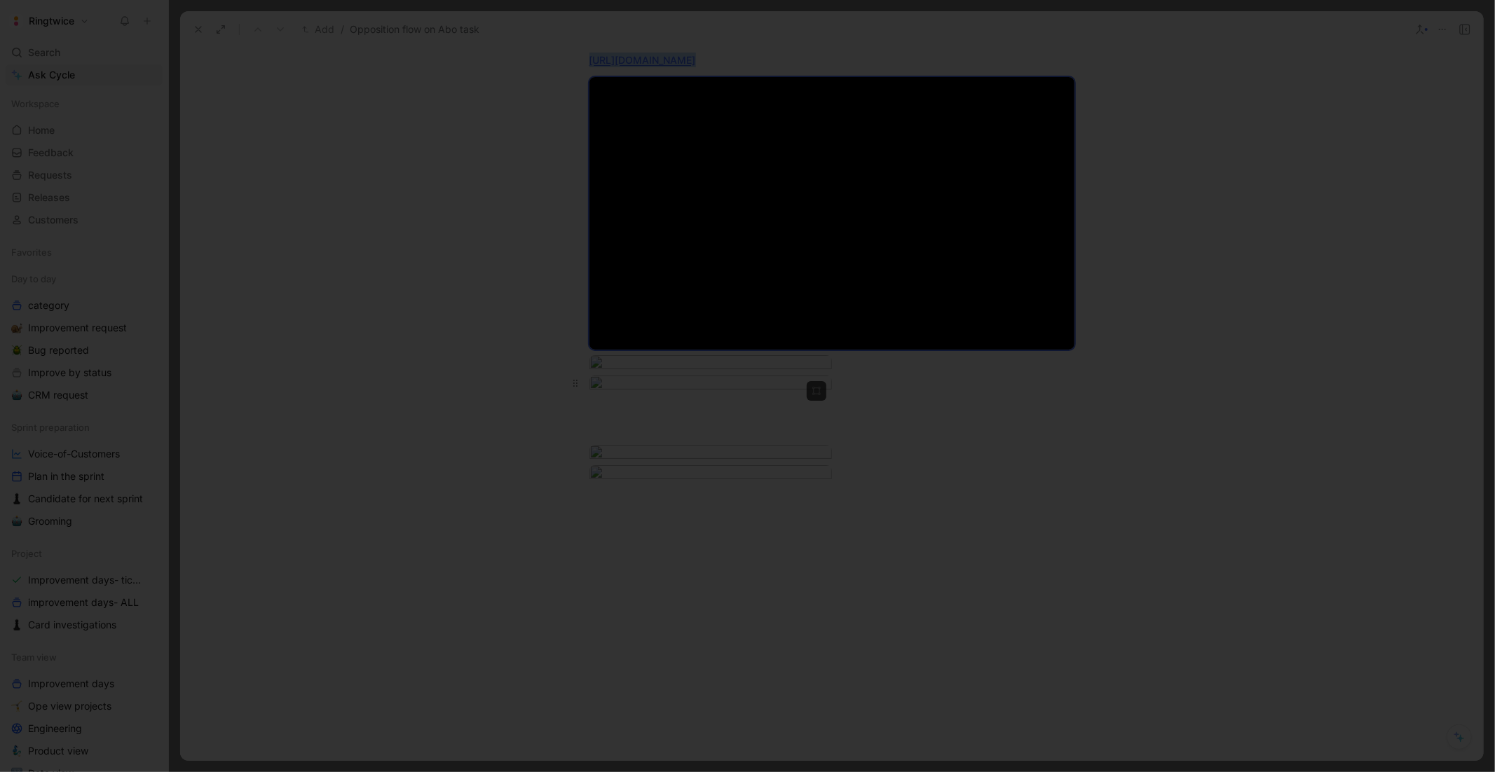
click at [703, 484] on body "Ringtwice Search ⌘ K Ask Cycle Workspace Home G then H Feedback G then F Reques…" at bounding box center [747, 386] width 1495 height 772
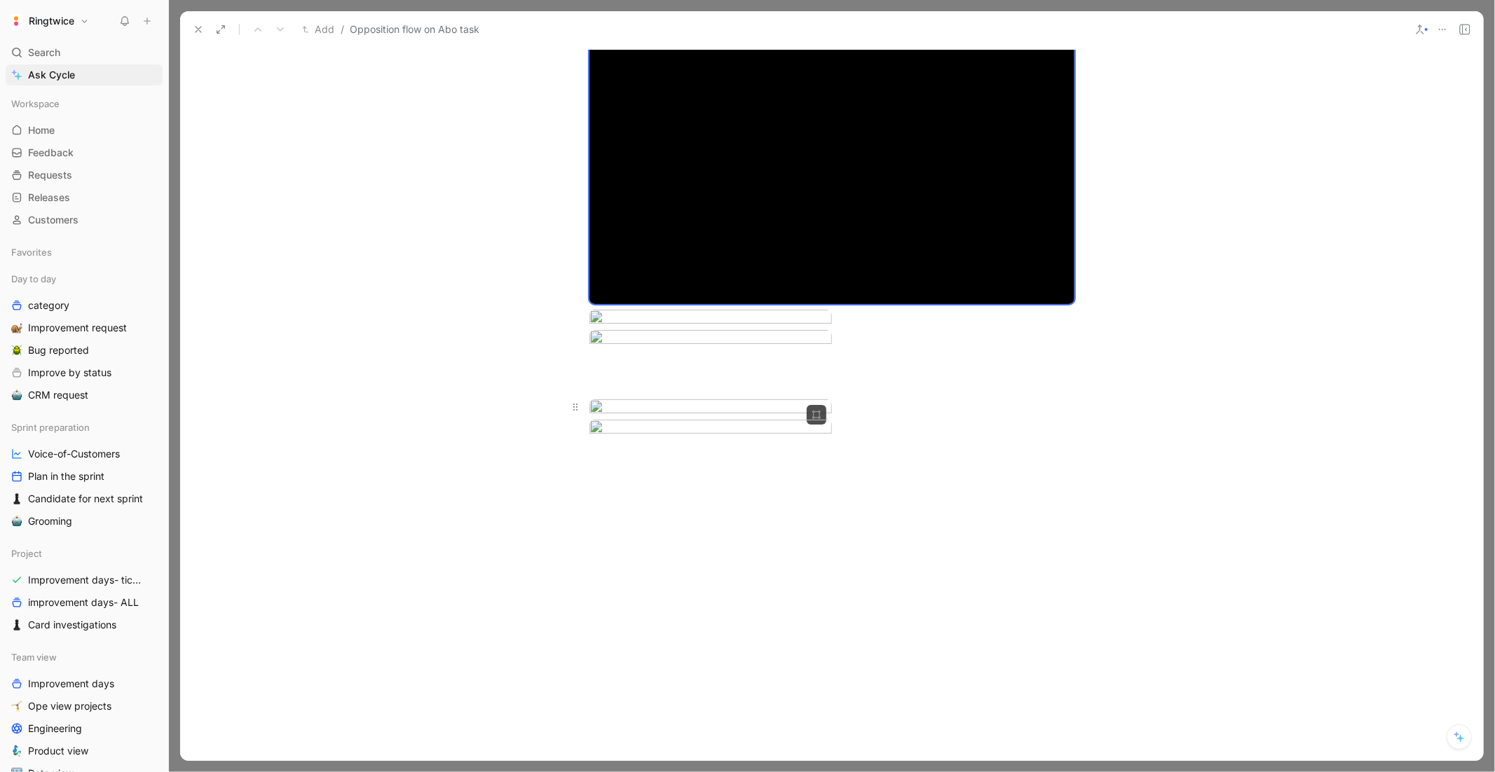
scroll to position [577, 0]
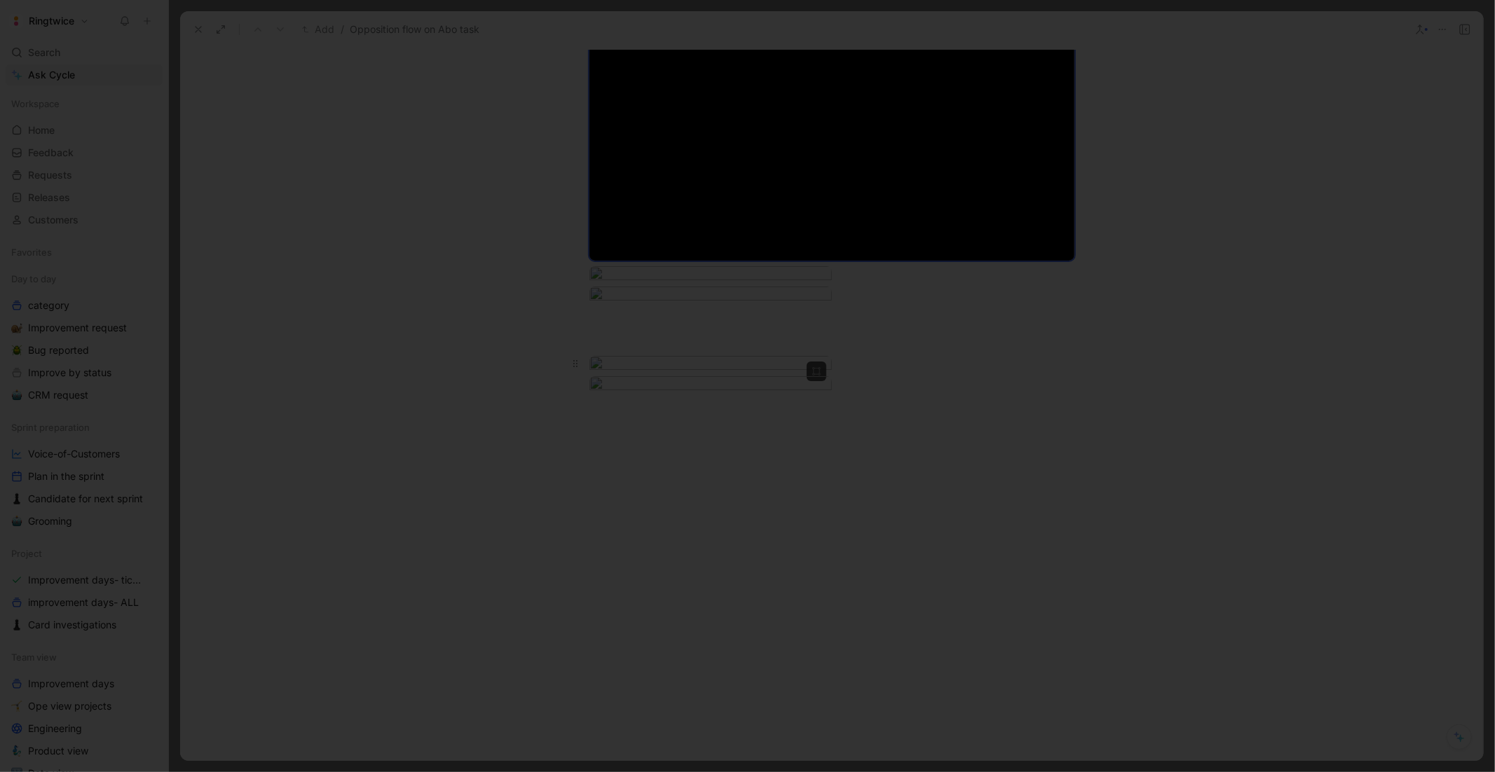
click at [693, 635] on body "Ringtwice Search ⌘ K Ask Cycle Workspace Home G then H Feedback G then F Reques…" at bounding box center [747, 386] width 1495 height 772
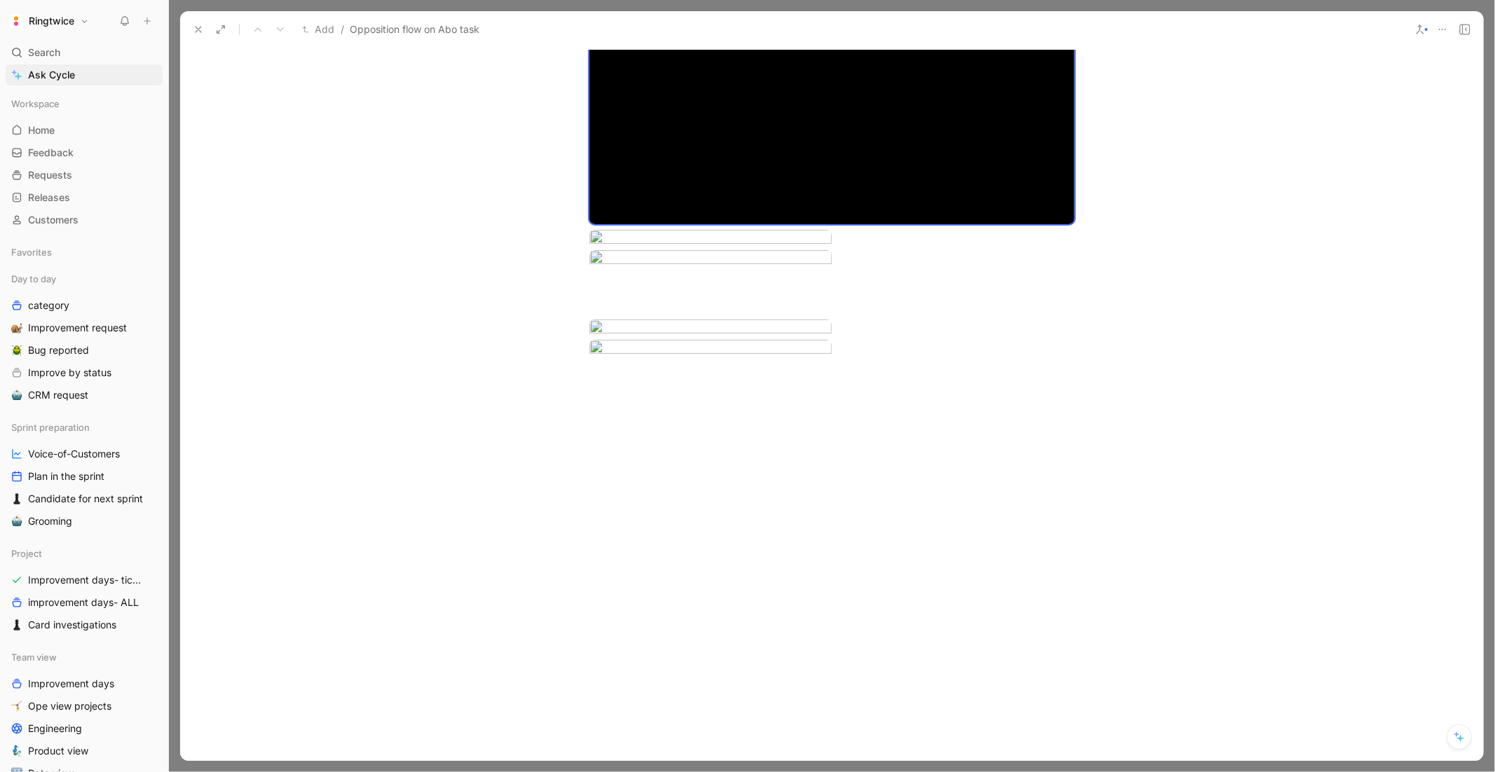
scroll to position [968, 0]
click at [700, 390] on body "Ringtwice Search ⌘ K Ask Cycle Workspace Home G then H Feedback G then F Reques…" at bounding box center [747, 386] width 1495 height 772
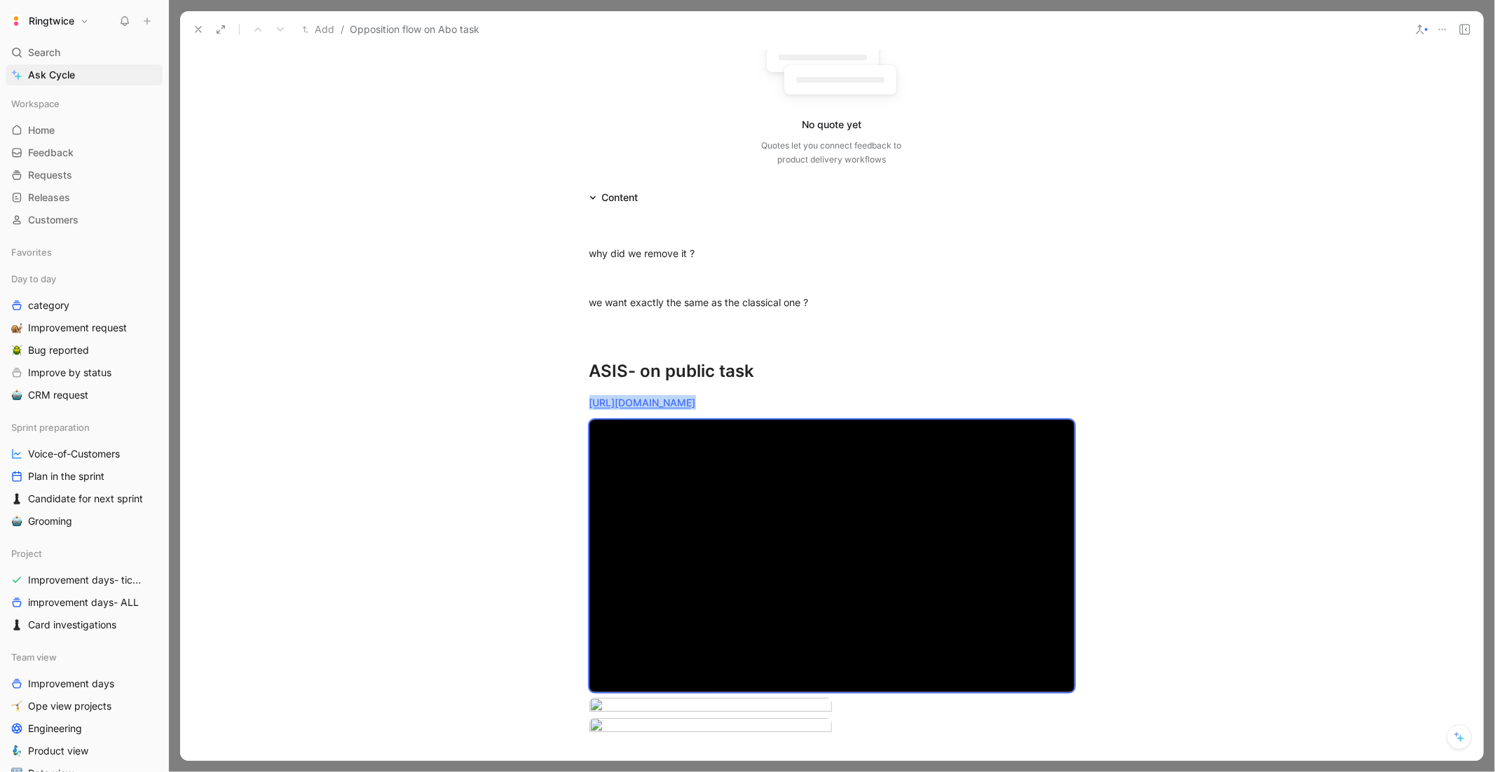
scroll to position [0, 0]
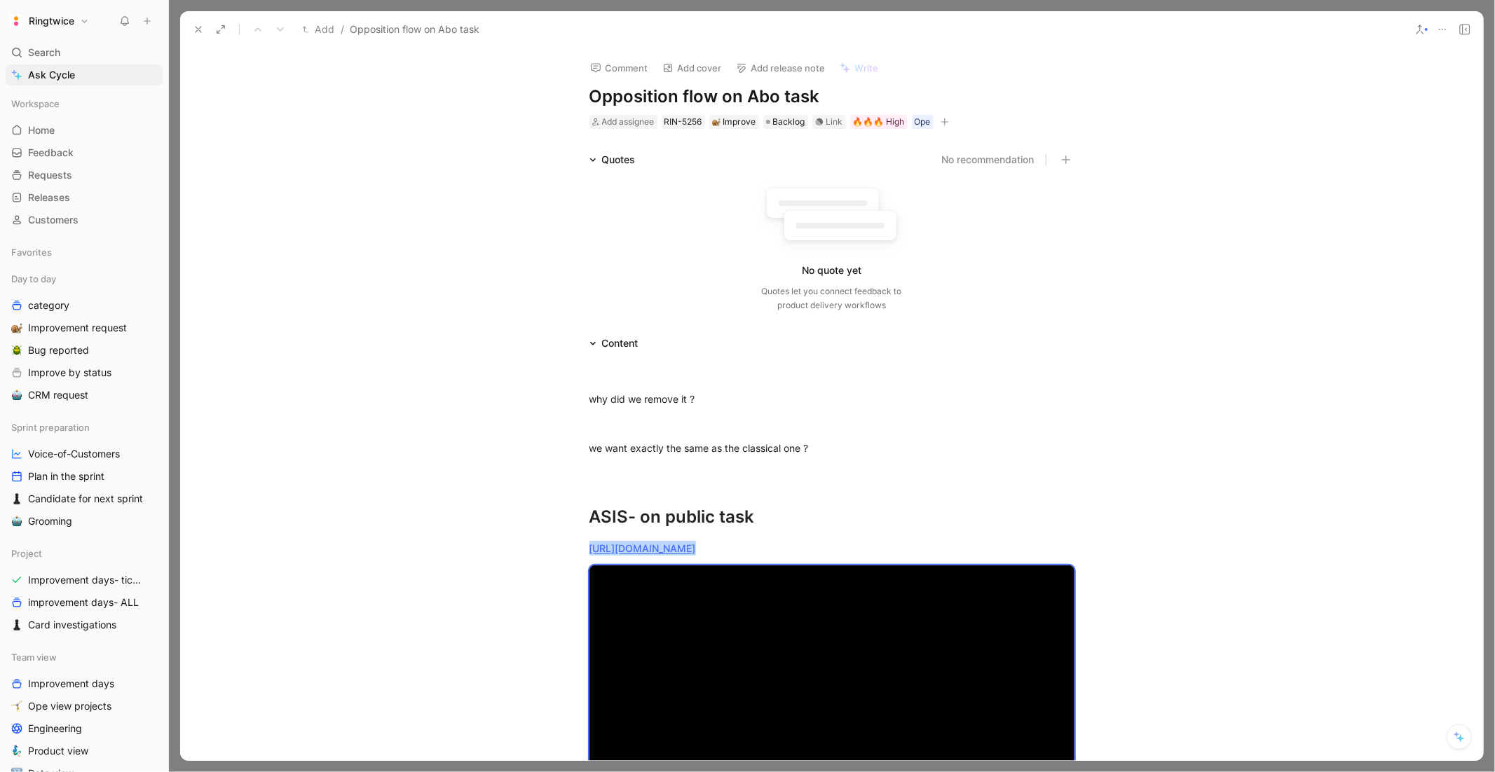
click at [190, 36] on button at bounding box center [199, 30] width 20 height 20
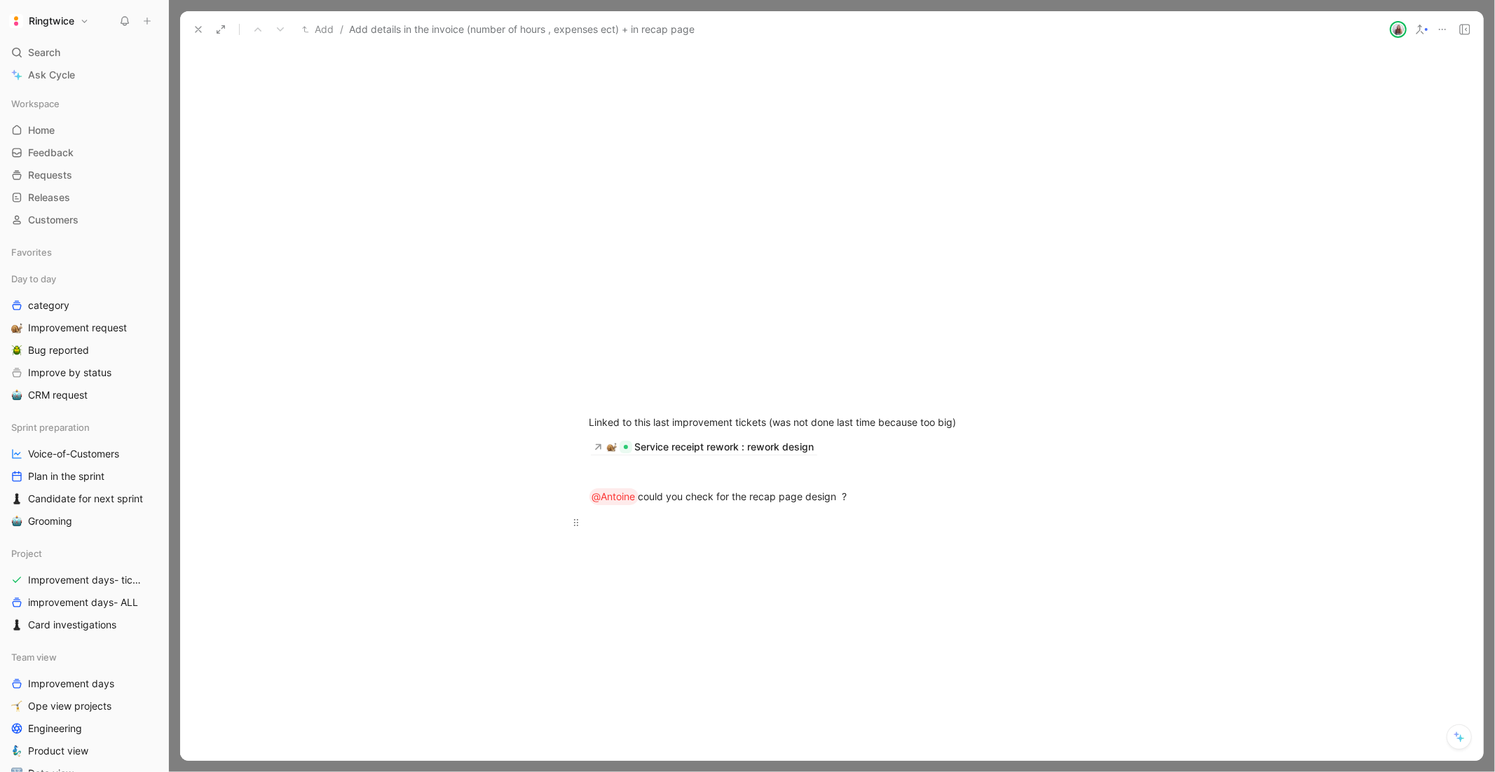
scroll to position [919, 0]
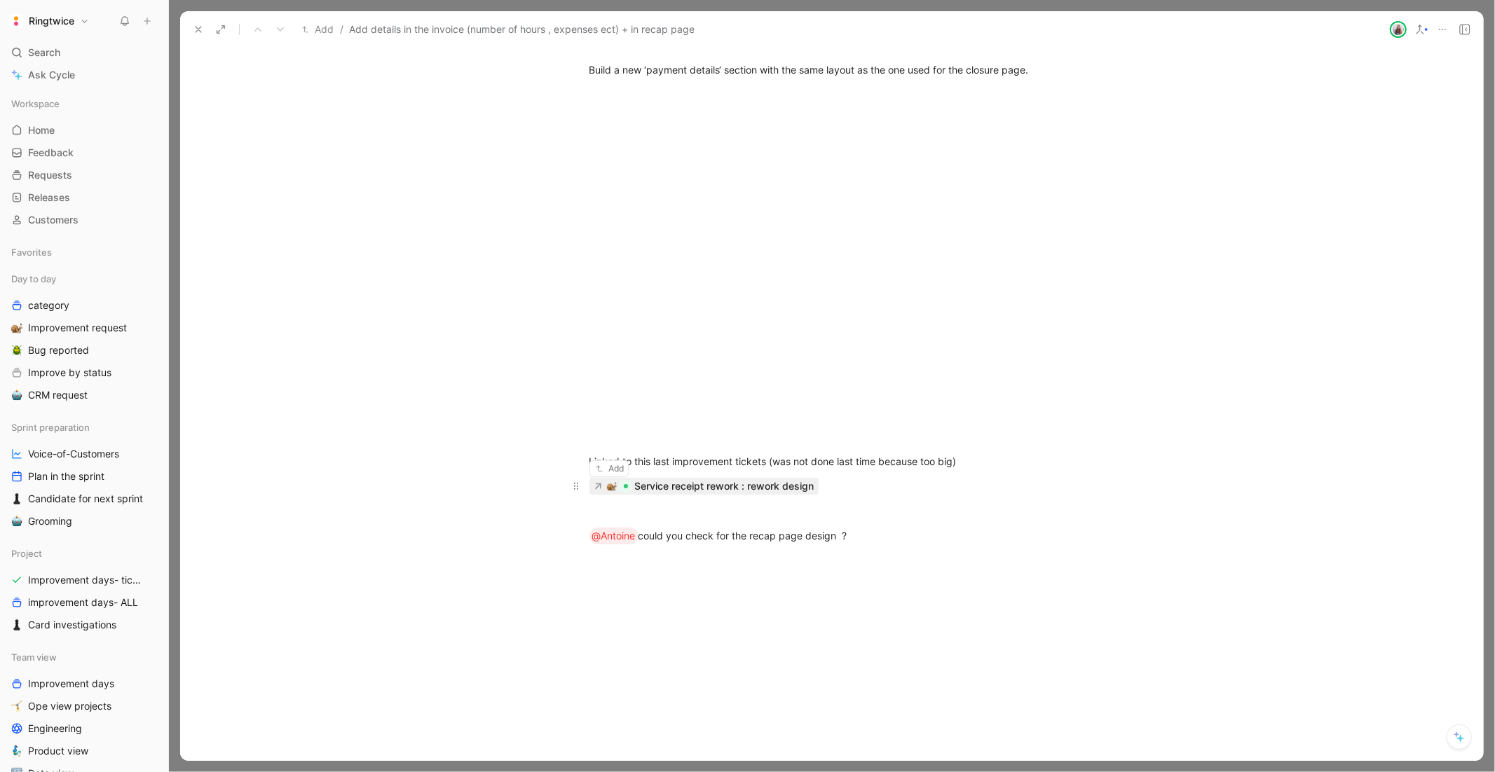
click at [732, 487] on div "Service receipt rework : rework design" at bounding box center [724, 486] width 179 height 17
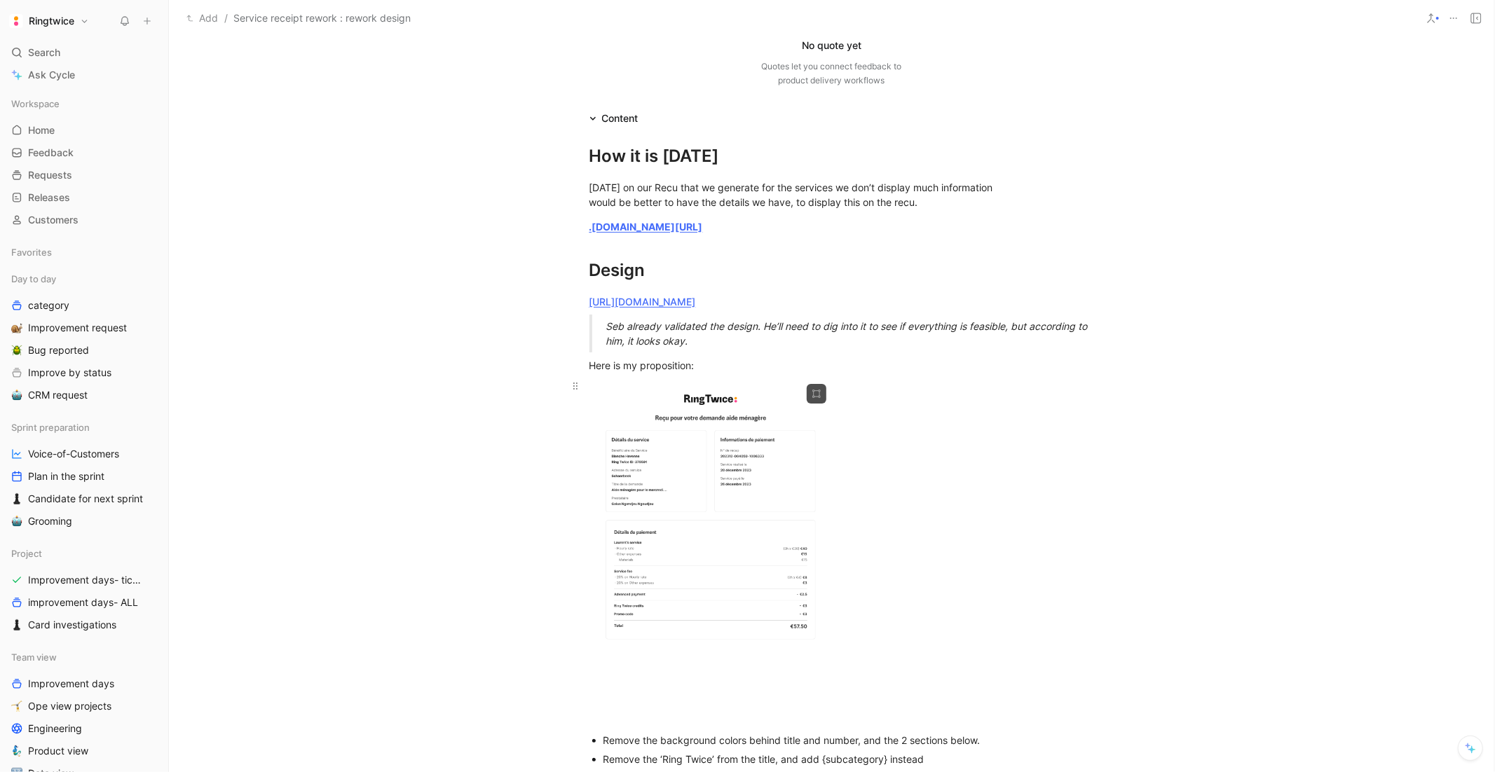
scroll to position [355, 0]
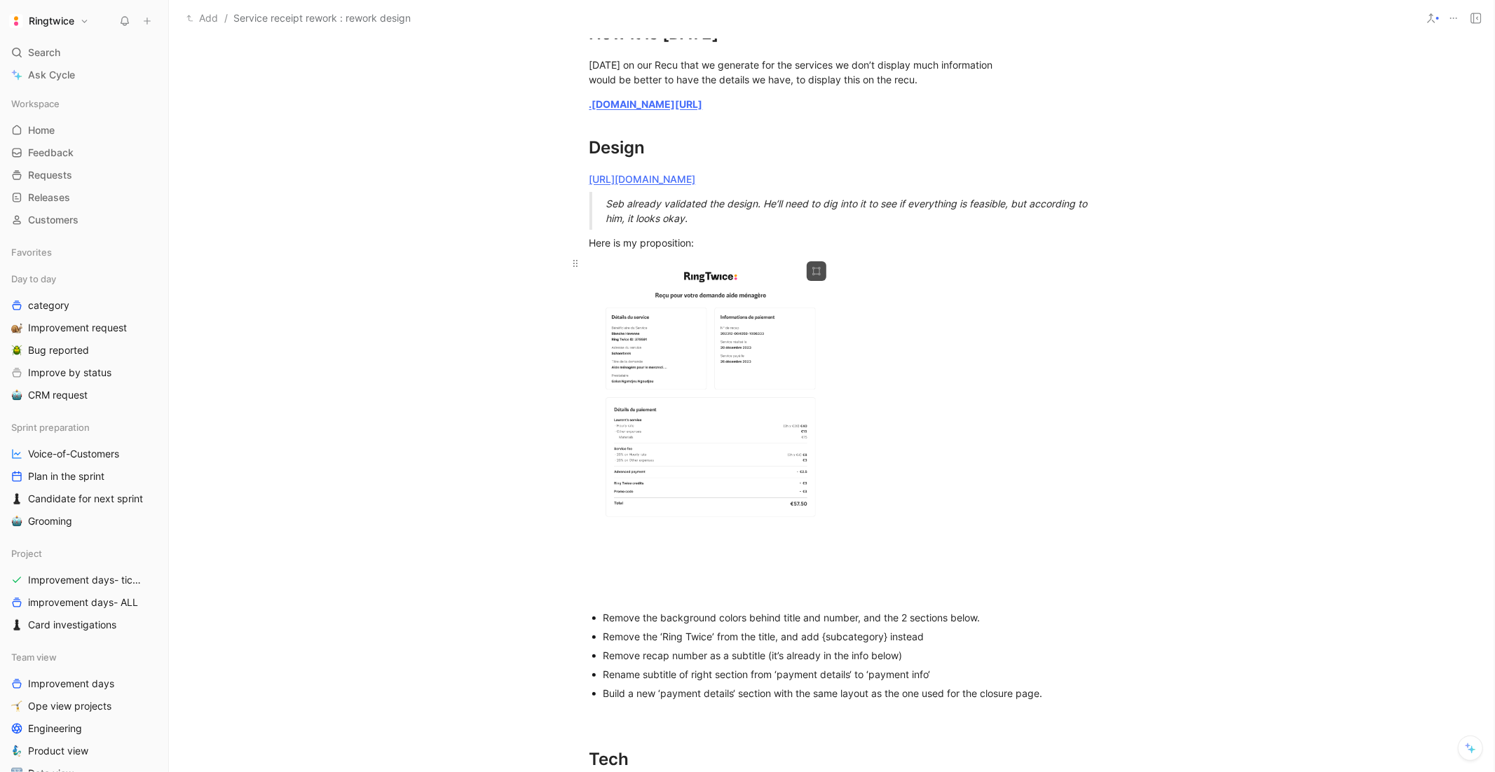
click at [744, 496] on body "Ringtwice Search ⌘ K Ask Cycle Workspace Home G then H Feedback G then F Reques…" at bounding box center [747, 386] width 1495 height 772
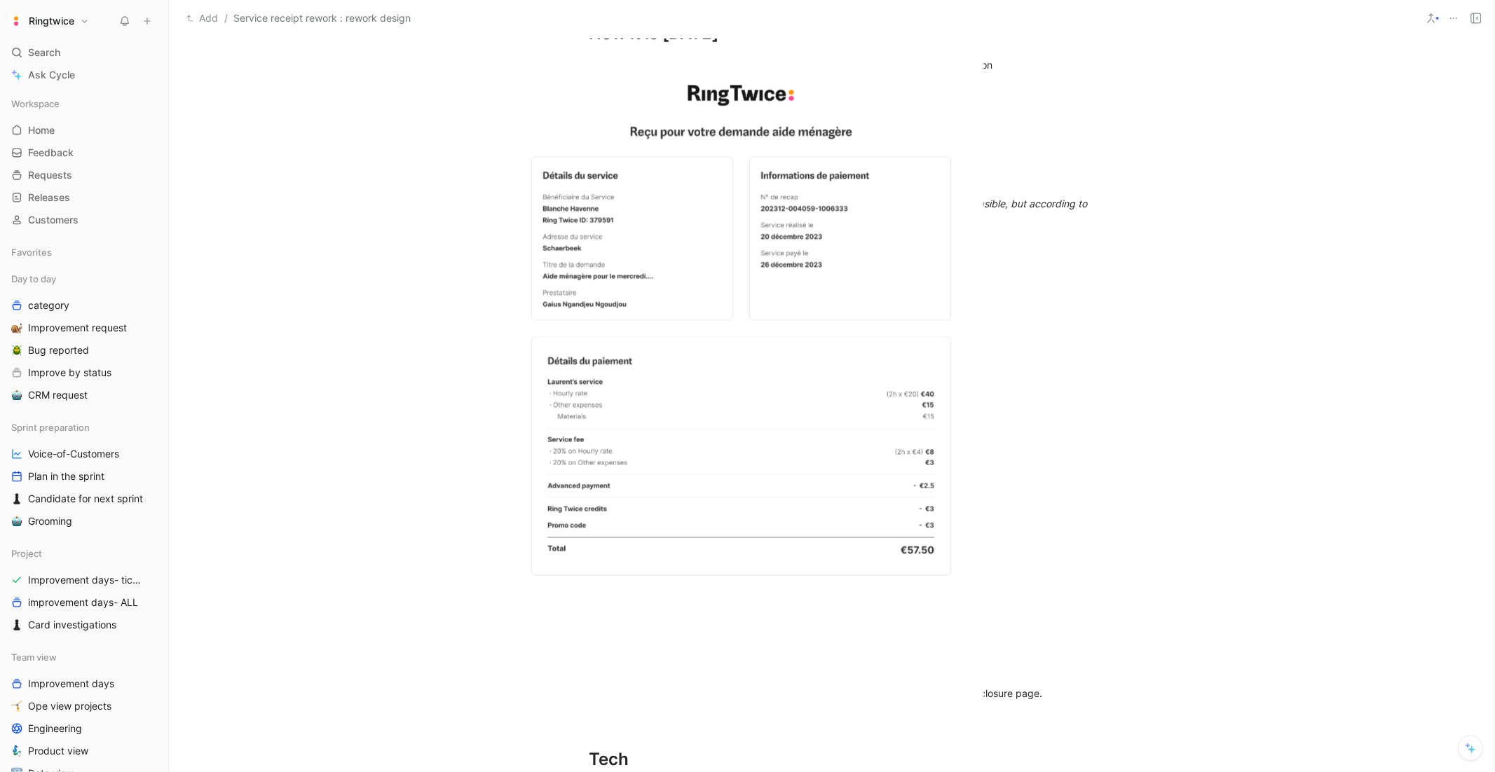
click at [1062, 772] on div at bounding box center [747, 772] width 1495 height 0
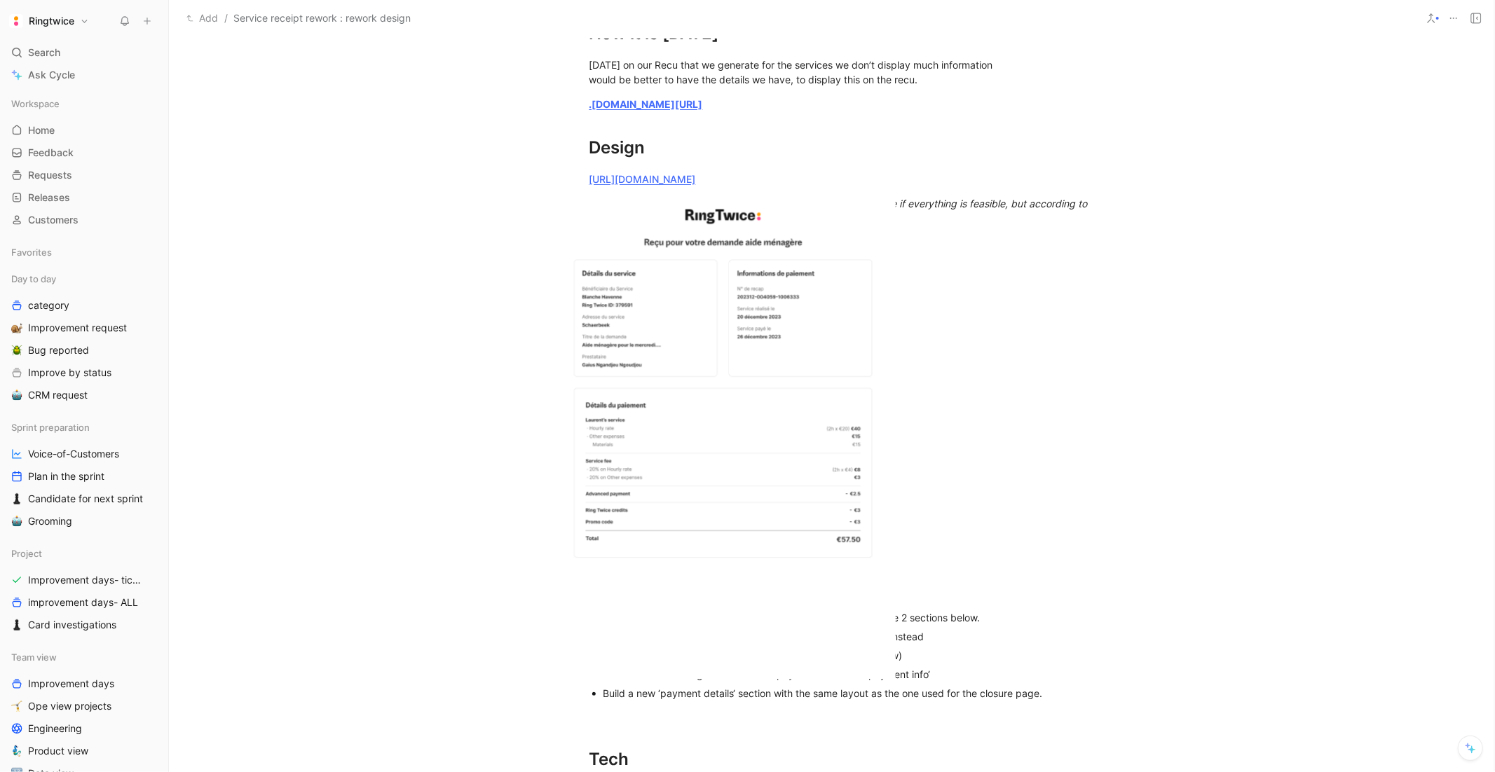
click at [692, 540] on body "Ringtwice Search ⌘ K Ask Cycle Workspace Home G then H Feedback G then F Reques…" at bounding box center [747, 386] width 1495 height 772
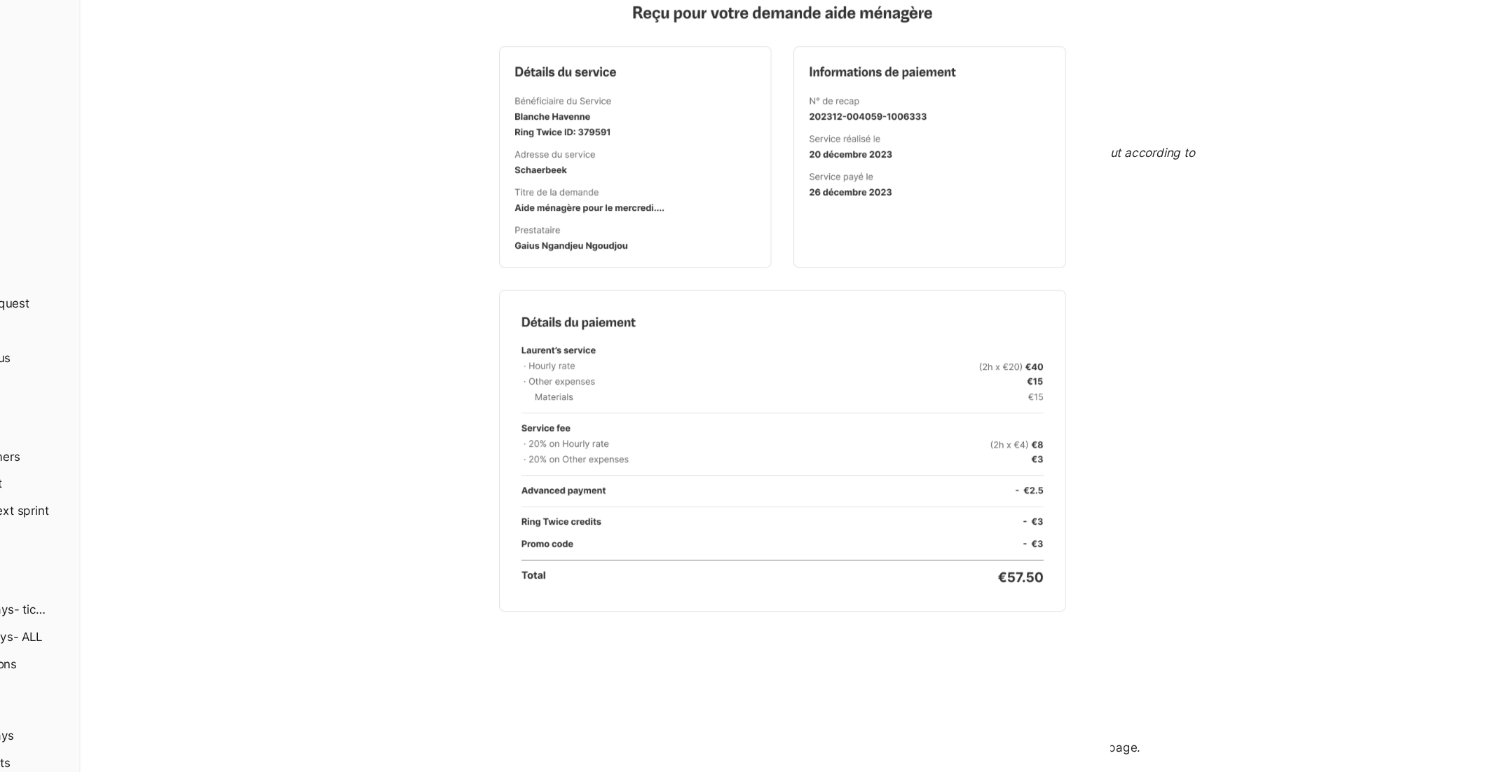
click at [1093, 772] on div at bounding box center [747, 772] width 1495 height 0
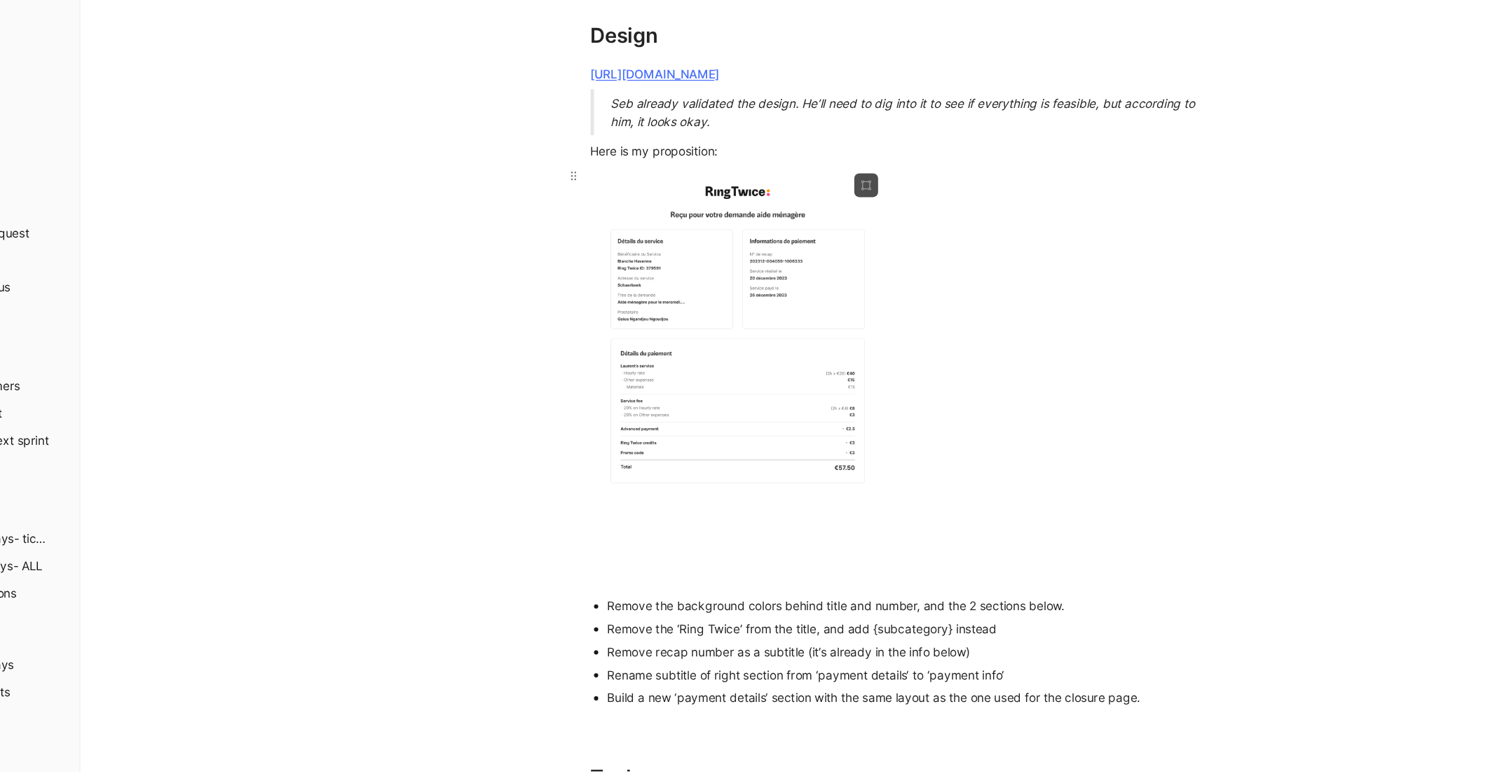
scroll to position [0, 0]
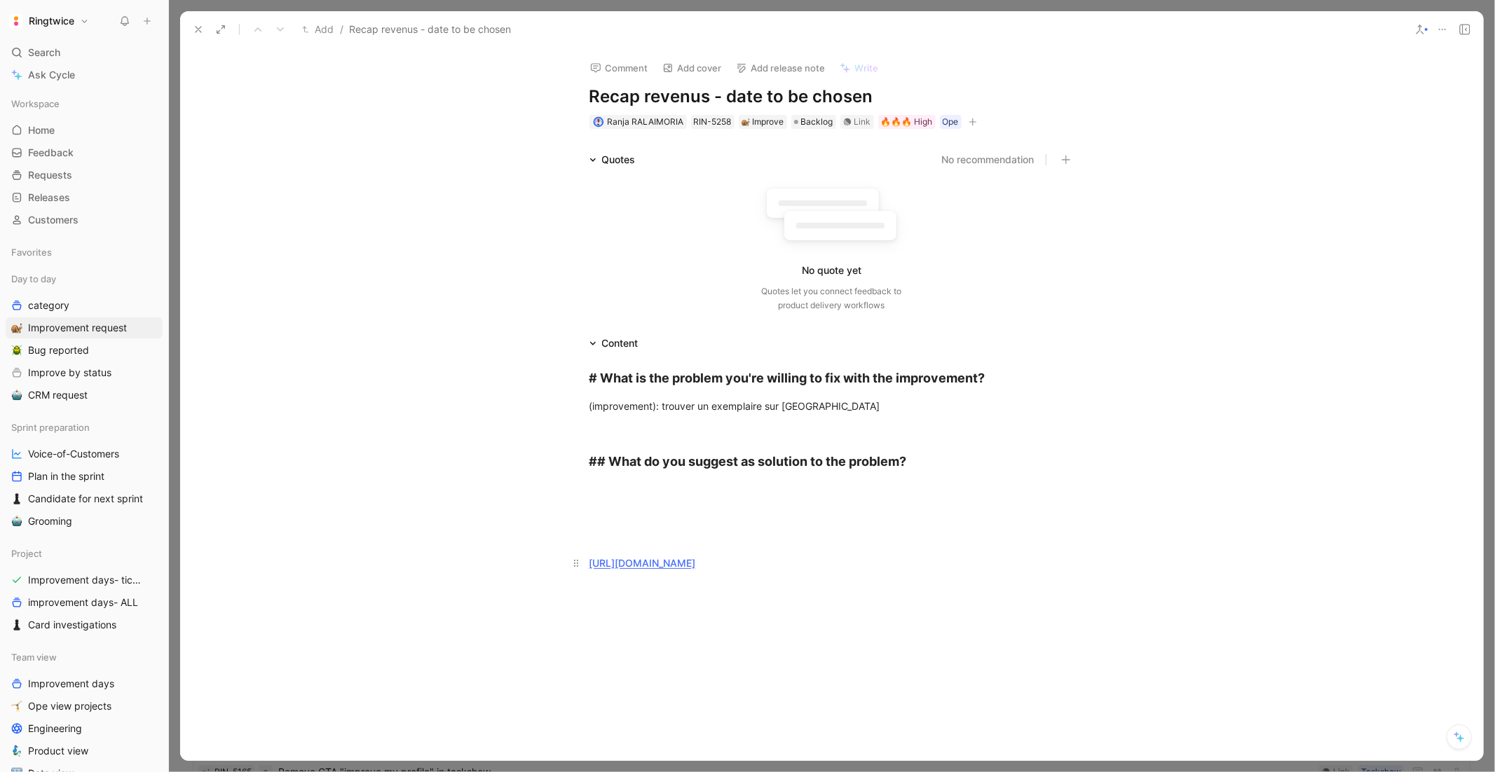
click at [696, 559] on link "[URL][DOMAIN_NAME]" at bounding box center [642, 563] width 107 height 12
